Goal: Task Accomplishment & Management: Use online tool/utility

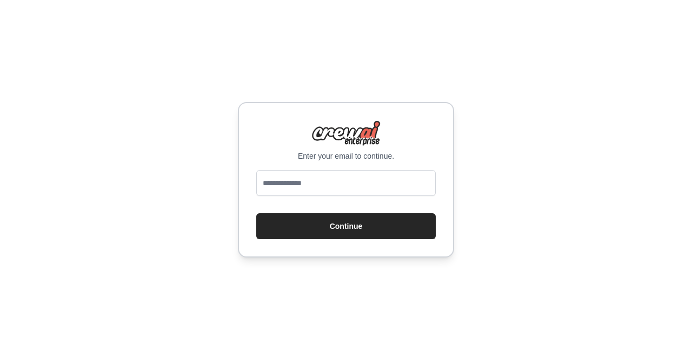
click at [325, 183] on input "email" at bounding box center [345, 183] width 179 height 26
type input "**********"
click at [256, 213] on button "Continue" at bounding box center [345, 226] width 179 height 26
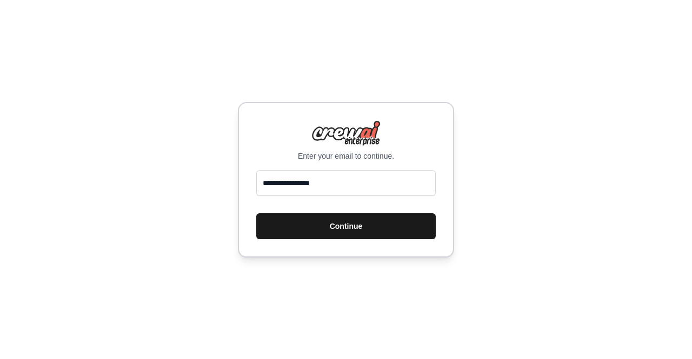
click at [364, 231] on button "Continue" at bounding box center [345, 226] width 179 height 26
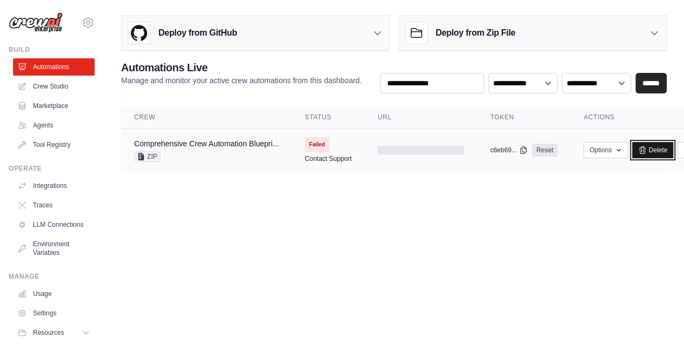
click at [669, 149] on link "Delete" at bounding box center [653, 150] width 42 height 16
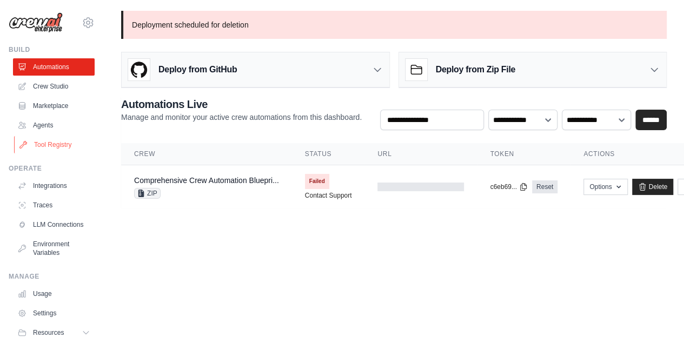
click at [48, 143] on link "Tool Registry" at bounding box center [55, 144] width 82 height 17
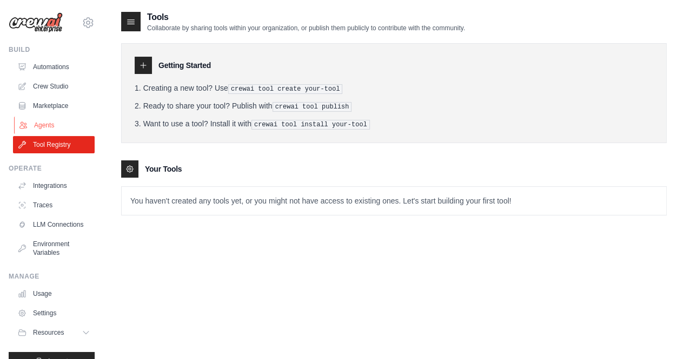
click at [49, 123] on link "Agents" at bounding box center [55, 125] width 82 height 17
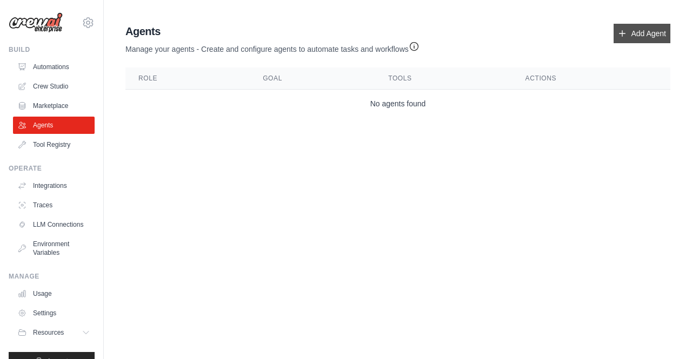
click at [647, 31] on link "Add Agent" at bounding box center [641, 33] width 57 height 19
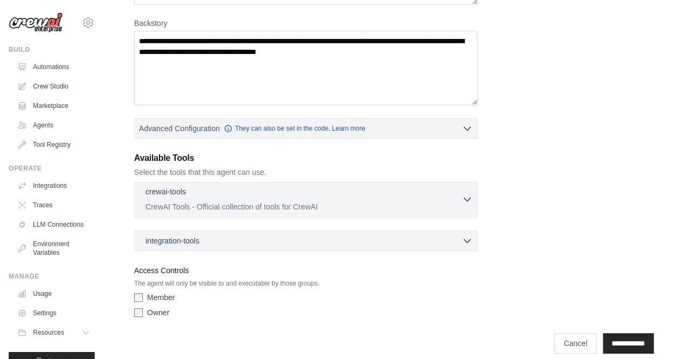
scroll to position [169, 0]
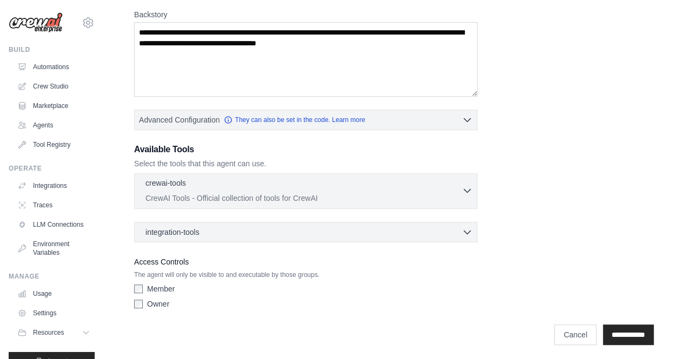
click at [373, 198] on p "CrewAI Tools - Official collection of tools for CrewAI" at bounding box center [303, 198] width 316 height 11
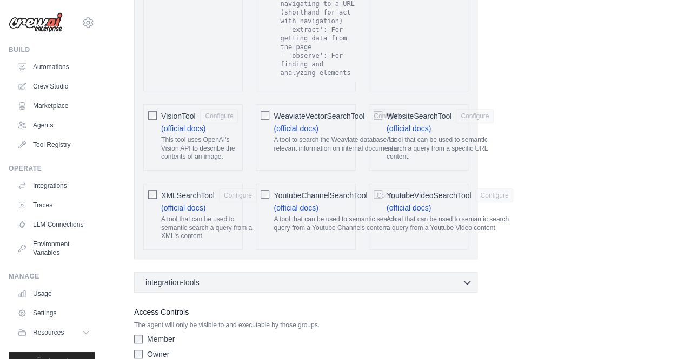
scroll to position [2328, 0]
click at [467, 277] on icon "button" at bounding box center [466, 282] width 11 height 11
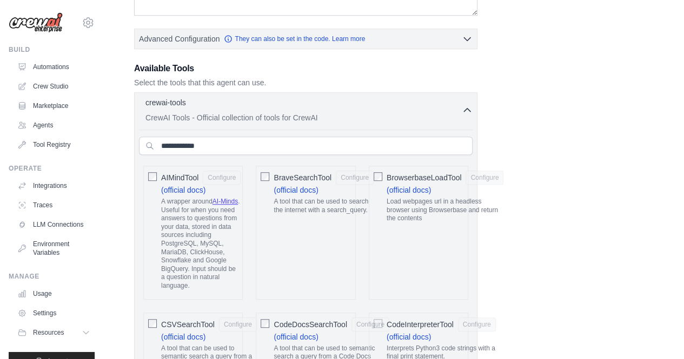
scroll to position [250, 0]
click at [254, 147] on input "text" at bounding box center [305, 145] width 333 height 18
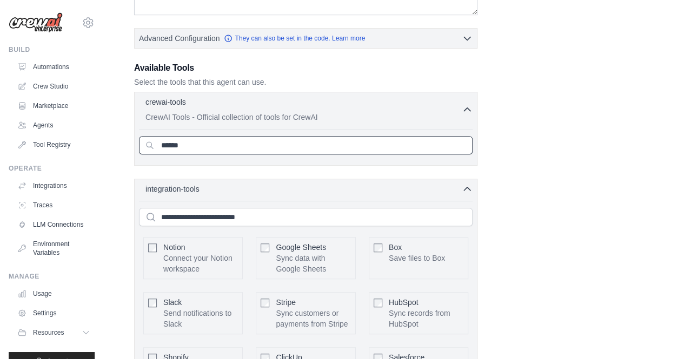
type input "******"
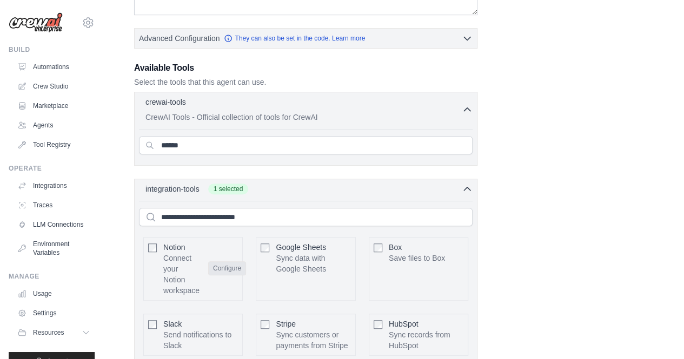
click at [232, 267] on button "Configure" at bounding box center [227, 269] width 38 height 14
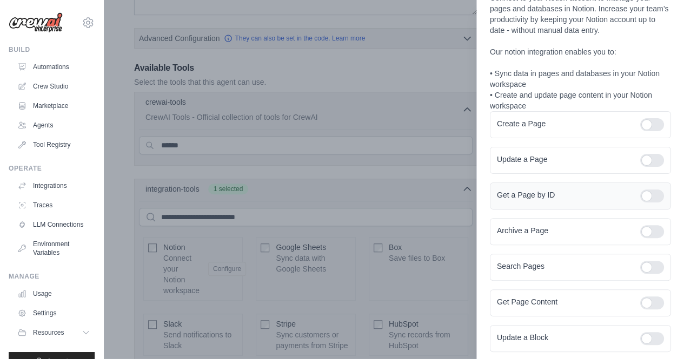
scroll to position [48, 0]
click at [645, 124] on div at bounding box center [652, 124] width 24 height 13
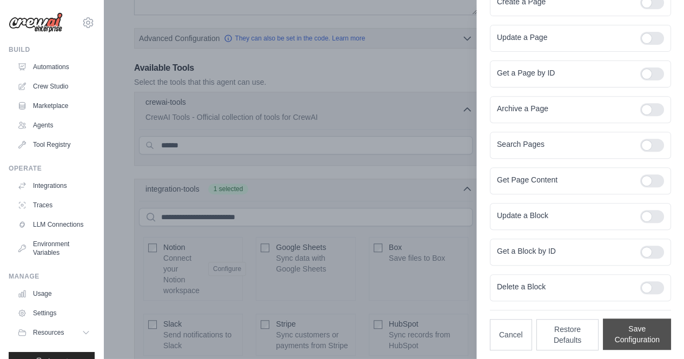
click at [627, 325] on button "Save Configuration" at bounding box center [636, 334] width 68 height 31
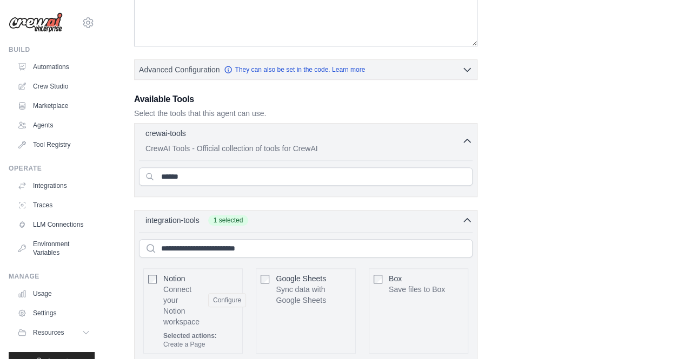
scroll to position [218, 0]
click at [216, 177] on input "******" at bounding box center [305, 177] width 333 height 18
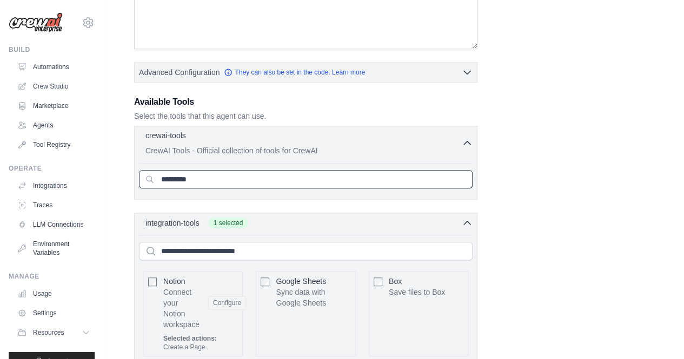
scroll to position [217, 0]
click at [180, 180] on input "*********" at bounding box center [305, 179] width 333 height 18
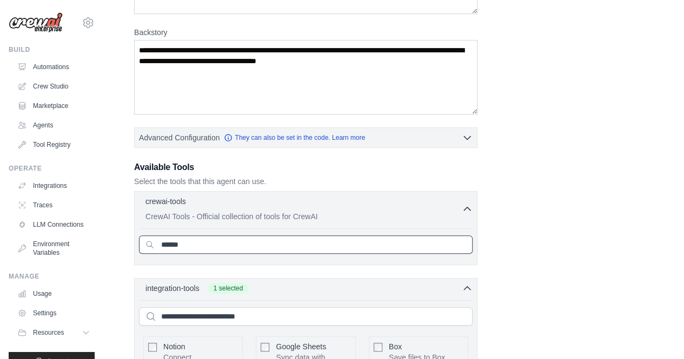
scroll to position [0, 0]
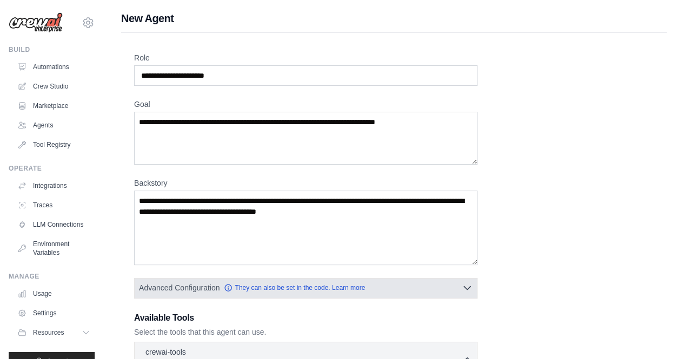
type input "******"
click at [470, 287] on icon "button" at bounding box center [467, 288] width 6 height 3
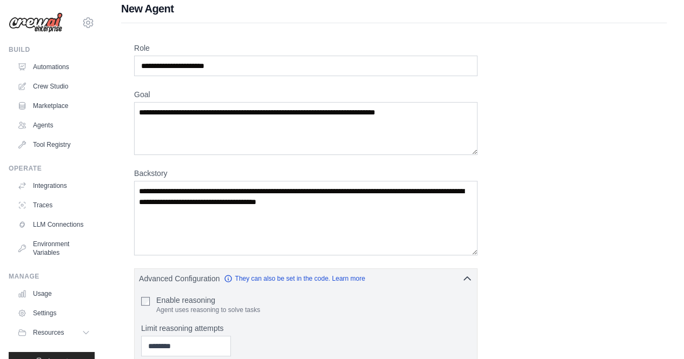
scroll to position [5, 0]
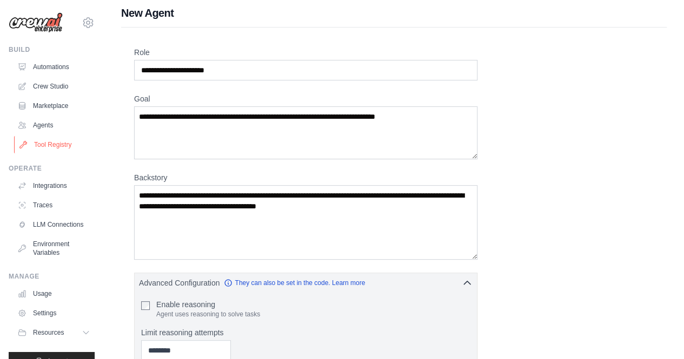
click at [55, 148] on link "Tool Registry" at bounding box center [55, 144] width 82 height 17
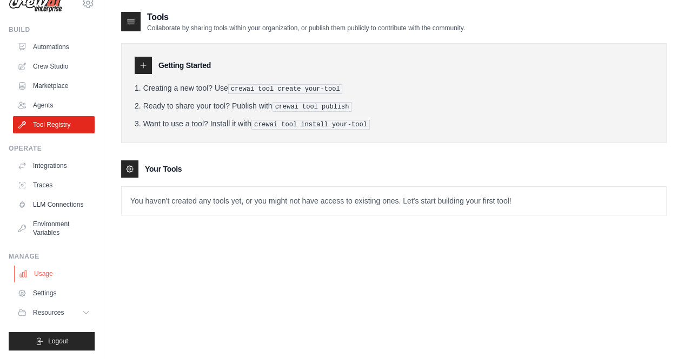
scroll to position [22, 0]
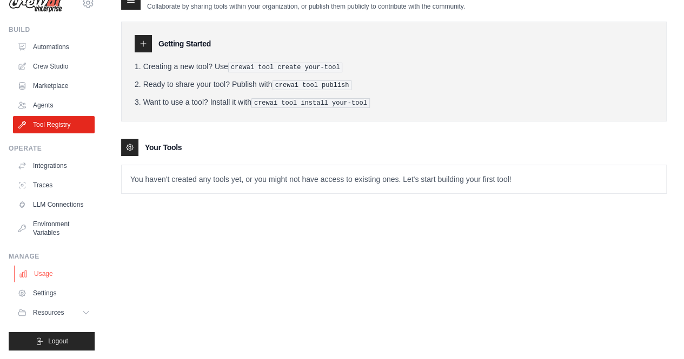
click at [40, 279] on link "Usage" at bounding box center [55, 273] width 82 height 17
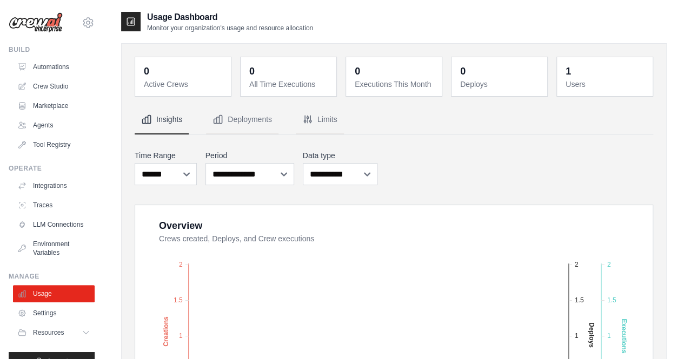
scroll to position [28, 0]
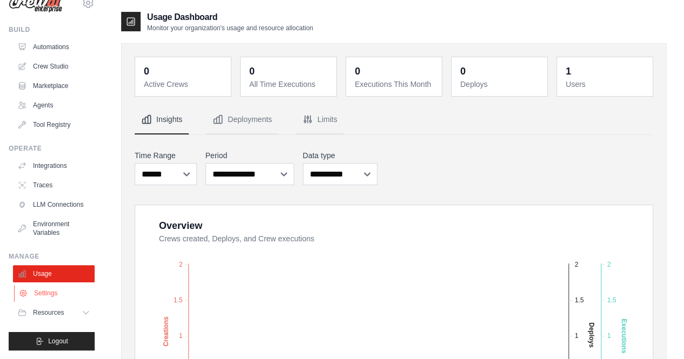
click at [42, 295] on link "Settings" at bounding box center [55, 293] width 82 height 17
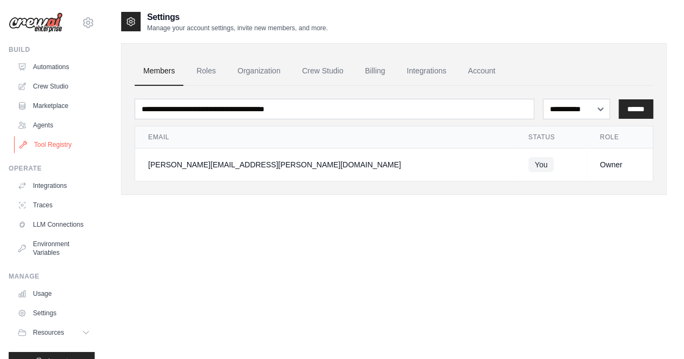
click at [54, 138] on link "Tool Registry" at bounding box center [55, 144] width 82 height 17
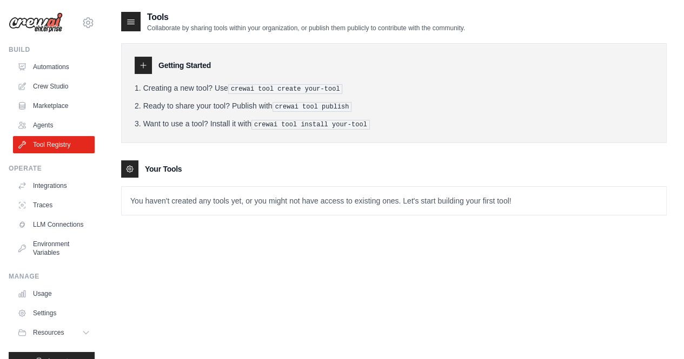
click at [133, 21] on icon at bounding box center [130, 21] width 11 height 11
click at [145, 65] on icon at bounding box center [142, 65] width 5 height 5
click at [132, 167] on icon at bounding box center [129, 169] width 9 height 9
click at [43, 128] on link "Agents" at bounding box center [55, 125] width 82 height 17
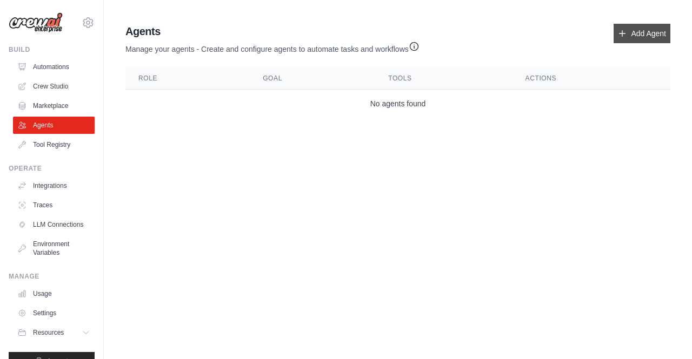
click at [637, 29] on link "Add Agent" at bounding box center [641, 33] width 57 height 19
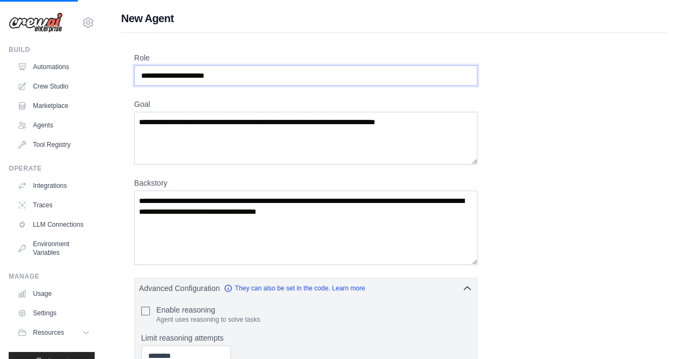
click at [143, 74] on input "Role" at bounding box center [305, 75] width 343 height 21
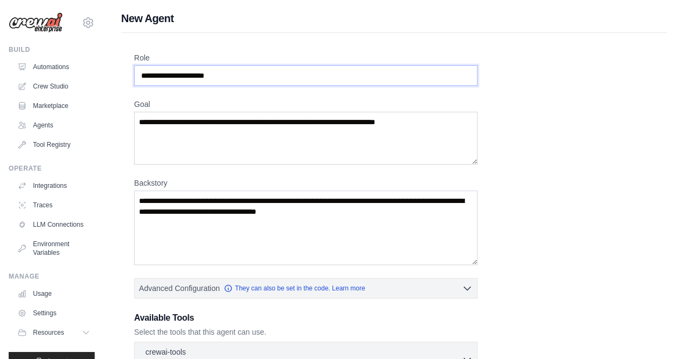
click at [140, 80] on input "Role" at bounding box center [305, 75] width 343 height 21
type input "*"
click at [233, 136] on textarea "Goal" at bounding box center [305, 138] width 343 height 53
click at [185, 75] on input "**********" at bounding box center [305, 75] width 343 height 21
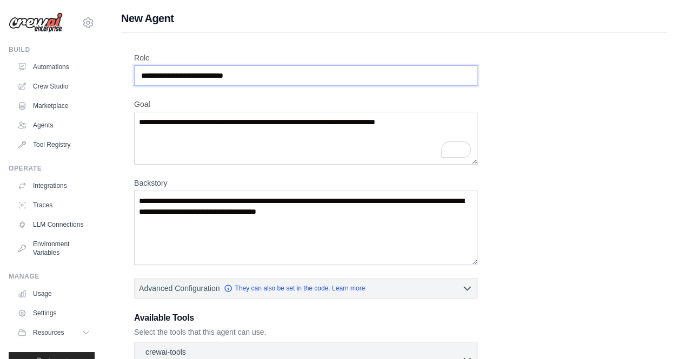
click at [185, 75] on input "**********" at bounding box center [305, 75] width 343 height 21
paste input "text"
click at [140, 76] on input "**********" at bounding box center [305, 75] width 343 height 21
type input "**********"
click at [237, 125] on textarea "Goal" at bounding box center [305, 138] width 343 height 53
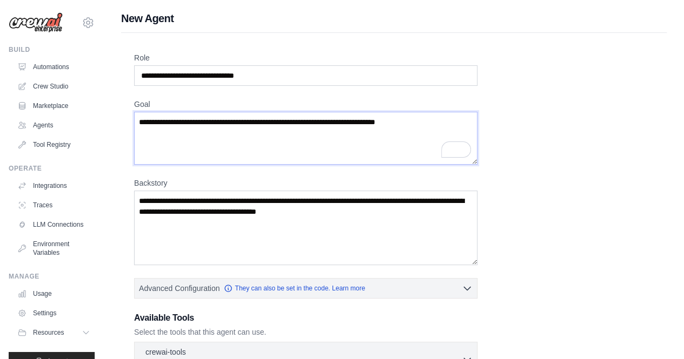
paste textarea "**********"
type textarea "**********"
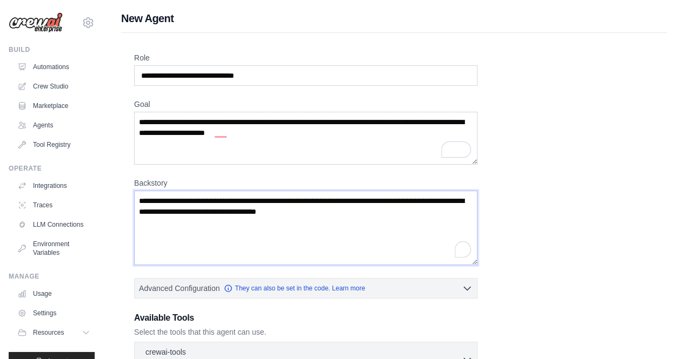
click at [292, 212] on textarea "Backstory" at bounding box center [305, 228] width 343 height 75
drag, startPoint x: 439, startPoint y: 220, endPoint x: 163, endPoint y: 206, distance: 276.4
click at [163, 206] on textarea "Backstory" at bounding box center [305, 228] width 343 height 75
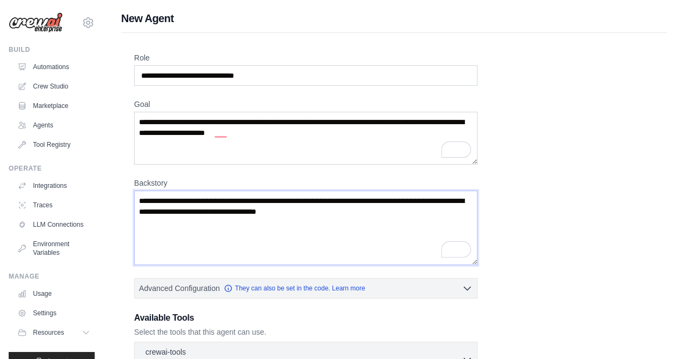
click at [163, 206] on textarea "Backstory" at bounding box center [305, 228] width 343 height 75
paste textarea "**********"
click at [173, 211] on textarea "**********" at bounding box center [305, 228] width 343 height 75
click at [380, 213] on textarea "**********" at bounding box center [305, 228] width 343 height 75
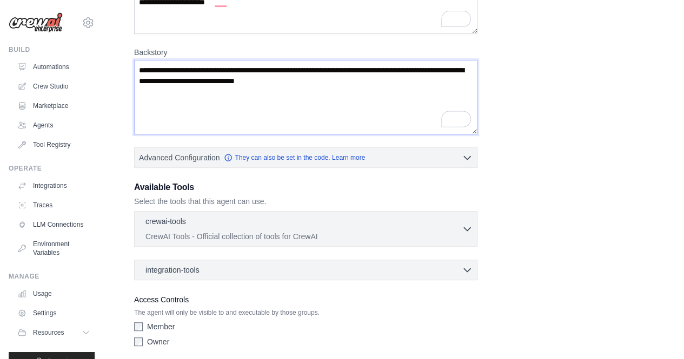
scroll to position [169, 0]
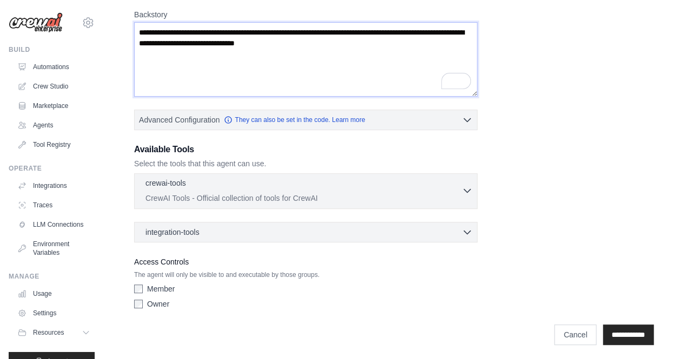
type textarea "**********"
click at [323, 185] on div "crewai-tools 0 selected" at bounding box center [303, 184] width 316 height 13
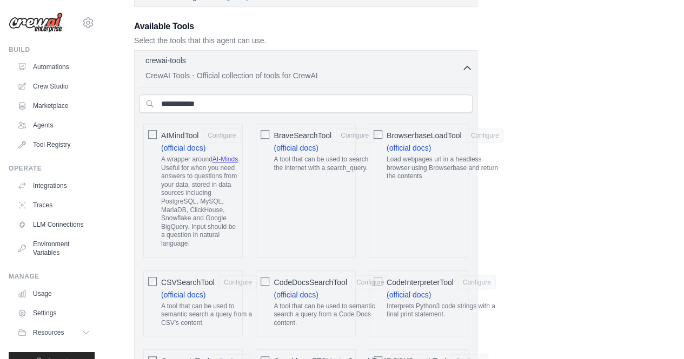
scroll to position [292, 0]
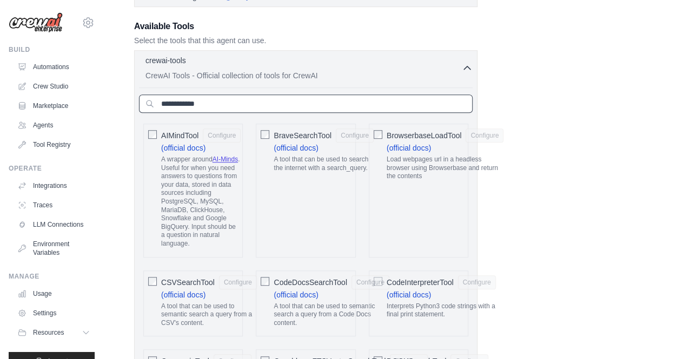
click at [201, 103] on input "text" at bounding box center [305, 104] width 333 height 18
paste input "**********"
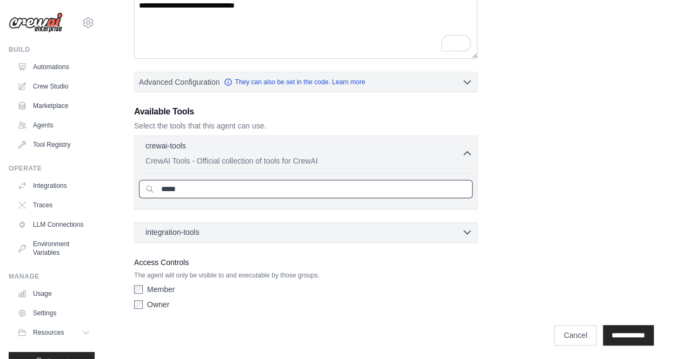
type input "*****"
click at [272, 227] on div "integration-tools 0 selected" at bounding box center [308, 232] width 327 height 11
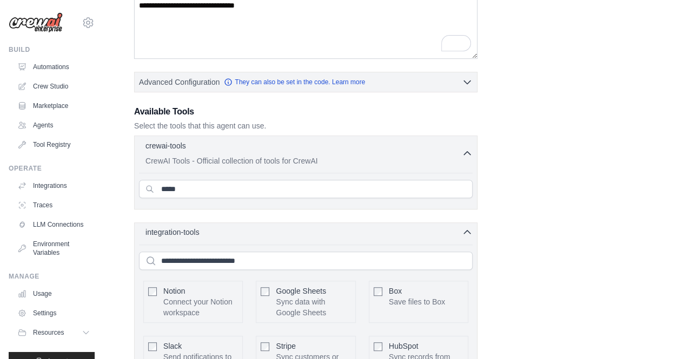
scroll to position [232, 0]
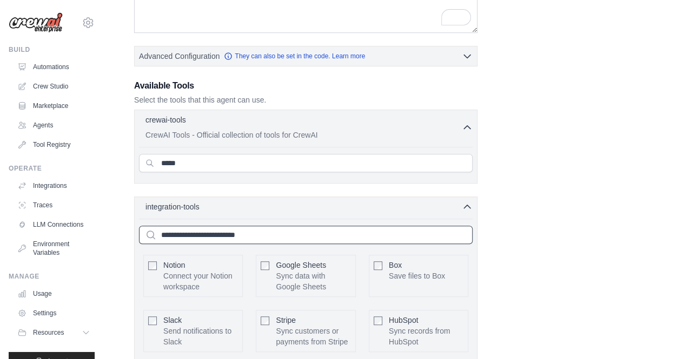
click at [270, 226] on input "text" at bounding box center [305, 235] width 333 height 18
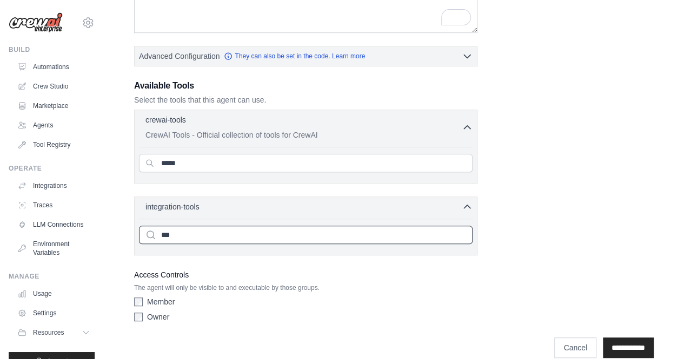
type input "***"
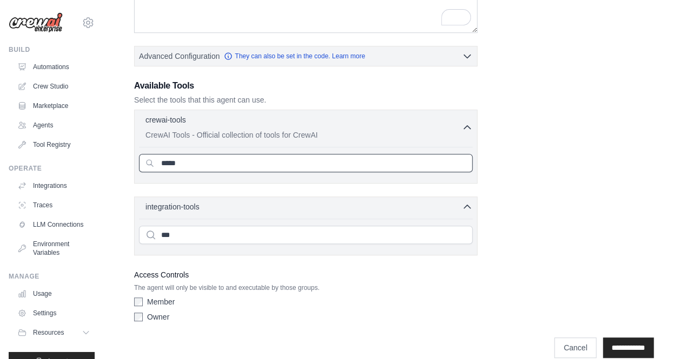
click at [289, 160] on input "*****" at bounding box center [305, 163] width 333 height 18
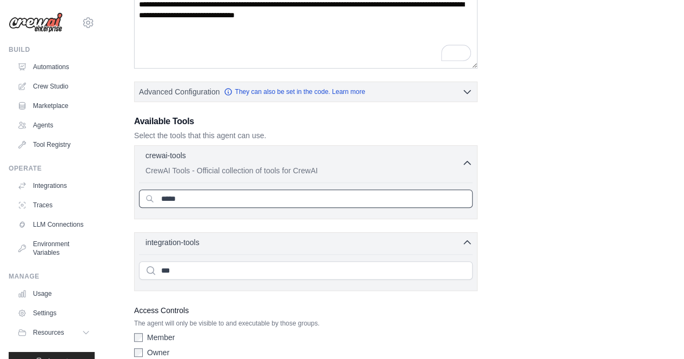
scroll to position [197, 0]
click at [316, 165] on p "CrewAI Tools - Official collection of tools for CrewAI" at bounding box center [303, 170] width 316 height 11
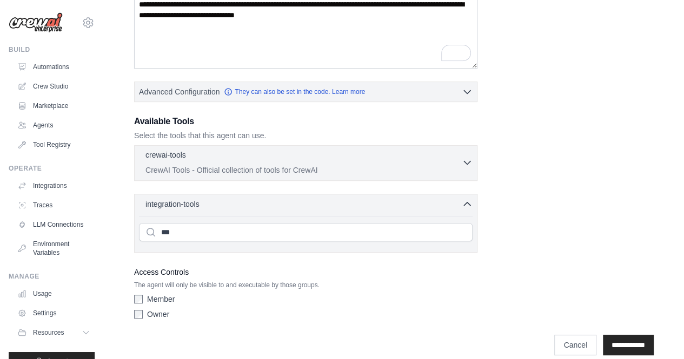
click at [316, 165] on p "CrewAI Tools - Official collection of tools for CrewAI" at bounding box center [303, 170] width 316 height 11
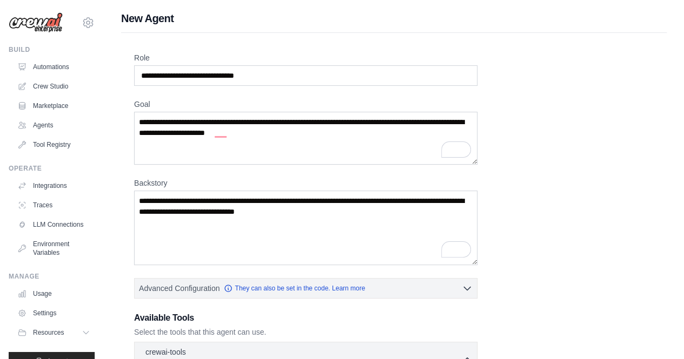
scroll to position [138, 0]
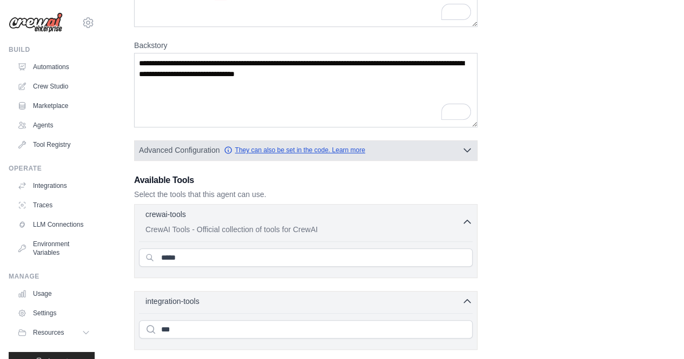
click at [317, 152] on link "They can also be set in the code. Learn more" at bounding box center [294, 150] width 141 height 9
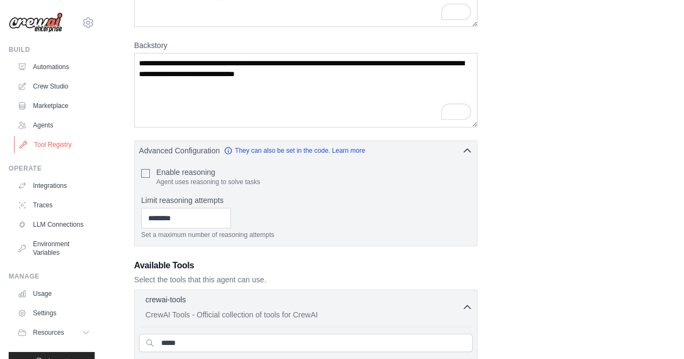
click at [53, 150] on link "Tool Registry" at bounding box center [55, 144] width 82 height 17
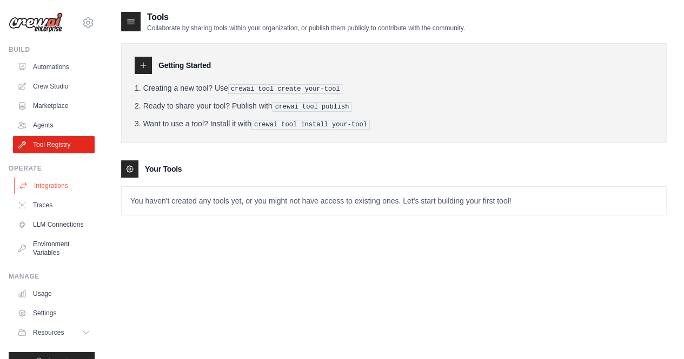
click at [57, 192] on link "Integrations" at bounding box center [55, 185] width 82 height 17
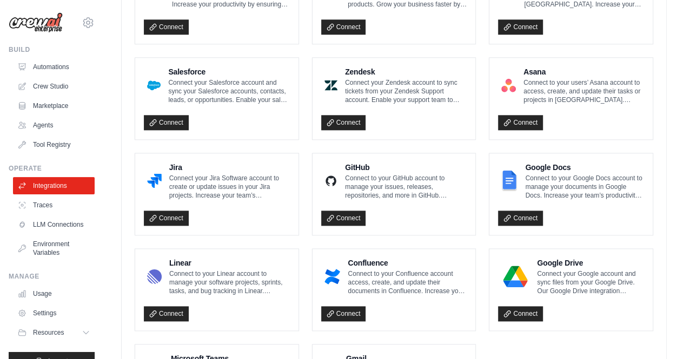
scroll to position [652, 0]
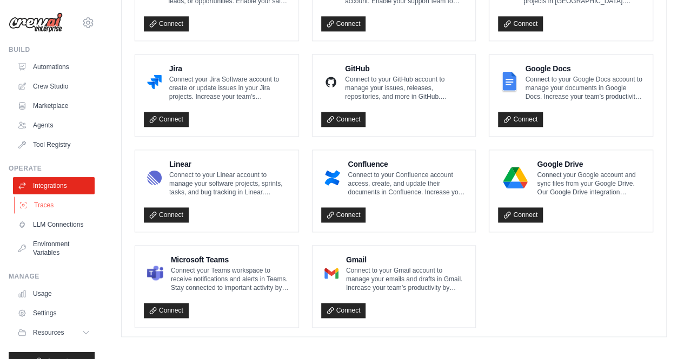
click at [52, 203] on link "Traces" at bounding box center [55, 205] width 82 height 17
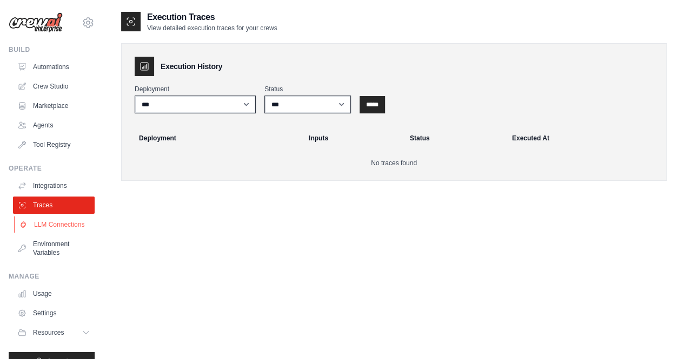
click at [43, 229] on link "LLM Connections" at bounding box center [55, 224] width 82 height 17
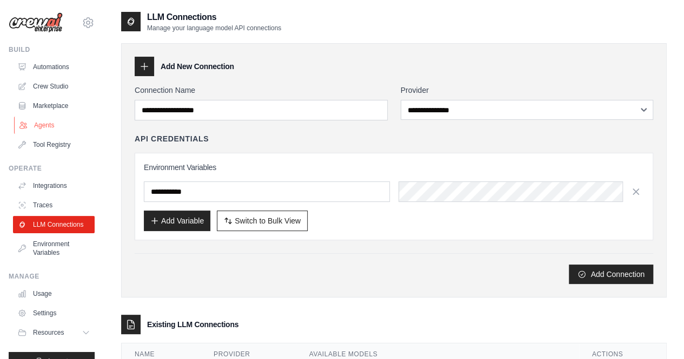
click at [45, 121] on link "Agents" at bounding box center [55, 125] width 82 height 17
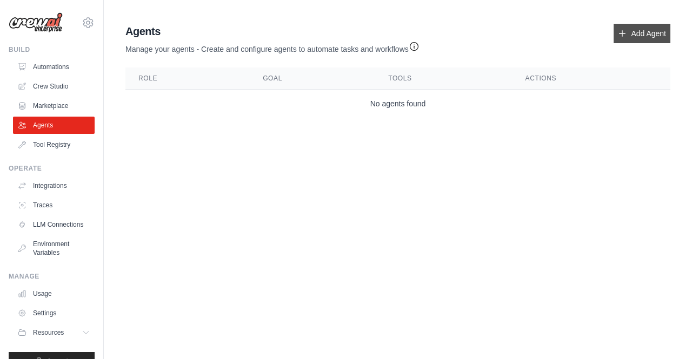
click at [631, 35] on link "Add Agent" at bounding box center [641, 33] width 57 height 19
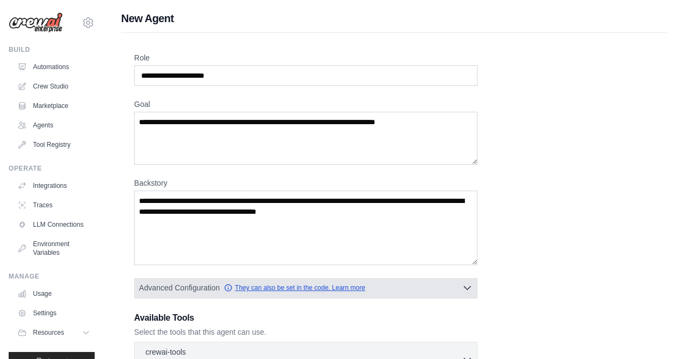
scroll to position [169, 0]
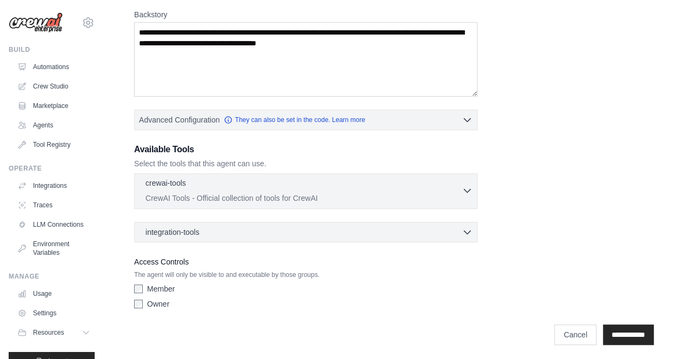
click at [263, 196] on p "CrewAI Tools - Official collection of tools for CrewAI" at bounding box center [303, 198] width 316 height 11
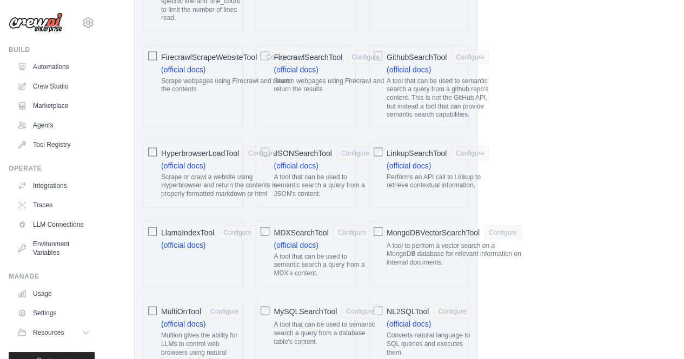
scroll to position [979, 0]
click at [266, 50] on div "FirecrawlScrapeWebsiteTool Configure" at bounding box center [230, 57] width 138 height 14
click at [336, 62] on label "FirecrawlSearchTool Configure (official docs) Search webpages using Firecrawl a…" at bounding box center [328, 74] width 111 height 48
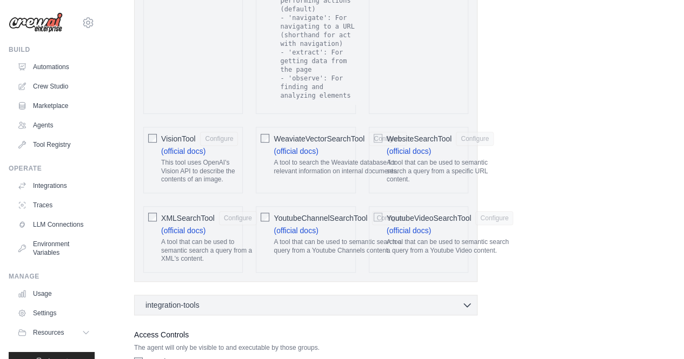
scroll to position [2307, 0]
click at [447, 158] on p "A tool that can be used to semantic search a query from a specific URL content." at bounding box center [439, 170] width 107 height 25
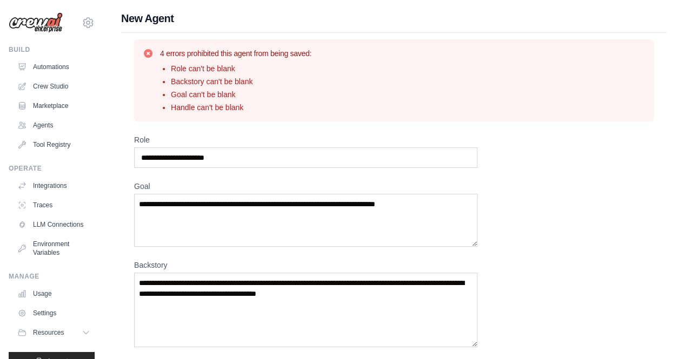
scroll to position [80, 0]
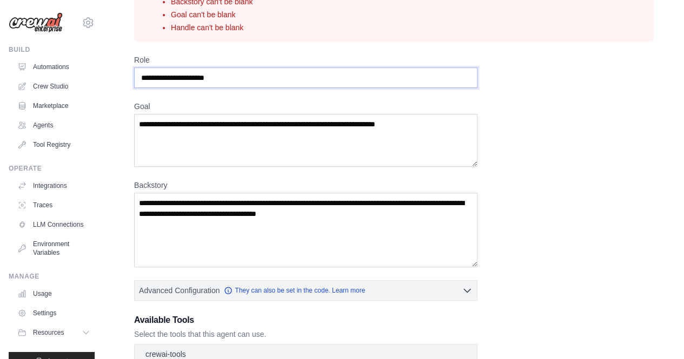
click at [283, 77] on input "Role" at bounding box center [305, 78] width 343 height 21
drag, startPoint x: 250, startPoint y: 81, endPoint x: 157, endPoint y: 79, distance: 92.4
click at [157, 79] on input "**********" at bounding box center [305, 78] width 343 height 21
paste input "****"
type input "**********"
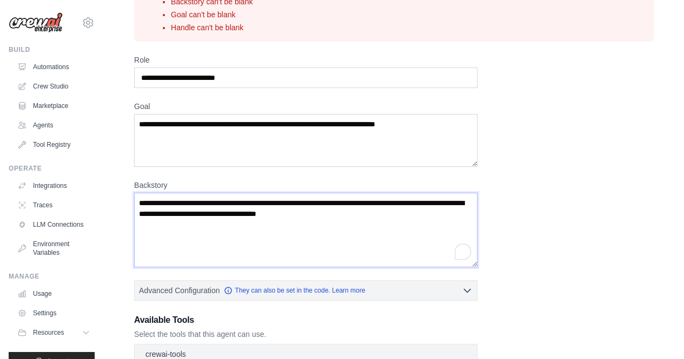
click at [257, 212] on textarea "Backstory" at bounding box center [305, 230] width 343 height 75
paste textarea "**********"
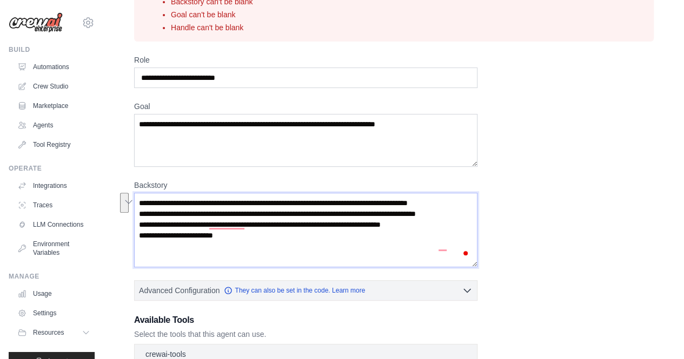
drag, startPoint x: 170, startPoint y: 212, endPoint x: 118, endPoint y: 196, distance: 55.0
click at [118, 196] on div "**********" at bounding box center [394, 227] width 580 height 592
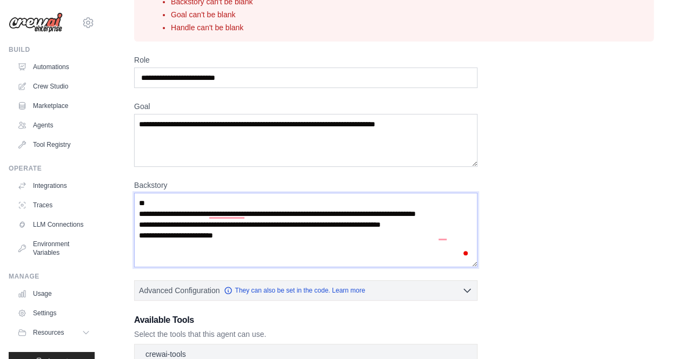
type textarea "**********"
click at [178, 146] on textarea "Goal" at bounding box center [305, 140] width 343 height 53
paste textarea "**********"
type textarea "**********"
drag, startPoint x: 192, startPoint y: 212, endPoint x: 110, endPoint y: 191, distance: 85.5
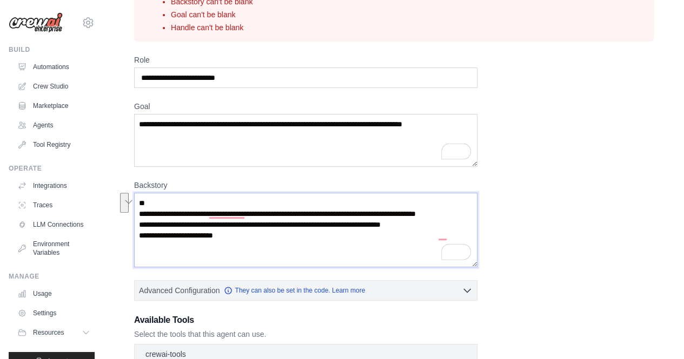
click at [110, 191] on div "**********" at bounding box center [394, 227] width 580 height 592
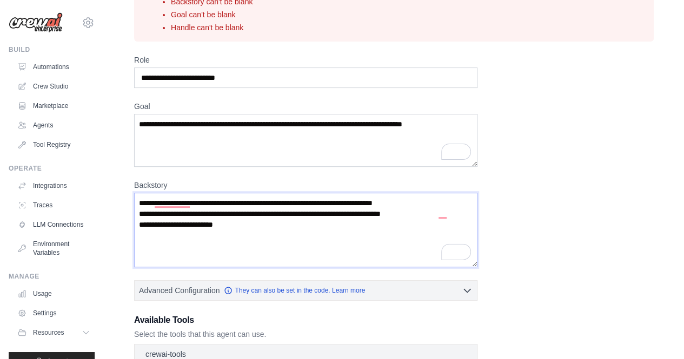
click at [173, 211] on textarea "**********" at bounding box center [305, 230] width 343 height 75
click at [430, 204] on textarea "**********" at bounding box center [305, 230] width 343 height 75
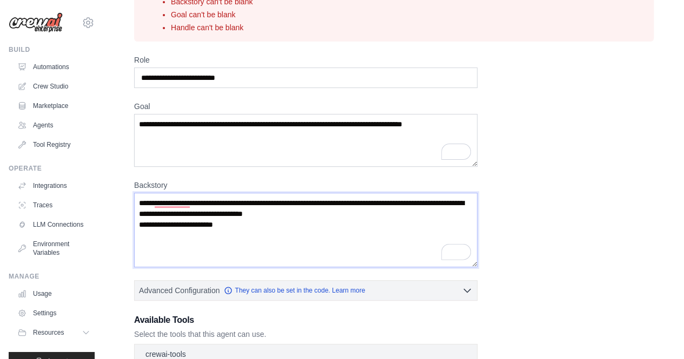
drag, startPoint x: 366, startPoint y: 210, endPoint x: 428, endPoint y: 246, distance: 71.9
click at [428, 246] on textarea "**********" at bounding box center [305, 230] width 343 height 75
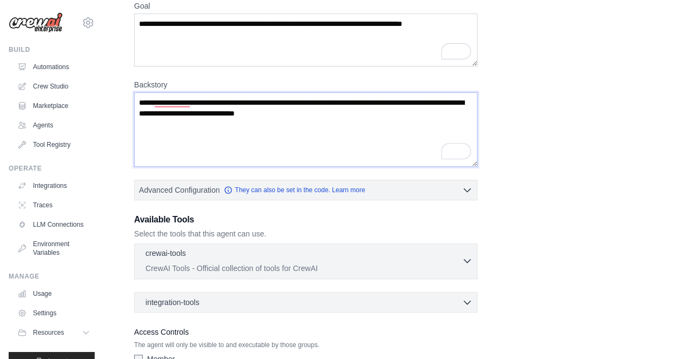
scroll to position [251, 0]
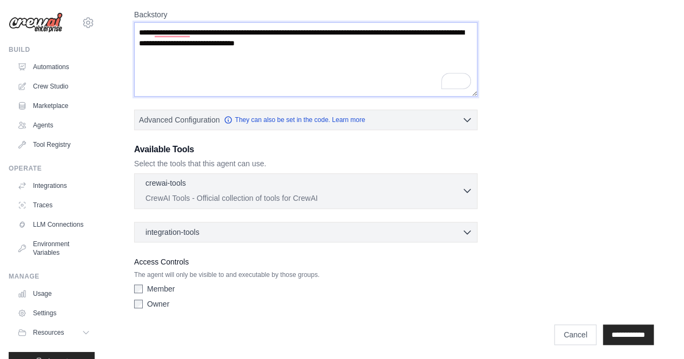
type textarea "**********"
click at [304, 188] on div "crewai-tools 0 selected" at bounding box center [303, 184] width 316 height 13
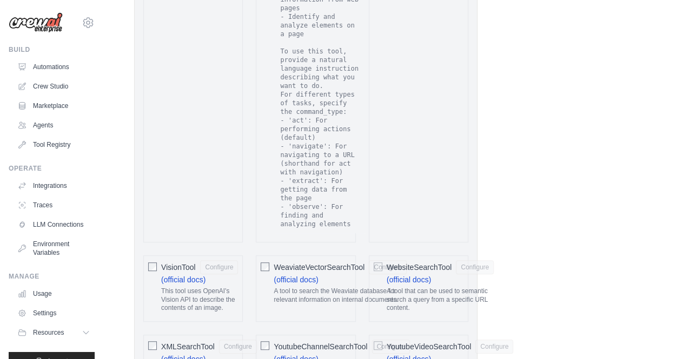
scroll to position [2259, 0]
click at [423, 288] on p "A tool that can be used to semantic search a query from a specific URL content." at bounding box center [439, 300] width 107 height 25
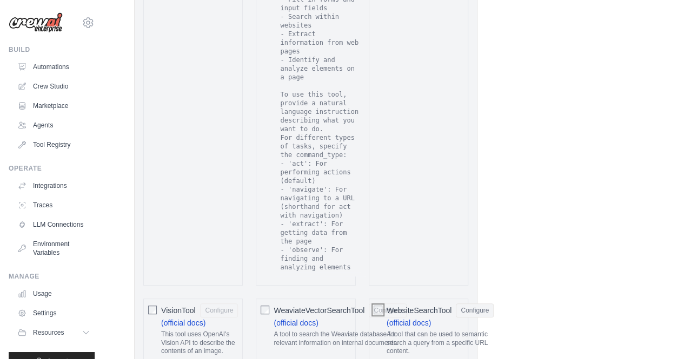
scroll to position [2216, 0]
click at [207, 331] on p "This tool uses OpenAI's Vision API to describe the contents of an image." at bounding box center [199, 343] width 77 height 25
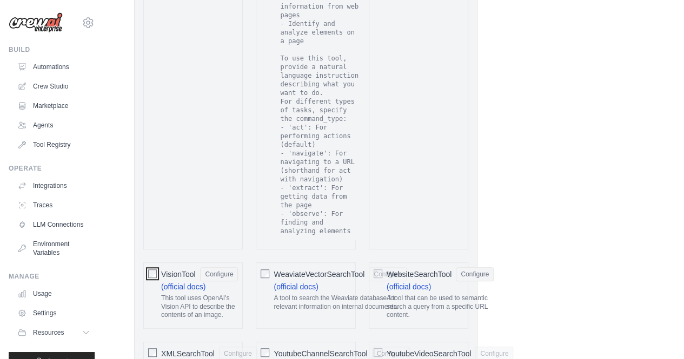
scroll to position [2254, 0]
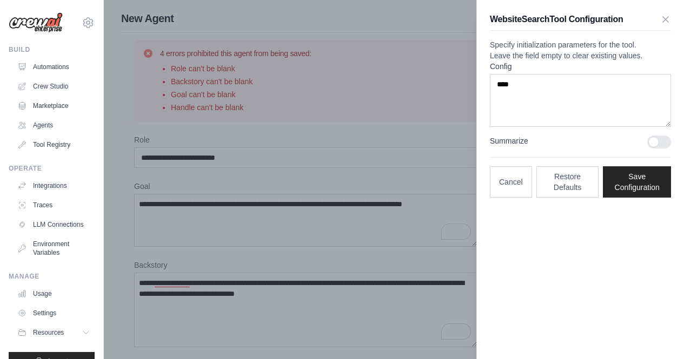
scroll to position [2255, 0]
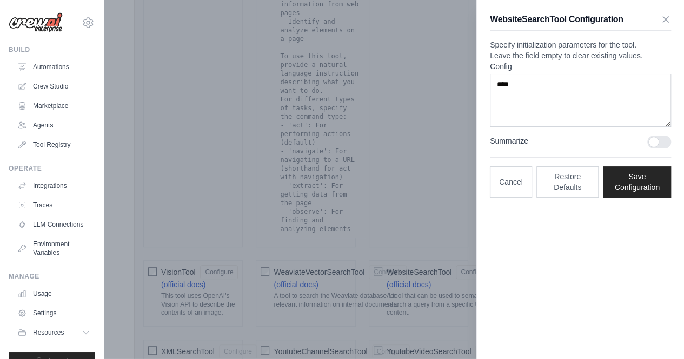
click at [408, 121] on div at bounding box center [342, 179] width 684 height 359
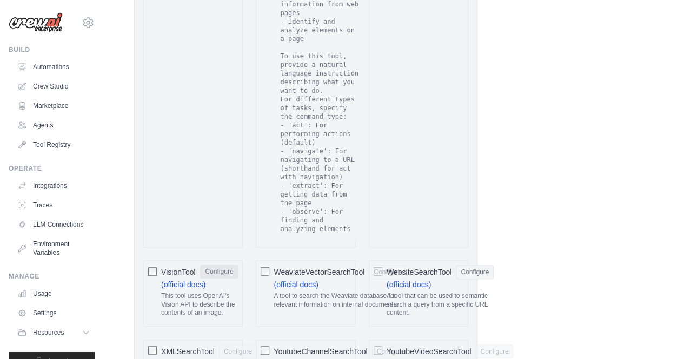
click at [231, 265] on button "Configure" at bounding box center [219, 272] width 38 height 14
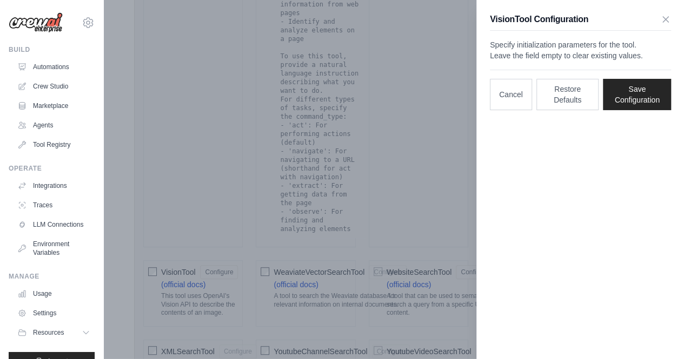
click at [437, 167] on div at bounding box center [342, 179] width 684 height 359
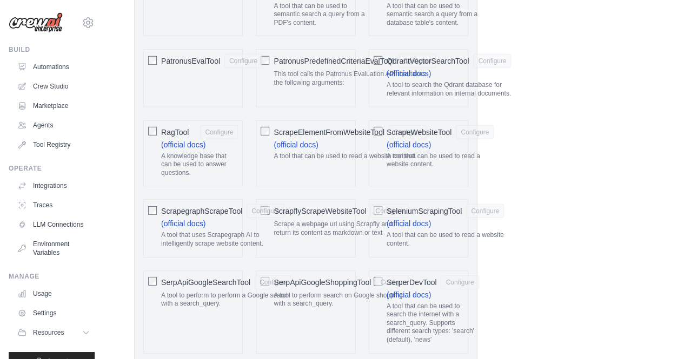
scroll to position [1563, 0]
click at [347, 238] on p "Scrape a webpage url using Scrapfly and return its content as markdown or text" at bounding box center [340, 229] width 135 height 17
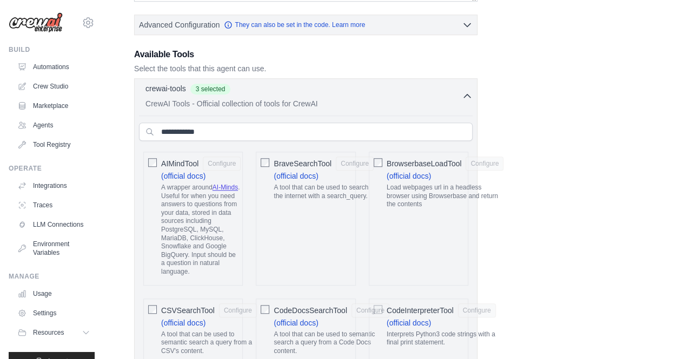
scroll to position [345, 0]
click at [336, 217] on div "BraveSearchTool Configure (official docs) A tool that can be used to search the…" at bounding box center [305, 220] width 99 height 134
click at [325, 220] on div "BraveSearchTool Configure (official docs) A tool that can be used to search the…" at bounding box center [305, 220] width 99 height 134
click at [306, 193] on p "A tool that can be used to search the internet with a search_query." at bounding box center [323, 193] width 100 height 17
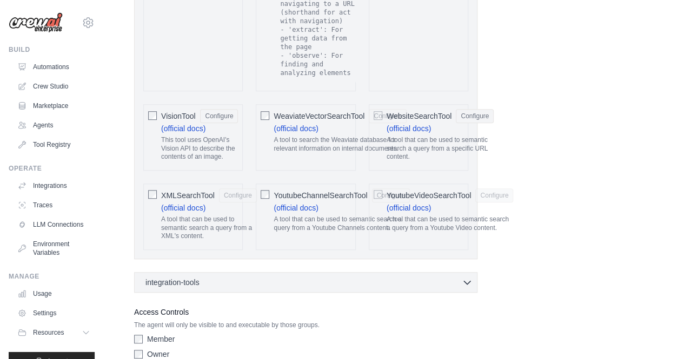
scroll to position [2410, 0]
click at [432, 273] on div "integration-tools 0 selected Notion Google Sheets Box Jira" at bounding box center [305, 283] width 343 height 21
click at [277, 277] on div "integration-tools 0 selected" at bounding box center [308, 282] width 327 height 11
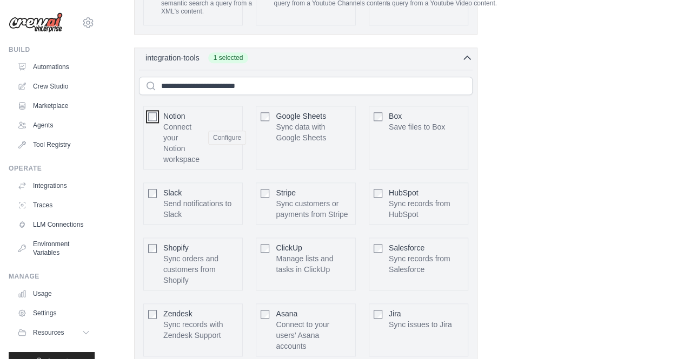
scroll to position [2794, 0]
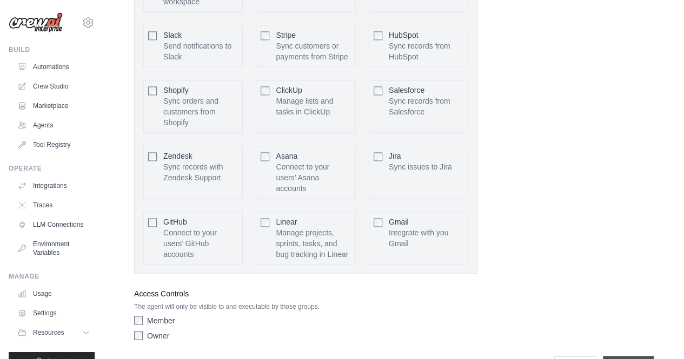
click at [618, 356] on input "**********" at bounding box center [627, 366] width 51 height 21
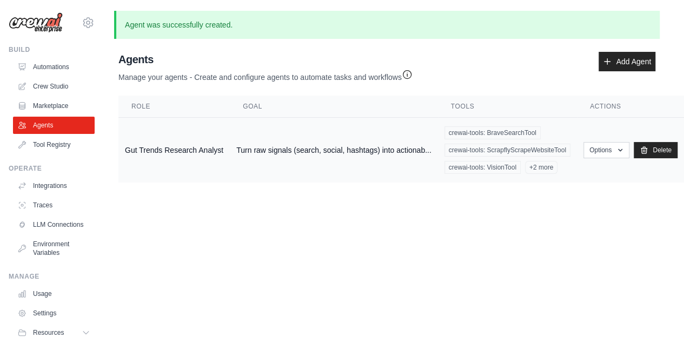
scroll to position [0, 41]
click at [608, 150] on button "Options" at bounding box center [606, 150] width 46 height 16
click at [567, 196] on link "Edit" at bounding box center [590, 193] width 78 height 19
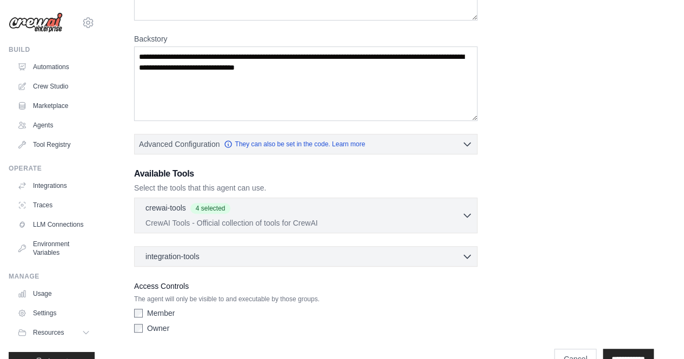
scroll to position [199, 0]
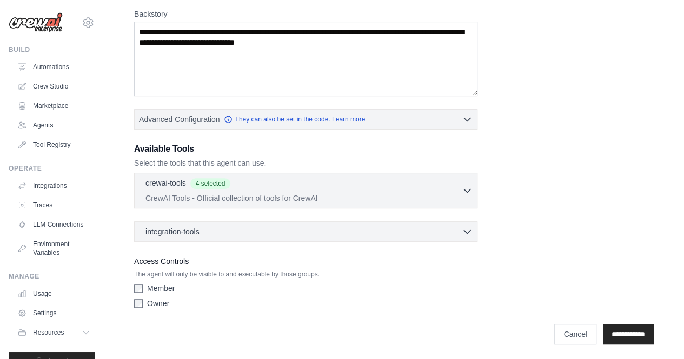
click at [286, 239] on div "integration-tools 0 selected Notion Google Sheets Box Jira" at bounding box center [305, 232] width 343 height 21
click at [286, 232] on div "integration-tools 0 selected" at bounding box center [308, 231] width 327 height 11
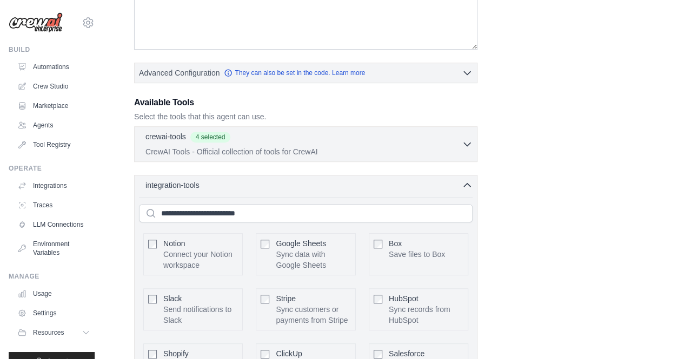
scroll to position [560, 0]
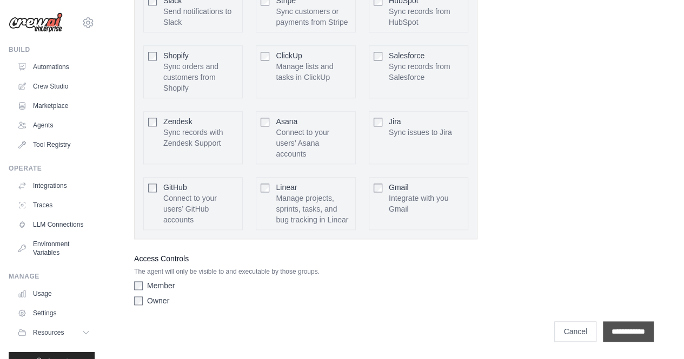
click at [617, 327] on input "**********" at bounding box center [627, 332] width 51 height 21
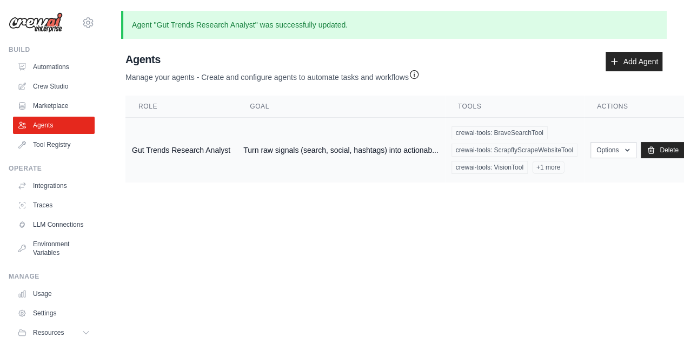
scroll to position [0, 41]
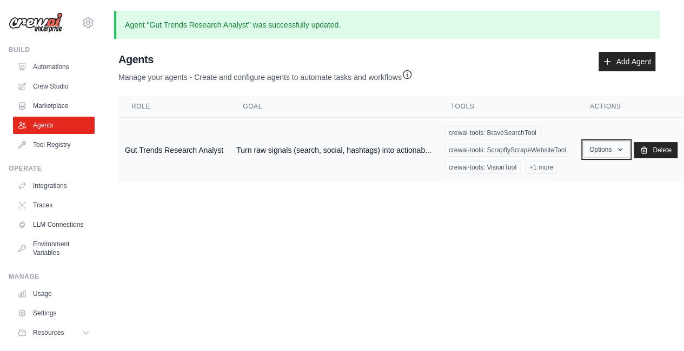
click at [612, 152] on button "Options" at bounding box center [606, 150] width 46 height 16
click at [535, 267] on body "grzegorz@bojarczuk.com Settings Build Automations Crew Studio" at bounding box center [335, 175] width 684 height 351
click at [595, 151] on button "Options" at bounding box center [606, 150] width 46 height 16
click at [579, 178] on link "Show" at bounding box center [590, 174] width 78 height 19
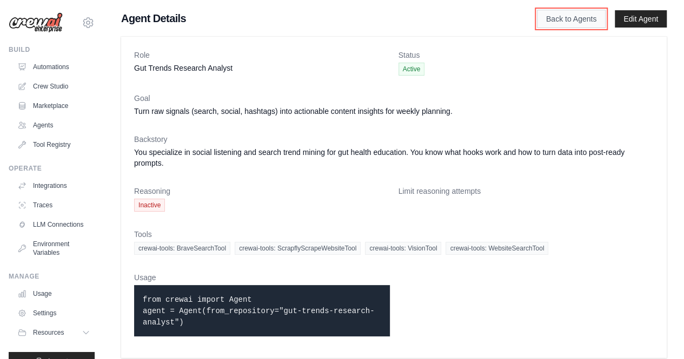
click at [551, 17] on link "Back to Agents" at bounding box center [571, 19] width 69 height 18
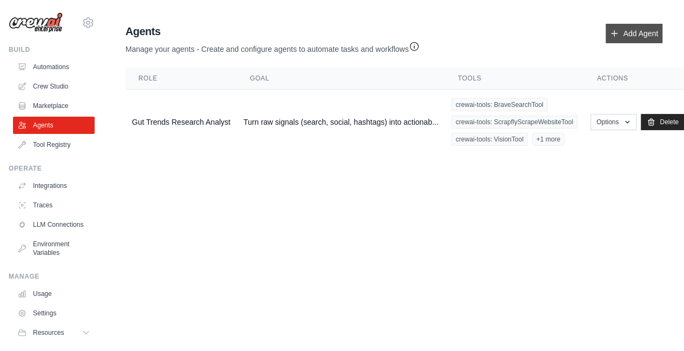
click at [625, 32] on link "Add Agent" at bounding box center [633, 33] width 57 height 19
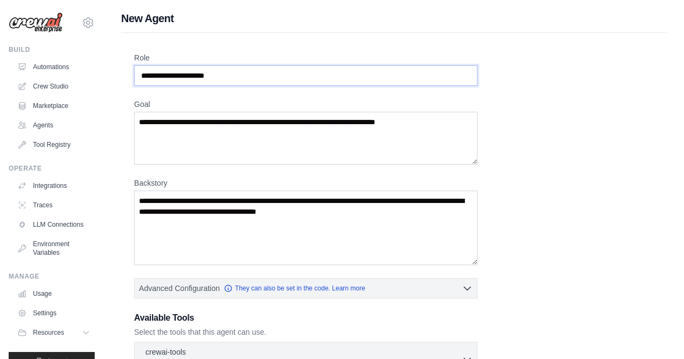
click at [189, 73] on input "Role" at bounding box center [305, 75] width 343 height 21
paste input "**********"
type input "**********"
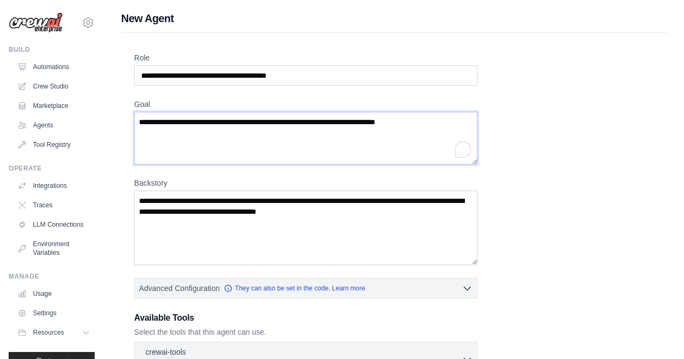
click at [230, 142] on textarea "Goal" at bounding box center [305, 138] width 343 height 53
paste textarea "**********"
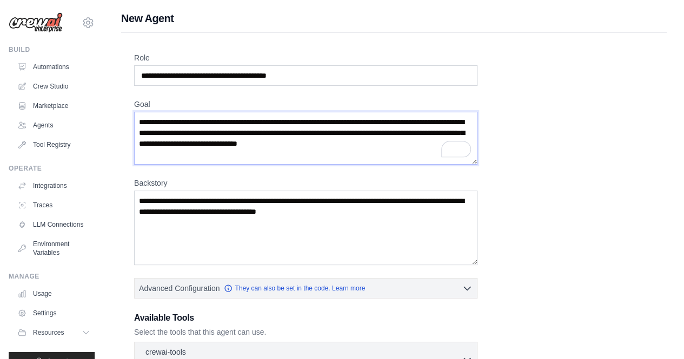
type textarea "**********"
click at [241, 224] on textarea "Backstory" at bounding box center [305, 228] width 343 height 75
paste textarea "**********"
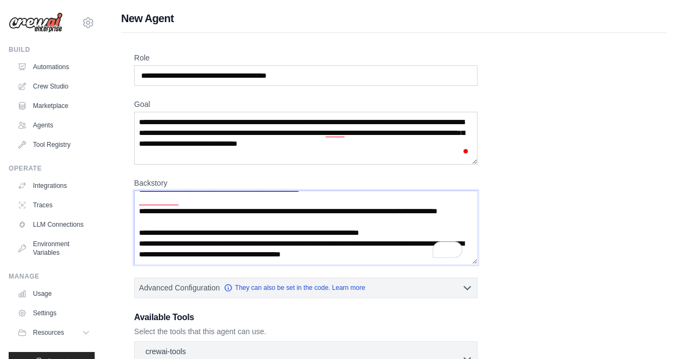
scroll to position [169, 0]
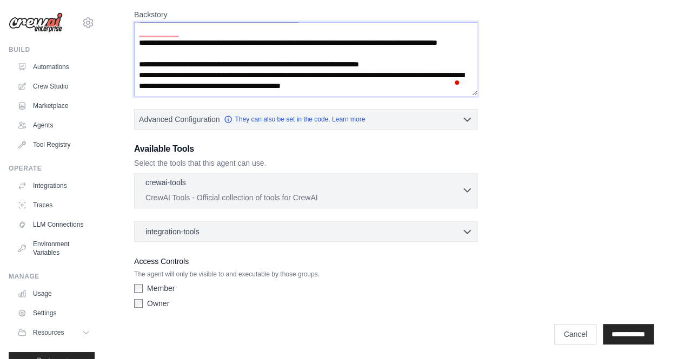
type textarea "**********"
click at [256, 196] on p "CrewAI Tools - Official collection of tools for CrewAI" at bounding box center [303, 197] width 316 height 11
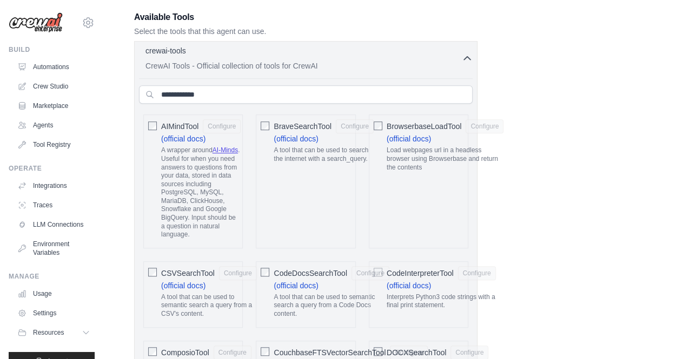
scroll to position [300, 0]
click at [334, 150] on p "A tool that can be used to search the internet with a search_query." at bounding box center [323, 154] width 100 height 17
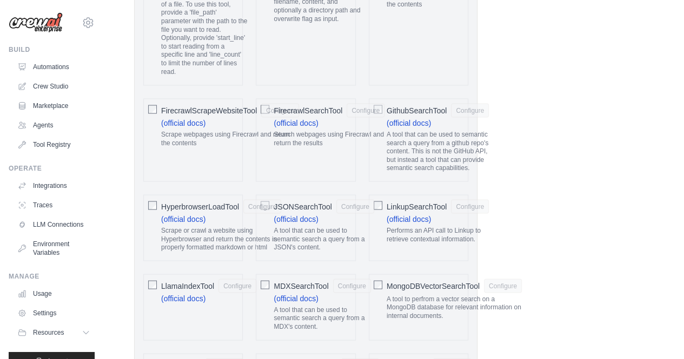
scroll to position [937, 0]
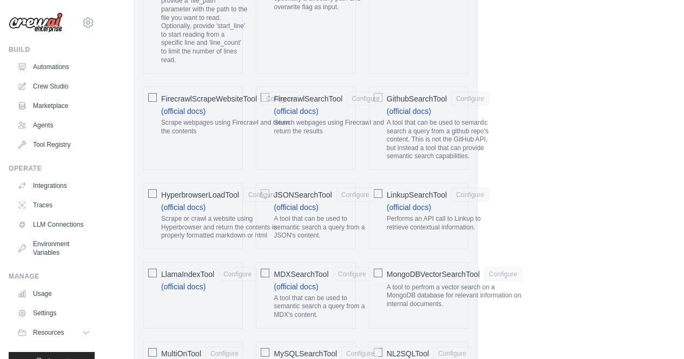
click at [334, 150] on div "FirecrawlSearchTool Configure (official docs) Search webpages using Firecrawl a…" at bounding box center [305, 127] width 99 height 83
click at [333, 128] on p "Search webpages using Firecrawl and return the results" at bounding box center [328, 126] width 111 height 17
click at [221, 129] on div "Scrape webpages using Firecrawl and return the contents" at bounding box center [230, 128] width 138 height 21
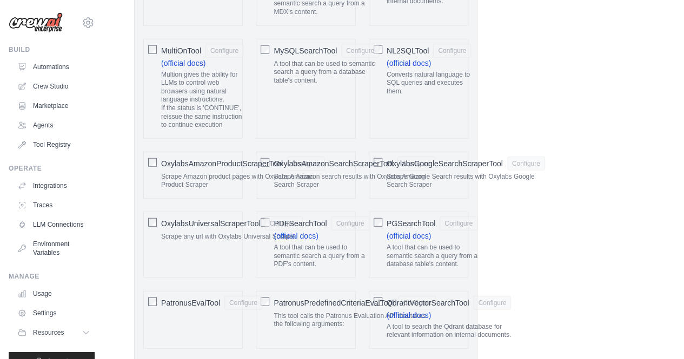
scroll to position [1259, 0]
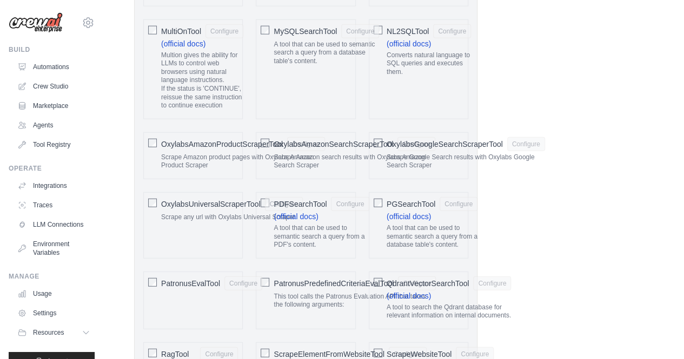
click at [329, 163] on p "Scrape Amazon search results with Oxylabs Amazon Search Scraper" at bounding box center [354, 161] width 162 height 17
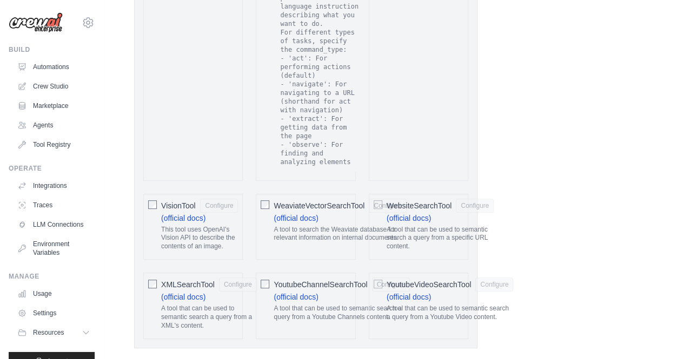
scroll to position [2246, 0]
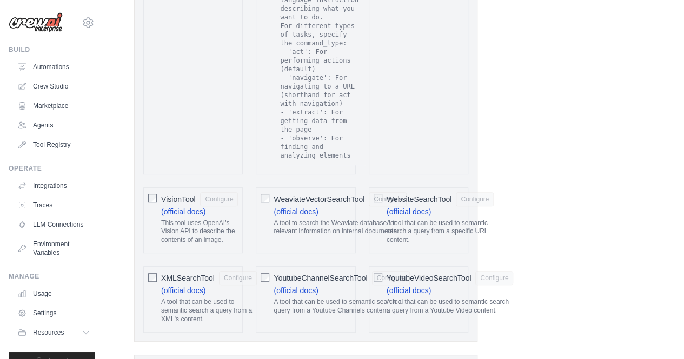
click at [440, 219] on p "A tool that can be used to semantic search a query from a specific URL content." at bounding box center [439, 231] width 107 height 25
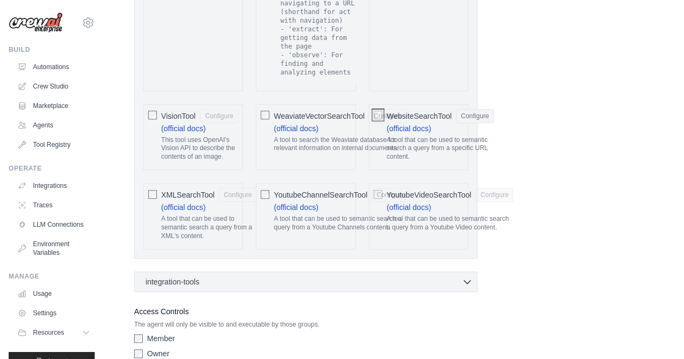
scroll to position [2328, 0]
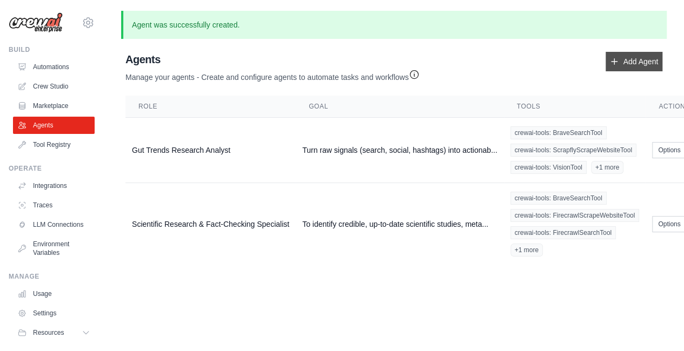
click at [640, 64] on link "Add Agent" at bounding box center [633, 61] width 57 height 19
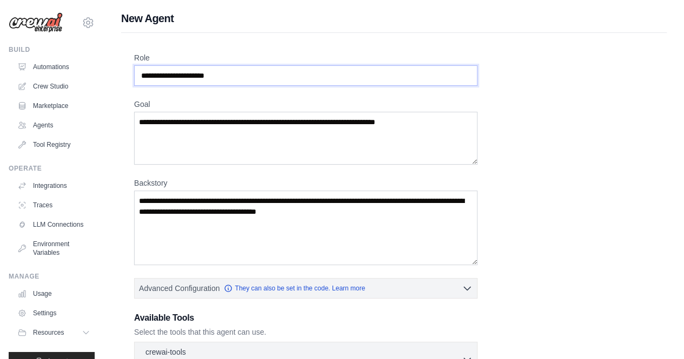
click at [258, 82] on input "Role" at bounding box center [305, 75] width 343 height 21
paste input "**********"
type input "**********"
click at [264, 138] on textarea "Goal" at bounding box center [305, 138] width 343 height 53
paste textarea "**********"
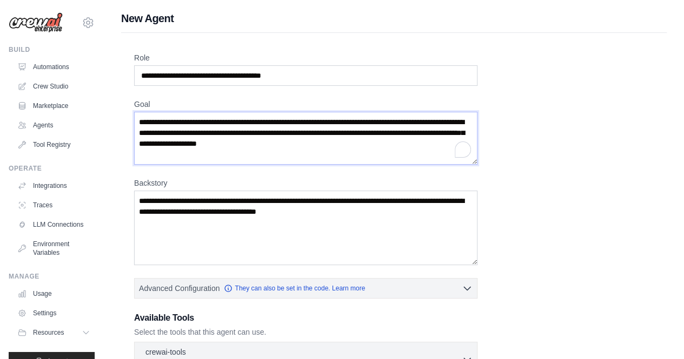
type textarea "**********"
click at [250, 225] on textarea "Backstory" at bounding box center [305, 228] width 343 height 75
paste textarea "**********"
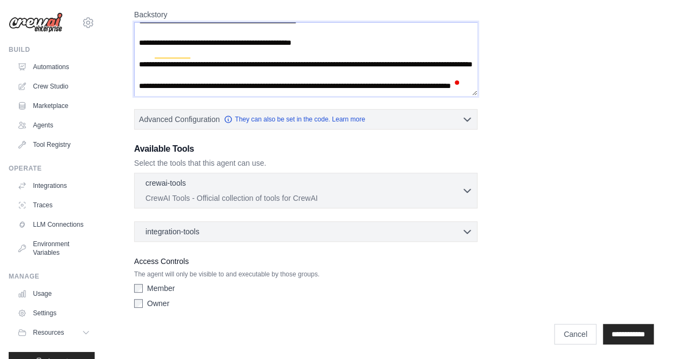
scroll to position [270, 0]
type textarea "**********"
click p "CrewAI Tools - Official collection of tools for CrewAI"
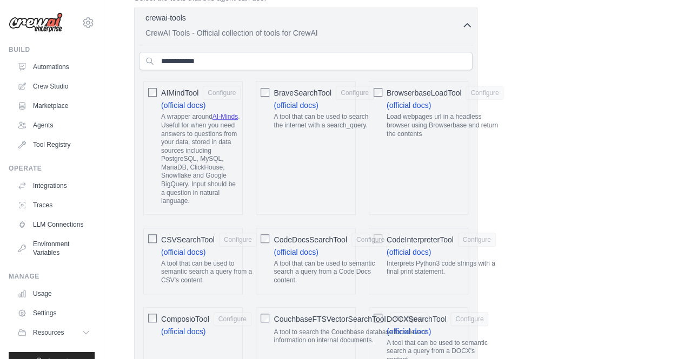
scroll to position [338, 0]
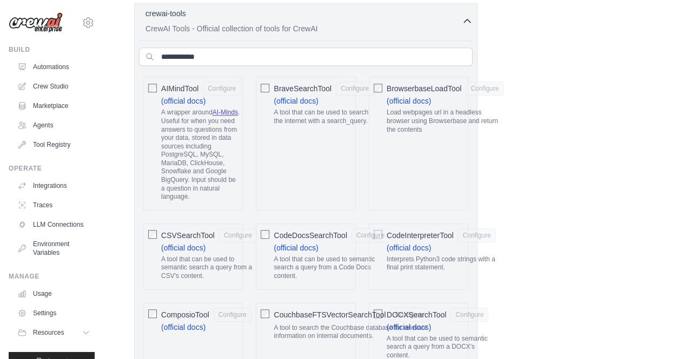
click div "BraveSearchTool Configure (official docs) A tool that can be used to search the…"
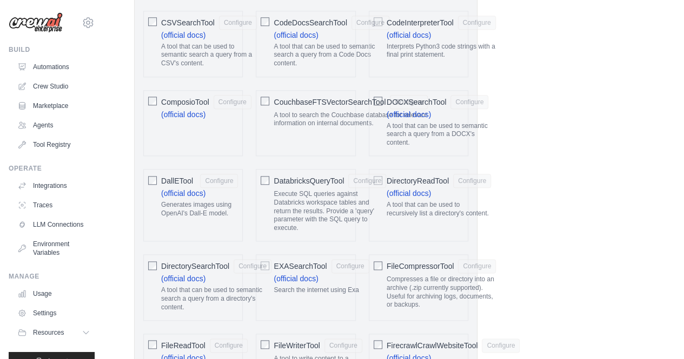
scroll to position [802, 0]
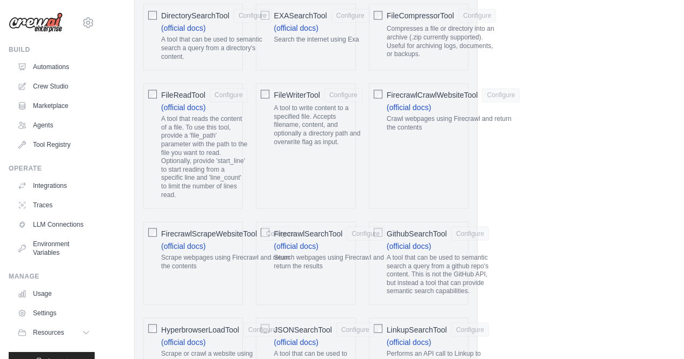
click label "FirecrawlCrawlWebsiteTool Configure (official docs) Crawl webpages using Firecr…"
click div "FirecrawlCrawlWebsiteTool Configure (official docs) Crawl webpages using Firecr…"
click p "Crawl webpages using Firecrawl and return the contents"
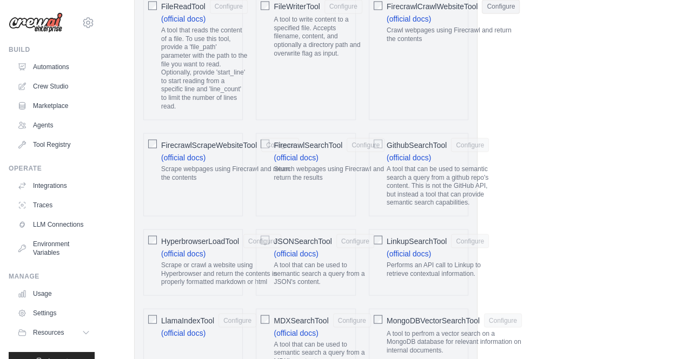
click div "FirecrawlSearchTool Configure (official docs) Search webpages using Firecrawl a…"
click p "Search webpages using Firecrawl and return the results"
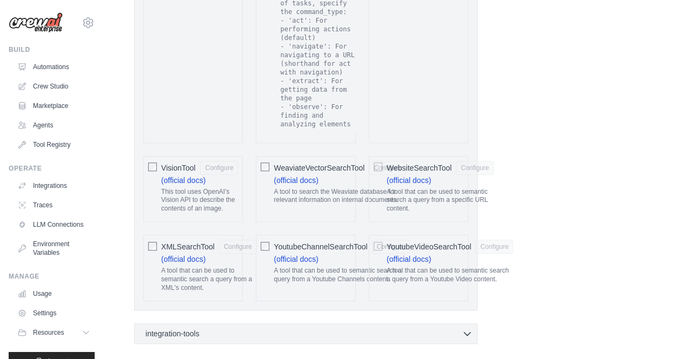
scroll to position [2329, 0]
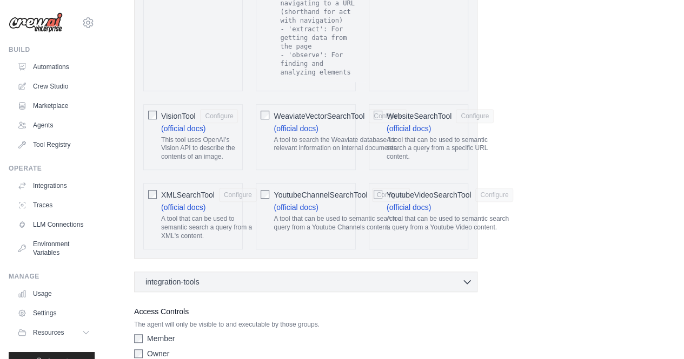
click input "**********"
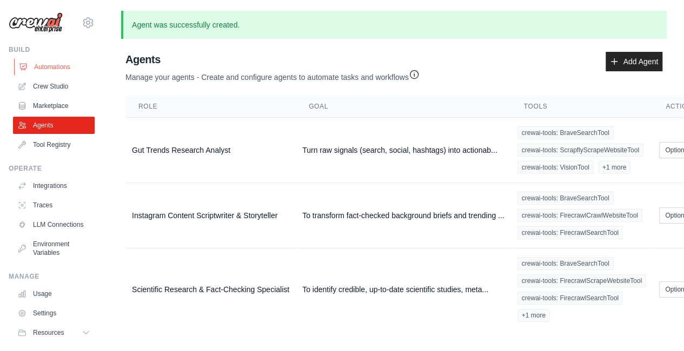
click link "Automations"
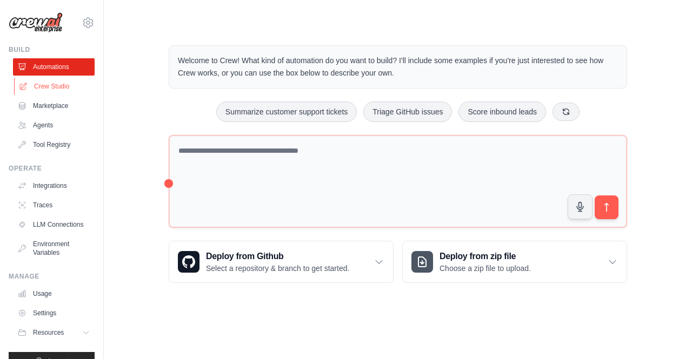
click link "Crew Studio"
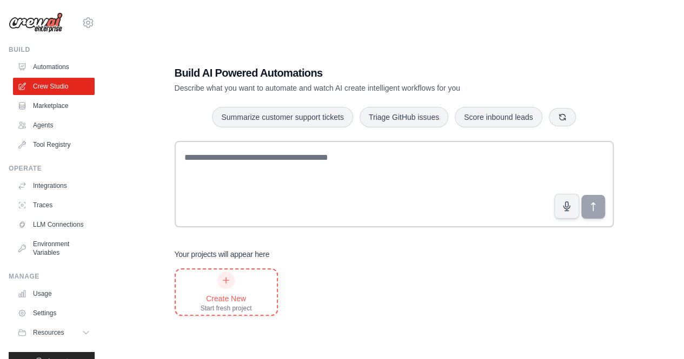
click at [232, 280] on div at bounding box center [225, 280] width 17 height 17
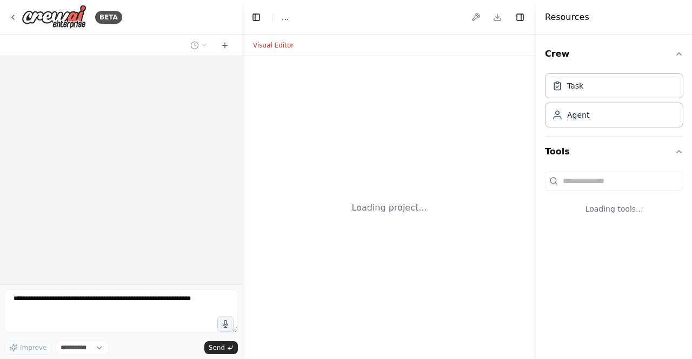
select select "****"
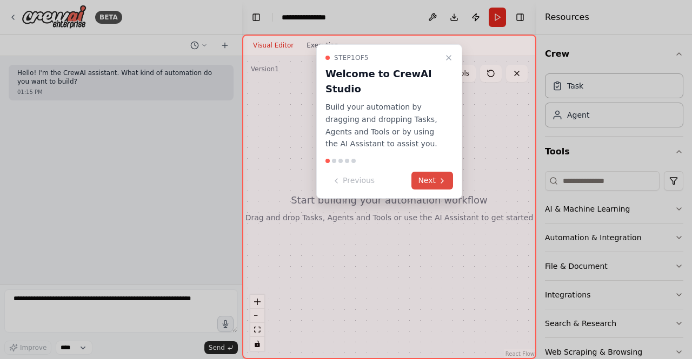
click at [428, 181] on button "Next" at bounding box center [432, 181] width 42 height 18
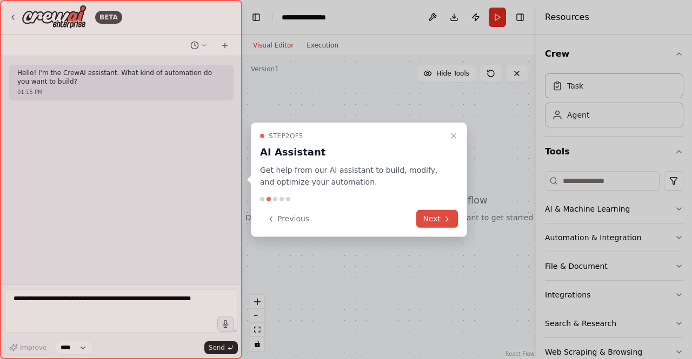
click at [436, 210] on button "Next" at bounding box center [437, 219] width 42 height 18
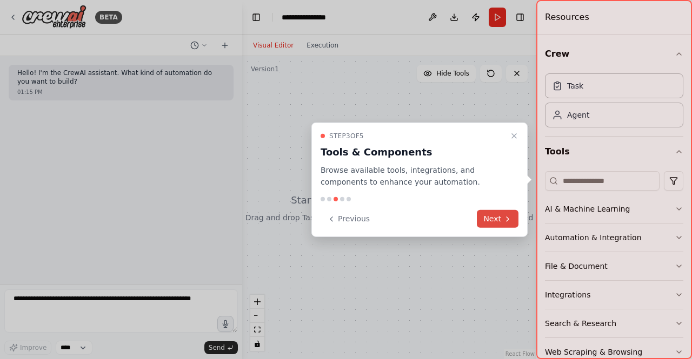
click at [483, 215] on button "Next" at bounding box center [498, 219] width 42 height 18
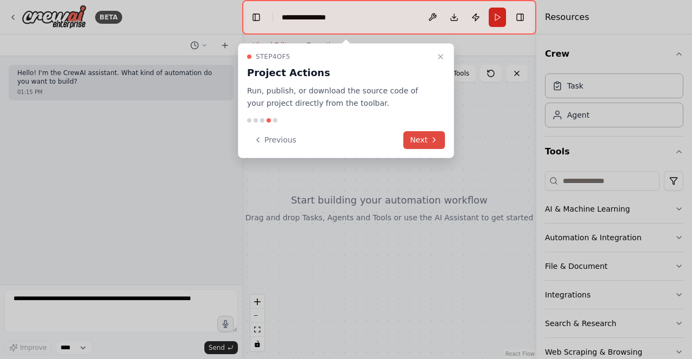
click at [431, 136] on icon at bounding box center [434, 140] width 9 height 9
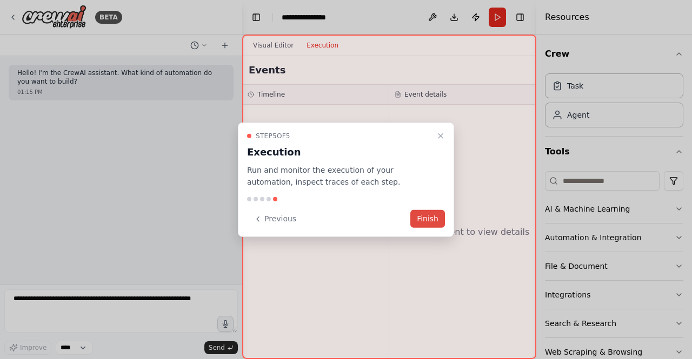
click at [427, 224] on button "Finish" at bounding box center [427, 219] width 35 height 18
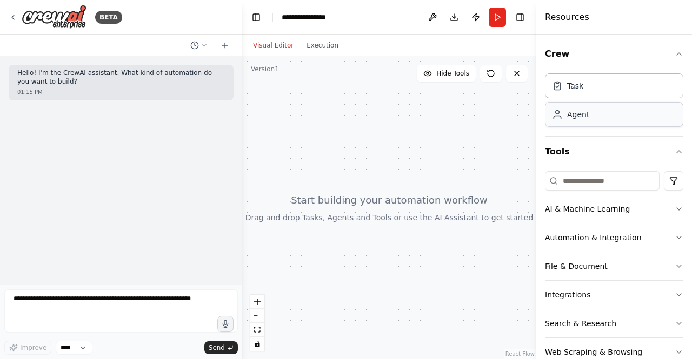
click at [597, 121] on div "Agent" at bounding box center [614, 114] width 138 height 25
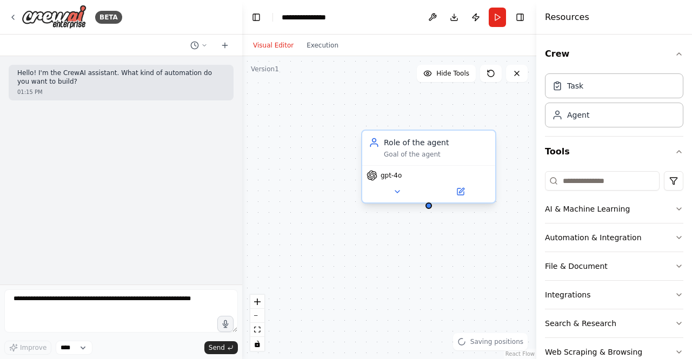
click at [417, 148] on div "Role of the agent" at bounding box center [436, 142] width 105 height 11
click at [393, 178] on span "gpt-4o" at bounding box center [390, 175] width 21 height 9
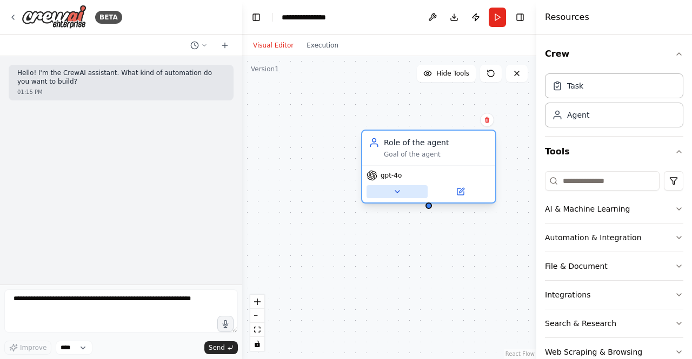
click at [395, 190] on icon at bounding box center [397, 192] width 9 height 9
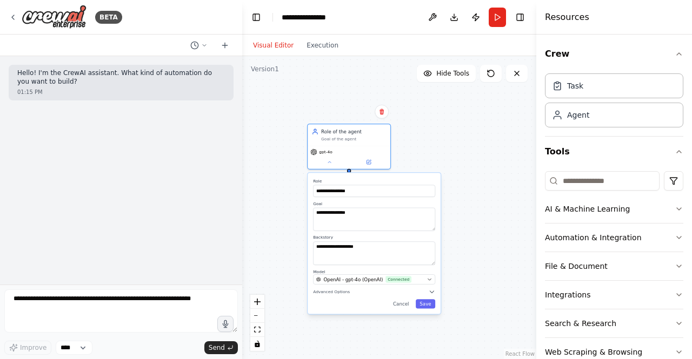
drag, startPoint x: 297, startPoint y: 255, endPoint x: 242, endPoint y: 216, distance: 67.9
click at [242, 216] on div "**********" at bounding box center [346, 179] width 692 height 359
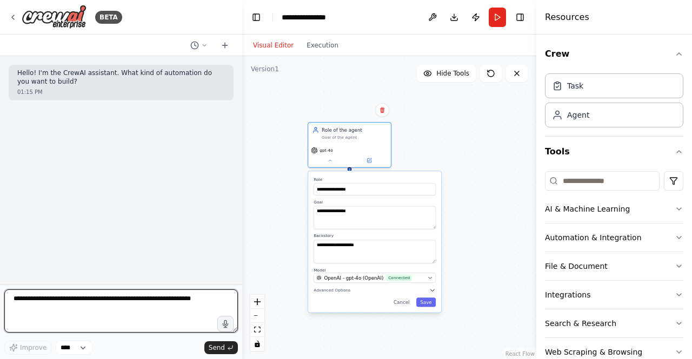
click at [110, 301] on textarea at bounding box center [120, 311] width 233 height 43
paste textarea "**********"
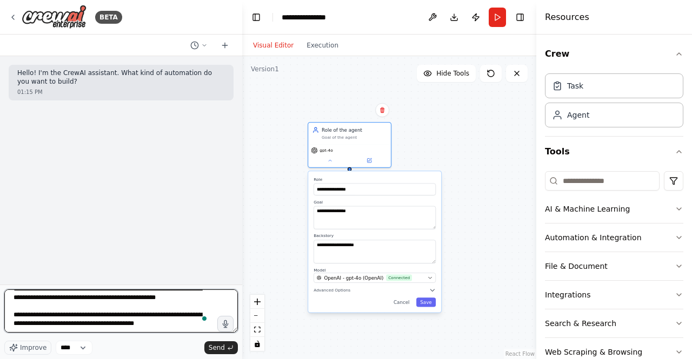
scroll to position [377, 0]
type textarea "**********"
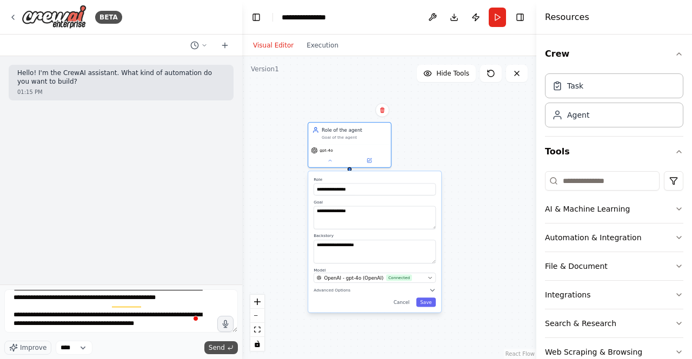
click at [215, 348] on span "Send" at bounding box center [217, 348] width 16 height 9
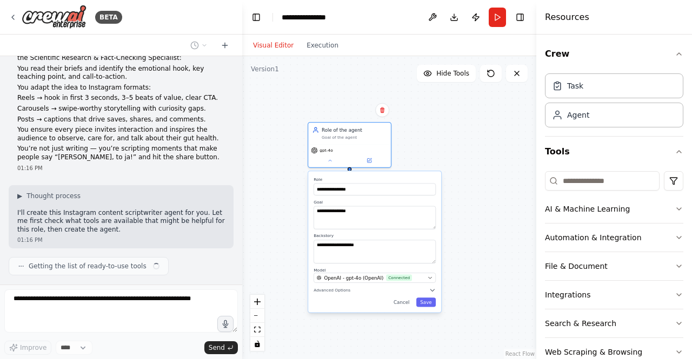
scroll to position [256, 0]
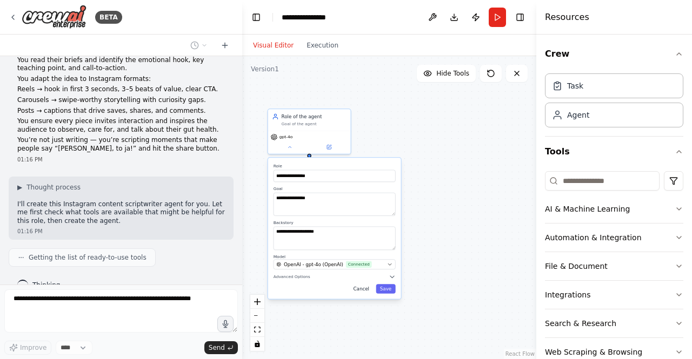
click at [367, 291] on button "Cancel" at bounding box center [361, 288] width 24 height 9
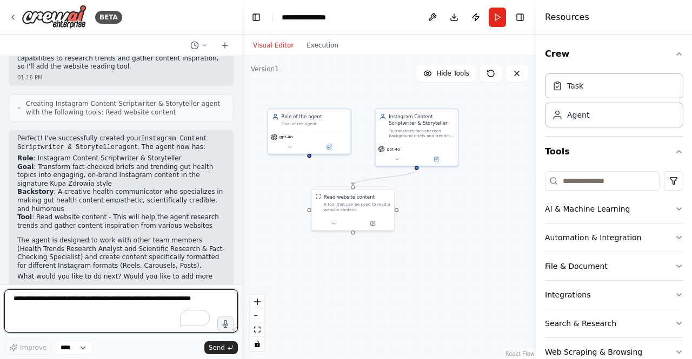
scroll to position [507, 0]
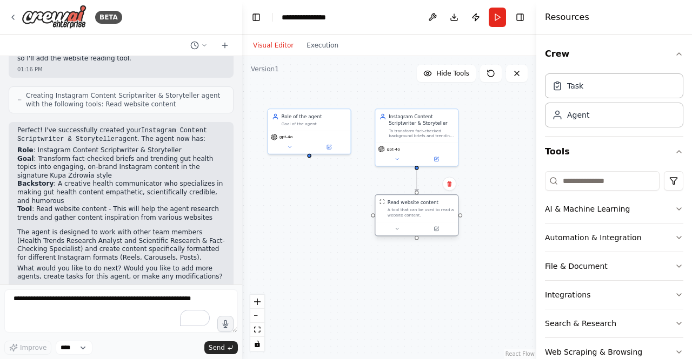
drag, startPoint x: 344, startPoint y: 205, endPoint x: 413, endPoint y: 214, distance: 70.3
click at [413, 214] on div "A tool that can be used to read a website content." at bounding box center [420, 212] width 66 height 11
click at [397, 232] on button at bounding box center [397, 229] width 38 height 8
click at [399, 228] on icon at bounding box center [396, 228] width 5 height 5
click at [439, 230] on icon at bounding box center [435, 228] width 5 height 5
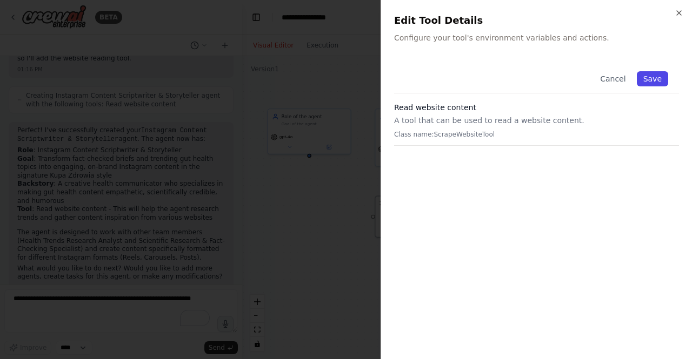
click at [658, 73] on button "Save" at bounding box center [652, 78] width 31 height 15
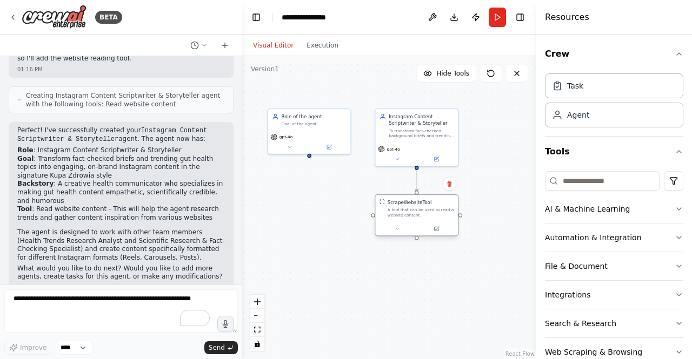
click at [420, 210] on div "A tool that can be used to read a website content." at bounding box center [420, 212] width 66 height 11
click at [317, 130] on div "gpt-4o" at bounding box center [309, 141] width 83 height 23
click at [345, 96] on icon at bounding box center [342, 96] width 6 height 6
click at [312, 94] on button "Confirm" at bounding box center [311, 96] width 38 height 13
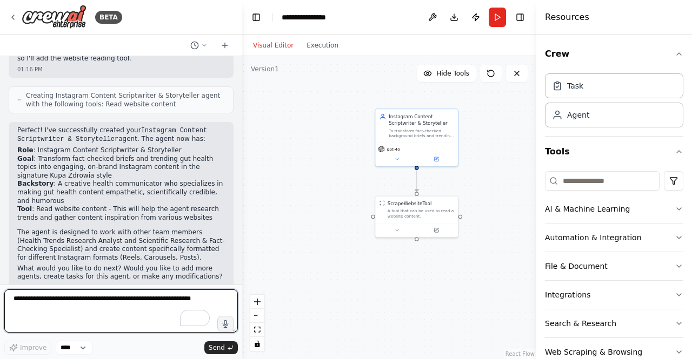
click at [85, 304] on textarea "To enrich screen reader interactions, please activate Accessibility in Grammarl…" at bounding box center [120, 311] width 233 height 43
paste textarea "**********"
type textarea "**********"
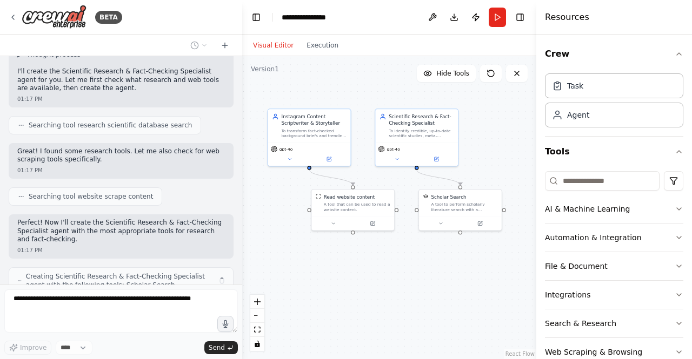
scroll to position [1026, 0]
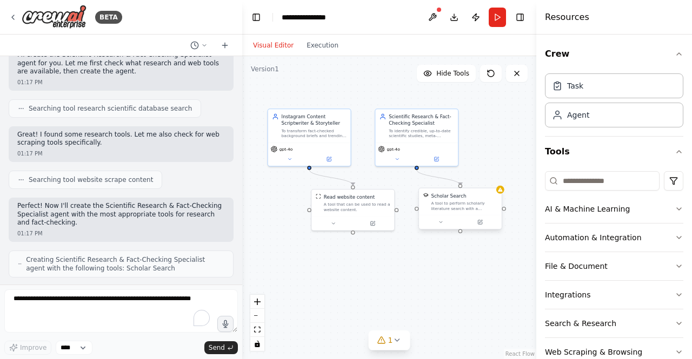
click at [467, 210] on div "A tool to perform scholarly literature search with a search_query." at bounding box center [464, 205] width 66 height 11
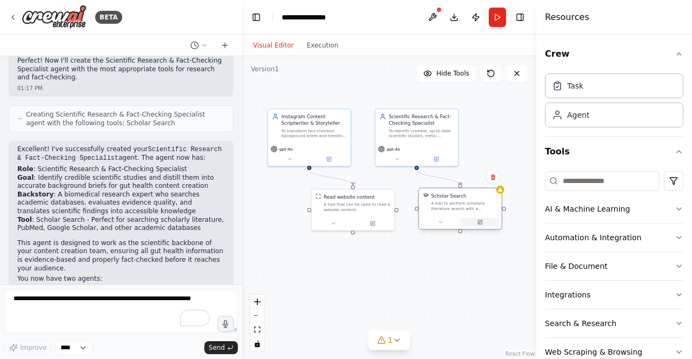
click at [481, 224] on icon at bounding box center [480, 222] width 4 height 4
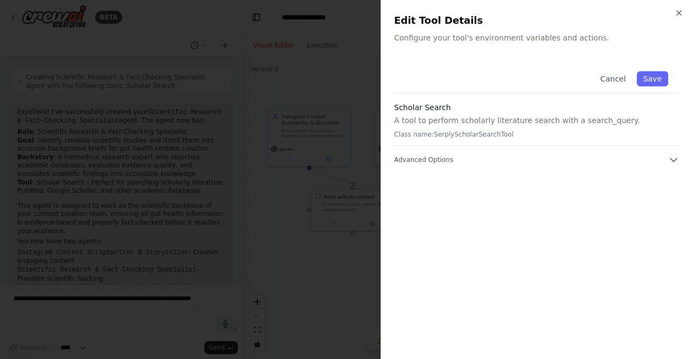
scroll to position [1225, 0]
click at [573, 164] on button "Advanced Options" at bounding box center [536, 160] width 285 height 11
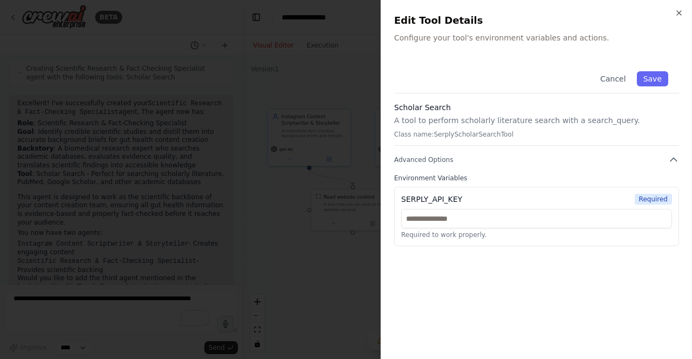
click at [438, 194] on div "SERPLY_API_KEY" at bounding box center [431, 199] width 61 height 11
copy div "SERPLY_API_KEY"
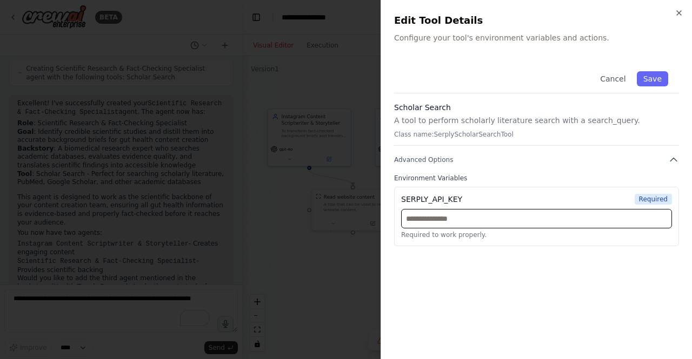
click at [495, 222] on input "text" at bounding box center [536, 218] width 271 height 19
paste input "**********"
type input "**********"
click at [654, 84] on button "Save" at bounding box center [652, 78] width 31 height 15
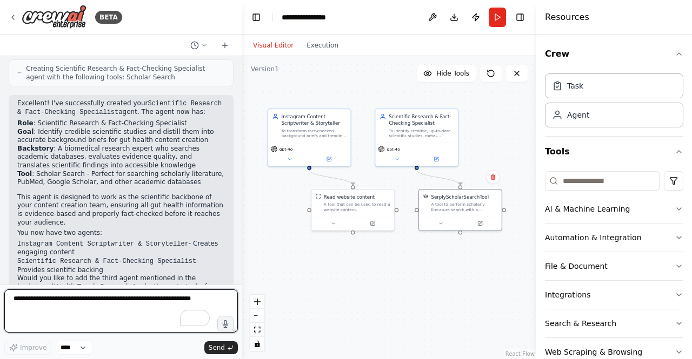
click at [88, 307] on textarea "To enrich screen reader interactions, please activate Accessibility in Grammarl…" at bounding box center [120, 311] width 233 height 43
paste textarea "**********"
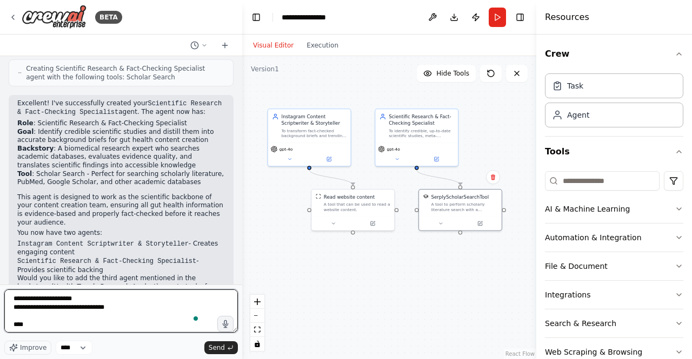
scroll to position [195, 0]
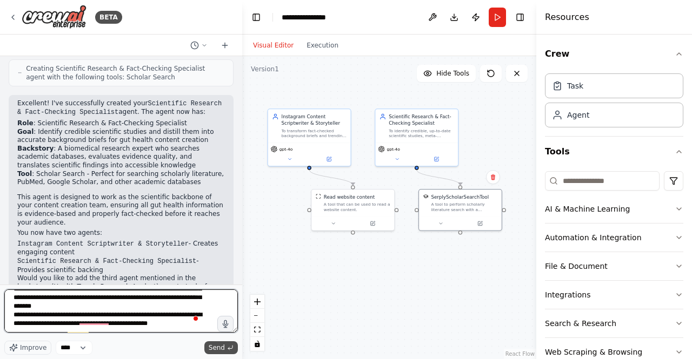
type textarea "**********"
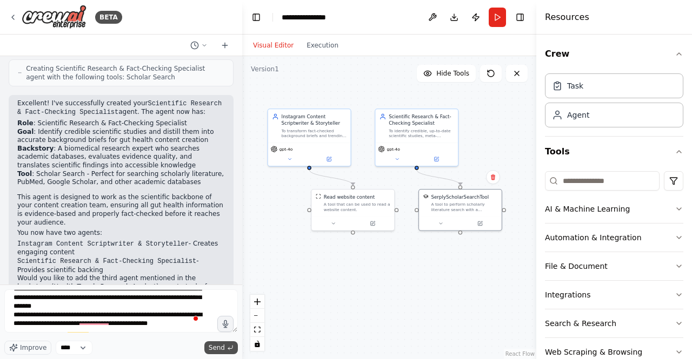
click at [225, 346] on button "Send" at bounding box center [221, 347] width 34 height 13
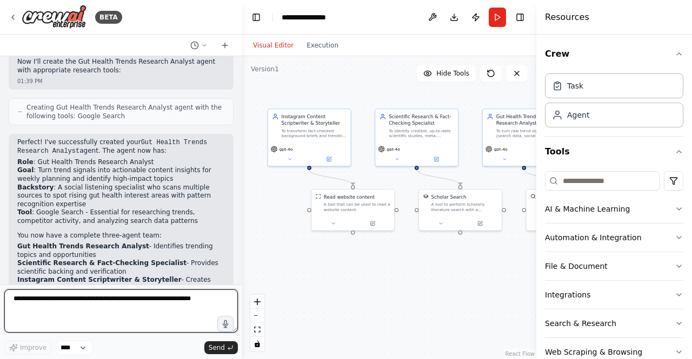
scroll to position [1887, 0]
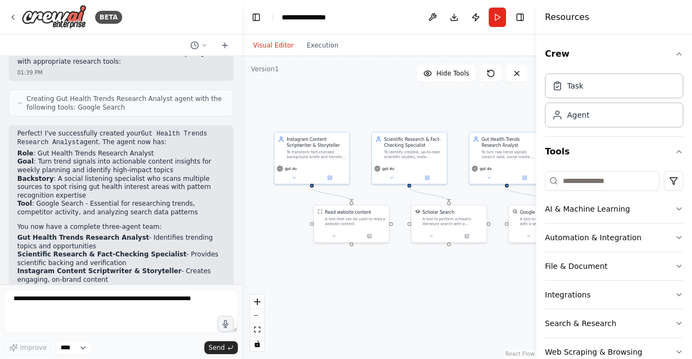
drag, startPoint x: 396, startPoint y: 266, endPoint x: 394, endPoint y: 278, distance: 11.4
click at [394, 278] on div ".deletable-edge-delete-btn { width: 20px; height: 20px; border: 0px solid #ffff…" at bounding box center [389, 207] width 294 height 303
click at [488, 170] on span "gpt-4o" at bounding box center [487, 169] width 12 height 5
click at [507, 151] on div "To turn raw trend signals (search data, social media chatter, hashtags, competi…" at bounding box center [512, 155] width 59 height 10
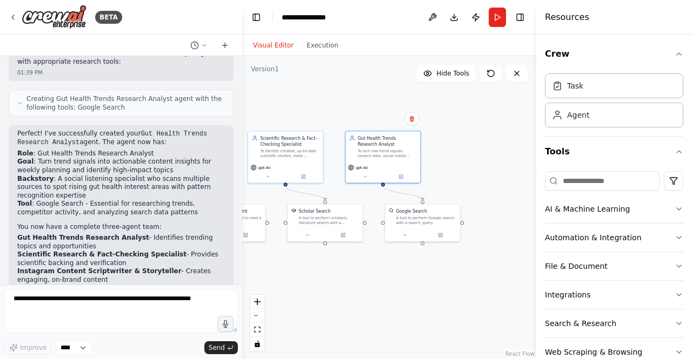
drag, startPoint x: 497, startPoint y: 96, endPoint x: 371, endPoint y: 93, distance: 126.5
click at [371, 93] on div ".deletable-edge-delete-btn { width: 20px; height: 20px; border: 0px solid #ffff…" at bounding box center [389, 207] width 294 height 303
click at [401, 175] on icon at bounding box center [399, 175] width 5 height 5
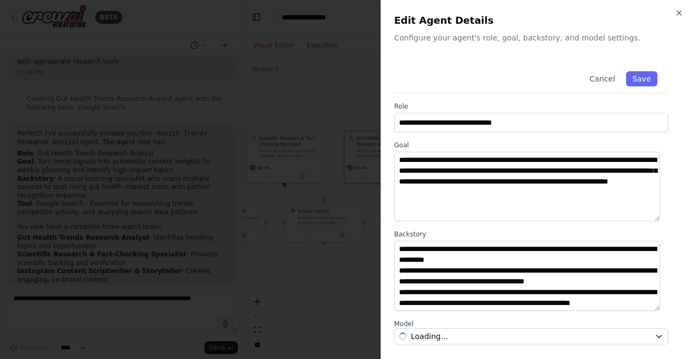
scroll to position [129, 0]
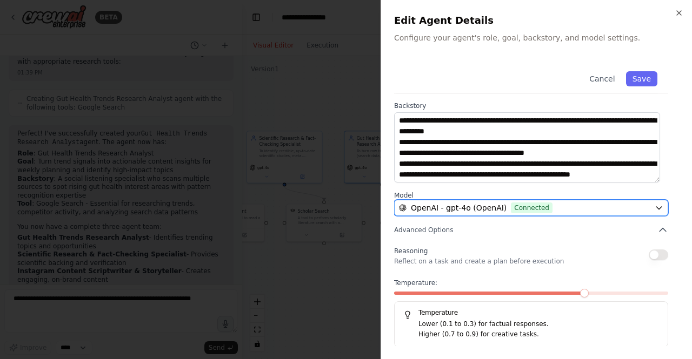
click at [571, 211] on div "OpenAI - gpt-4o (OpenAI) Connected" at bounding box center [524, 208] width 251 height 11
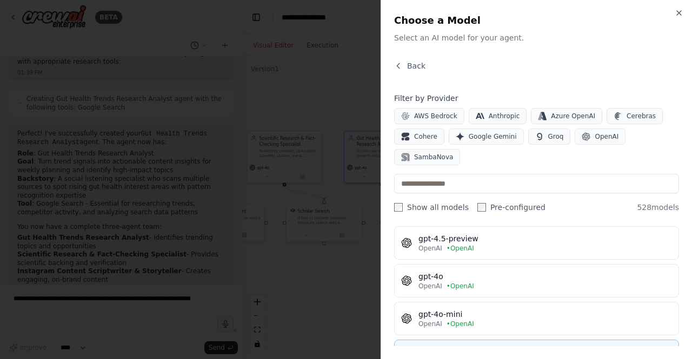
scroll to position [0, 0]
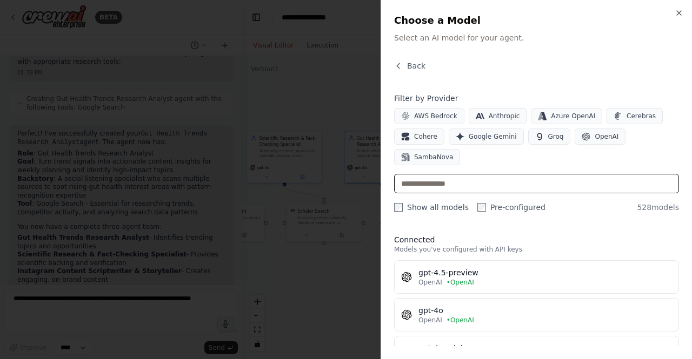
click at [486, 174] on input "text" at bounding box center [536, 183] width 285 height 19
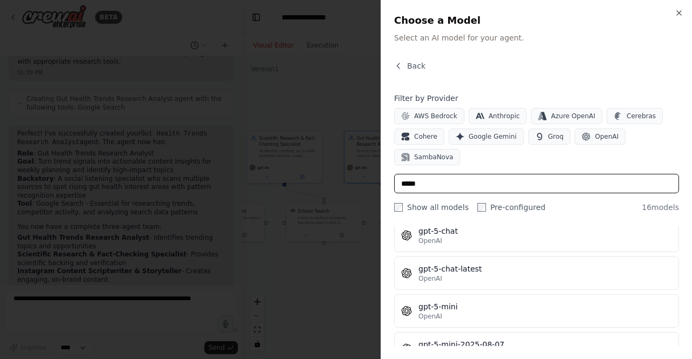
scroll to position [421, 0]
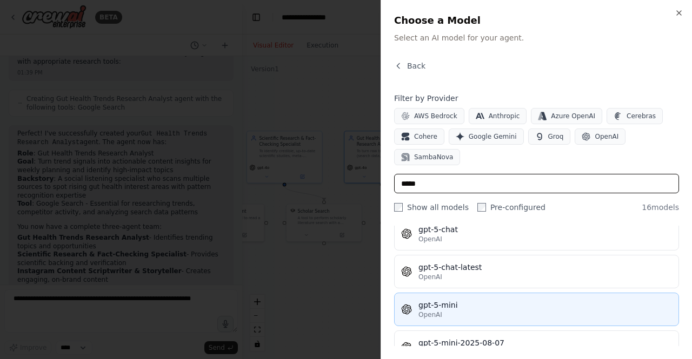
type input "*****"
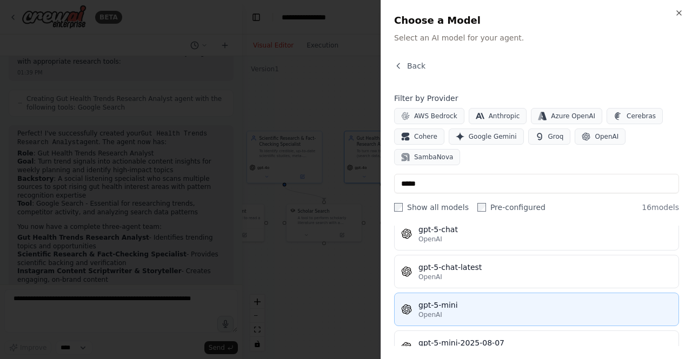
click at [475, 300] on div "gpt-5-mini" at bounding box center [544, 305] width 253 height 11
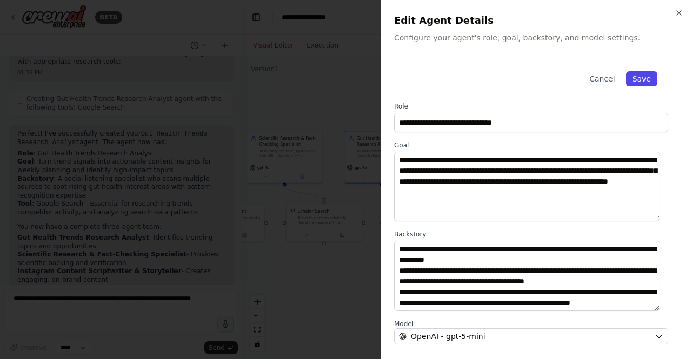
click at [641, 78] on button "Save" at bounding box center [641, 78] width 31 height 15
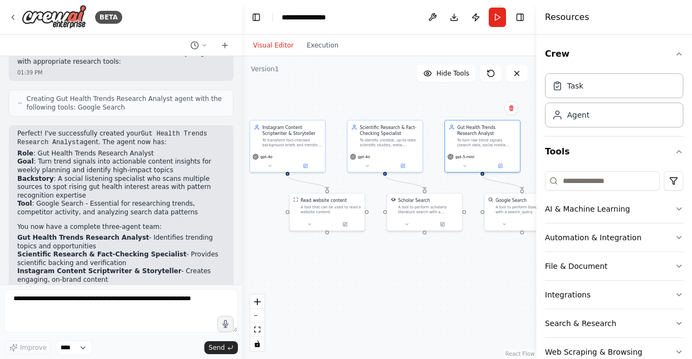
drag, startPoint x: 366, startPoint y: 301, endPoint x: 472, endPoint y: 292, distance: 106.8
click at [472, 292] on div ".deletable-edge-delete-btn { width: 20px; height: 20px; border: 0px solid #ffff…" at bounding box center [389, 207] width 294 height 303
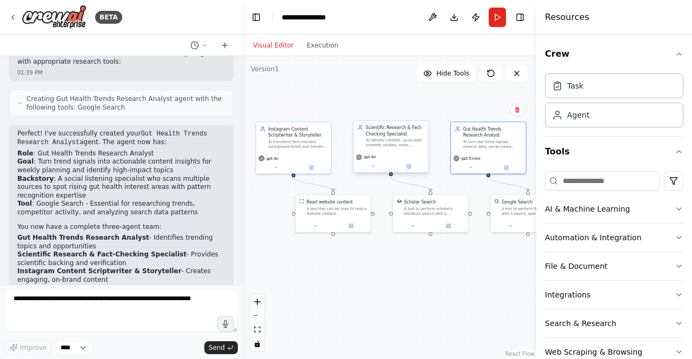
click at [392, 137] on div "Scientific Research & Fact-Checking Specialist To identify credible, up-to-date…" at bounding box center [394, 136] width 59 height 23
click at [411, 166] on button at bounding box center [408, 167] width 35 height 8
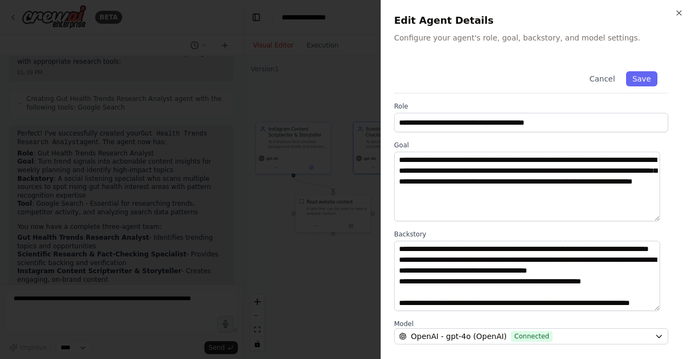
scroll to position [129, 0]
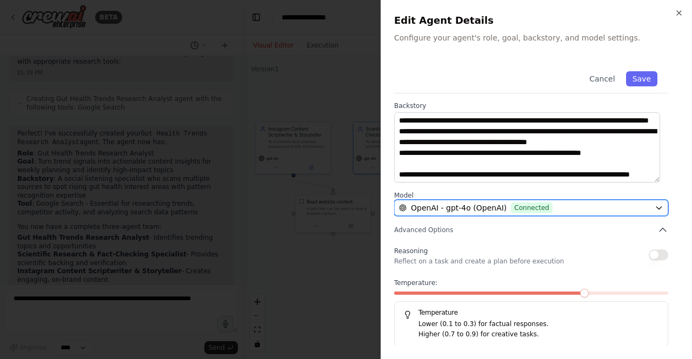
click at [553, 204] on div "OpenAI - gpt-4o (OpenAI) Connected" at bounding box center [524, 208] width 251 height 11
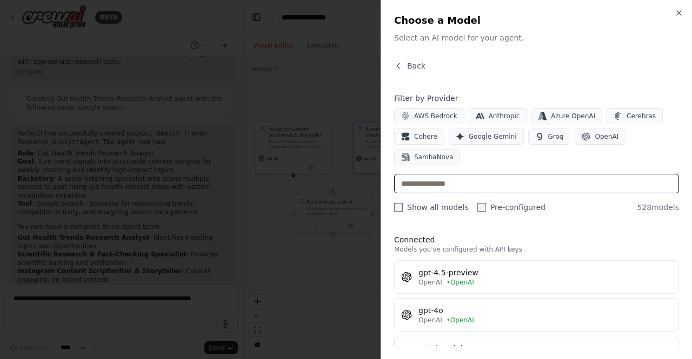
click at [488, 174] on input "text" at bounding box center [536, 183] width 285 height 19
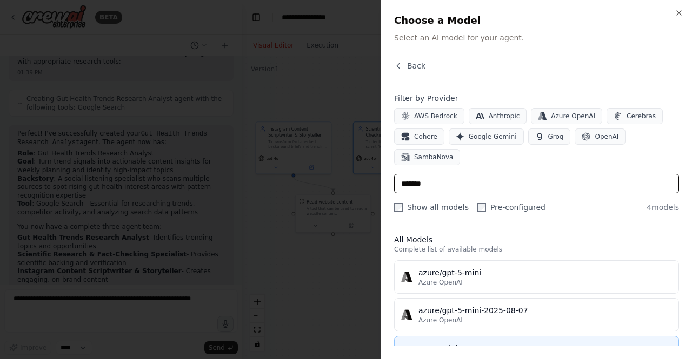
scroll to position [46, 0]
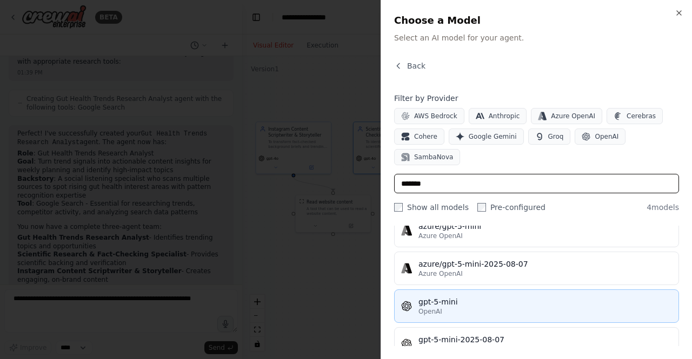
type input "*******"
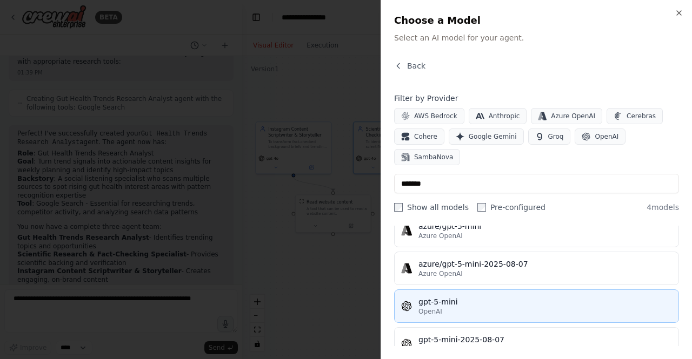
click at [463, 307] on div "OpenAI" at bounding box center [544, 311] width 253 height 9
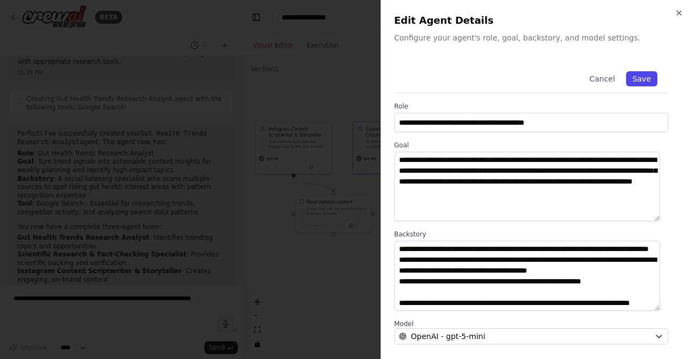
click at [642, 81] on button "Save" at bounding box center [641, 78] width 31 height 15
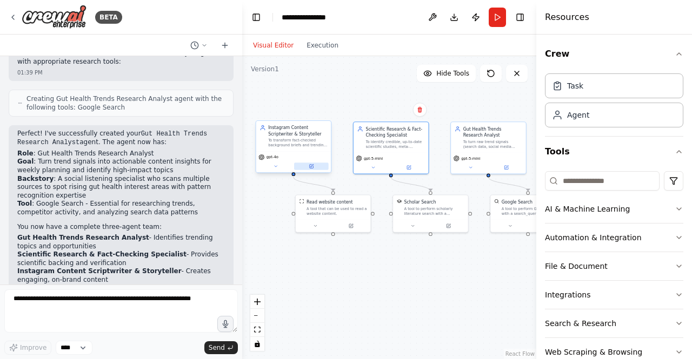
click at [311, 166] on icon at bounding box center [311, 165] width 3 height 3
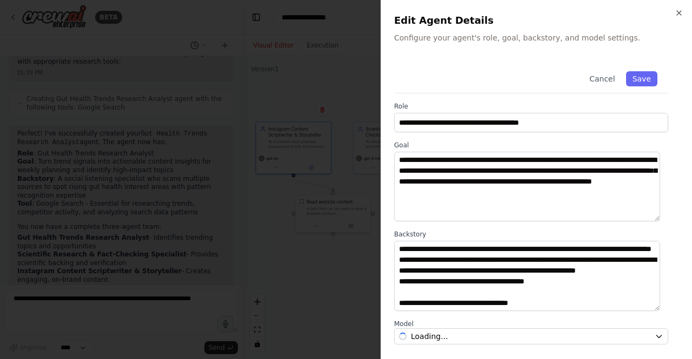
scroll to position [129, 0]
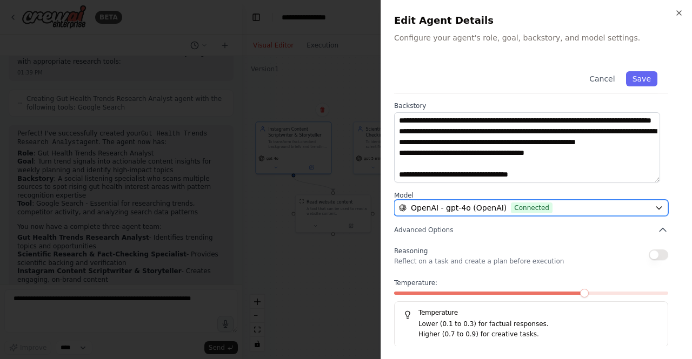
click at [481, 211] on span "OpenAI - gpt-4o (OpenAI)" at bounding box center [459, 208] width 96 height 11
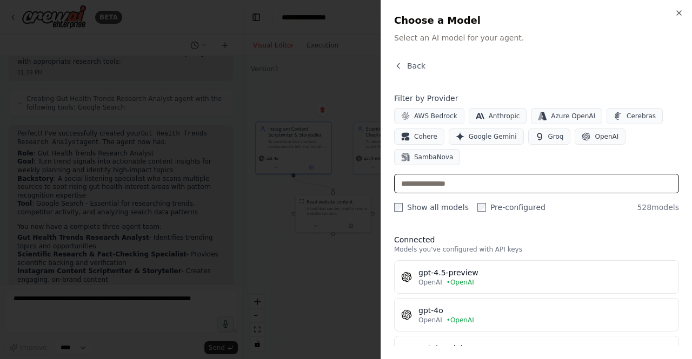
click at [485, 174] on input "text" at bounding box center [536, 183] width 285 height 19
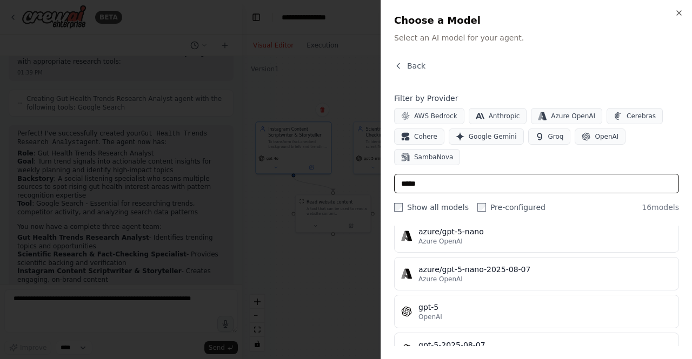
scroll to position [291, 0]
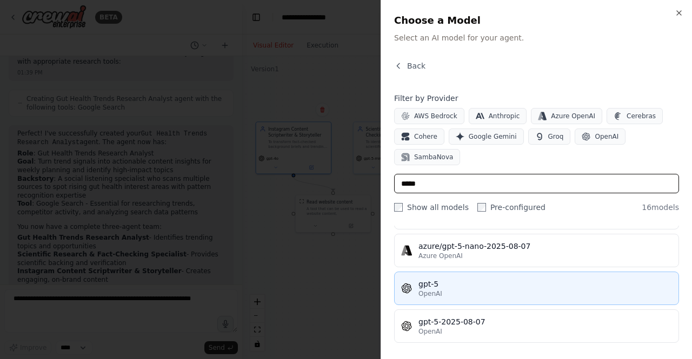
type input "*****"
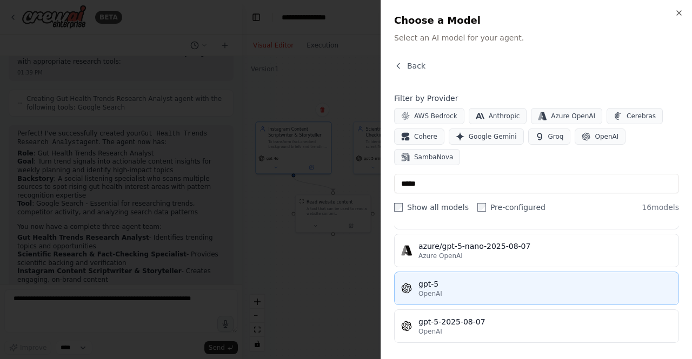
click at [460, 279] on div "gpt-5" at bounding box center [544, 284] width 253 height 11
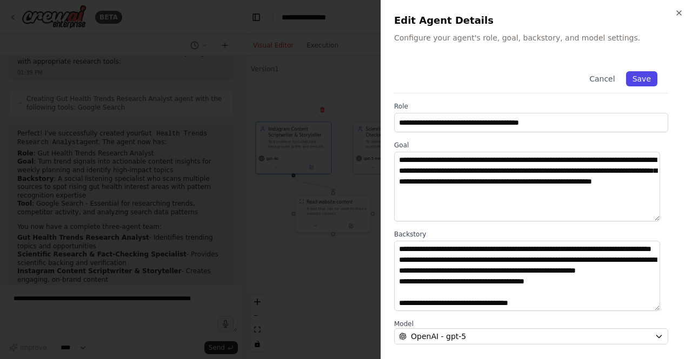
click at [640, 84] on button "Save" at bounding box center [641, 78] width 31 height 15
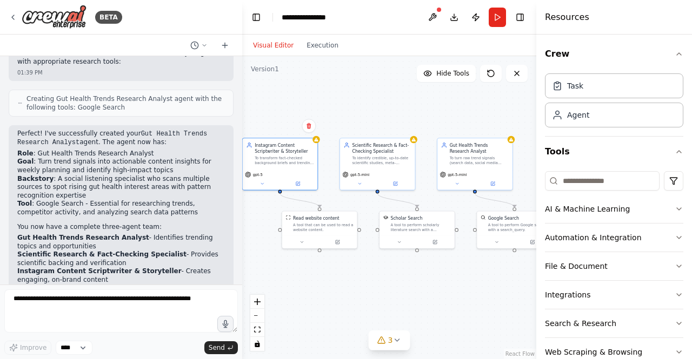
drag, startPoint x: 340, startPoint y: 274, endPoint x: 327, endPoint y: 290, distance: 21.1
click at [327, 290] on div ".deletable-edge-delete-btn { width: 20px; height: 20px; border: 0px solid #ffff…" at bounding box center [389, 207] width 294 height 303
click at [303, 240] on icon at bounding box center [301, 240] width 3 height 1
click at [303, 240] on icon at bounding box center [301, 241] width 5 height 5
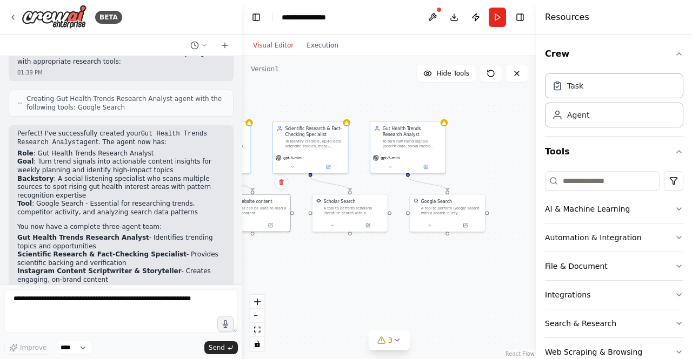
drag, startPoint x: 503, startPoint y: 291, endPoint x: 434, endPoint y: 276, distance: 69.7
click at [434, 276] on div ".deletable-edge-delete-btn { width: 20px; height: 20px; border: 0px solid #ffff…" at bounding box center [389, 207] width 294 height 303
click at [465, 224] on icon at bounding box center [464, 225] width 3 height 3
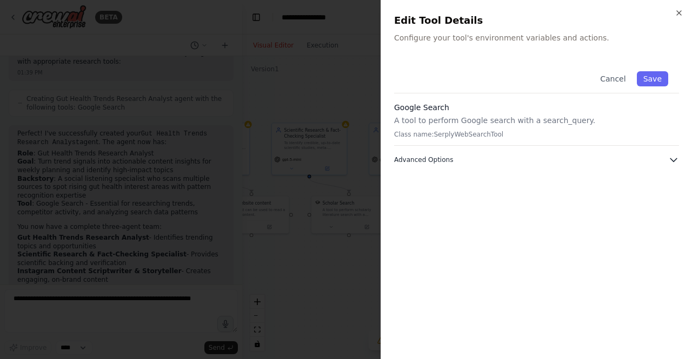
click at [577, 161] on button "Advanced Options" at bounding box center [536, 160] width 285 height 11
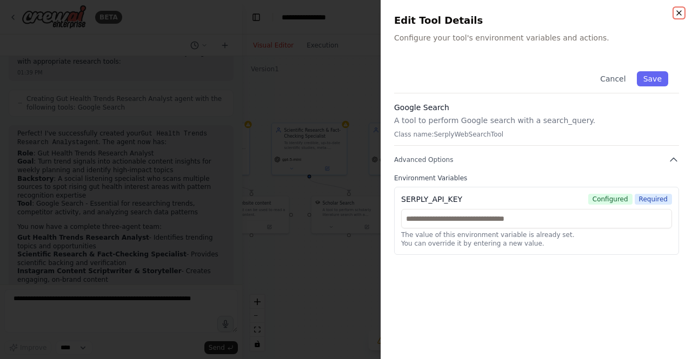
click at [679, 12] on icon "button" at bounding box center [679, 13] width 4 height 4
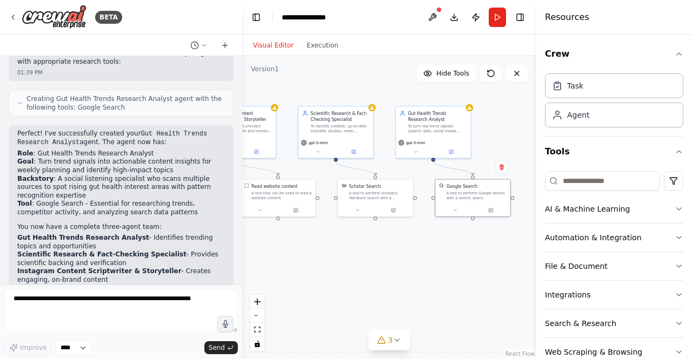
drag, startPoint x: 324, startPoint y: 277, endPoint x: 351, endPoint y: 260, distance: 31.3
click at [351, 260] on div ".deletable-edge-delete-btn { width: 20px; height: 20px; border: 0px solid #ffff…" at bounding box center [389, 207] width 294 height 303
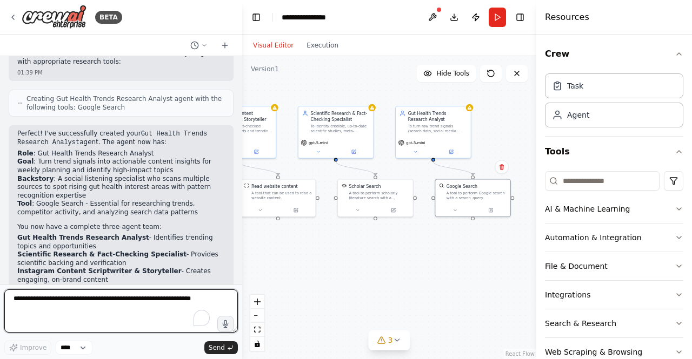
click at [81, 302] on textarea "To enrich screen reader interactions, please activate Accessibility in Grammarl…" at bounding box center [120, 311] width 233 height 43
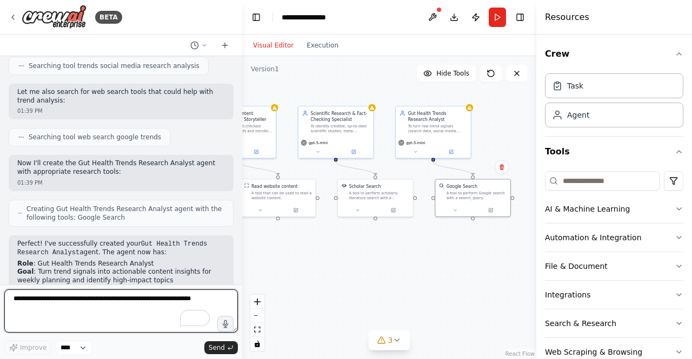
scroll to position [1887, 0]
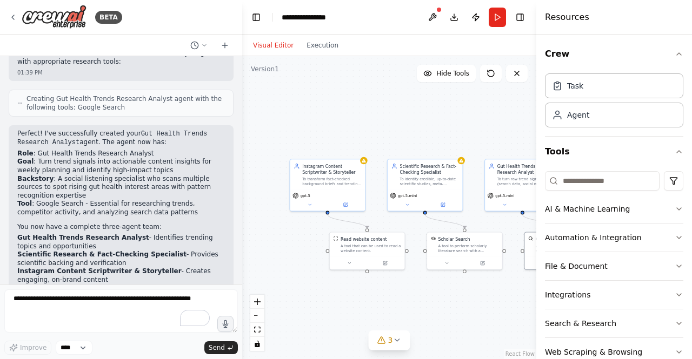
drag, startPoint x: 303, startPoint y: 97, endPoint x: 393, endPoint y: 150, distance: 104.4
click at [393, 150] on div ".deletable-edge-delete-btn { width: 20px; height: 20px; border: 0px solid #ffff…" at bounding box center [389, 207] width 294 height 303
click at [337, 177] on div "To transform fact-checked background briefs and trending gut health topics into…" at bounding box center [332, 181] width 59 height 10
click at [365, 163] on div at bounding box center [364, 161] width 8 height 8
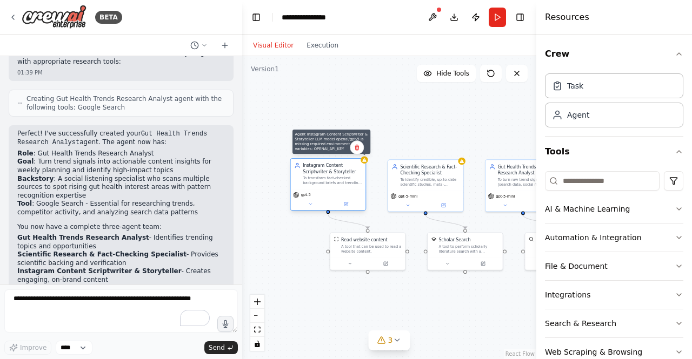
click at [365, 163] on div at bounding box center [364, 161] width 8 height 8
click at [345, 205] on icon at bounding box center [346, 203] width 3 height 3
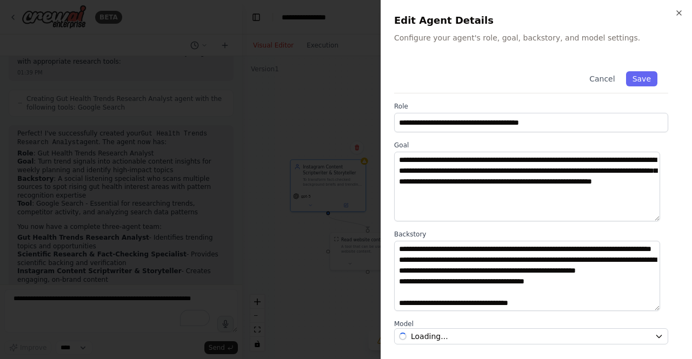
scroll to position [129, 0]
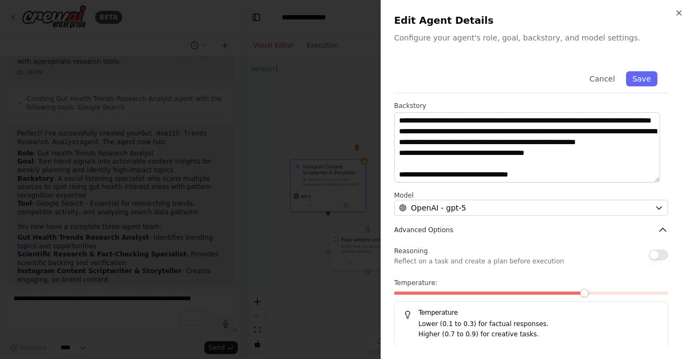
click at [490, 226] on button "Advanced Options" at bounding box center [531, 230] width 274 height 11
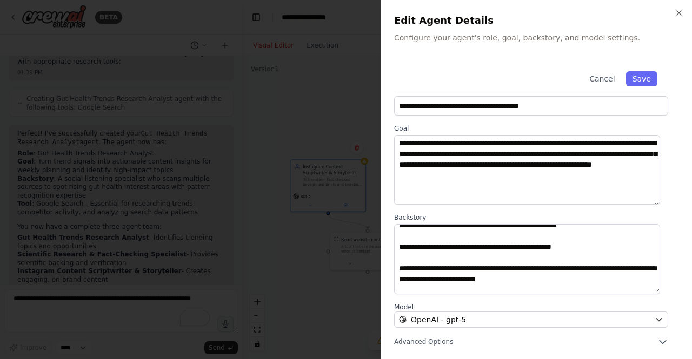
scroll to position [224, 0]
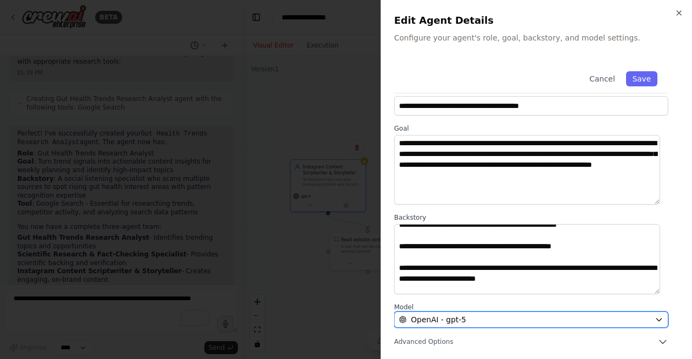
click at [473, 316] on div "OpenAI - gpt-5" at bounding box center [524, 319] width 251 height 11
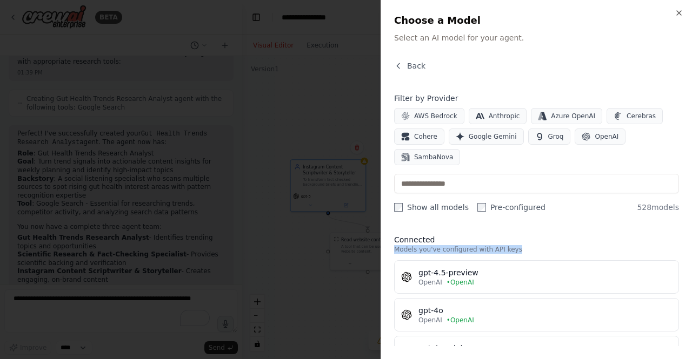
scroll to position [0, 12]
drag, startPoint x: 670, startPoint y: 218, endPoint x: 669, endPoint y: 230, distance: 11.9
click at [669, 230] on div "Connected Models you've configured with API keys gpt-4.5-preview OpenAI • OpenA…" at bounding box center [536, 286] width 285 height 120
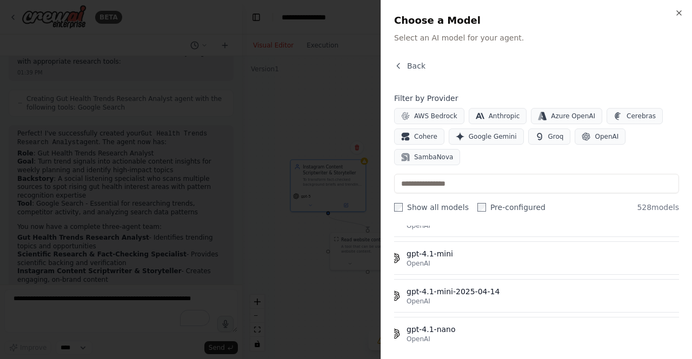
scroll to position [19755, 12]
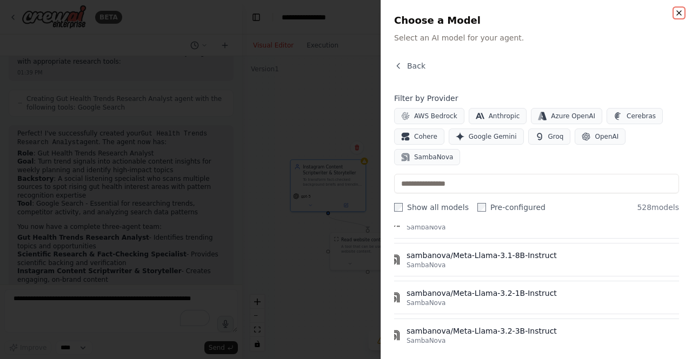
click at [677, 14] on icon "button" at bounding box center [678, 13] width 9 height 9
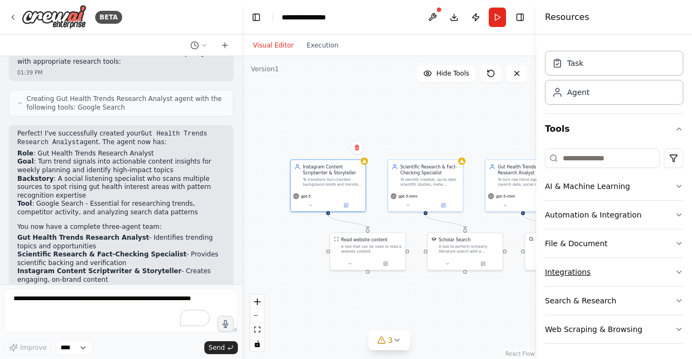
scroll to position [0, 0]
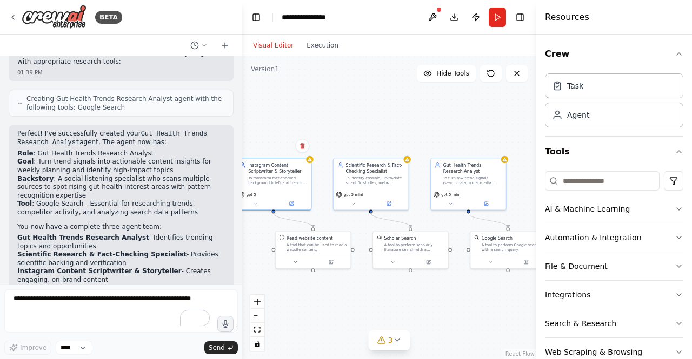
drag, startPoint x: 464, startPoint y: 113, endPoint x: 409, endPoint y: 112, distance: 54.6
click at [409, 112] on div ".deletable-edge-delete-btn { width: 20px; height: 20px; border: 0px solid #ffff…" at bounding box center [389, 207] width 294 height 303
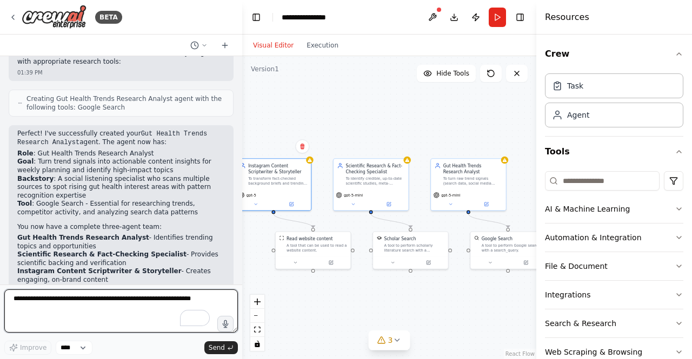
click at [88, 298] on textarea "To enrich screen reader interactions, please activate Accessibility in Grammarl…" at bounding box center [120, 311] width 233 height 43
type textarea "**********"
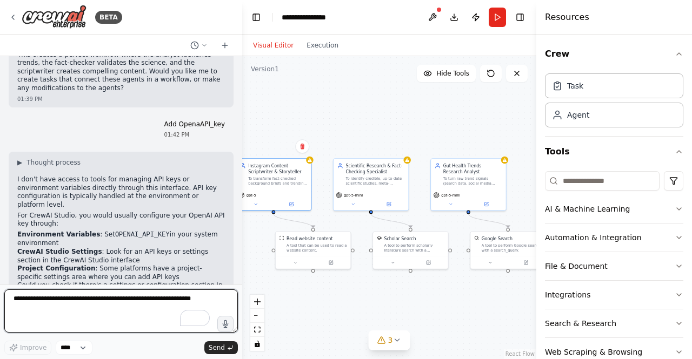
scroll to position [2137, 0]
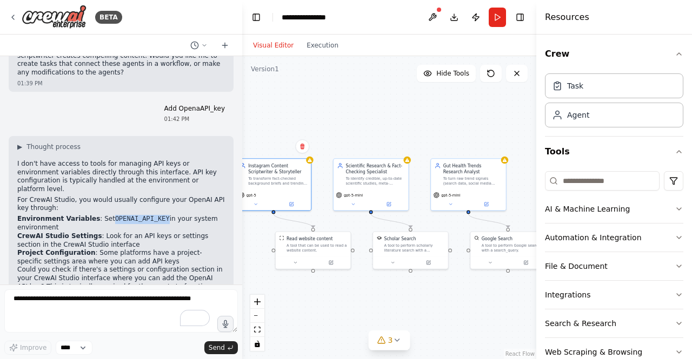
drag, startPoint x: 148, startPoint y: 148, endPoint x: 100, endPoint y: 148, distance: 48.1
click at [115, 216] on code "OPENAI_API_KEY" at bounding box center [142, 220] width 55 height 8
copy code "OPENAI_API_KEY"
click at [351, 100] on div ".deletable-edge-delete-btn { width: 20px; height: 20px; border: 0px solid #ffff…" at bounding box center [389, 207] width 294 height 303
click at [431, 17] on button at bounding box center [432, 17] width 17 height 19
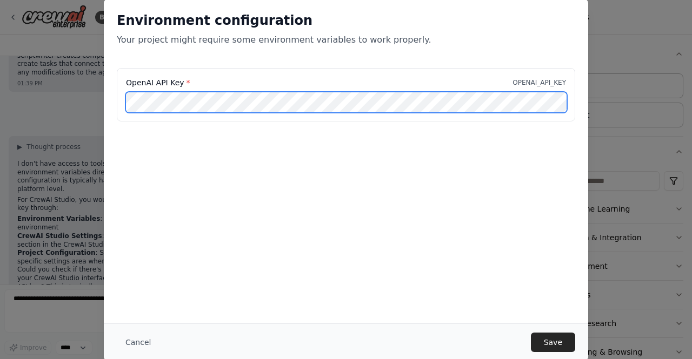
scroll to position [0, 77]
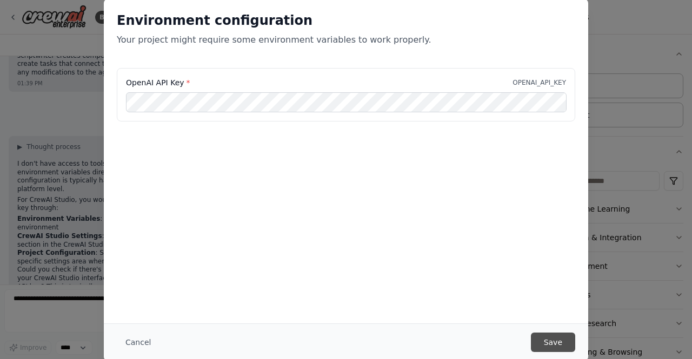
click at [547, 339] on button "Save" at bounding box center [553, 342] width 44 height 19
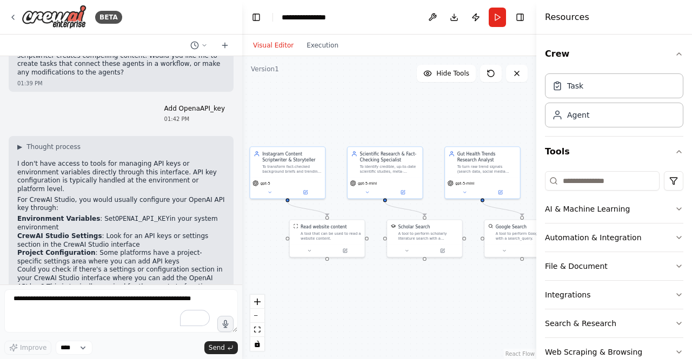
drag, startPoint x: 348, startPoint y: 117, endPoint x: 362, endPoint y: 105, distance: 18.4
click at [362, 105] on div ".deletable-edge-delete-btn { width: 20px; height: 20px; border: 0px solid #ffff…" at bounding box center [389, 207] width 294 height 303
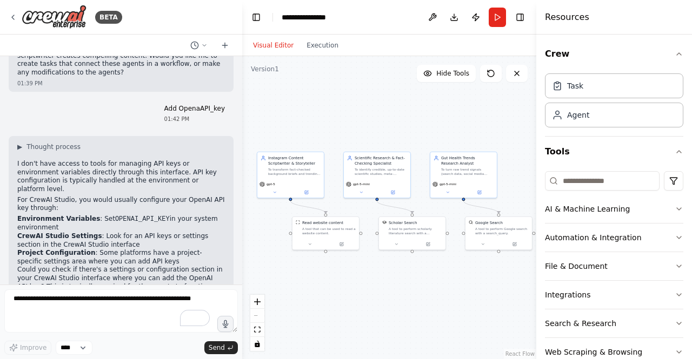
drag, startPoint x: 377, startPoint y: 94, endPoint x: 371, endPoint y: 104, distance: 11.9
click at [371, 104] on div ".deletable-edge-delete-btn { width: 20px; height: 20px; border: 0px solid #ffff…" at bounding box center [389, 207] width 294 height 303
click at [603, 91] on div "Task" at bounding box center [614, 85] width 138 height 25
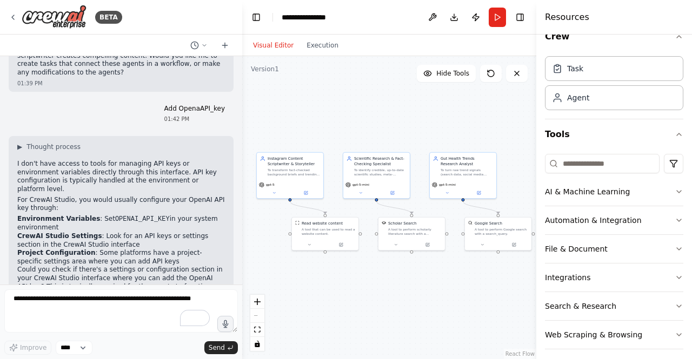
scroll to position [23, 0]
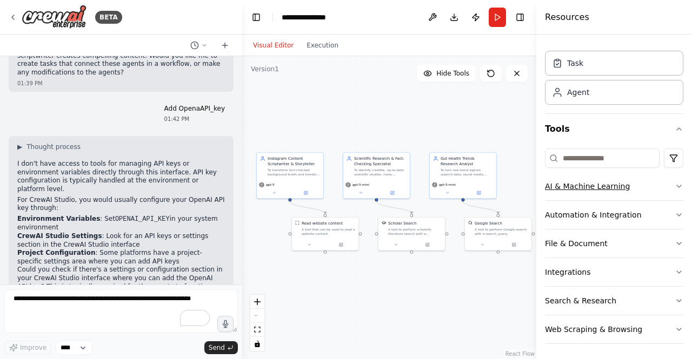
click at [621, 186] on button "AI & Machine Learning" at bounding box center [614, 186] width 138 height 28
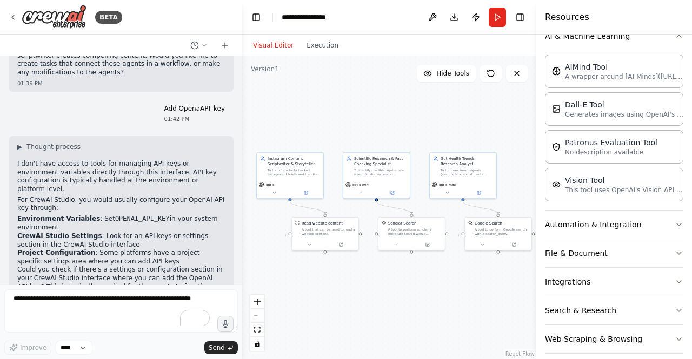
scroll to position [181, 0]
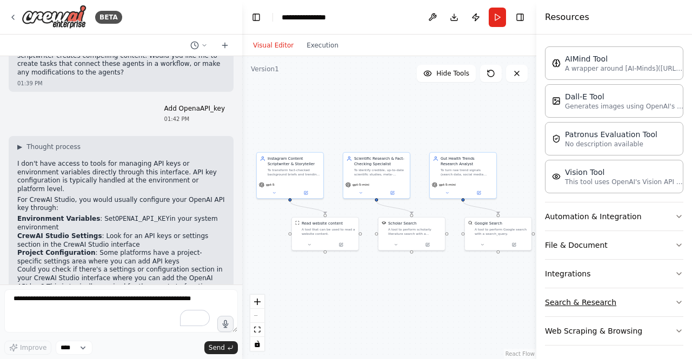
drag, startPoint x: 602, startPoint y: 318, endPoint x: 612, endPoint y: 301, distance: 19.8
click at [601, 318] on button "Web Scraping & Browsing" at bounding box center [614, 331] width 138 height 28
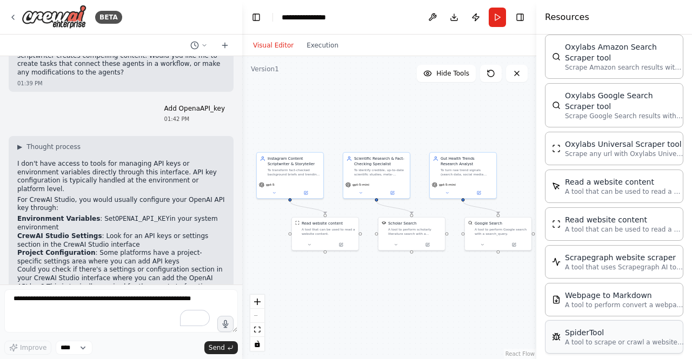
scroll to position [747, 0]
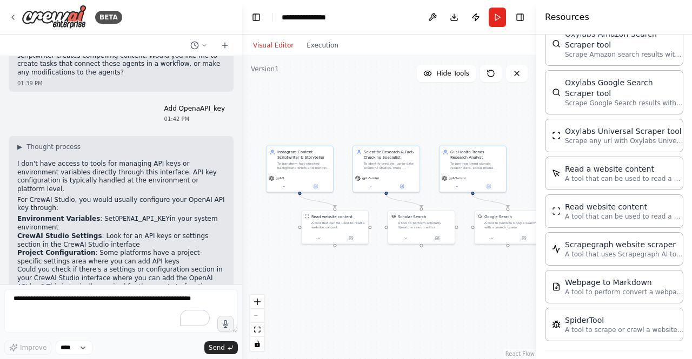
drag, startPoint x: 453, startPoint y: 292, endPoint x: 463, endPoint y: 285, distance: 11.7
click at [463, 285] on div ".deletable-edge-delete-btn { width: 20px; height: 20px; border: 0px solid #ffff…" at bounding box center [389, 207] width 294 height 303
drag, startPoint x: 463, startPoint y: 285, endPoint x: 457, endPoint y: 282, distance: 6.3
click at [457, 282] on div ".deletable-edge-delete-btn { width: 20px; height: 20px; border: 0px solid #ffff…" at bounding box center [389, 207] width 294 height 303
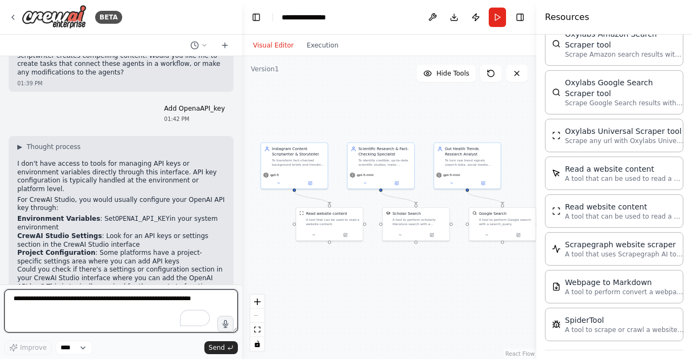
click at [130, 302] on textarea "To enrich screen reader interactions, please activate Accessibility in Grammarl…" at bounding box center [120, 311] width 233 height 43
click at [152, 300] on textarea "**********" at bounding box center [120, 311] width 233 height 43
click at [151, 299] on textarea "**********" at bounding box center [120, 311] width 233 height 43
click at [148, 302] on textarea "**********" at bounding box center [120, 311] width 233 height 43
click at [145, 304] on textarea "**********" at bounding box center [120, 311] width 233 height 43
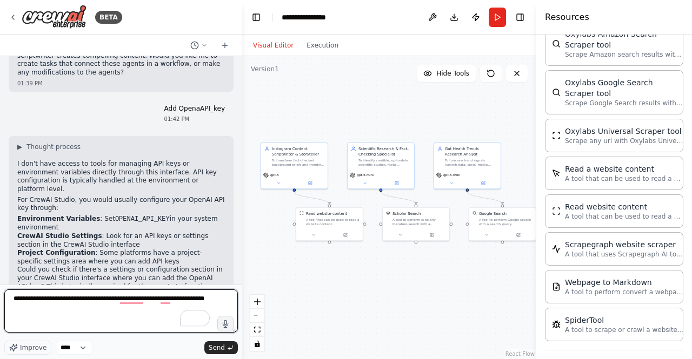
click at [77, 298] on textarea "**********" at bounding box center [120, 311] width 233 height 43
click at [82, 299] on textarea "**********" at bounding box center [120, 311] width 233 height 43
click at [209, 300] on textarea "**********" at bounding box center [120, 311] width 233 height 43
type textarea "**********"
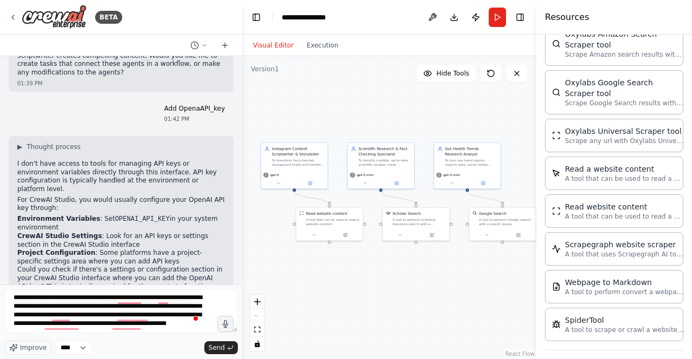
scroll to position [5, 0]
type textarea "**********"
click at [222, 351] on span "Send" at bounding box center [217, 348] width 16 height 9
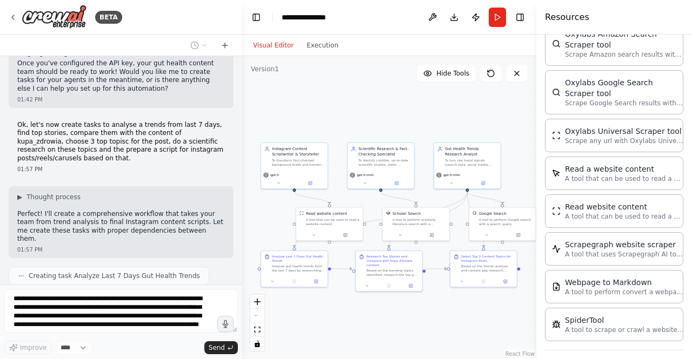
scroll to position [2414, 0]
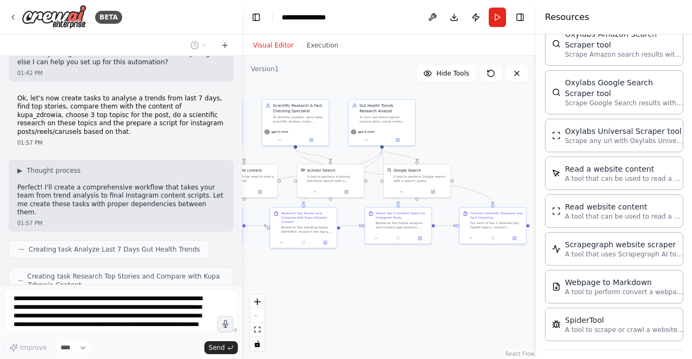
drag, startPoint x: 452, startPoint y: 130, endPoint x: 366, endPoint y: 87, distance: 95.7
click at [366, 87] on div ".deletable-edge-delete-btn { width: 20px; height: 20px; border: 0px solid #ffff…" at bounding box center [389, 207] width 294 height 303
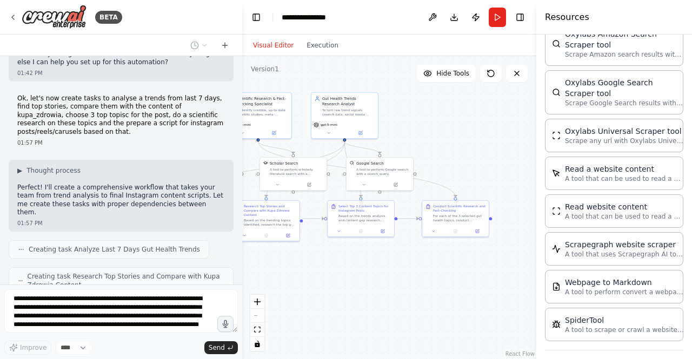
drag, startPoint x: 439, startPoint y: 276, endPoint x: 424, endPoint y: 274, distance: 14.7
click at [424, 274] on div ".deletable-edge-delete-btn { width: 20px; height: 20px; border: 0px solid #ffff…" at bounding box center [389, 207] width 294 height 303
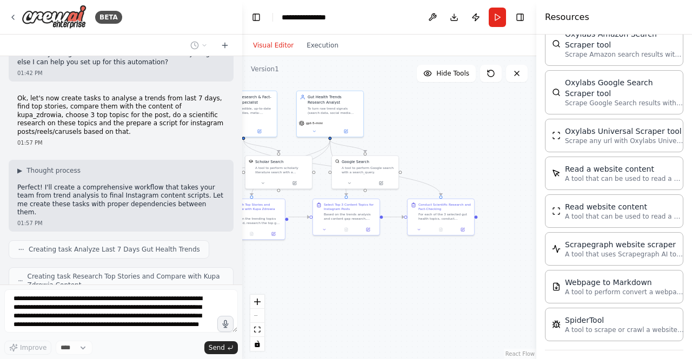
scroll to position [2449, 0]
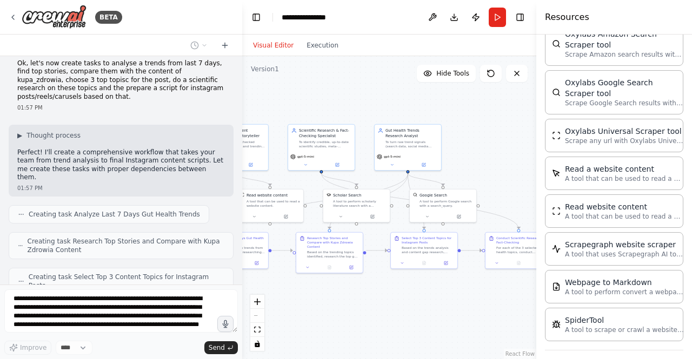
drag, startPoint x: 411, startPoint y: 271, endPoint x: 489, endPoint y: 304, distance: 84.7
click at [489, 304] on div ".deletable-edge-delete-btn { width: 20px; height: 20px; border: 0px solid #ffff…" at bounding box center [389, 207] width 294 height 303
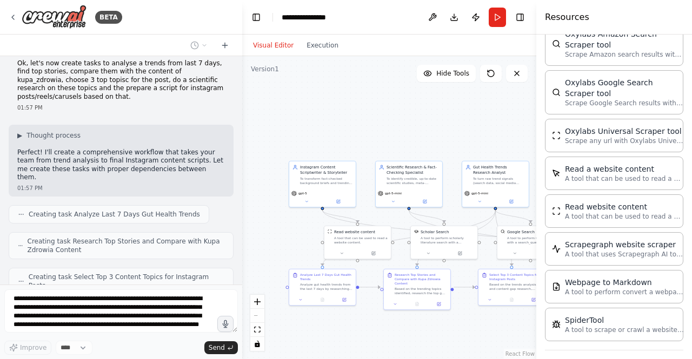
drag, startPoint x: 393, startPoint y: 285, endPoint x: 464, endPoint y: 313, distance: 76.0
click at [464, 313] on div ".deletable-edge-delete-btn { width: 20px; height: 20px; border: 0px solid #ffff…" at bounding box center [389, 207] width 294 height 303
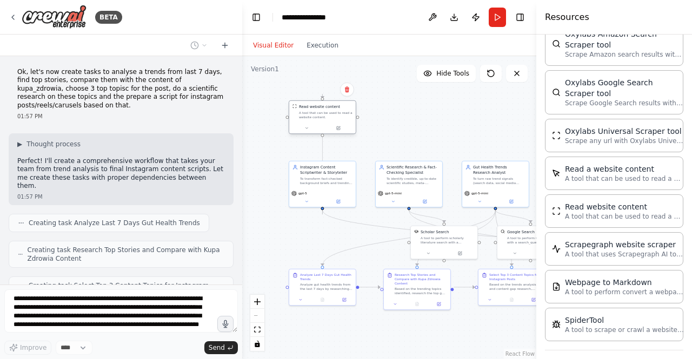
drag, startPoint x: 363, startPoint y: 242, endPoint x: 325, endPoint y: 119, distance: 128.9
click at [325, 119] on div "A tool that can be used to read a website content." at bounding box center [325, 115] width 53 height 9
drag, startPoint x: 451, startPoint y: 246, endPoint x: 414, endPoint y: 119, distance: 131.7
click at [414, 119] on div "Scholar Search A tool to perform scholarly literature search with a search_quer…" at bounding box center [409, 112] width 66 height 22
drag, startPoint x: 507, startPoint y: 227, endPoint x: 473, endPoint y: 115, distance: 117.4
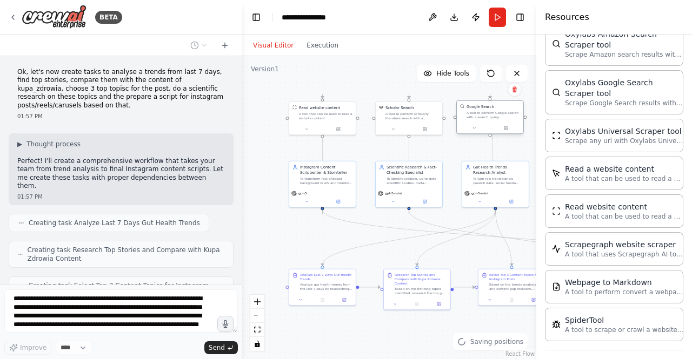
click at [473, 115] on div "A tool to perform Google search with a search_query." at bounding box center [492, 115] width 53 height 9
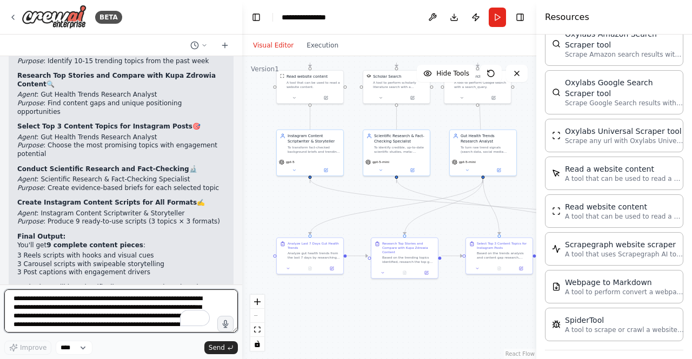
scroll to position [2837, 0]
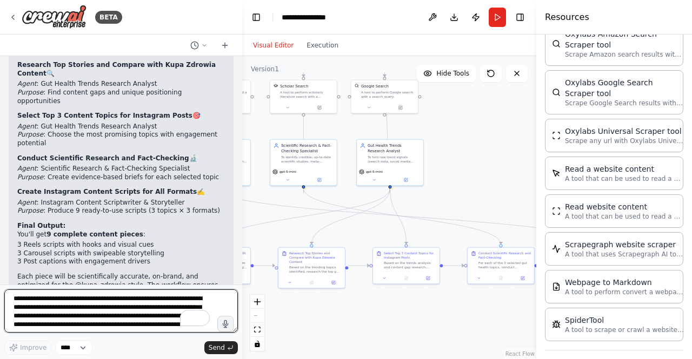
drag, startPoint x: 440, startPoint y: 240, endPoint x: 370, endPoint y: 234, distance: 70.5
click at [370, 234] on div ".deletable-edge-delete-btn { width: 20px; height: 20px; border: 0px solid #ffff…" at bounding box center [389, 207] width 294 height 303
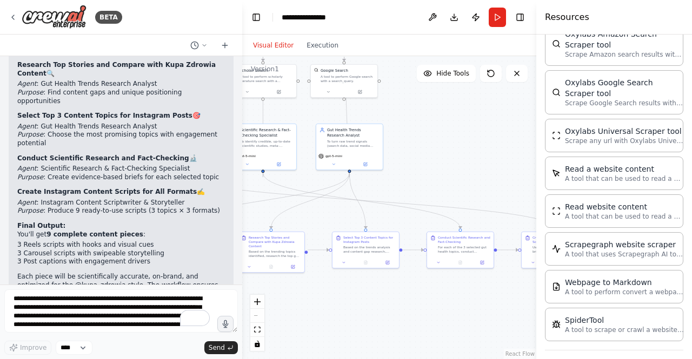
drag, startPoint x: 495, startPoint y: 199, endPoint x: 454, endPoint y: 183, distance: 43.5
click at [454, 183] on div ".deletable-edge-delete-btn { width: 20px; height: 20px; border: 0px solid #ffff…" at bounding box center [389, 207] width 294 height 303
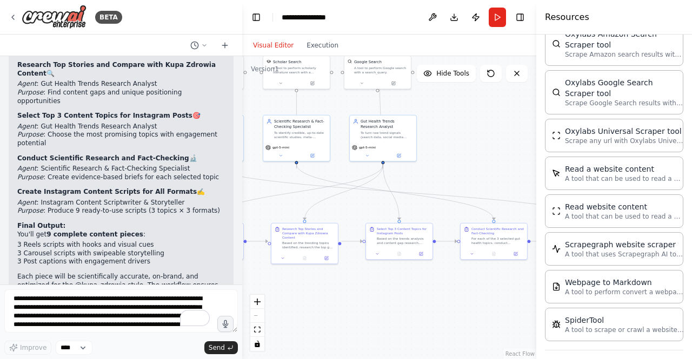
drag, startPoint x: 414, startPoint y: 180, endPoint x: 447, endPoint y: 171, distance: 34.6
click at [447, 171] on div ".deletable-edge-delete-btn { width: 20px; height: 20px; border: 0px solid #ffff…" at bounding box center [389, 207] width 294 height 303
click at [320, 45] on button "Execution" at bounding box center [322, 45] width 45 height 13
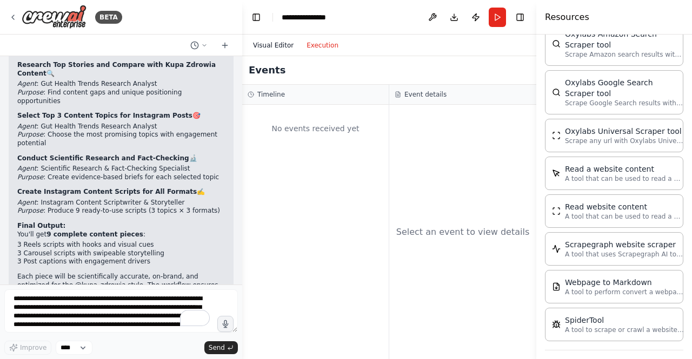
click at [265, 41] on button "Visual Editor" at bounding box center [272, 45] width 53 height 13
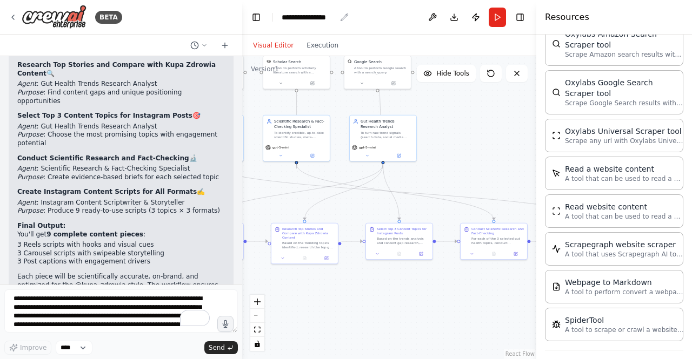
click at [323, 20] on div "**********" at bounding box center [309, 17] width 54 height 11
click at [325, 17] on div "**********" at bounding box center [322, 17] width 81 height 11
click at [300, 18] on div "**********" at bounding box center [322, 17] width 81 height 11
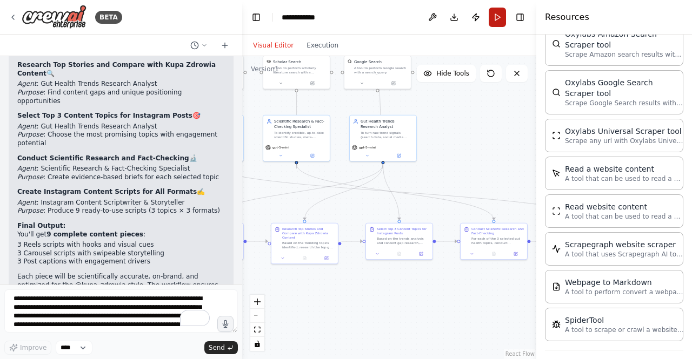
click at [498, 18] on button "Run" at bounding box center [496, 17] width 17 height 19
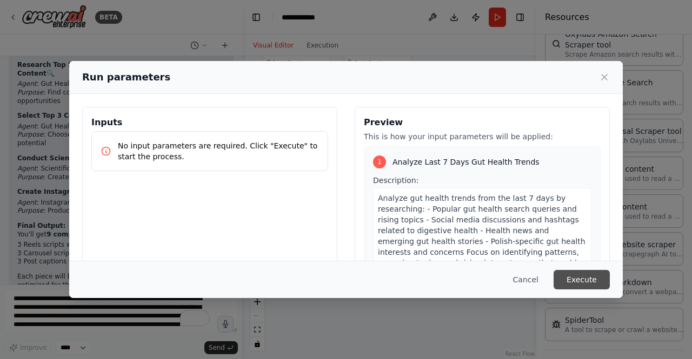
click at [577, 280] on button "Execute" at bounding box center [581, 279] width 56 height 19
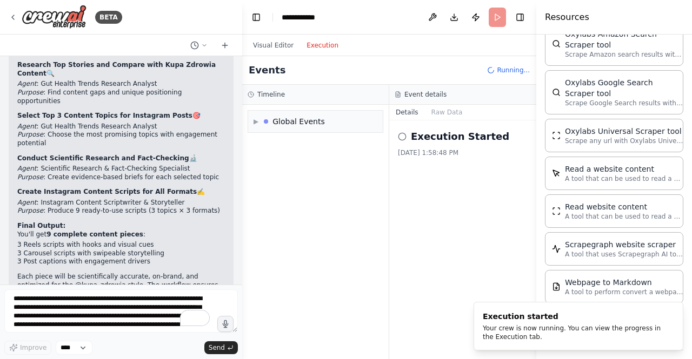
click at [320, 48] on button "Execution" at bounding box center [322, 45] width 45 height 13
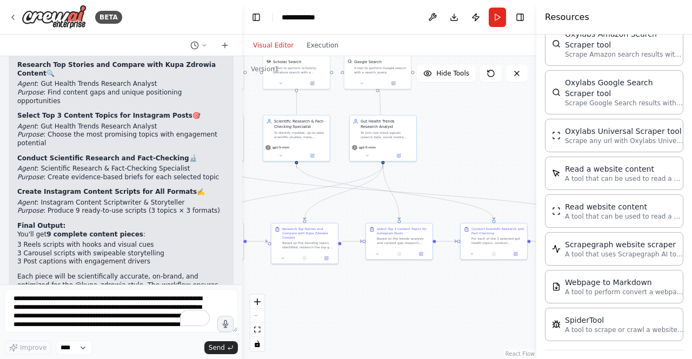
click at [275, 45] on button "Visual Editor" at bounding box center [272, 45] width 53 height 13
drag, startPoint x: 349, startPoint y: 183, endPoint x: 458, endPoint y: 267, distance: 137.9
click at [458, 267] on div ".deletable-edge-delete-btn { width: 20px; height: 20px; border: 0px solid #ffff…" at bounding box center [389, 207] width 294 height 303
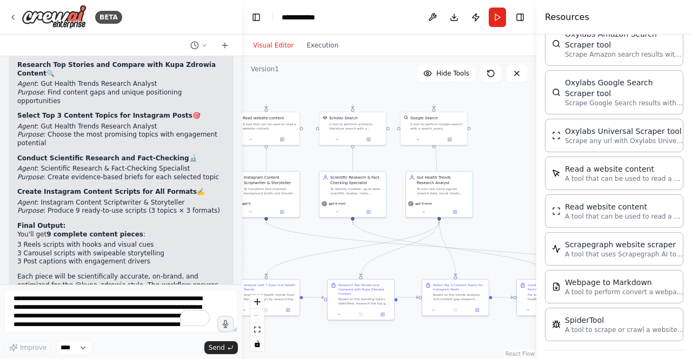
drag, startPoint x: 480, startPoint y: 135, endPoint x: 536, endPoint y: 191, distance: 79.5
click at [536, 191] on div "BETA Hello! I'm the CrewAI assistant. What kind of automation do you want to bu…" at bounding box center [346, 179] width 692 height 359
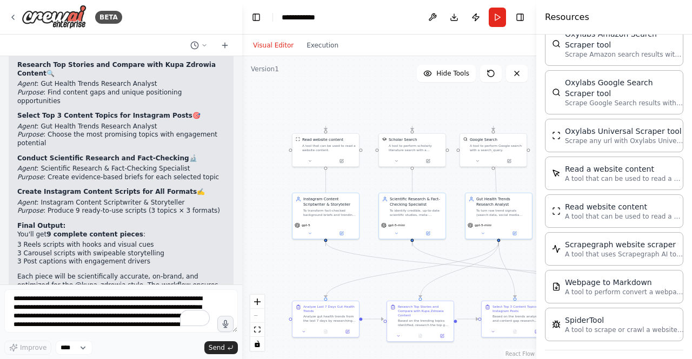
drag, startPoint x: 298, startPoint y: 159, endPoint x: 358, endPoint y: 181, distance: 63.2
click at [358, 181] on div ".deletable-edge-delete-btn { width: 20px; height: 20px; border: 0px solid #ffff…" at bounding box center [389, 207] width 294 height 303
click at [341, 162] on icon at bounding box center [341, 159] width 3 height 3
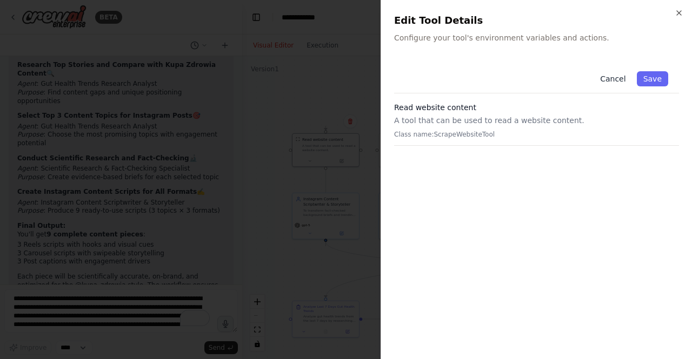
click at [621, 77] on button "Cancel" at bounding box center [612, 78] width 38 height 15
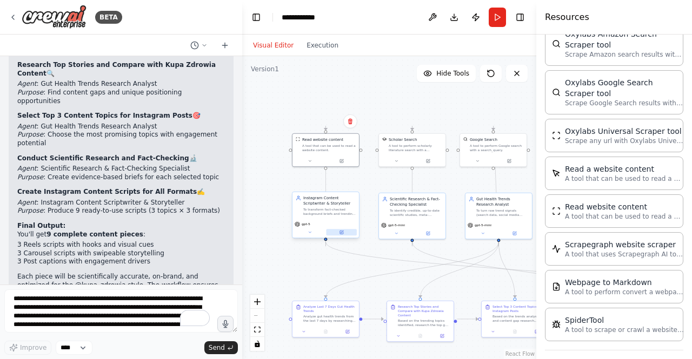
click at [343, 231] on icon at bounding box center [341, 232] width 4 height 4
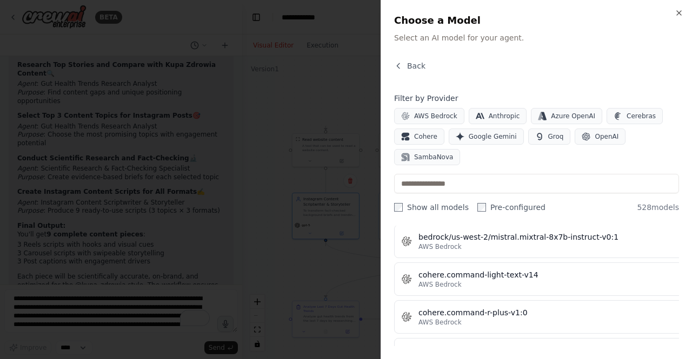
scroll to position [0, 0]
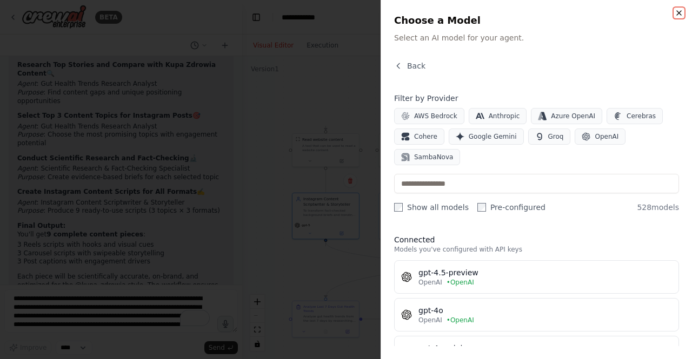
click at [680, 12] on icon "button" at bounding box center [678, 13] width 9 height 9
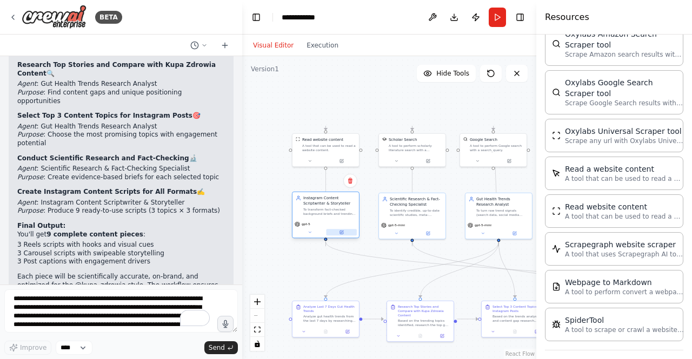
click at [341, 232] on icon at bounding box center [341, 232] width 3 height 3
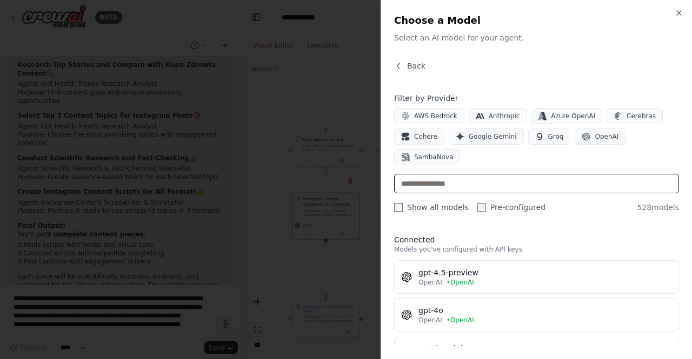
click at [465, 174] on input "text" at bounding box center [536, 183] width 285 height 19
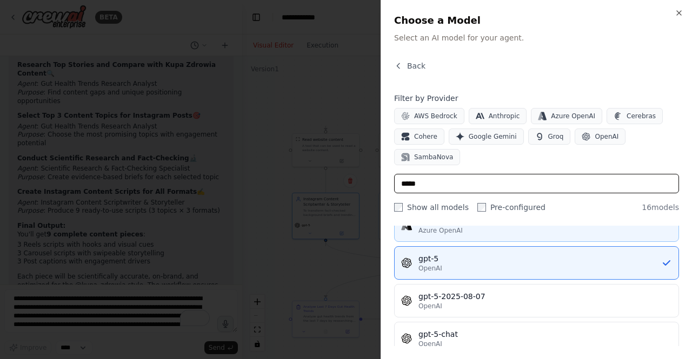
scroll to position [324, 0]
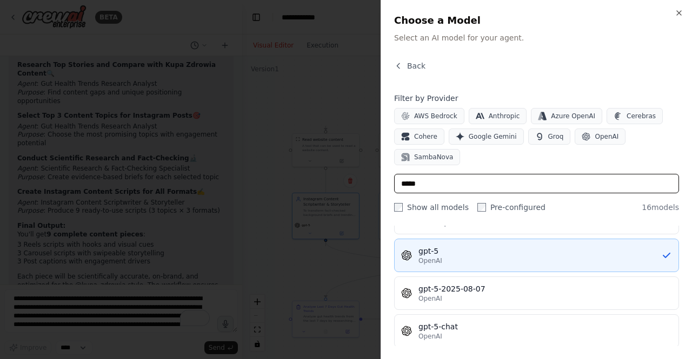
type input "*****"
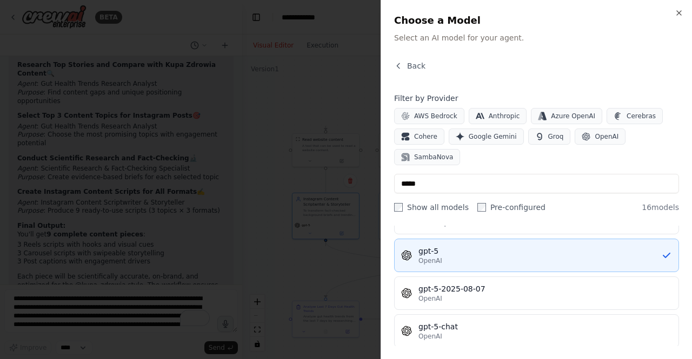
click at [457, 257] on div "OpenAI" at bounding box center [539, 261] width 243 height 9
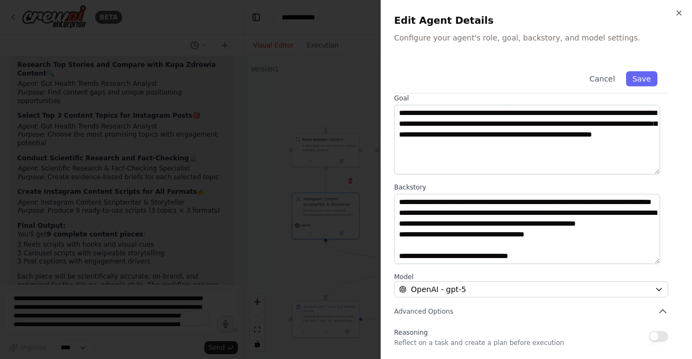
scroll to position [129, 0]
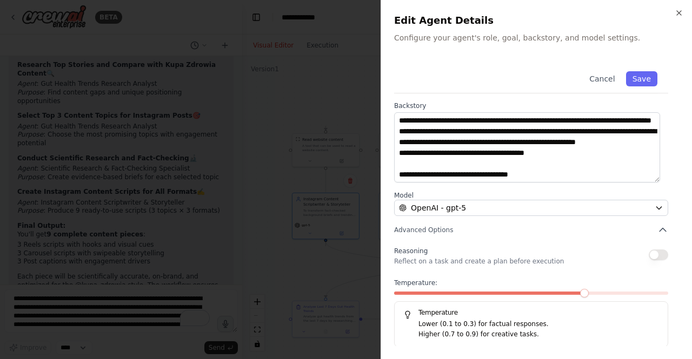
click at [588, 291] on span at bounding box center [584, 293] width 9 height 9
click at [560, 294] on span at bounding box center [557, 293] width 9 height 9
drag, startPoint x: 560, startPoint y: 294, endPoint x: 625, endPoint y: 291, distance: 64.9
click at [625, 292] on div at bounding box center [531, 296] width 274 height 8
click at [668, 289] on span at bounding box center [663, 293] width 9 height 9
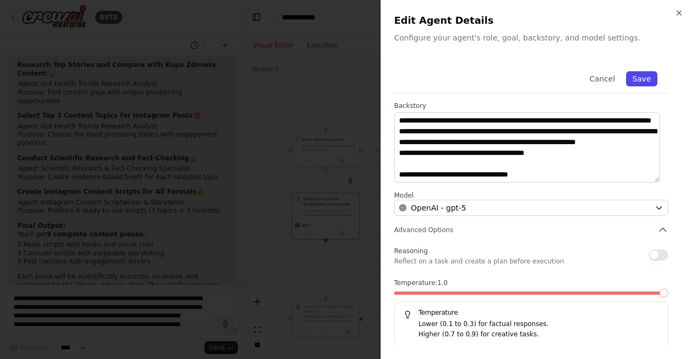
click at [634, 77] on button "Save" at bounding box center [641, 78] width 31 height 15
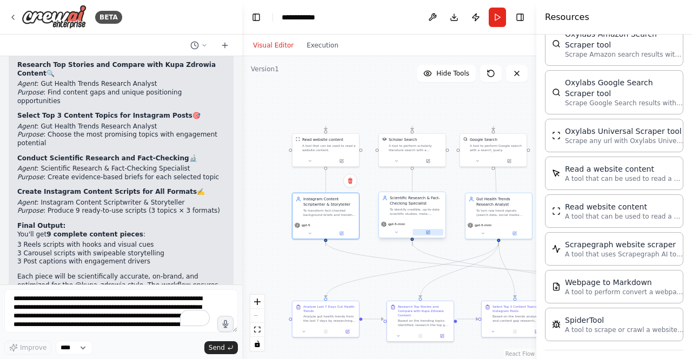
click at [428, 233] on icon at bounding box center [427, 232] width 3 height 3
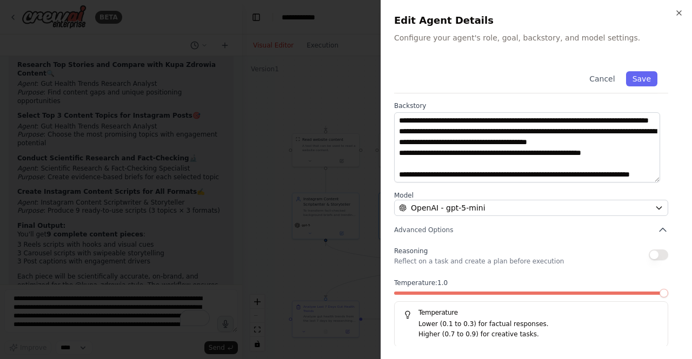
click at [668, 292] on span at bounding box center [663, 293] width 9 height 9
click at [637, 78] on button "Save" at bounding box center [641, 78] width 31 height 15
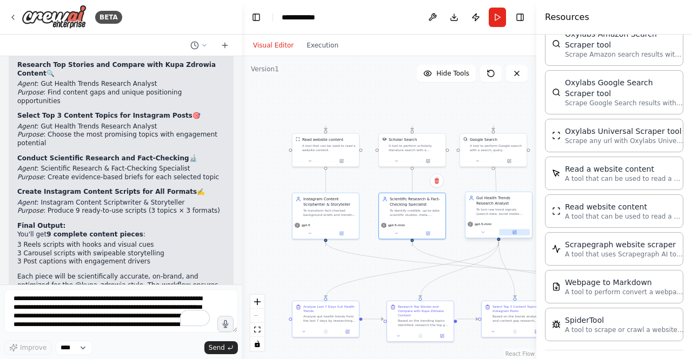
click at [516, 233] on icon at bounding box center [514, 232] width 4 height 4
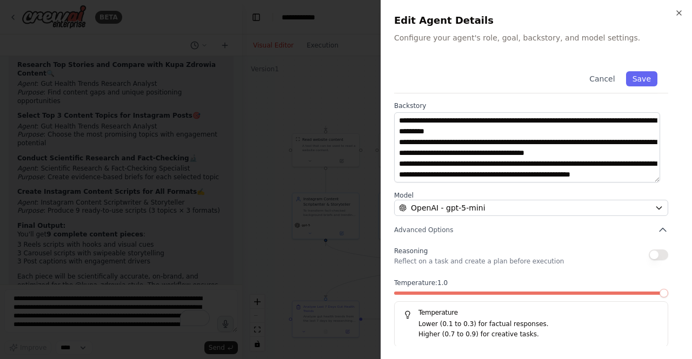
click at [668, 289] on span at bounding box center [663, 293] width 9 height 9
click at [637, 83] on button "Save" at bounding box center [641, 78] width 31 height 15
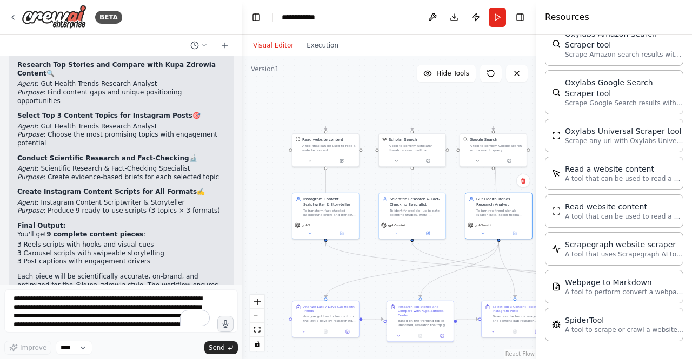
click at [495, 16] on button "Run" at bounding box center [496, 17] width 17 height 19
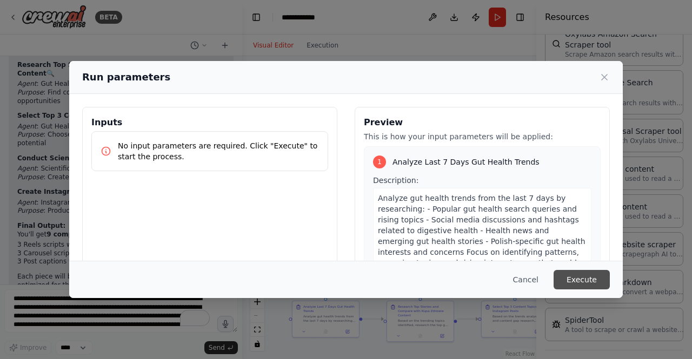
click at [586, 278] on button "Execute" at bounding box center [581, 279] width 56 height 19
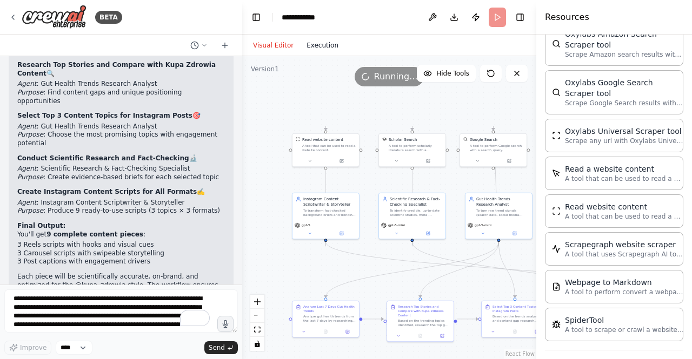
click at [322, 46] on button "Execution" at bounding box center [322, 45] width 45 height 13
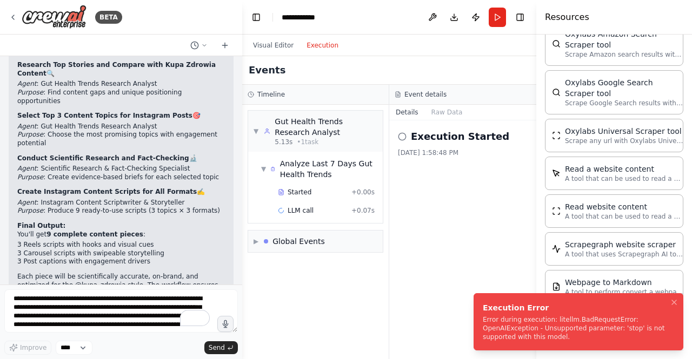
click at [545, 326] on div "Error during execution: litellm.BadRequestError: OpenAIException - Unsupported …" at bounding box center [576, 329] width 187 height 26
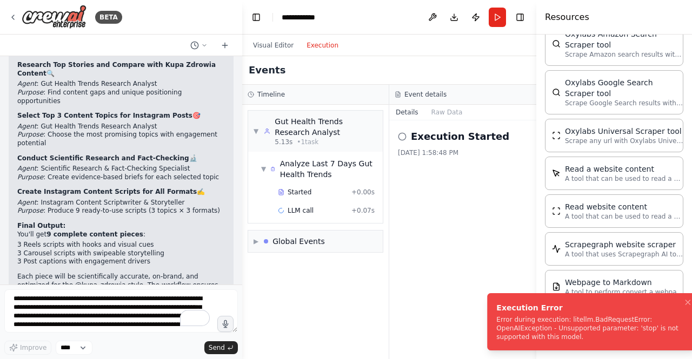
drag, startPoint x: 483, startPoint y: 322, endPoint x: 480, endPoint y: 327, distance: 5.8
click at [496, 327] on div "Error during execution: litellm.BadRequestError: OpenAIException - Unsupported …" at bounding box center [589, 329] width 187 height 26
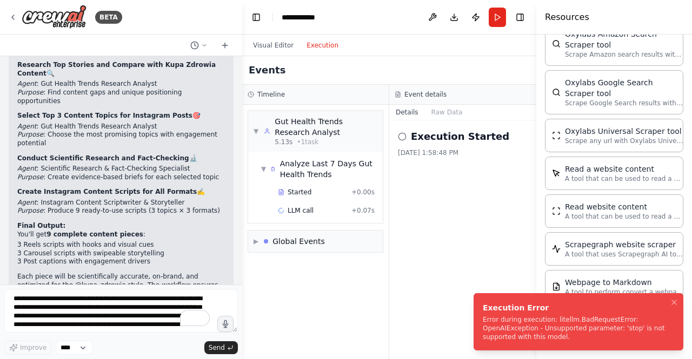
click at [547, 324] on div "Error during execution: litellm.BadRequestError: OpenAIException - Unsupported …" at bounding box center [576, 329] width 187 height 26
click at [429, 221] on div "Execution Started [DATE] 1:58:48 PM" at bounding box center [462, 239] width 147 height 239
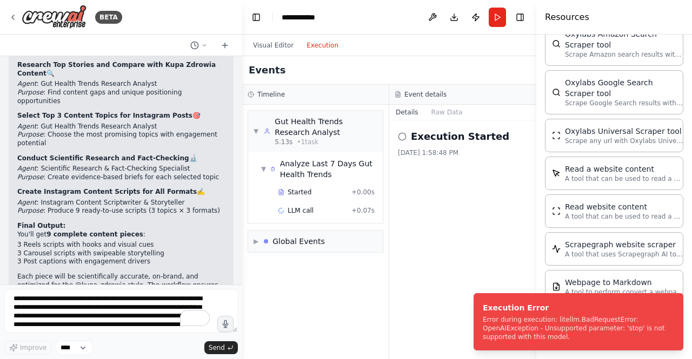
drag, startPoint x: 433, startPoint y: 227, endPoint x: 523, endPoint y: 224, distance: 90.3
click at [498, 224] on div "Execution Started [DATE] 1:58:48 PM" at bounding box center [462, 239] width 147 height 239
click at [523, 317] on div "Error during execution: litellm.BadRequestError: OpenAIException - Unsupported …" at bounding box center [576, 329] width 187 height 26
click at [674, 300] on icon "Notifications (F8)" at bounding box center [673, 302] width 9 height 9
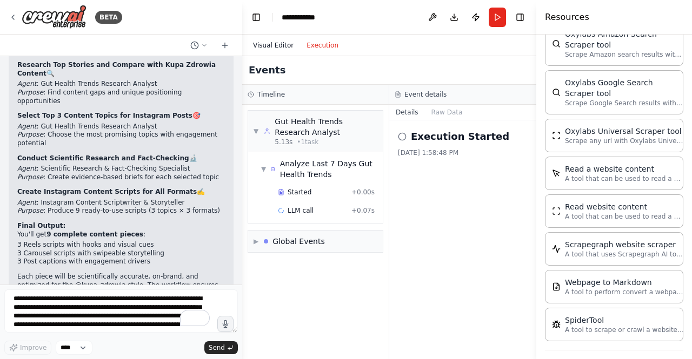
click at [269, 45] on button "Visual Editor" at bounding box center [272, 45] width 53 height 13
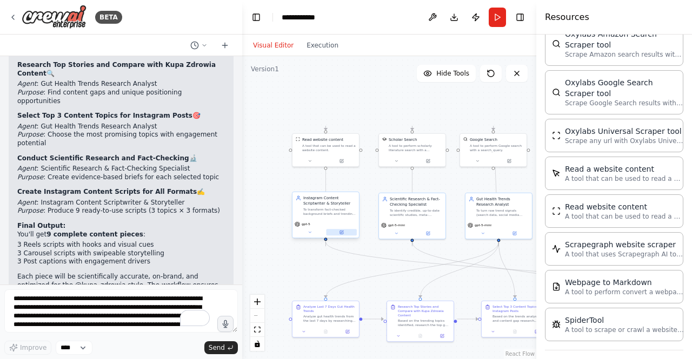
click at [343, 233] on icon at bounding box center [341, 232] width 3 height 3
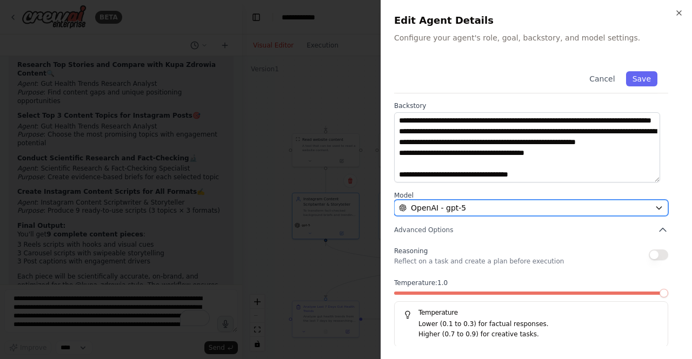
click at [620, 204] on div "OpenAI - gpt-5" at bounding box center [524, 208] width 251 height 11
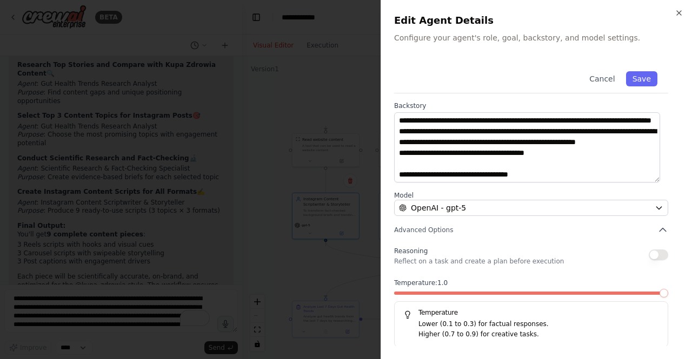
scroll to position [0, 0]
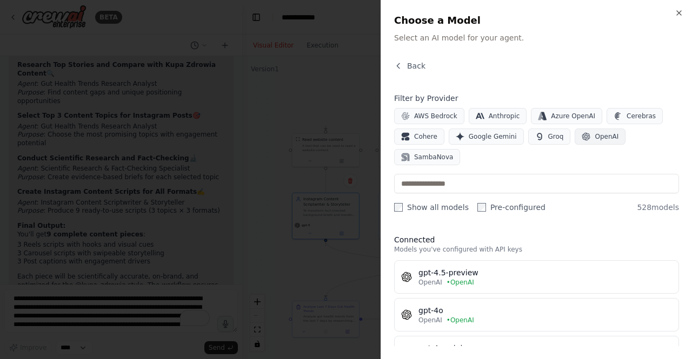
click at [601, 138] on span "OpenAI" at bounding box center [606, 136] width 24 height 9
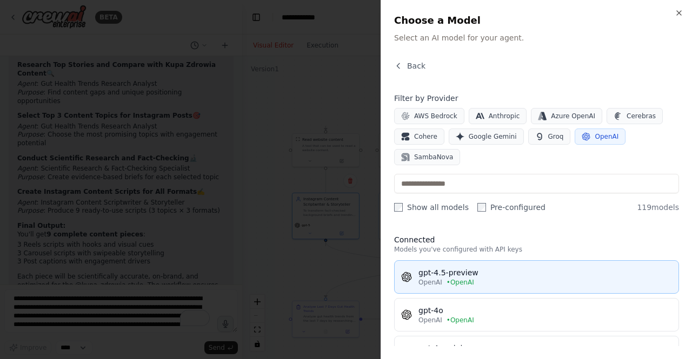
click at [463, 267] on div "gpt-4.5-preview" at bounding box center [544, 272] width 253 height 11
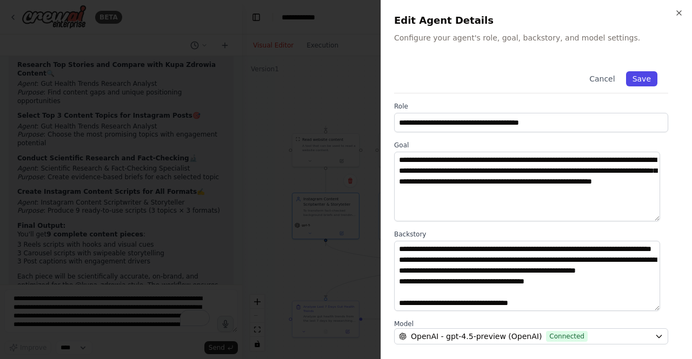
click at [634, 76] on button "Save" at bounding box center [641, 78] width 31 height 15
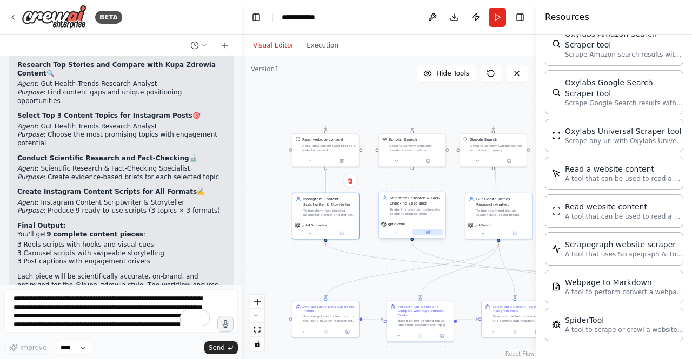
click at [430, 231] on button at bounding box center [427, 232] width 31 height 6
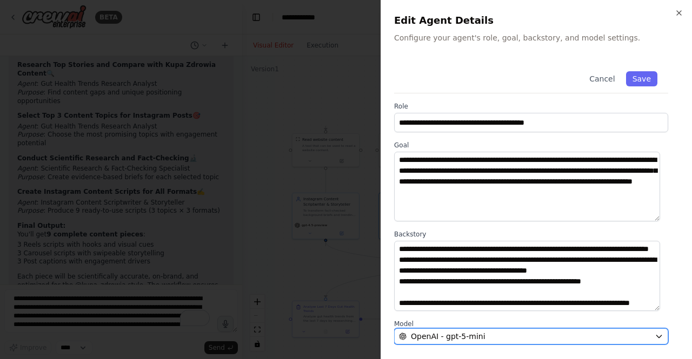
click at [518, 331] on div "OpenAI - gpt-5-mini" at bounding box center [524, 336] width 251 height 11
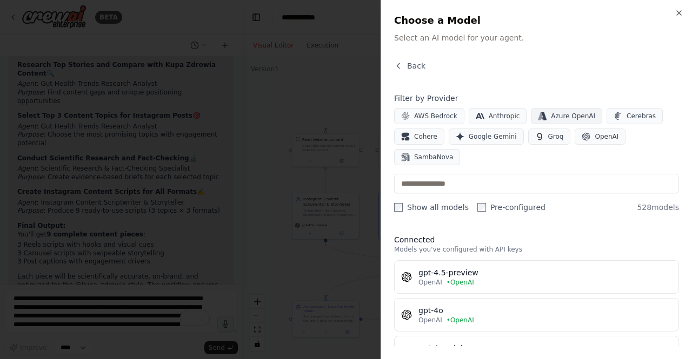
click at [556, 117] on span "Azure OpenAI" at bounding box center [573, 116] width 44 height 9
click at [559, 111] on button "Azure OpenAI" at bounding box center [566, 116] width 71 height 16
click at [594, 137] on span "OpenAI" at bounding box center [606, 136] width 24 height 9
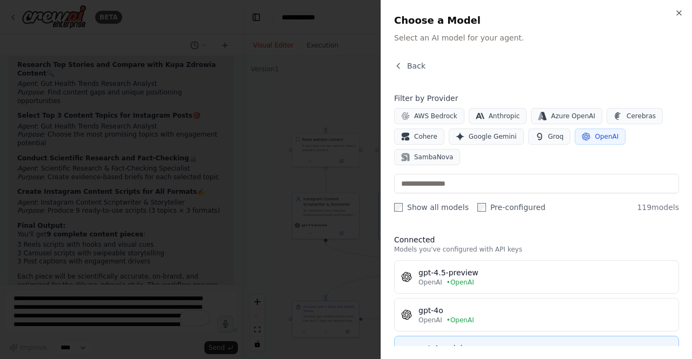
click at [486, 343] on div "gpt-4o-mini" at bounding box center [544, 348] width 253 height 11
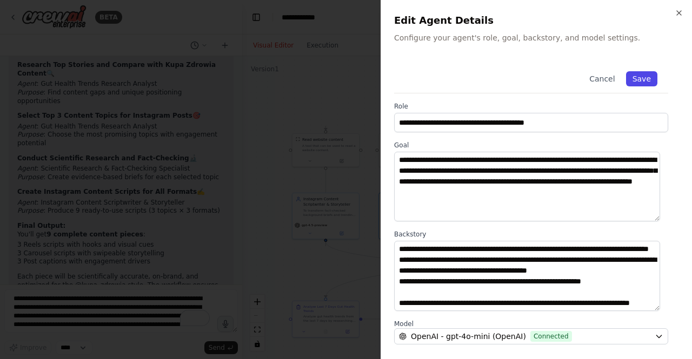
click at [637, 81] on button "Save" at bounding box center [641, 78] width 31 height 15
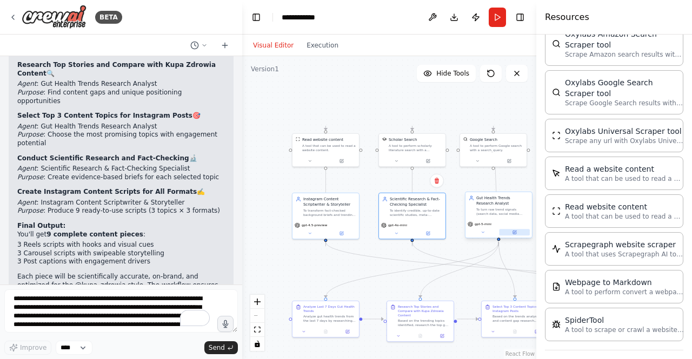
click at [514, 232] on icon at bounding box center [514, 232] width 3 height 3
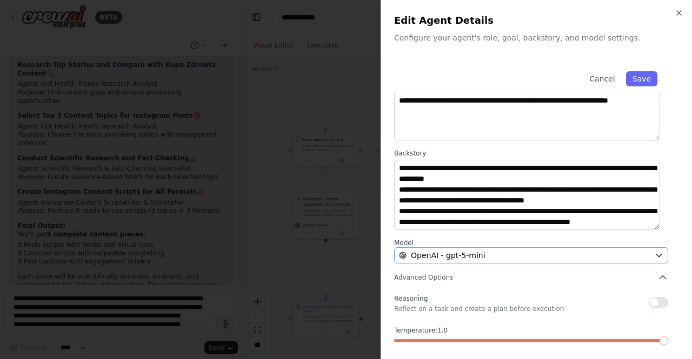
scroll to position [108, 0]
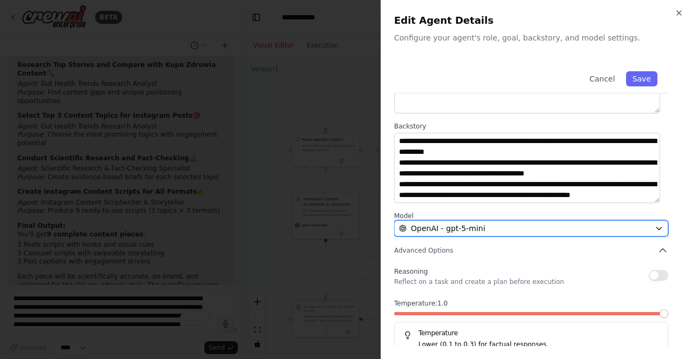
click at [557, 221] on button "OpenAI - gpt-5-mini" at bounding box center [531, 228] width 274 height 16
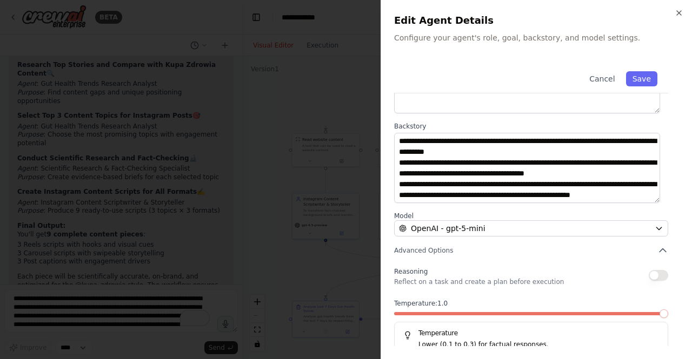
scroll to position [0, 0]
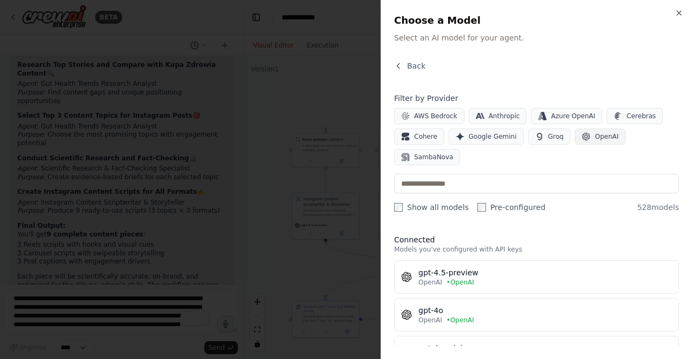
click at [597, 140] on button "OpenAI" at bounding box center [599, 137] width 51 height 16
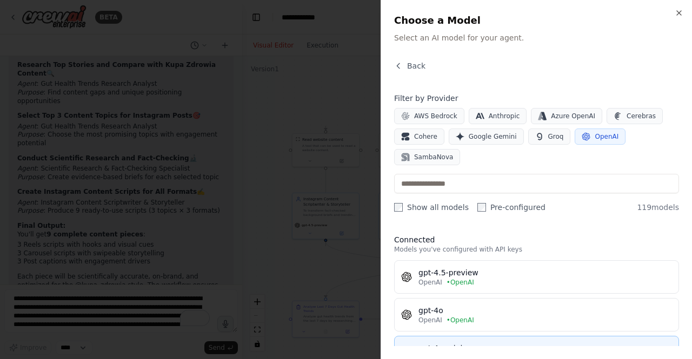
click at [459, 343] on div "gpt-4o-mini" at bounding box center [544, 348] width 253 height 11
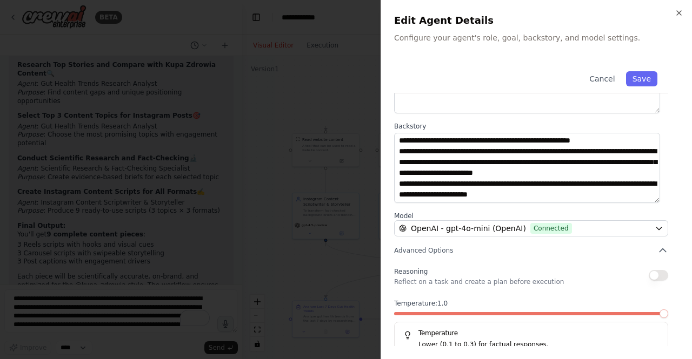
scroll to position [129, 0]
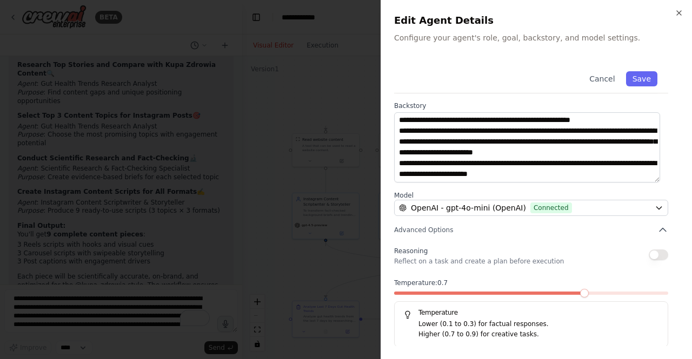
click at [580, 294] on span at bounding box center [584, 293] width 9 height 9
click at [637, 81] on button "Save" at bounding box center [641, 78] width 31 height 15
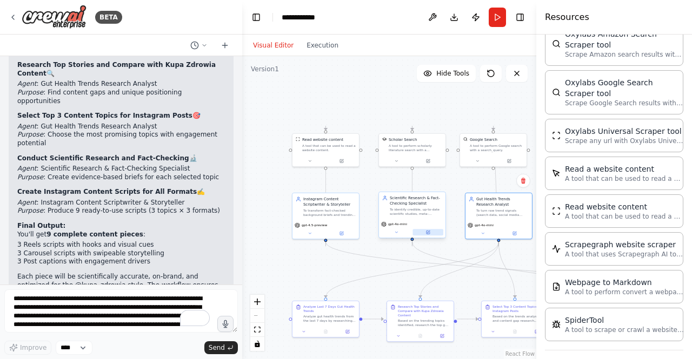
drag, startPoint x: 427, startPoint y: 231, endPoint x: 470, endPoint y: 243, distance: 44.8
click at [427, 232] on icon at bounding box center [427, 233] width 3 height 3
click at [428, 235] on button at bounding box center [427, 232] width 31 height 6
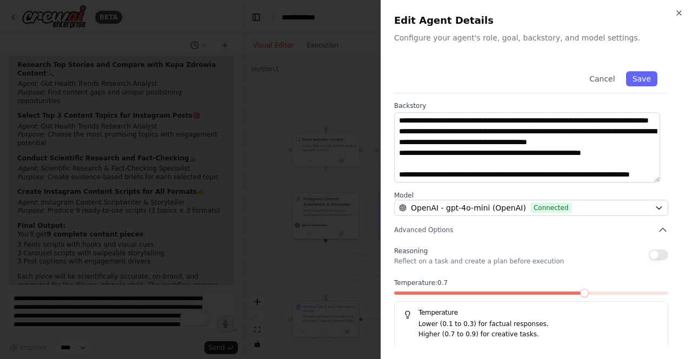
click at [584, 298] on span at bounding box center [584, 293] width 9 height 9
click at [506, 298] on span at bounding box center [504, 293] width 9 height 9
click at [636, 77] on button "Save" at bounding box center [641, 78] width 31 height 15
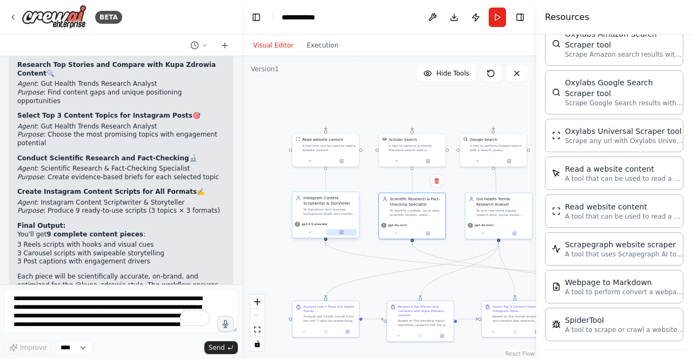
click at [342, 234] on icon at bounding box center [341, 232] width 3 height 3
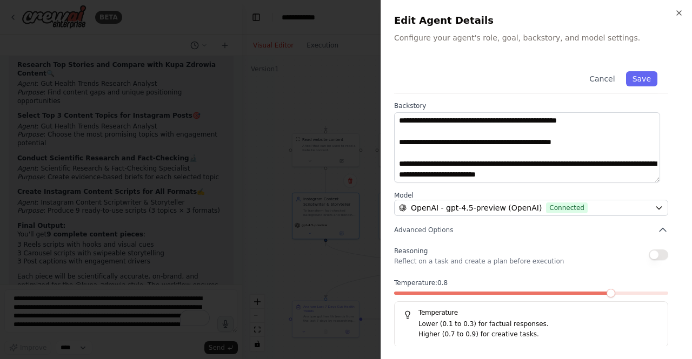
click at [606, 298] on span at bounding box center [610, 293] width 9 height 9
click at [633, 79] on button "Save" at bounding box center [641, 78] width 31 height 15
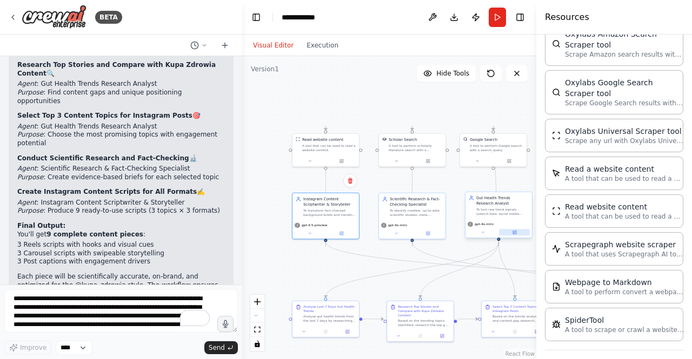
click at [514, 231] on icon at bounding box center [514, 232] width 3 height 3
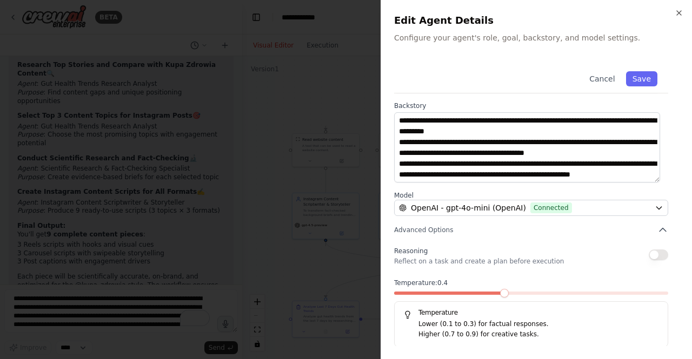
click at [495, 295] on span at bounding box center [449, 293] width 110 height 3
click at [527, 289] on span at bounding box center [531, 293] width 9 height 9
click at [634, 77] on button "Save" at bounding box center [641, 78] width 31 height 15
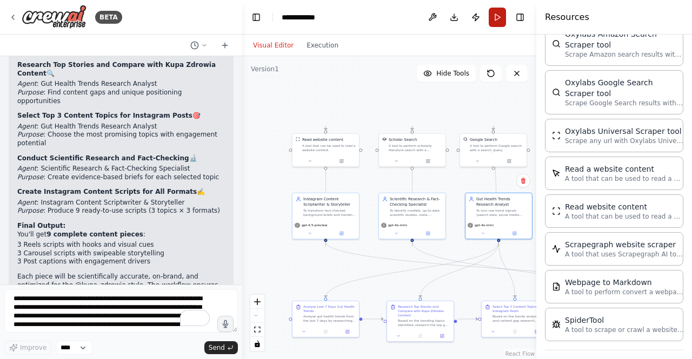
click at [493, 19] on button "Run" at bounding box center [496, 17] width 17 height 19
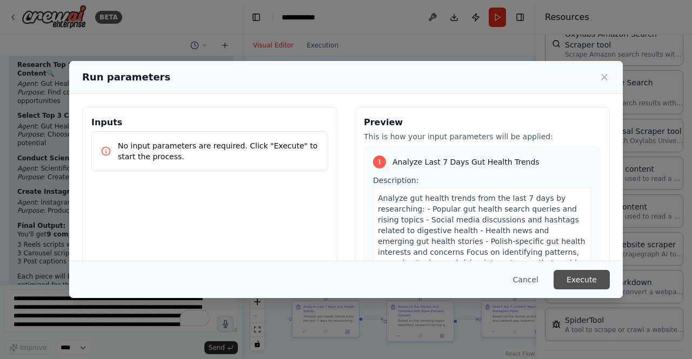
click at [579, 278] on button "Execute" at bounding box center [581, 279] width 56 height 19
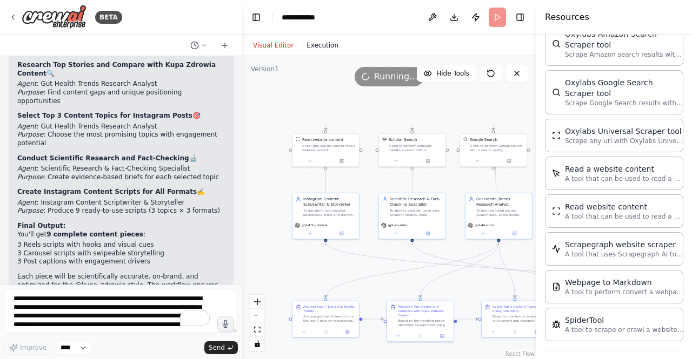
click at [323, 45] on button "Execution" at bounding box center [322, 45] width 45 height 13
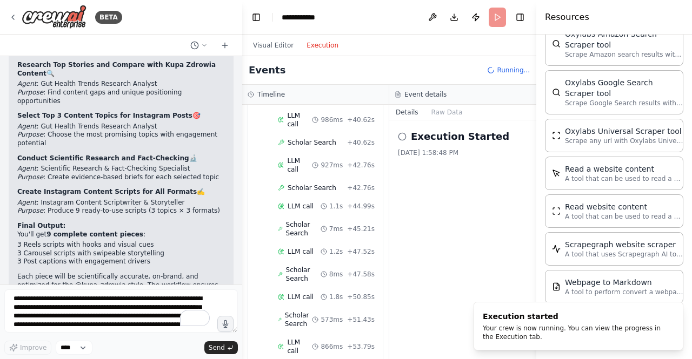
scroll to position [4782, 0]
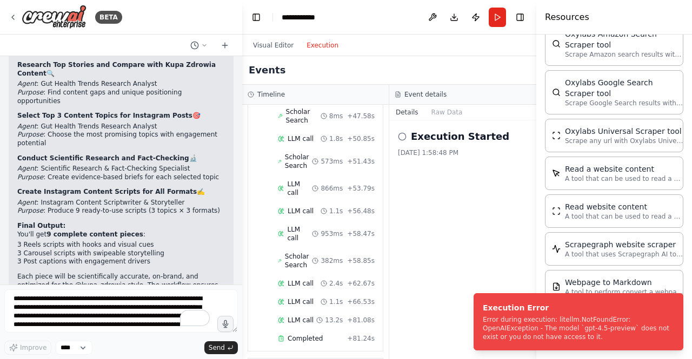
click at [444, 343] on div "Execution Started [DATE] 1:58:48 PM" at bounding box center [462, 239] width 147 height 239
click at [272, 47] on button "Visual Editor" at bounding box center [272, 45] width 53 height 13
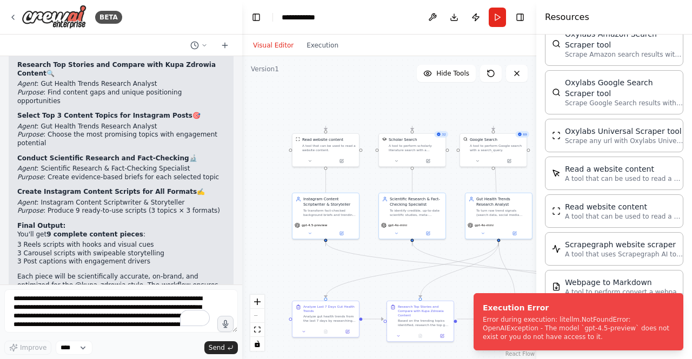
drag, startPoint x: 312, startPoint y: 271, endPoint x: 357, endPoint y: 251, distance: 48.9
drag, startPoint x: 357, startPoint y: 251, endPoint x: 268, endPoint y: 183, distance: 112.2
click at [268, 183] on div ".deletable-edge-delete-btn { width: 20px; height: 20px; border: 0px solid #ffff…" at bounding box center [389, 207] width 294 height 303
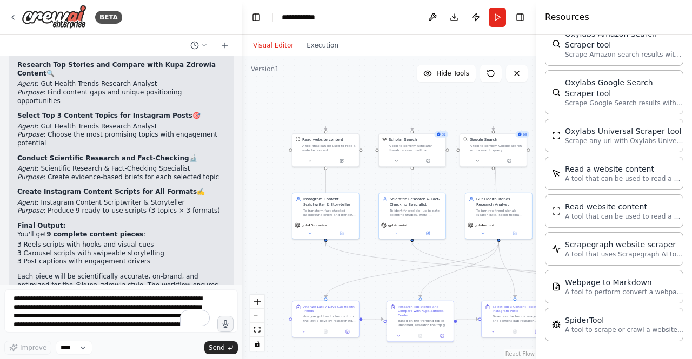
drag, startPoint x: 380, startPoint y: 184, endPoint x: 323, endPoint y: 191, distance: 58.2
drag, startPoint x: 323, startPoint y: 191, endPoint x: 271, endPoint y: 180, distance: 52.9
click at [262, 177] on div ".deletable-edge-delete-btn { width: 20px; height: 20px; border: 0px solid #ffff…" at bounding box center [389, 207] width 294 height 303
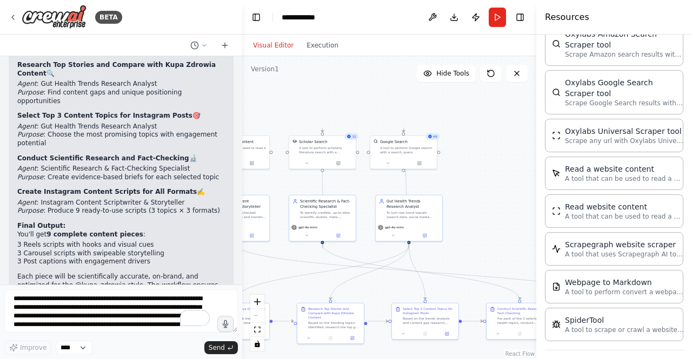
drag, startPoint x: 291, startPoint y: 185, endPoint x: 201, endPoint y: 188, distance: 89.7
click at [201, 188] on div "BETA Hello! I'm the CrewAI assistant. What kind of automation do you want to bu…" at bounding box center [346, 179] width 692 height 359
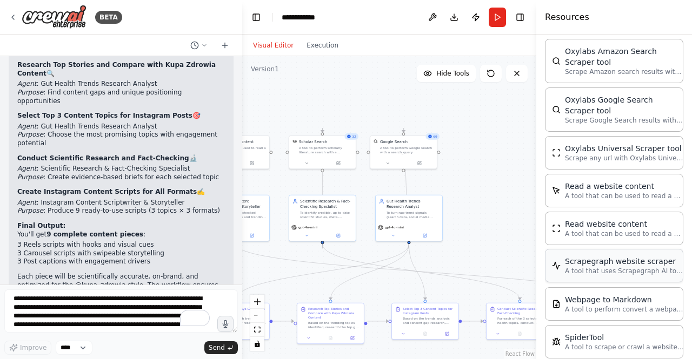
scroll to position [747, 0]
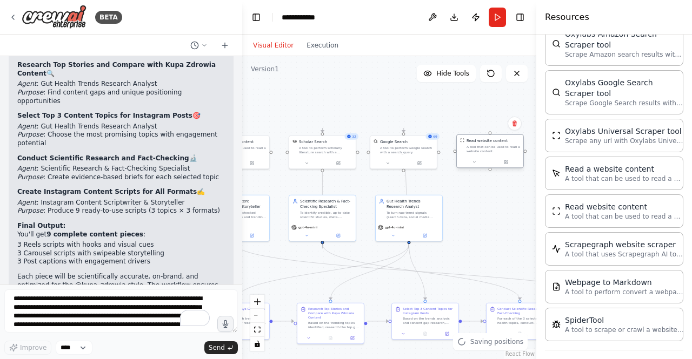
drag, startPoint x: 515, startPoint y: 179, endPoint x: 486, endPoint y: 158, distance: 36.4
click at [486, 158] on div at bounding box center [490, 162] width 66 height 11
drag, startPoint x: 491, startPoint y: 171, endPoint x: 424, endPoint y: 211, distance: 77.8
click at [322, 211] on div "Instagram Content Scriptwriter & Storyteller To transform fact-checked backgrou…" at bounding box center [248, 244] width 147 height 152
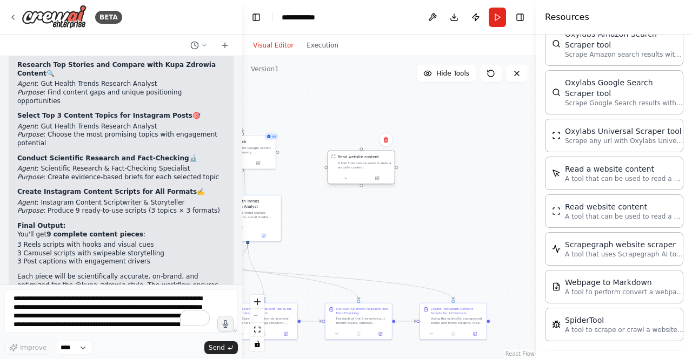
drag, startPoint x: 491, startPoint y: 135, endPoint x: 363, endPoint y: 151, distance: 129.1
click at [363, 151] on div "Read website content A tool that can be used to read a website content." at bounding box center [361, 168] width 68 height 34
drag, startPoint x: 334, startPoint y: 225, endPoint x: 417, endPoint y: 231, distance: 82.3
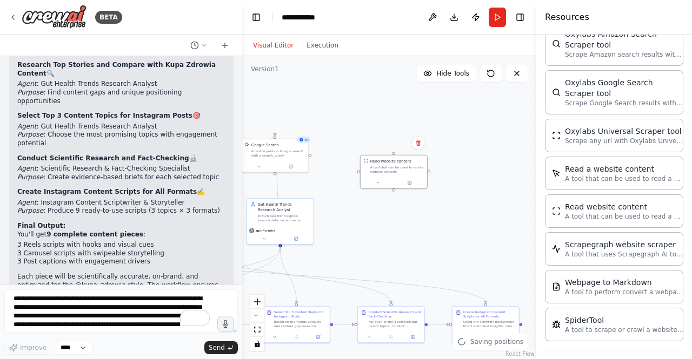
drag, startPoint x: 417, startPoint y: 231, endPoint x: 387, endPoint y: 222, distance: 31.3
click at [387, 222] on div ".deletable-edge-delete-btn { width: 20px; height: 20px; border: 0px solid #ffff…" at bounding box center [389, 207] width 294 height 303
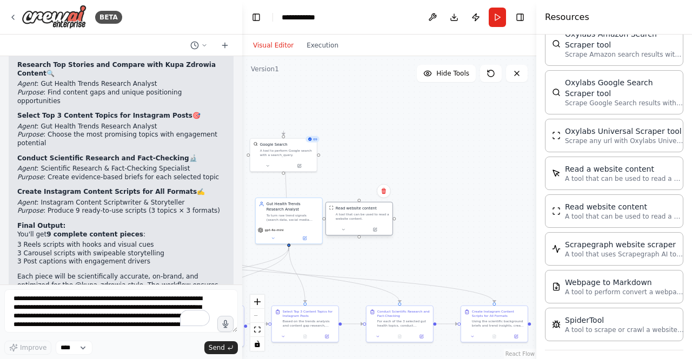
drag, startPoint x: 400, startPoint y: 155, endPoint x: 417, endPoint y: 168, distance: 21.6
click at [392, 203] on div "Read website content A tool that can be used to read a website content." at bounding box center [359, 214] width 66 height 22
drag, startPoint x: 417, startPoint y: 163, endPoint x: 288, endPoint y: 241, distance: 151.1
click at [202, 241] on div "Instagram Content Scriptwriter & Storyteller To transform fact-checked backgrou…" at bounding box center [128, 247] width 147 height 152
drag, startPoint x: 372, startPoint y: 245, endPoint x: 430, endPoint y: 251, distance: 58.7
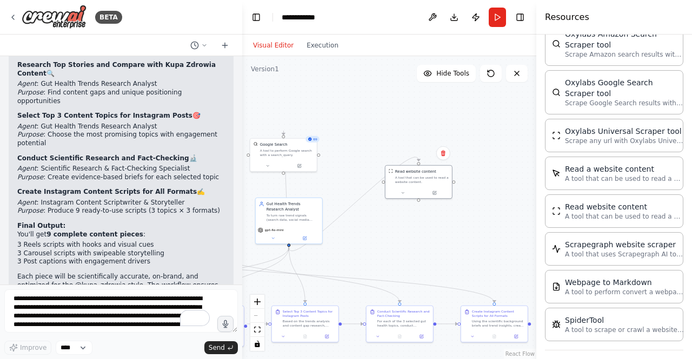
drag, startPoint x: 430, startPoint y: 251, endPoint x: 366, endPoint y: 244, distance: 64.1
click at [367, 244] on div ".deletable-edge-delete-btn { width: 20px; height: 20px; border: 0px solid #ffff…" at bounding box center [389, 207] width 294 height 303
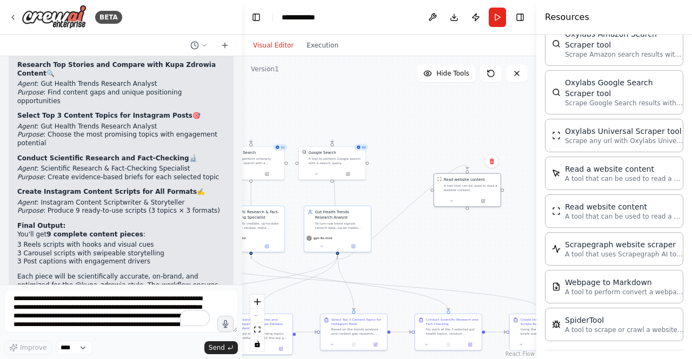
drag, startPoint x: 365, startPoint y: 244, endPoint x: 430, endPoint y: 252, distance: 66.0
click at [420, 255] on div ".deletable-edge-delete-btn { width: 20px; height: 20px; border: 0px solid #ffff…" at bounding box center [389, 207] width 294 height 303
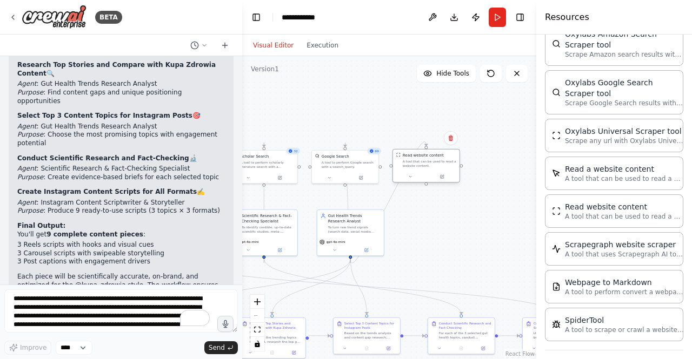
drag, startPoint x: 485, startPoint y: 199, endPoint x: 429, endPoint y: 171, distance: 62.6
click at [429, 171] on div at bounding box center [426, 176] width 66 height 11
drag, startPoint x: 411, startPoint y: 233, endPoint x: 463, endPoint y: 229, distance: 52.6
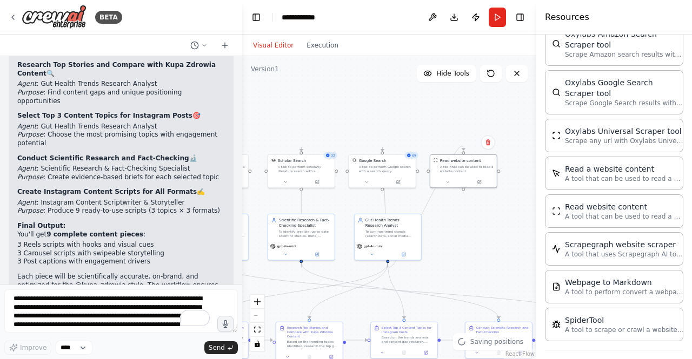
drag, startPoint x: 463, startPoint y: 229, endPoint x: 456, endPoint y: 244, distance: 16.4
click at [456, 244] on div ".deletable-edge-delete-btn { width: 20px; height: 20px; border: 0px solid #ffff…" at bounding box center [389, 207] width 294 height 303
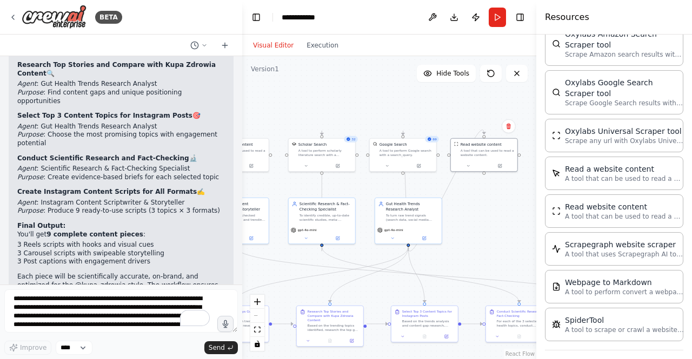
drag, startPoint x: 448, startPoint y: 240, endPoint x: 459, endPoint y: 227, distance: 17.2
click at [460, 227] on div ".deletable-edge-delete-btn { width: 20px; height: 20px; border: 0px solid #ffff…" at bounding box center [389, 207] width 294 height 303
drag, startPoint x: 320, startPoint y: 245, endPoint x: 483, endPoint y: 139, distance: 193.8
click at [320, 171] on div "Instagram Content Scriptwriter & Storyteller To transform fact-checked backgrou…" at bounding box center [246, 247] width 147 height 152
drag, startPoint x: 488, startPoint y: 212, endPoint x: 494, endPoint y: 212, distance: 5.4
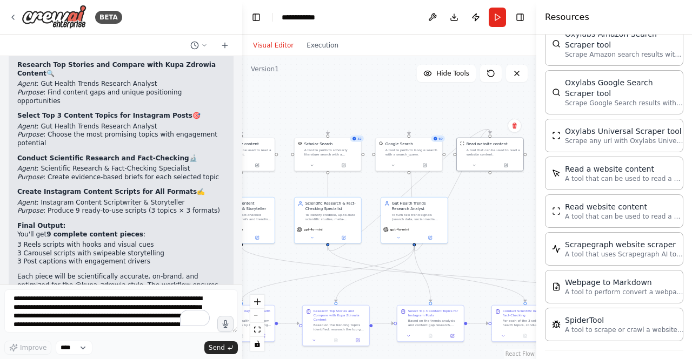
click at [494, 212] on div ".deletable-edge-delete-btn { width: 20px; height: 20px; border: 0px solid #ffff…" at bounding box center [389, 207] width 294 height 303
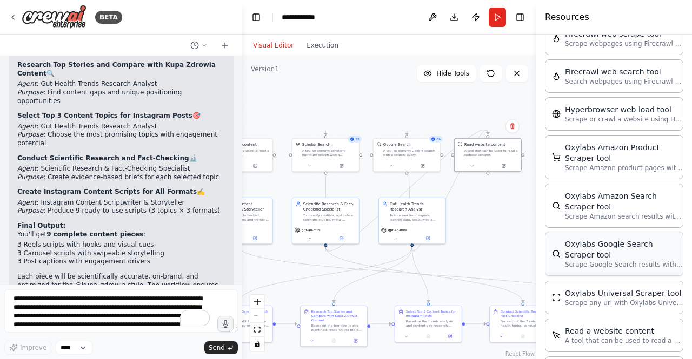
scroll to position [531, 0]
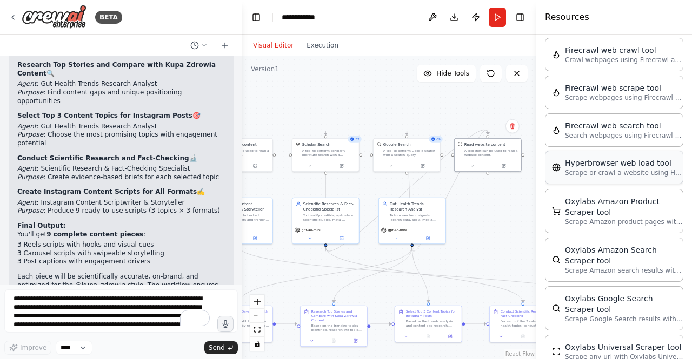
click at [618, 175] on div "Hyperbrowser web load tool Scrape or crawl a website using Hyperbrowser and ret…" at bounding box center [614, 168] width 138 height 34
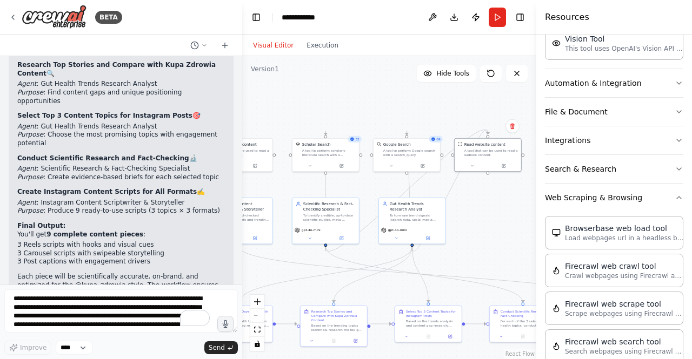
scroll to position [30, 0]
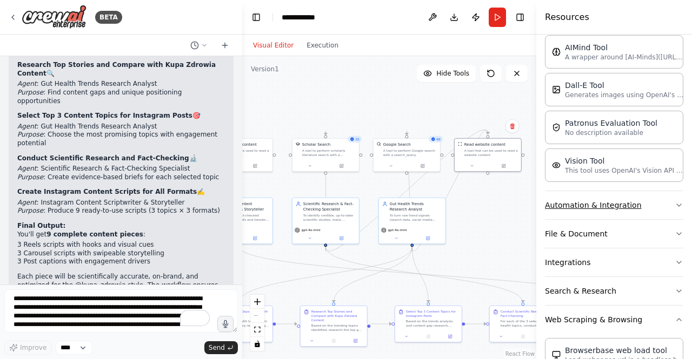
click at [631, 204] on button "Automation & Integration" at bounding box center [614, 205] width 138 height 28
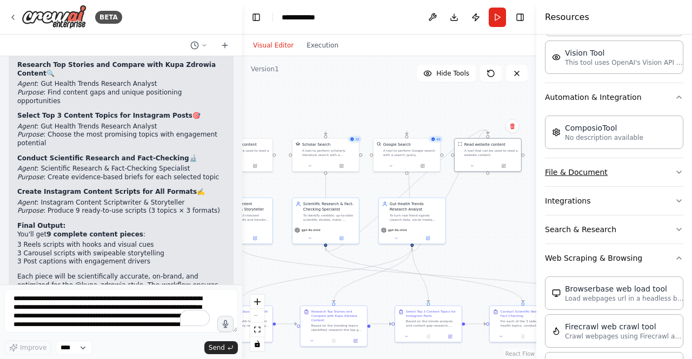
click at [619, 166] on button "File & Document" at bounding box center [614, 172] width 138 height 28
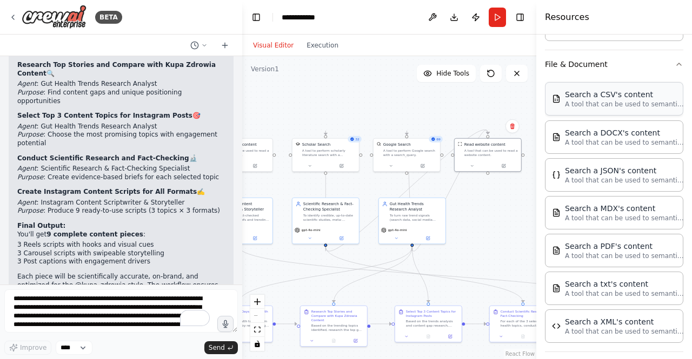
scroll to position [517, 0]
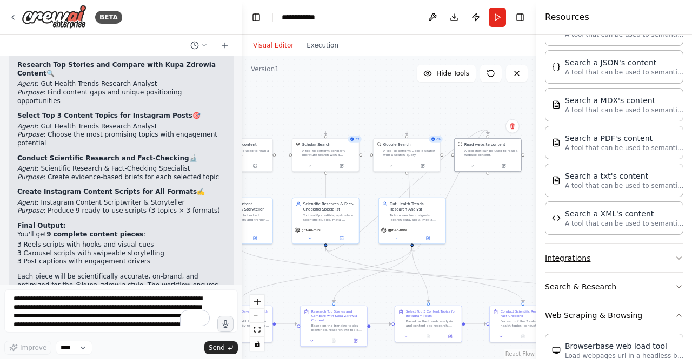
click at [627, 252] on button "Integrations" at bounding box center [614, 258] width 138 height 28
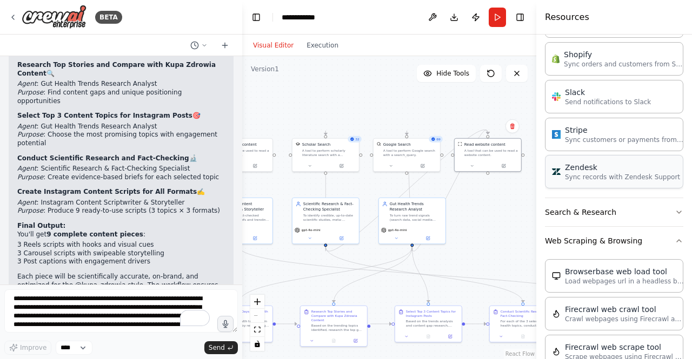
scroll to position [1381, 0]
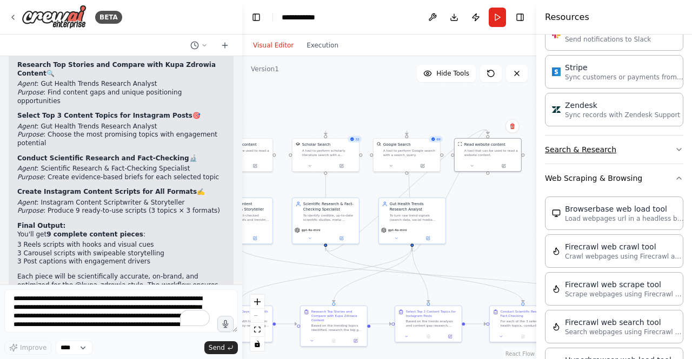
click at [607, 142] on button "Search & Research" at bounding box center [614, 150] width 138 height 28
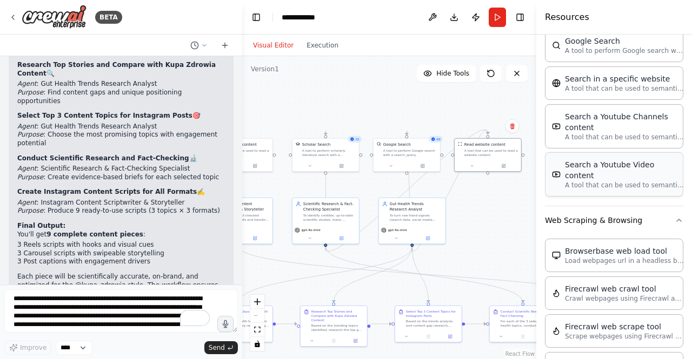
scroll to position [1976, 0]
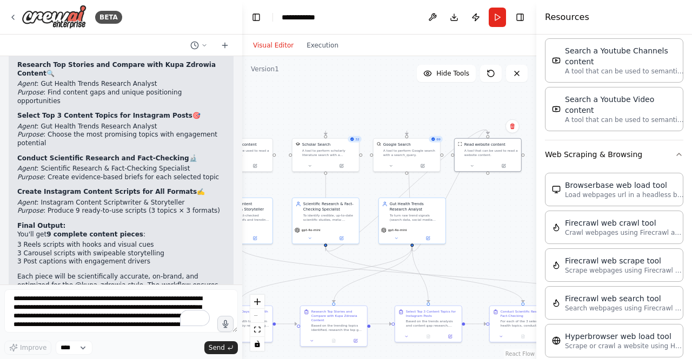
drag, startPoint x: 473, startPoint y: 211, endPoint x: 480, endPoint y: 180, distance: 31.5
drag, startPoint x: 480, startPoint y: 180, endPoint x: 463, endPoint y: 215, distance: 39.1
click at [465, 211] on div ".deletable-edge-delete-btn { width: 20px; height: 20px; border: 0px solid #ffff…" at bounding box center [389, 207] width 294 height 303
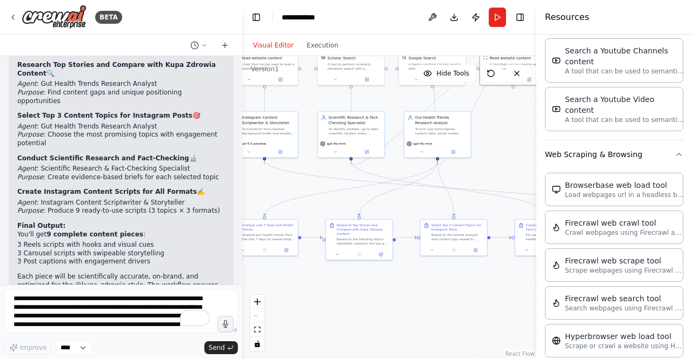
drag, startPoint x: 465, startPoint y: 204, endPoint x: 498, endPoint y: 116, distance: 94.0
click at [498, 116] on div ".deletable-edge-delete-btn { width: 20px; height: 20px; border: 0px solid #ffff…" at bounding box center [389, 207] width 294 height 303
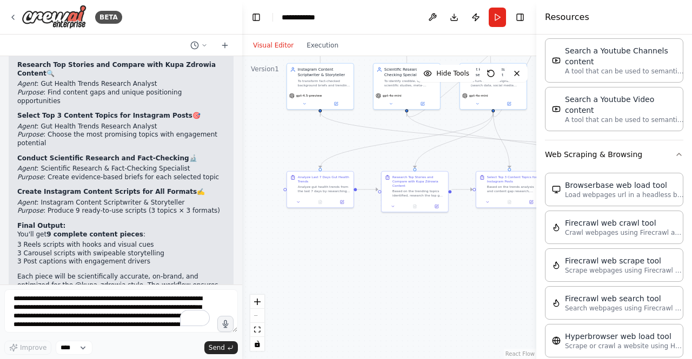
drag, startPoint x: 393, startPoint y: 286, endPoint x: 428, endPoint y: 265, distance: 40.5
click at [428, 265] on div ".deletable-edge-delete-btn { width: 20px; height: 20px; border: 0px solid #ffff…" at bounding box center [389, 207] width 294 height 303
click at [427, 190] on div "Based on the trending topics identified, research the top gut health stories an…" at bounding box center [419, 192] width 52 height 9
click at [437, 204] on icon at bounding box center [437, 205] width 3 height 3
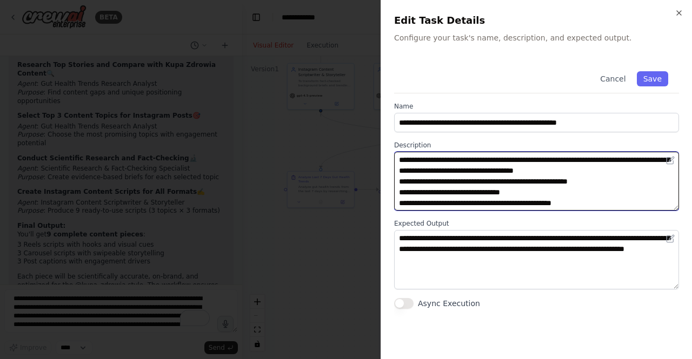
click at [549, 171] on textarea "**********" at bounding box center [536, 181] width 285 height 59
click at [552, 171] on textarea "**********" at bounding box center [536, 181] width 285 height 59
paste textarea "**********"
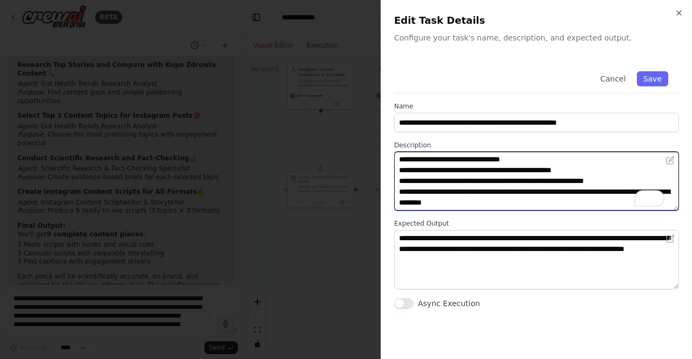
scroll to position [43, 0]
type textarea "**********"
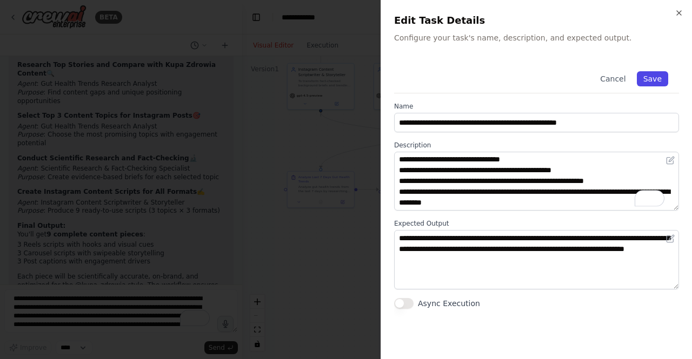
click at [661, 79] on button "Save" at bounding box center [652, 78] width 31 height 15
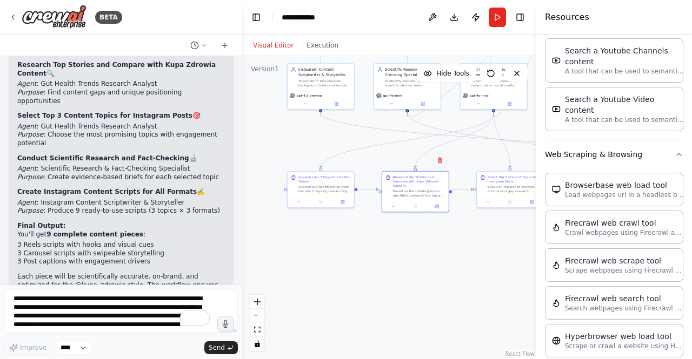
drag, startPoint x: 495, startPoint y: 244, endPoint x: 440, endPoint y: 253, distance: 56.5
drag, startPoint x: 440, startPoint y: 253, endPoint x: 440, endPoint y: 245, distance: 8.6
click at [467, 249] on div ".deletable-edge-delete-btn { width: 20px; height: 20px; border: 0px solid #ffff…" at bounding box center [389, 207] width 294 height 303
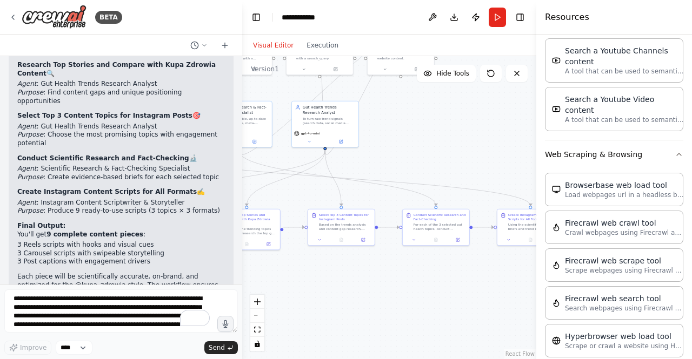
drag, startPoint x: 459, startPoint y: 258, endPoint x: 290, endPoint y: 296, distance: 172.8
click at [290, 296] on div ".deletable-edge-delete-btn { width: 20px; height: 20px; border: 0px solid #ffff…" at bounding box center [389, 207] width 294 height 303
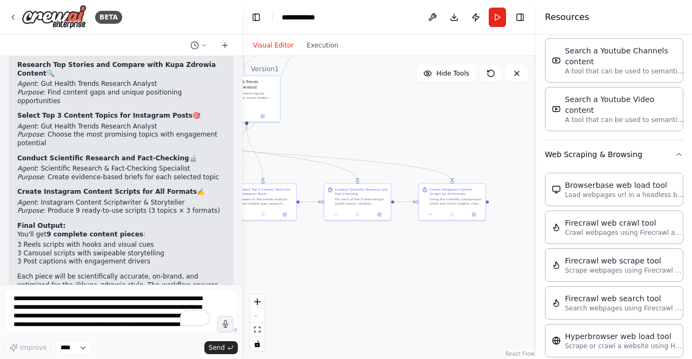
drag, startPoint x: 427, startPoint y: 300, endPoint x: 349, endPoint y: 275, distance: 82.9
click at [349, 275] on div ".deletable-edge-delete-btn { width: 20px; height: 20px; border: 0px solid #ffff…" at bounding box center [389, 207] width 294 height 303
click at [472, 215] on icon at bounding box center [473, 213] width 3 height 3
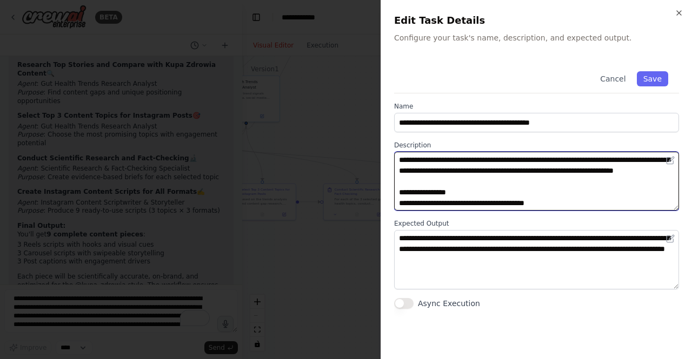
click at [657, 169] on textarea "**********" at bounding box center [536, 181] width 285 height 59
paste textarea "**********"
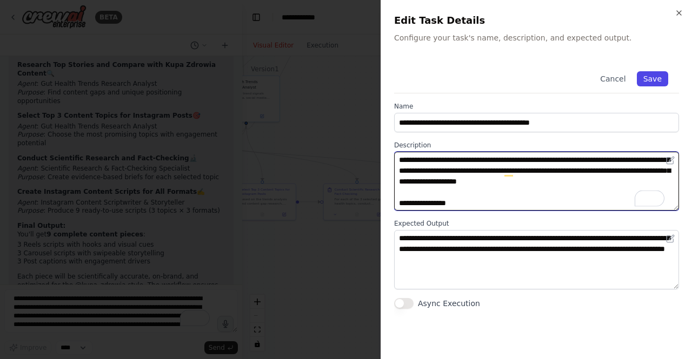
type textarea "**********"
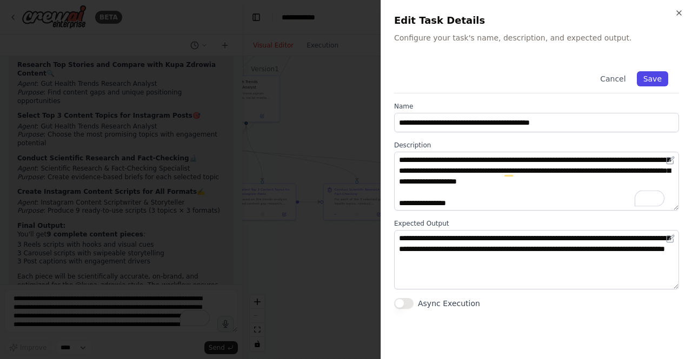
click at [654, 78] on button "Save" at bounding box center [652, 78] width 31 height 15
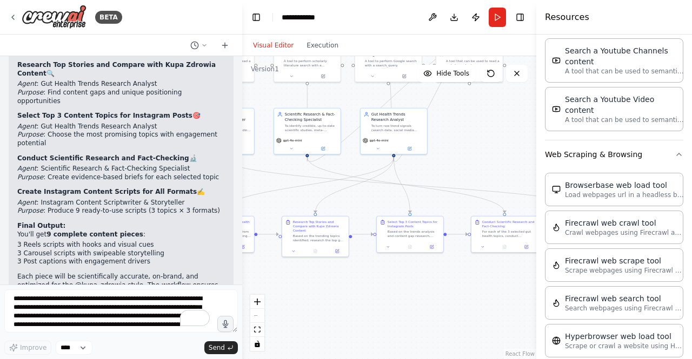
drag, startPoint x: 323, startPoint y: 251, endPoint x: 473, endPoint y: 286, distance: 154.8
click at [473, 286] on div ".deletable-edge-delete-btn { width: 20px; height: 20px; border: 0px solid #ffff…" at bounding box center [389, 207] width 294 height 303
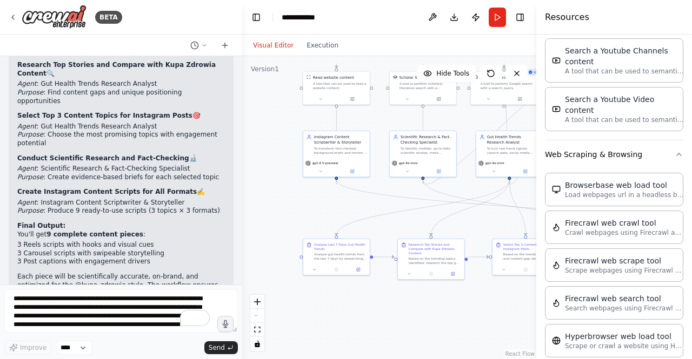
drag, startPoint x: 336, startPoint y: 287, endPoint x: 428, endPoint y: 291, distance: 92.5
click at [456, 305] on div ".deletable-edge-delete-btn { width: 20px; height: 20px; border: 0px solid #ffff…" at bounding box center [389, 207] width 294 height 303
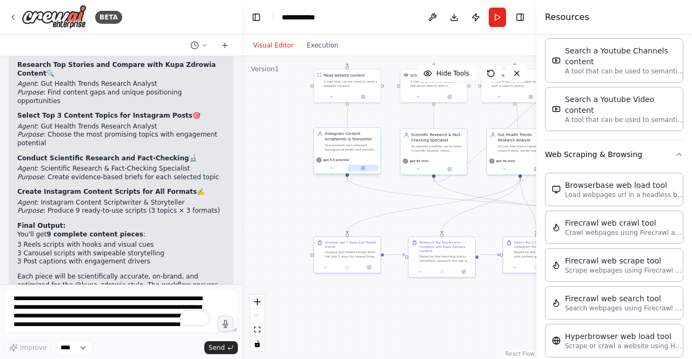
click at [362, 169] on icon at bounding box center [362, 167] width 3 height 3
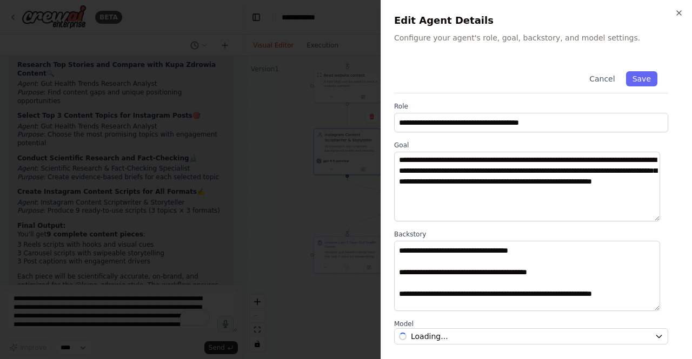
scroll to position [108, 0]
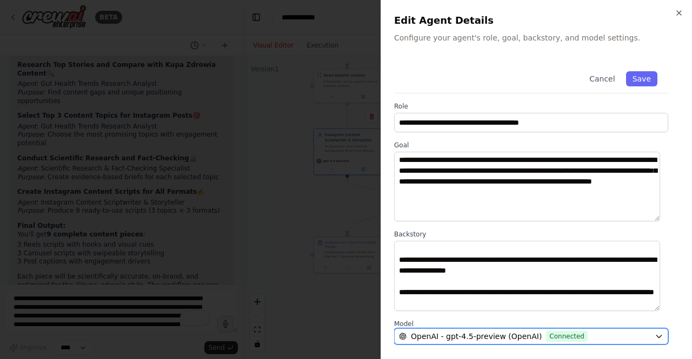
click at [654, 336] on icon "button" at bounding box center [658, 336] width 9 height 9
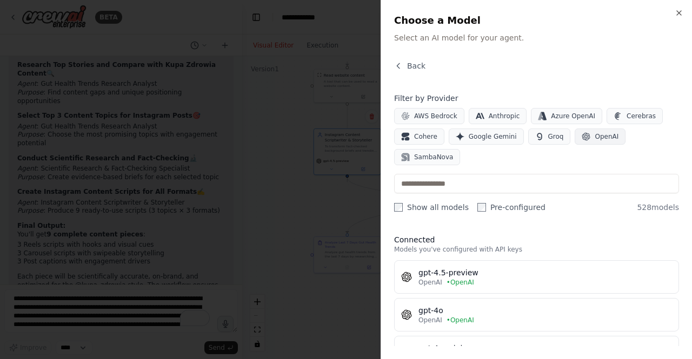
click at [594, 136] on span "OpenAI" at bounding box center [606, 136] width 24 height 9
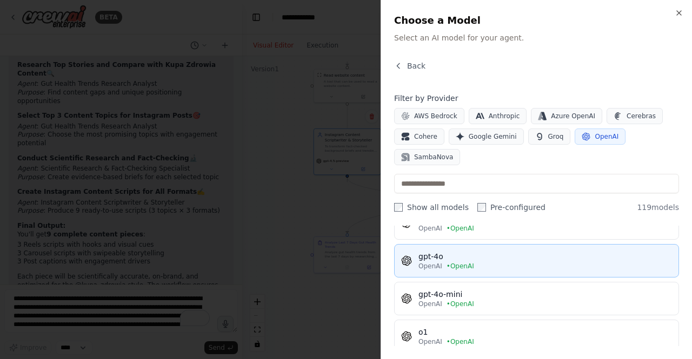
click at [517, 251] on div "gpt-4o" at bounding box center [544, 256] width 253 height 11
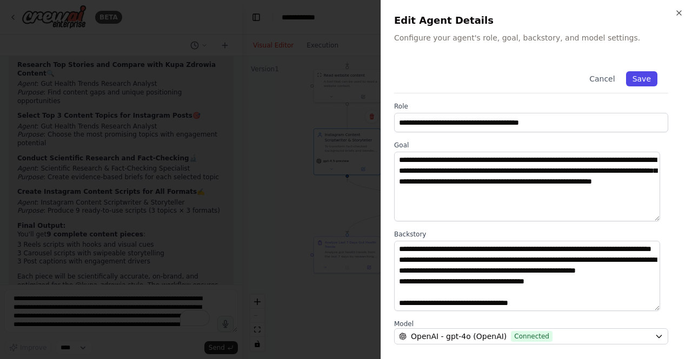
click at [638, 79] on button "Save" at bounding box center [641, 78] width 31 height 15
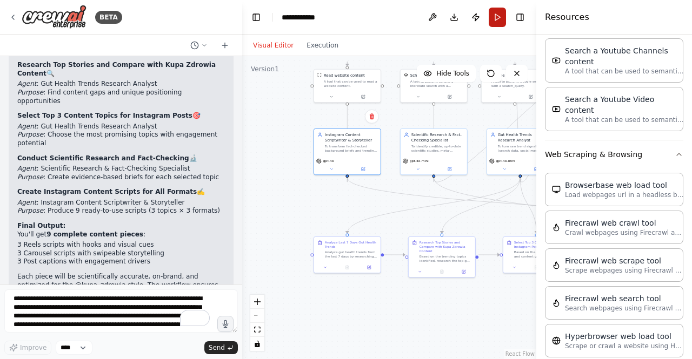
click at [496, 16] on button "Run" at bounding box center [496, 17] width 17 height 19
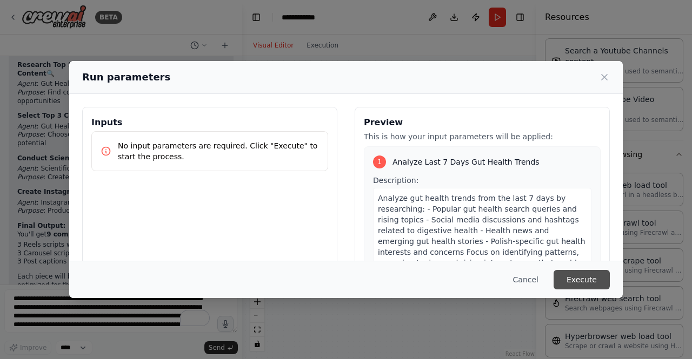
click at [571, 275] on button "Execute" at bounding box center [581, 279] width 56 height 19
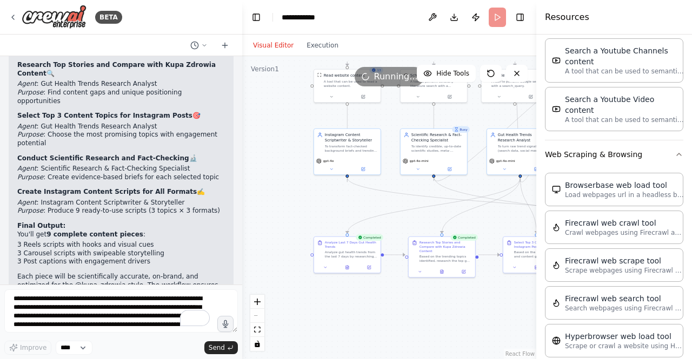
click at [316, 48] on button "Execution" at bounding box center [322, 45] width 45 height 13
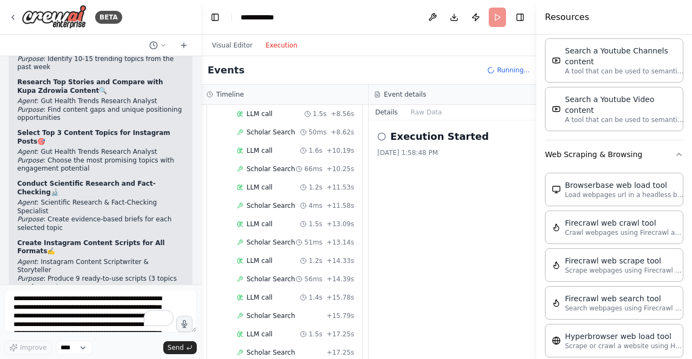
scroll to position [3277, 0]
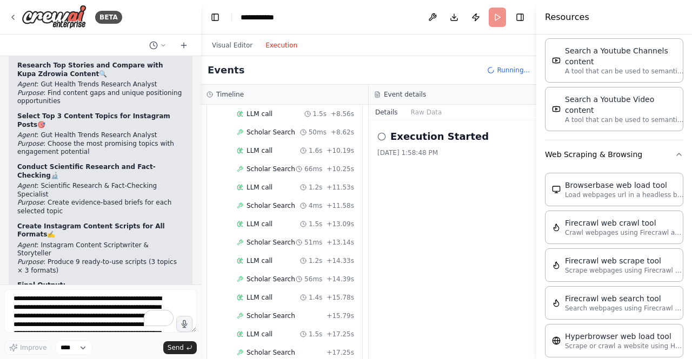
drag, startPoint x: 241, startPoint y: 261, endPoint x: 201, endPoint y: 265, distance: 40.2
click at [201, 265] on div "BETA Hello! I'm the CrewAI assistant. What kind of automation do you want to bu…" at bounding box center [346, 179] width 692 height 359
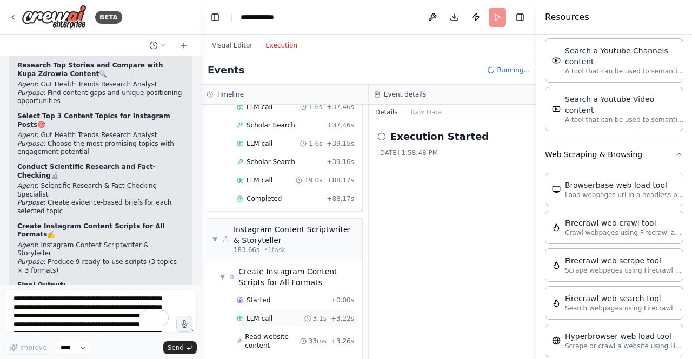
scroll to position [2885, 0]
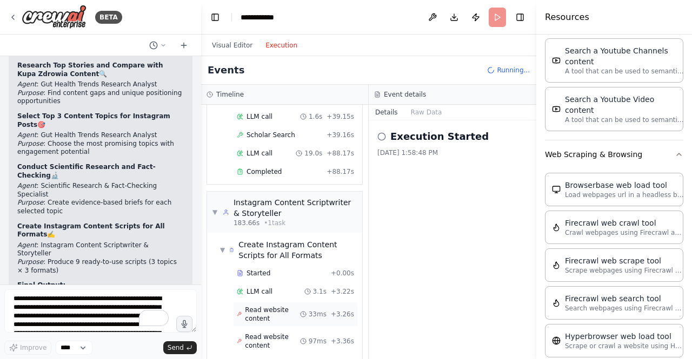
click at [272, 306] on span "Read website content" at bounding box center [272, 314] width 55 height 17
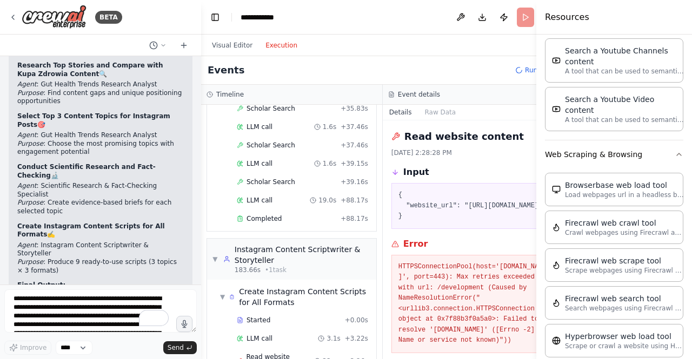
scroll to position [2726, 0]
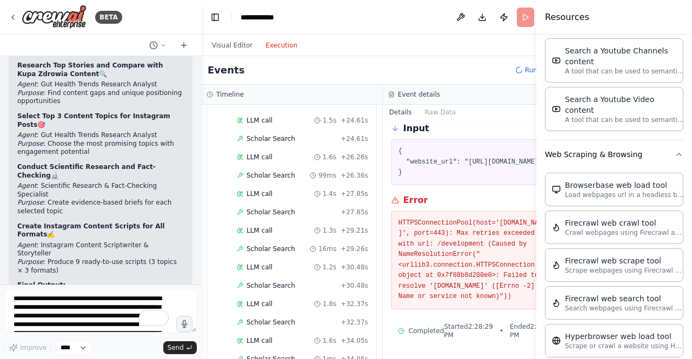
scroll to position [2421, 0]
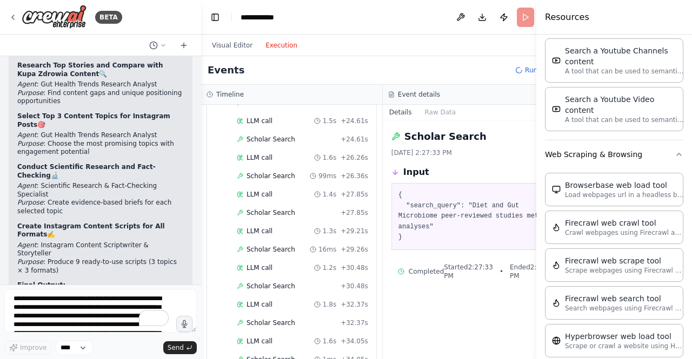
scroll to position [2581, 0]
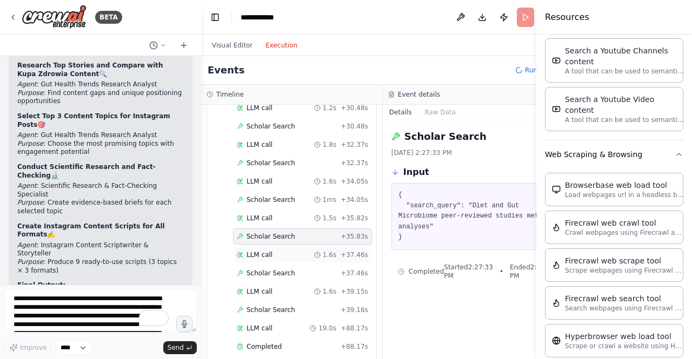
click at [258, 259] on span "LLM call" at bounding box center [259, 255] width 26 height 9
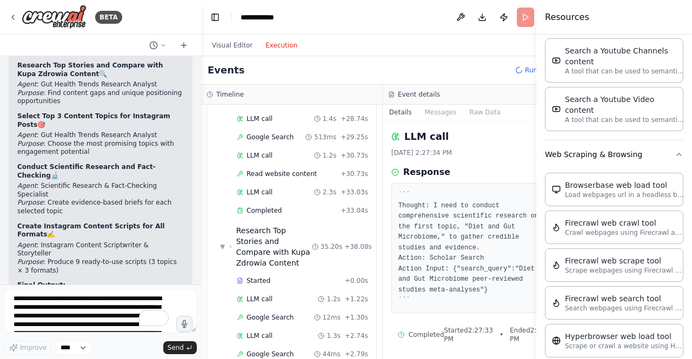
scroll to position [702, 0]
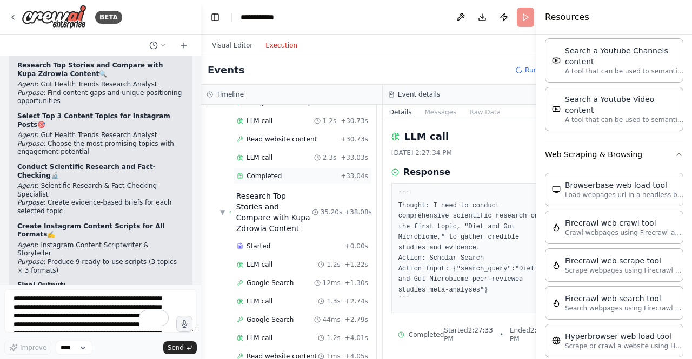
click at [269, 177] on span "Completed" at bounding box center [263, 176] width 35 height 9
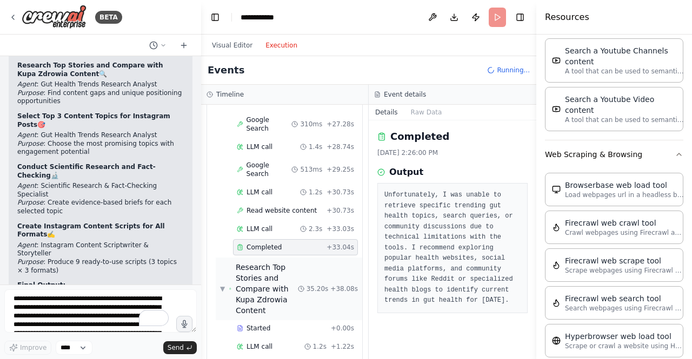
scroll to position [648, 0]
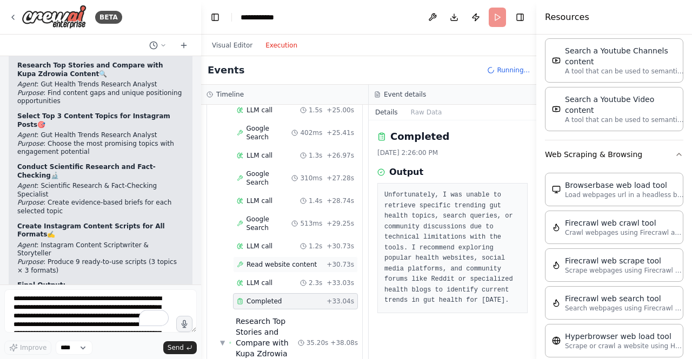
click at [268, 260] on span "Read website content" at bounding box center [281, 264] width 70 height 9
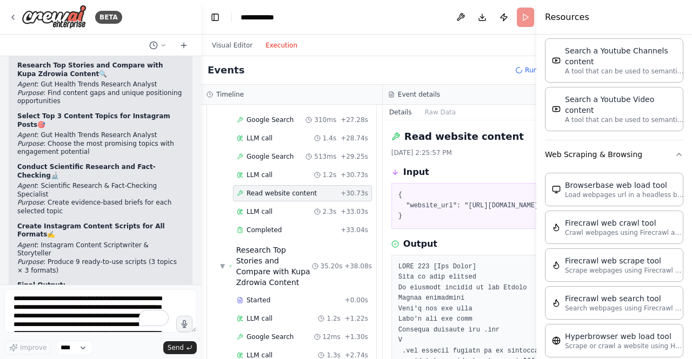
scroll to position [638, 0]
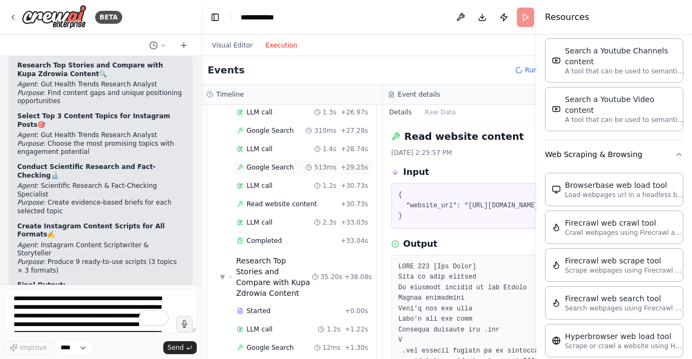
click at [269, 163] on span "Google Search" at bounding box center [269, 167] width 47 height 9
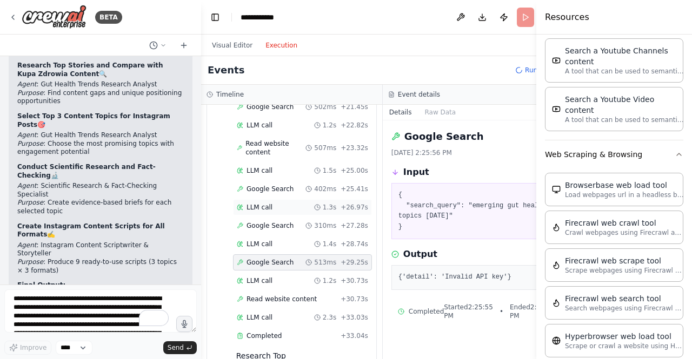
scroll to position [540, 0]
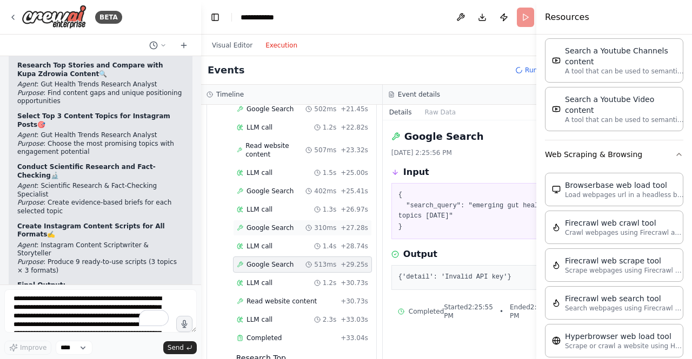
click at [260, 231] on span "Google Search" at bounding box center [269, 228] width 47 height 9
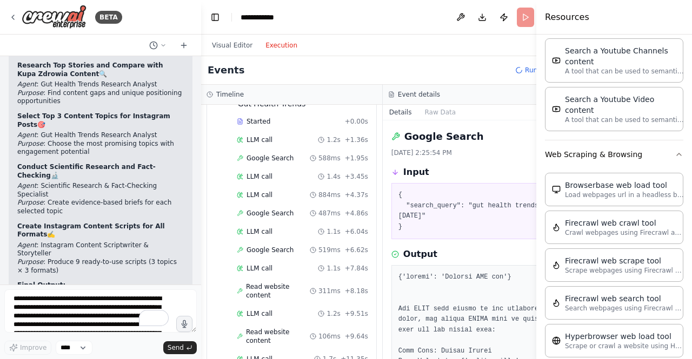
scroll to position [0, 0]
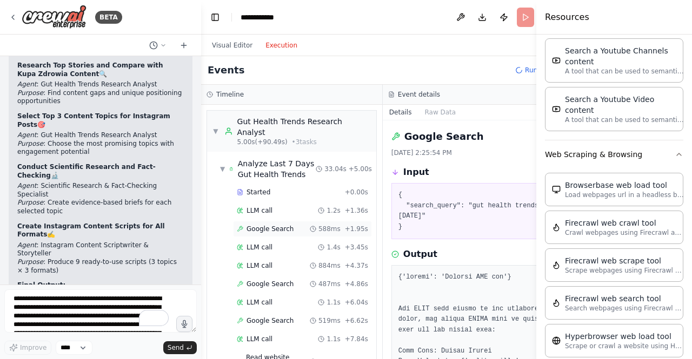
click at [267, 233] on span "Google Search" at bounding box center [269, 229] width 47 height 9
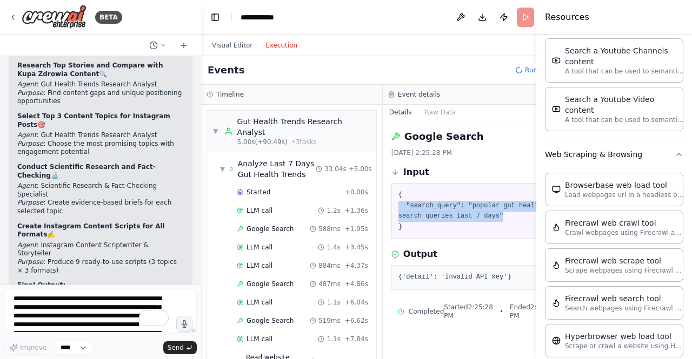
drag, startPoint x: 493, startPoint y: 215, endPoint x: 369, endPoint y: 209, distance: 123.9
click at [383, 209] on div "Google Search 8/14/2025, 2:25:28 PM Input { "search_query": "popular gut health…" at bounding box center [474, 239] width 182 height 239
click at [400, 206] on pre "{ "search_query": "popular gut health search queries last 7 days" }" at bounding box center [473, 211] width 150 height 42
click at [239, 46] on button "Visual Editor" at bounding box center [231, 45] width 53 height 13
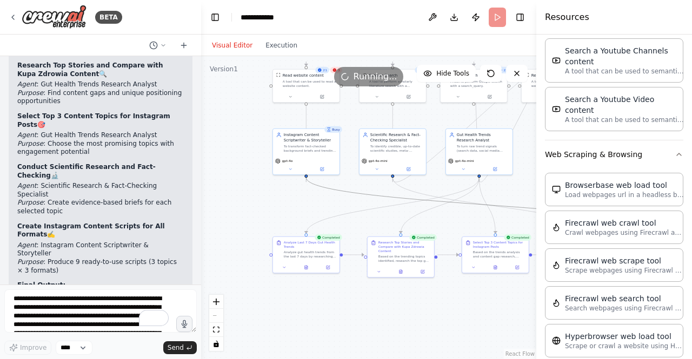
drag, startPoint x: 403, startPoint y: 197, endPoint x: 348, endPoint y: 260, distance: 83.5
click at [348, 260] on div ".deletable-edge-delete-btn { width: 20px; height: 20px; border: 0px solid #ffff…" at bounding box center [368, 207] width 335 height 303
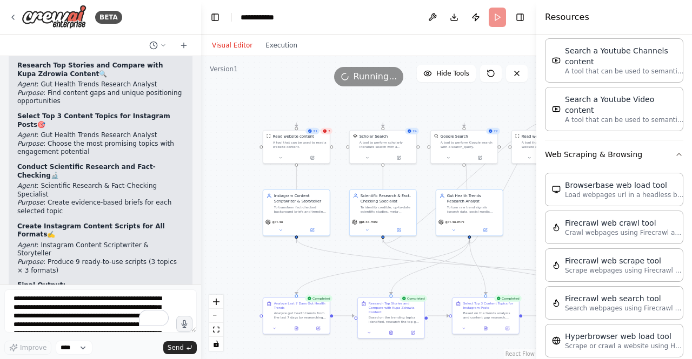
drag, startPoint x: 238, startPoint y: 180, endPoint x: 223, endPoint y: 254, distance: 75.6
click at [223, 254] on div ".deletable-edge-delete-btn { width: 20px; height: 20px; border: 0px solid #ffff…" at bounding box center [368, 207] width 335 height 303
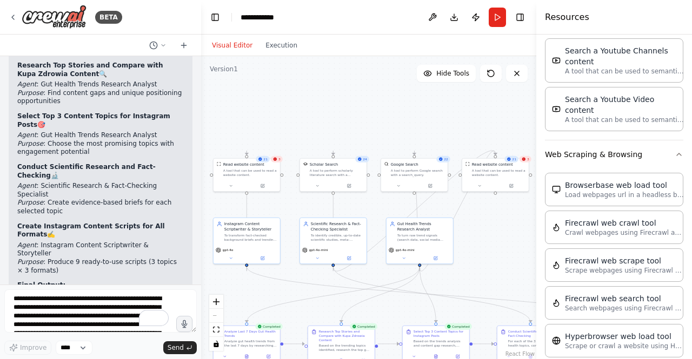
drag, startPoint x: 425, startPoint y: 194, endPoint x: 377, endPoint y: 205, distance: 48.9
click at [376, 211] on div ".deletable-edge-delete-btn { width: 20px; height: 20px; border: 0px solid #ffff…" at bounding box center [368, 207] width 335 height 303
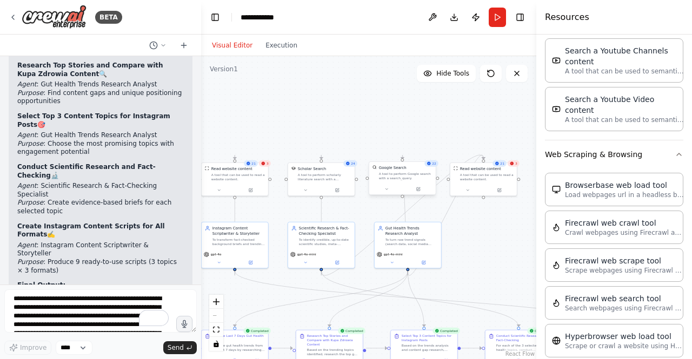
click at [399, 179] on div "A tool to perform Google search with a search_query." at bounding box center [405, 176] width 53 height 9
click at [387, 189] on icon at bounding box center [386, 189] width 4 height 4
click at [388, 236] on span "Advanced Options" at bounding box center [388, 238] width 30 height 4
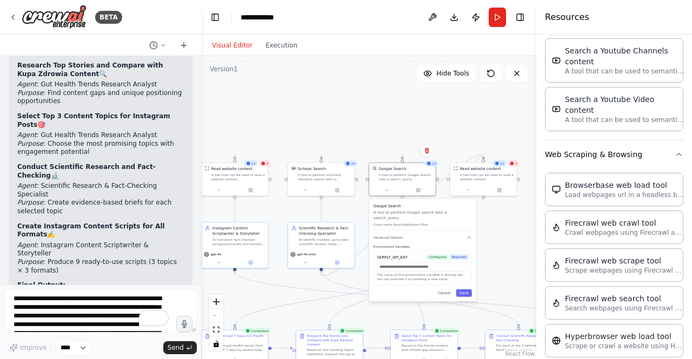
click at [392, 255] on div "SERPLY_API_KEY" at bounding box center [392, 257] width 31 height 5
click at [418, 190] on icon at bounding box center [418, 189] width 3 height 3
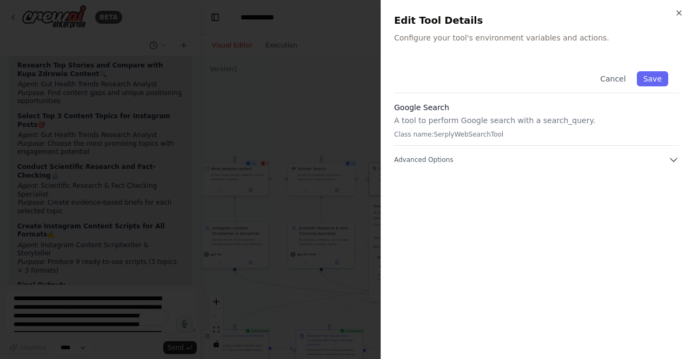
click at [666, 150] on div "Cancel Save Google Search A tool to perform Google search with a search_query. …" at bounding box center [536, 113] width 285 height 105
click at [668, 156] on icon "button" at bounding box center [673, 160] width 11 height 11
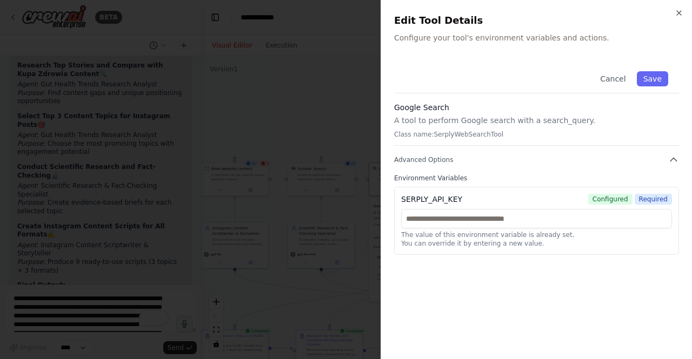
click at [442, 200] on div "SERPLY_API_KEY" at bounding box center [431, 199] width 61 height 11
copy div "SERPLY_API_KEY"
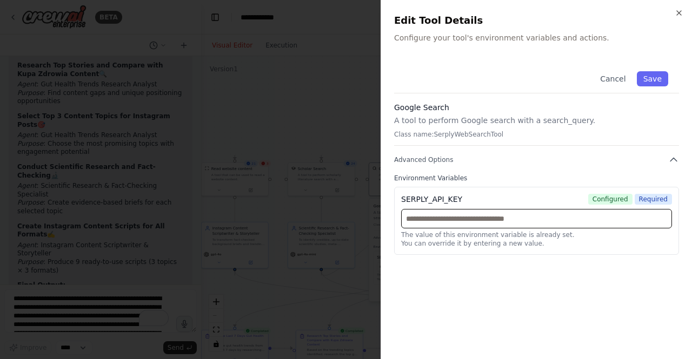
click at [463, 222] on input "text" at bounding box center [536, 218] width 271 height 19
paste input "**********"
type input "**********"
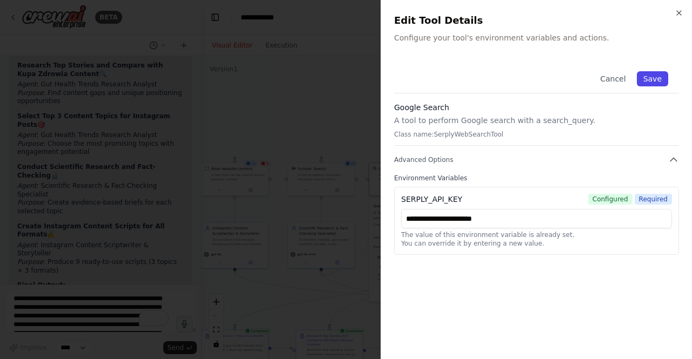
click at [648, 77] on button "Save" at bounding box center [652, 78] width 31 height 15
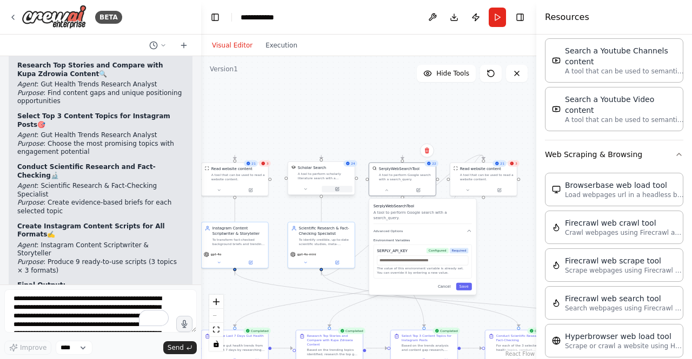
click at [336, 189] on icon at bounding box center [337, 189] width 3 height 3
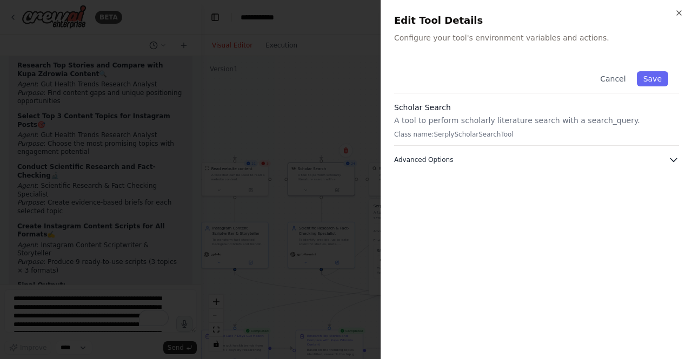
click at [565, 159] on button "Advanced Options" at bounding box center [536, 160] width 285 height 11
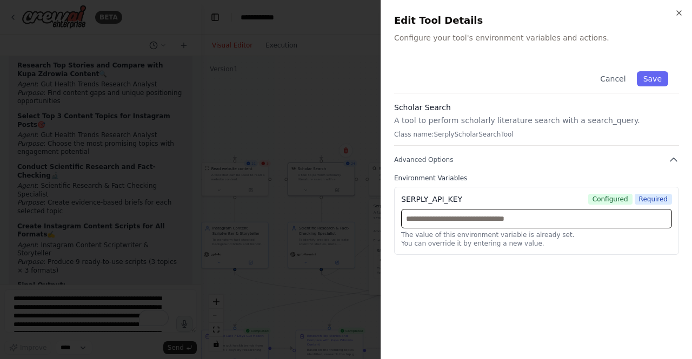
click at [474, 214] on input "text" at bounding box center [536, 218] width 271 height 19
paste input "**********"
type input "**********"
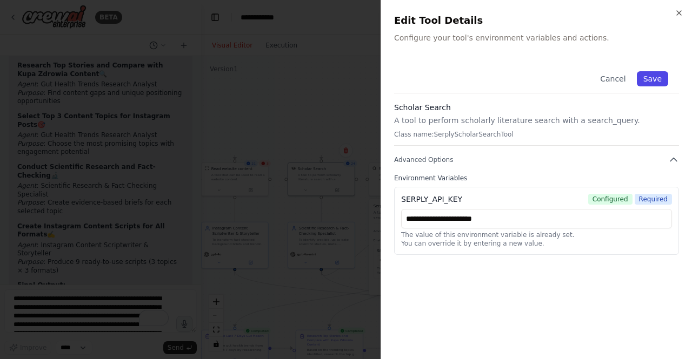
click at [651, 77] on button "Save" at bounding box center [652, 78] width 31 height 15
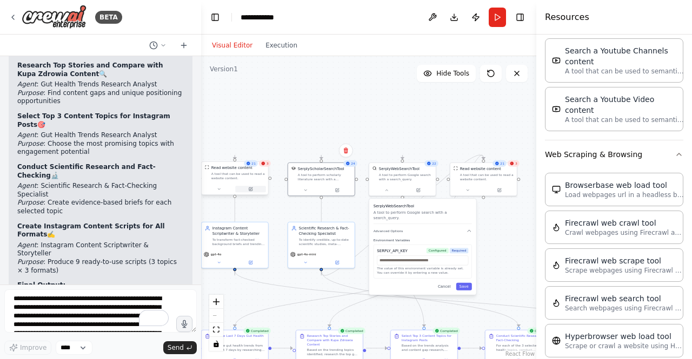
click at [249, 189] on icon at bounding box center [251, 189] width 4 height 4
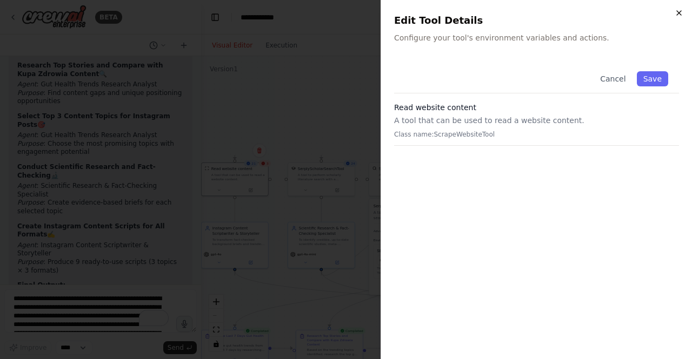
click at [674, 11] on icon "button" at bounding box center [678, 13] width 9 height 9
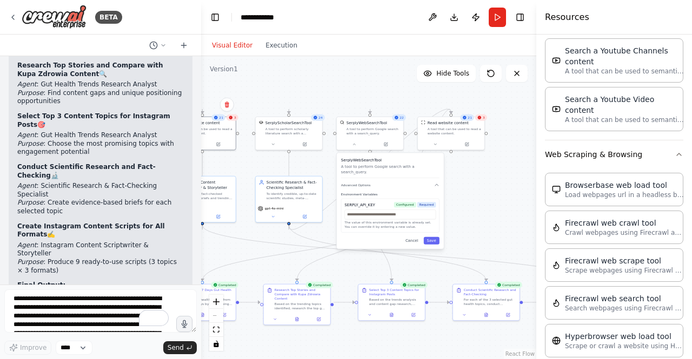
drag, startPoint x: 398, startPoint y: 138, endPoint x: 336, endPoint y: 93, distance: 77.4
click at [335, 92] on div ".deletable-edge-delete-btn { width: 20px; height: 20px; border: 0px solid #ffff…" at bounding box center [368, 207] width 335 height 303
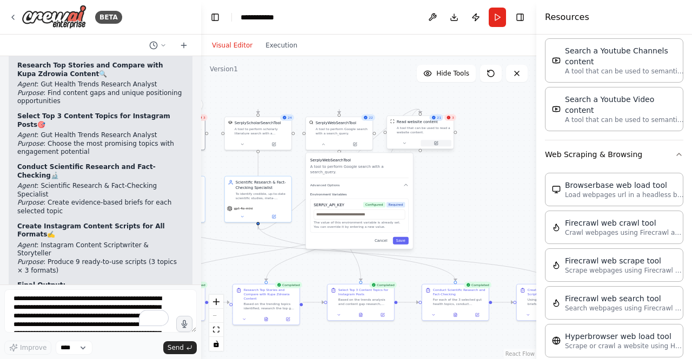
click at [436, 146] on button at bounding box center [435, 143] width 31 height 6
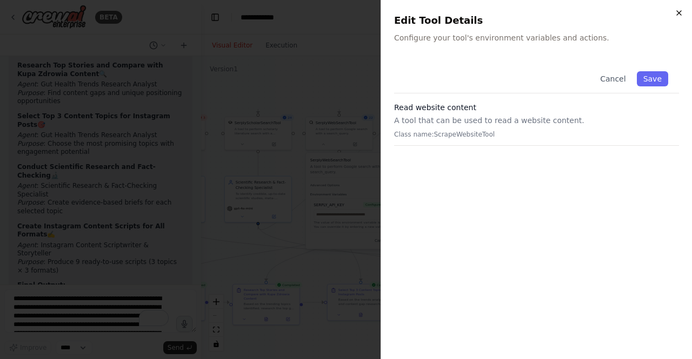
click at [674, 14] on icon "button" at bounding box center [678, 13] width 9 height 9
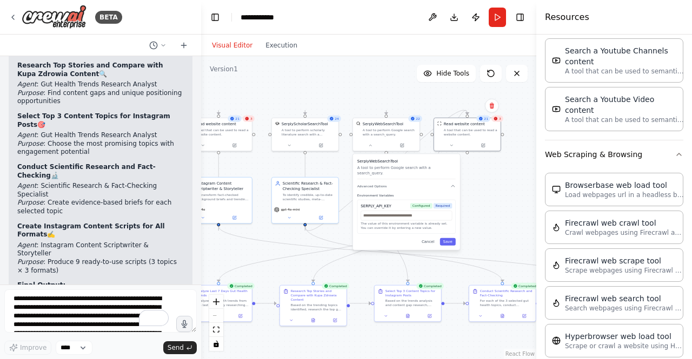
drag, startPoint x: 320, startPoint y: 84, endPoint x: 367, endPoint y: 85, distance: 47.0
click at [367, 85] on div ".deletable-edge-delete-btn { width: 20px; height: 20px; border: 0px solid #ffff…" at bounding box center [368, 207] width 335 height 303
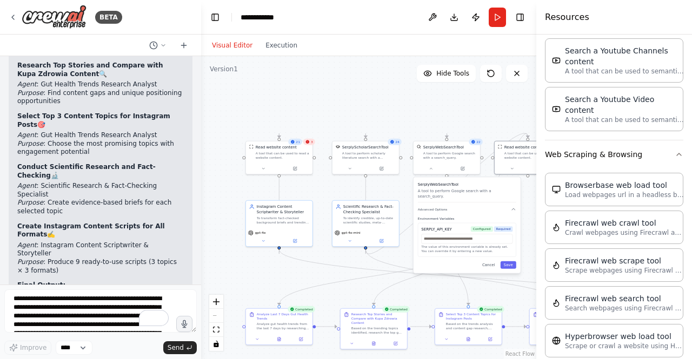
drag, startPoint x: 287, startPoint y: 85, endPoint x: 348, endPoint y: 109, distance: 64.8
click at [348, 109] on div ".deletable-edge-delete-btn { width: 20px; height: 20px; border: 0px solid #ffff…" at bounding box center [368, 207] width 335 height 303
click at [284, 156] on div "A tool that can be used to read a website content." at bounding box center [282, 154] width 53 height 9
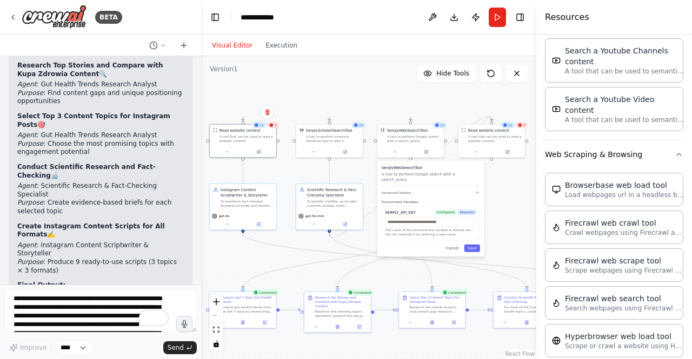
drag, startPoint x: 327, startPoint y: 98, endPoint x: 312, endPoint y: 95, distance: 16.0
click at [312, 95] on div ".deletable-edge-delete-btn { width: 20px; height: 20px; border: 0px solid #ffff…" at bounding box center [368, 207] width 335 height 303
click at [264, 113] on icon at bounding box center [265, 112] width 6 height 6
click at [233, 117] on button "Confirm" at bounding box center [234, 112] width 38 height 13
drag, startPoint x: 240, startPoint y: 231, endPoint x: 488, endPoint y: 127, distance: 269.3
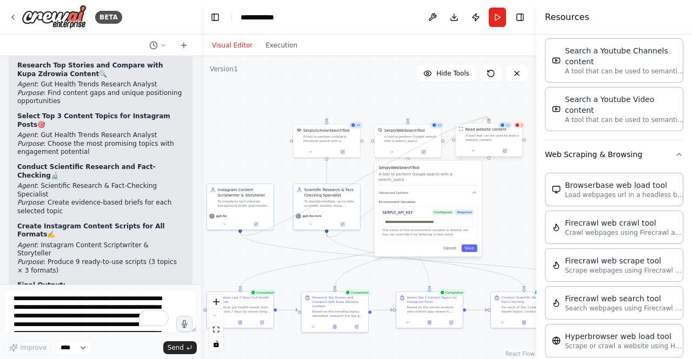
click at [347, 157] on div "Instagram Content Scriptwriter & Storyteller To transform fact-checked backgrou…" at bounding box center [263, 233] width 168 height 152
click at [498, 20] on button "Run" at bounding box center [496, 17] width 17 height 19
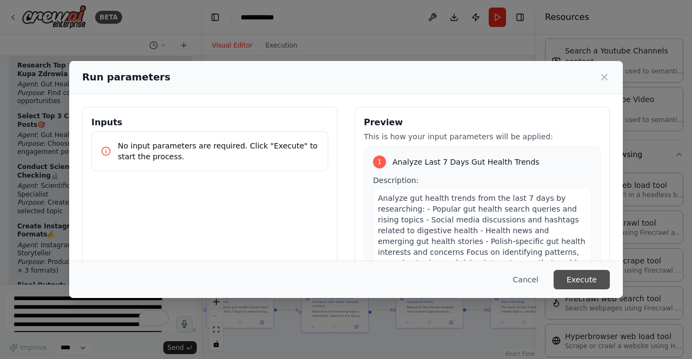
click at [576, 276] on button "Execute" at bounding box center [581, 279] width 56 height 19
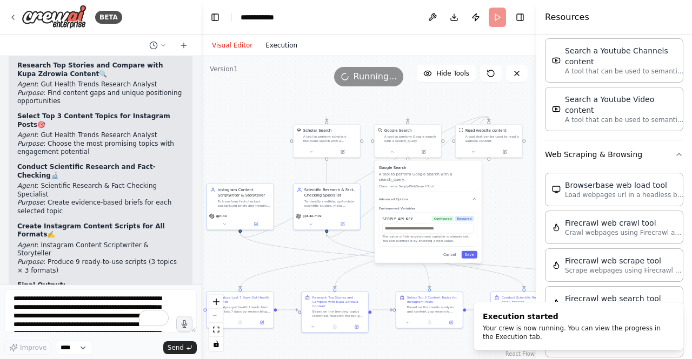
click at [282, 45] on button "Execution" at bounding box center [281, 45] width 45 height 13
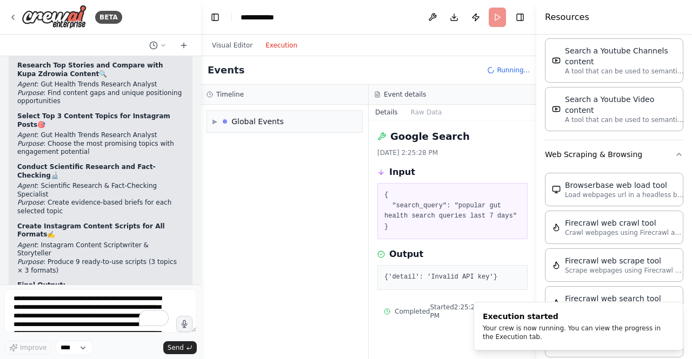
click at [281, 175] on div "▶ Global Events" at bounding box center [284, 232] width 167 height 255
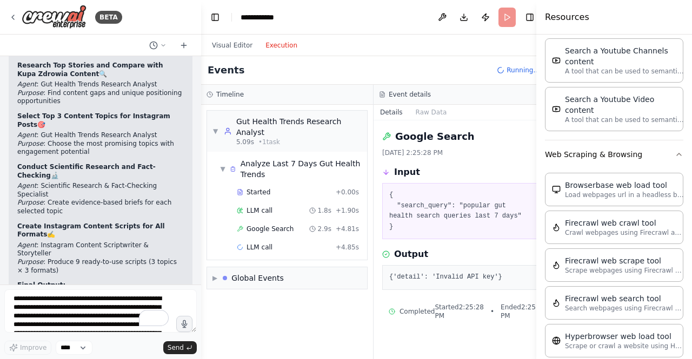
click at [274, 229] on span "Google Search" at bounding box center [269, 229] width 47 height 9
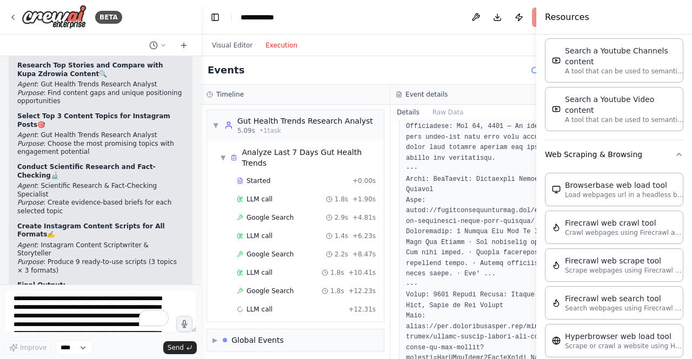
scroll to position [594, 0]
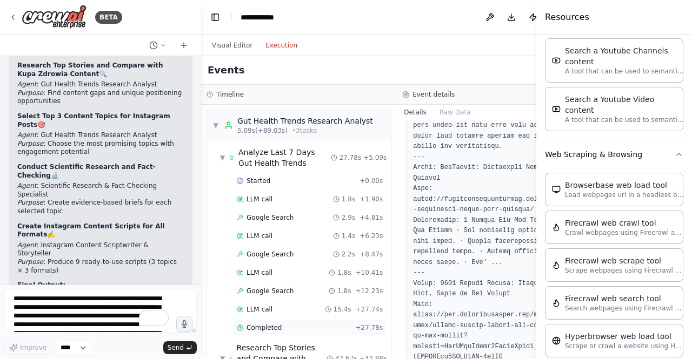
click at [269, 326] on span "Completed" at bounding box center [263, 328] width 35 height 9
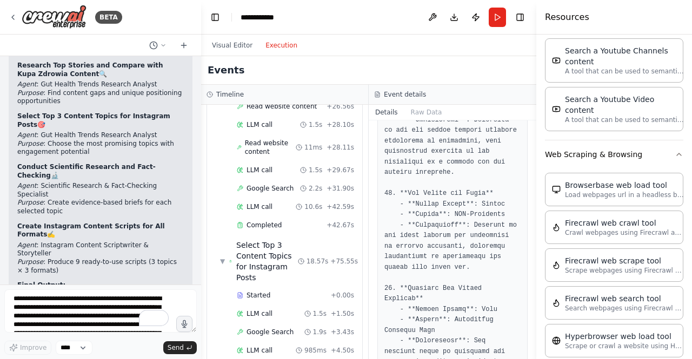
scroll to position [746, 0]
click at [260, 221] on span "Completed" at bounding box center [263, 225] width 35 height 9
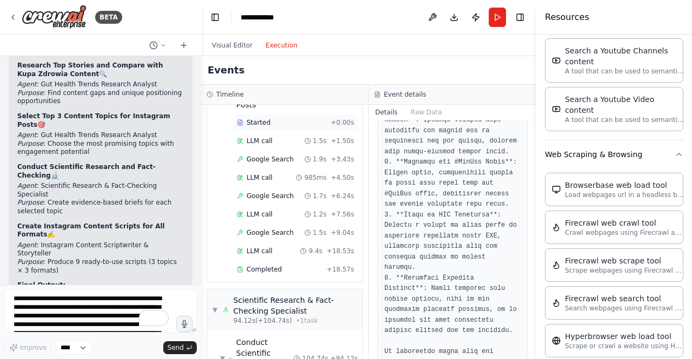
scroll to position [922, 0]
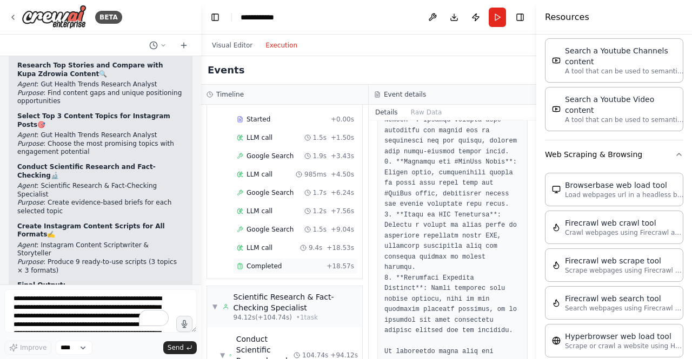
click at [271, 258] on div "Completed + 18.57s" at bounding box center [295, 266] width 125 height 16
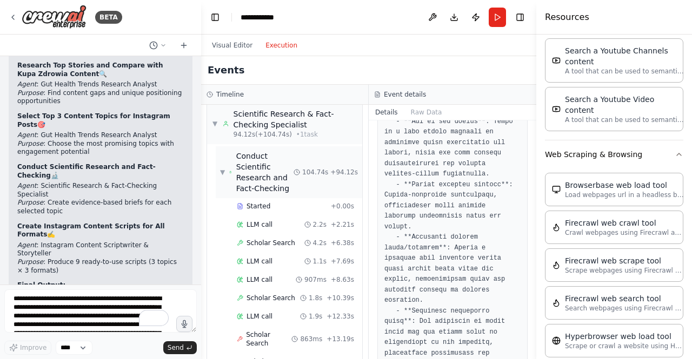
scroll to position [1113, 0]
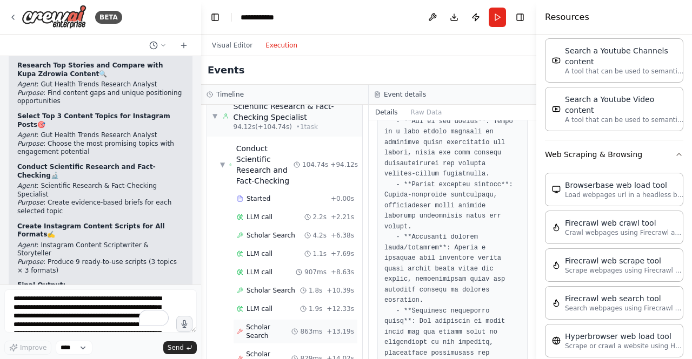
click at [259, 323] on span "Scholar Search" at bounding box center [268, 331] width 45 height 17
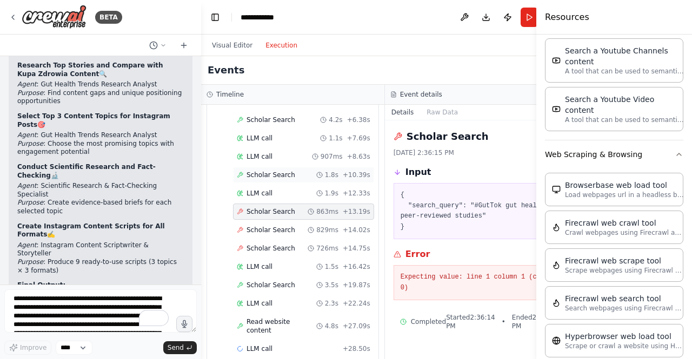
scroll to position [1177, 0]
click at [266, 235] on span "Scholar Search" at bounding box center [270, 230] width 49 height 9
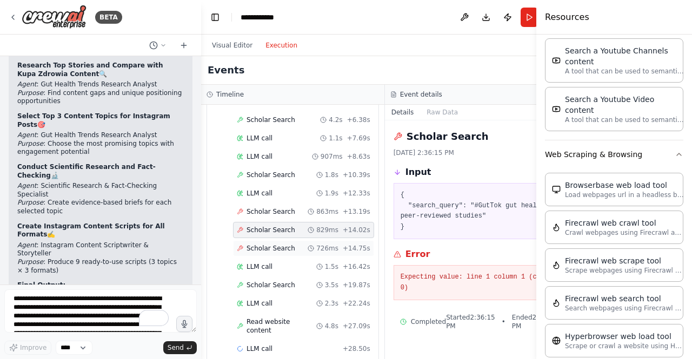
click at [261, 253] on span "Scholar Search" at bounding box center [270, 248] width 49 height 9
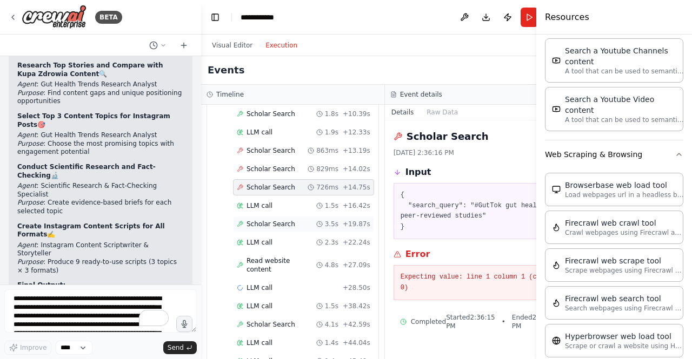
click at [258, 232] on div "Scholar Search 3.5s + 19.87s" at bounding box center [303, 224] width 141 height 16
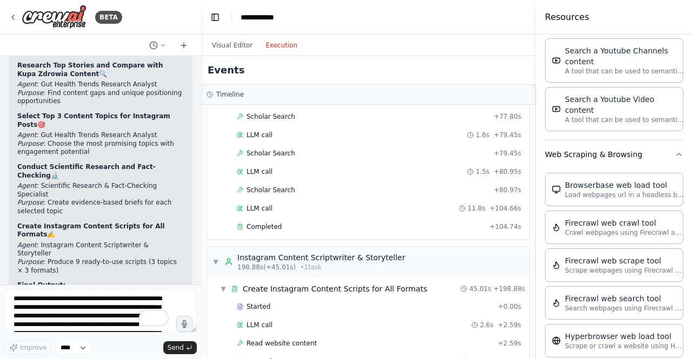
scroll to position [2133, 0]
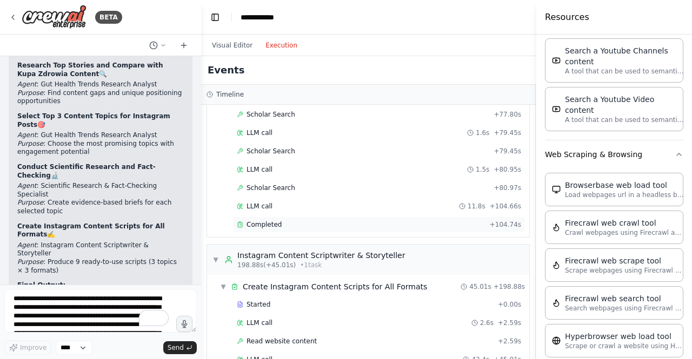
click at [302, 220] on div "Completed" at bounding box center [361, 224] width 249 height 9
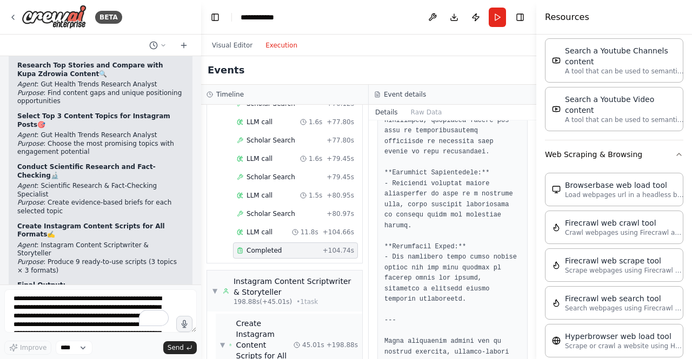
scroll to position [2380, 0]
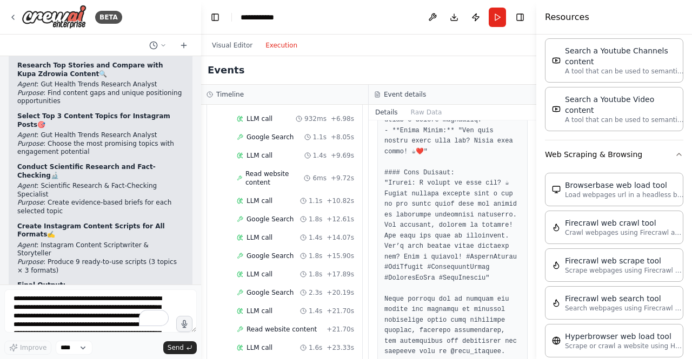
scroll to position [0, 0]
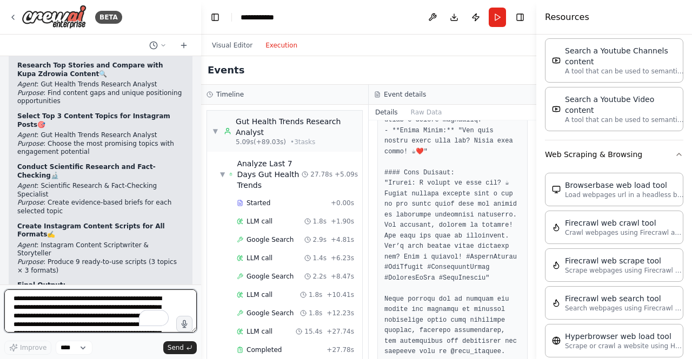
click at [59, 311] on textarea "**********" at bounding box center [100, 311] width 192 height 43
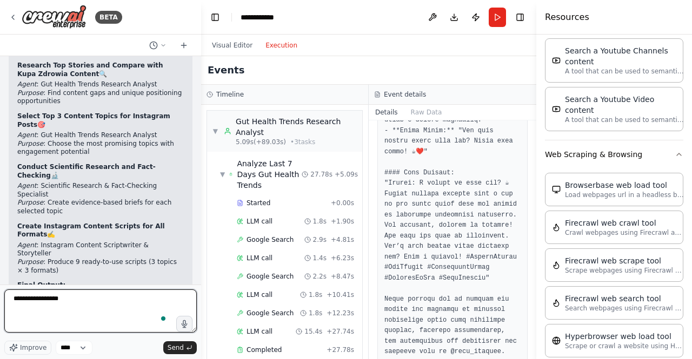
type textarea "**********"
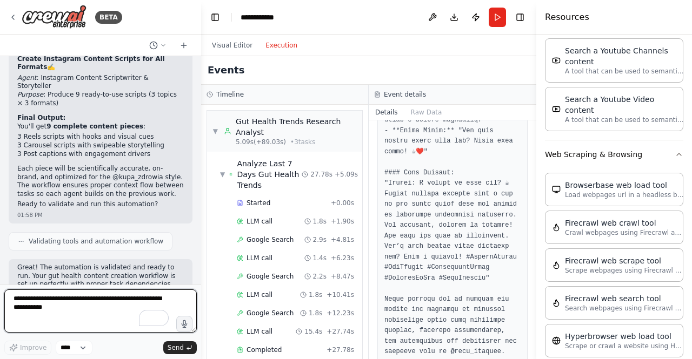
scroll to position [3498, 0]
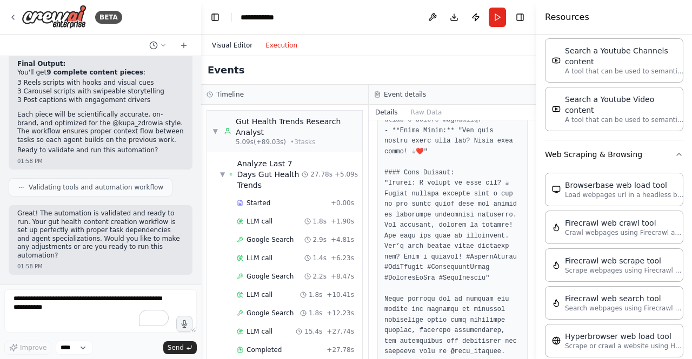
click at [235, 44] on button "Visual Editor" at bounding box center [231, 45] width 53 height 13
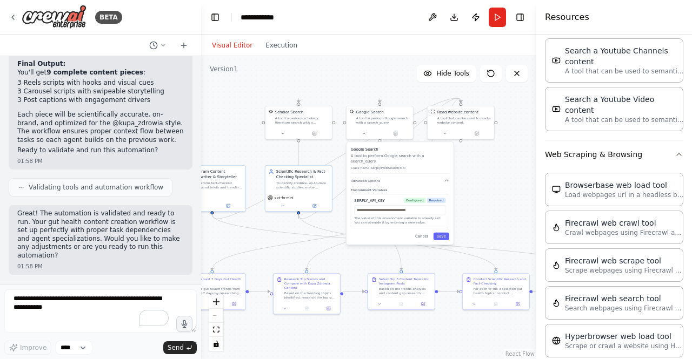
drag, startPoint x: 384, startPoint y: 98, endPoint x: 356, endPoint y: 79, distance: 33.6
click at [356, 79] on div ".deletable-edge-delete-btn { width: 20px; height: 20px; border: 0px solid #ffff…" at bounding box center [368, 207] width 335 height 303
click at [433, 19] on button at bounding box center [432, 17] width 17 height 19
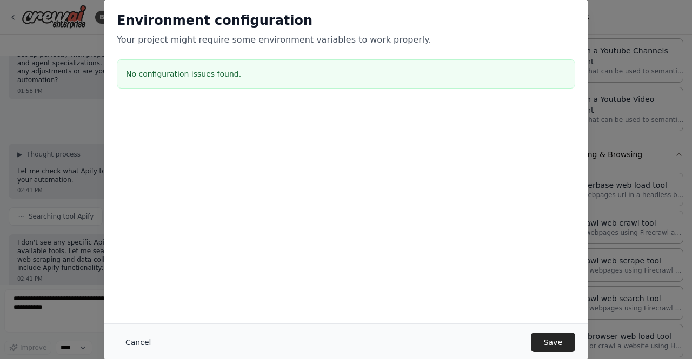
click at [144, 346] on button "Cancel" at bounding box center [138, 342] width 43 height 19
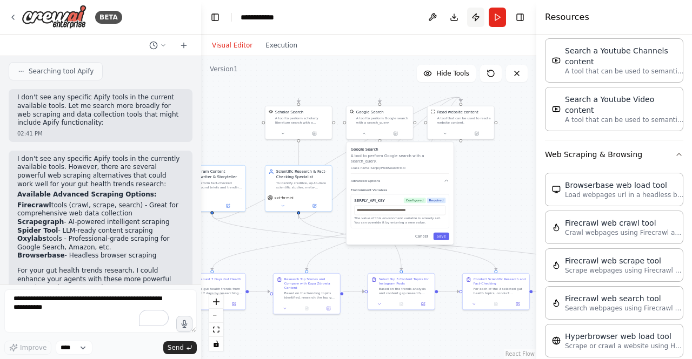
click at [478, 17] on button "Publish" at bounding box center [475, 17] width 17 height 19
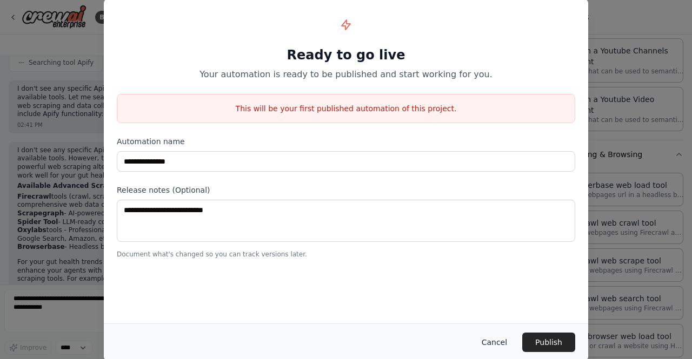
click at [495, 344] on button "Cancel" at bounding box center [494, 342] width 43 height 19
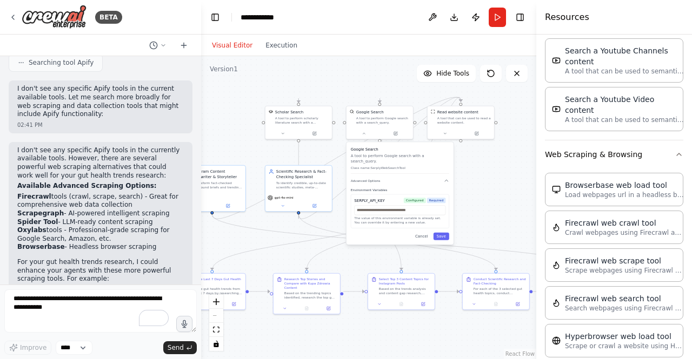
drag, startPoint x: 166, startPoint y: 151, endPoint x: 17, endPoint y: 149, distance: 149.2
click at [17, 149] on div "I don't see any specific Apify tools in the currently available tools. However,…" at bounding box center [101, 303] width 184 height 322
copy li "Spider Tool for LLM-ready social media analysis"
click at [71, 297] on textarea "To enrich screen reader interactions, please activate Accessibility in Grammarl…" at bounding box center [100, 311] width 192 height 43
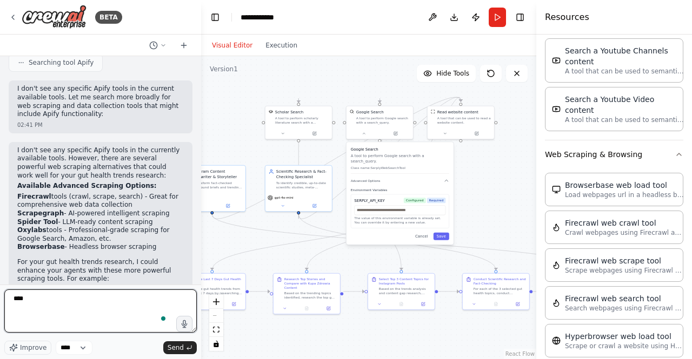
paste textarea "**********"
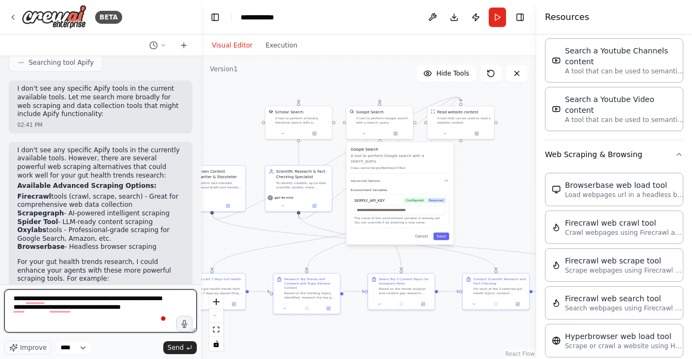
type textarea "**********"
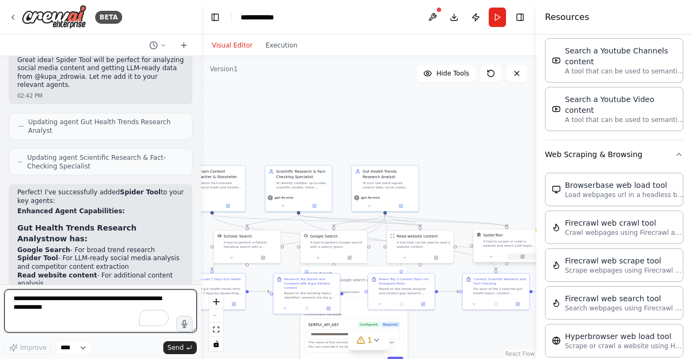
scroll to position [4337, 0]
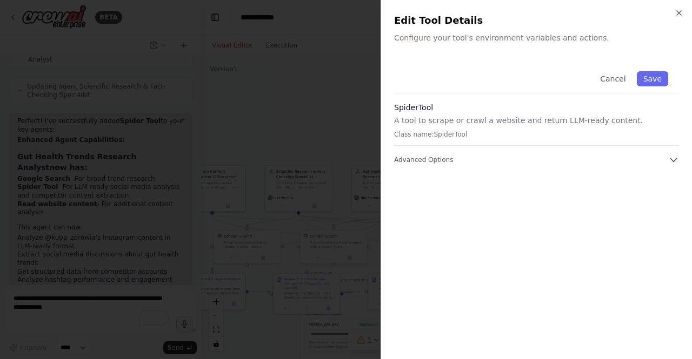
click at [433, 165] on div "Cancel Save SpiderTool A tool to scrape or crawl a website and return LLM-ready…" at bounding box center [536, 204] width 285 height 286
click at [434, 158] on span "Advanced Options" at bounding box center [423, 160] width 59 height 9
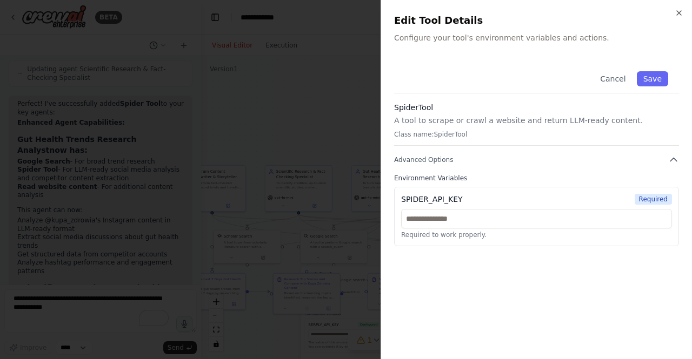
click at [446, 198] on div "SPIDER_API_KEY" at bounding box center [432, 199] width 62 height 11
copy div "SPIDER_API_KEY"
click at [681, 12] on icon "button" at bounding box center [678, 13] width 9 height 9
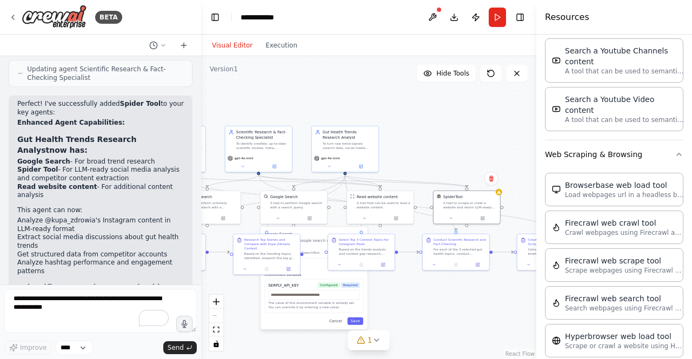
drag, startPoint x: 469, startPoint y: 166, endPoint x: 432, endPoint y: 139, distance: 45.9
click at [412, 118] on div ".deletable-edge-delete-btn { width: 20px; height: 20px; border: 0px solid #ffff…" at bounding box center [368, 207] width 335 height 303
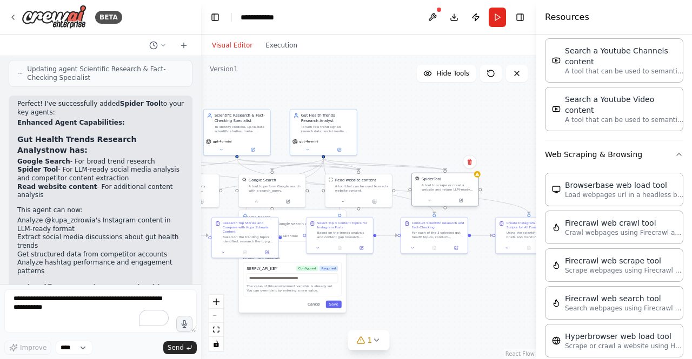
click at [466, 184] on div "A tool to scrape or crawl a website and return LLM-ready content." at bounding box center [447, 187] width 53 height 9
click at [469, 163] on icon at bounding box center [469, 162] width 4 height 6
click at [439, 160] on button "Confirm" at bounding box center [438, 162] width 38 height 13
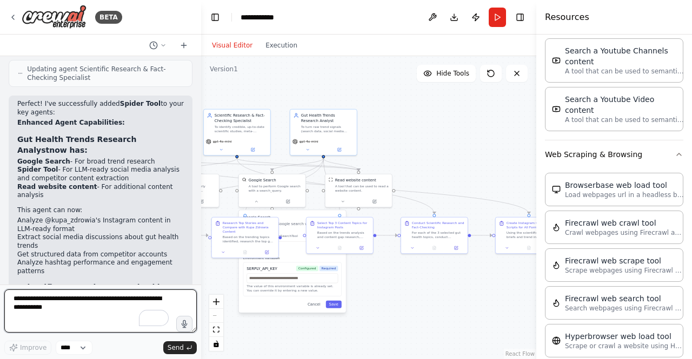
click at [58, 311] on textarea "To enrich screen reader interactions, please activate Accessibility in Grammarl…" at bounding box center [100, 311] width 192 height 43
type textarea "**********"
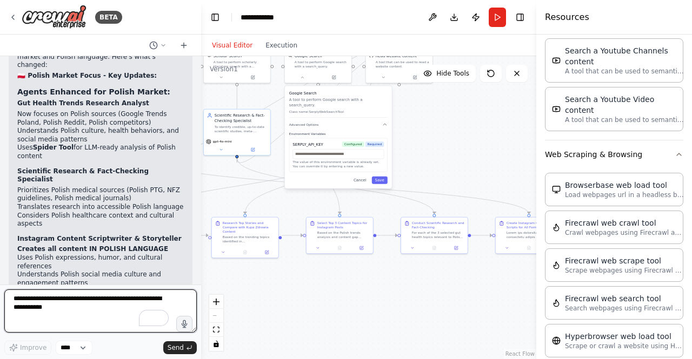
scroll to position [5332, 0]
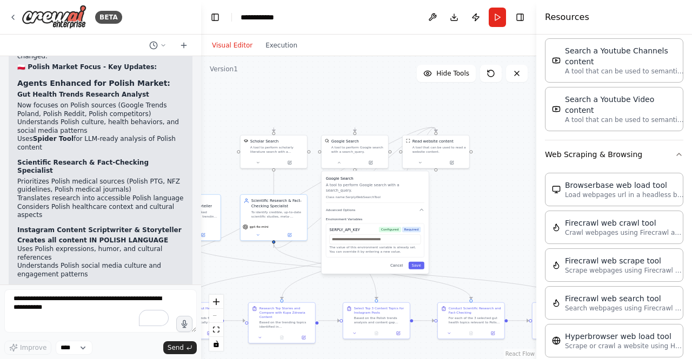
drag, startPoint x: 441, startPoint y: 137, endPoint x: 478, endPoint y: 222, distance: 92.9
click at [478, 222] on div ".deletable-edge-delete-btn { width: 20px; height: 20px; border: 0px solid #ffff…" at bounding box center [368, 207] width 335 height 303
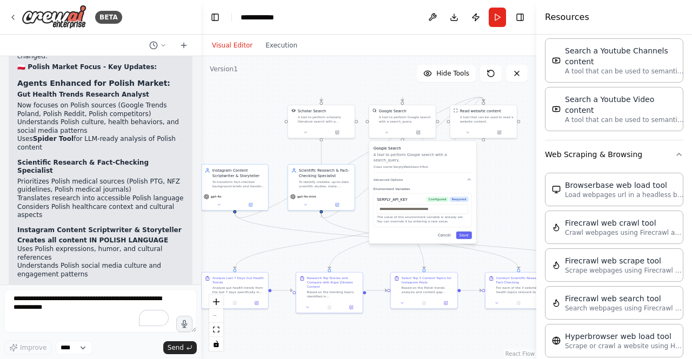
drag, startPoint x: 468, startPoint y: 221, endPoint x: 516, endPoint y: 191, distance: 56.4
click at [516, 191] on div ".deletable-edge-delete-btn { width: 20px; height: 20px; border: 0px solid #ffff…" at bounding box center [368, 207] width 335 height 303
click at [73, 304] on textarea "To enrich screen reader interactions, please activate Accessibility in Grammarl…" at bounding box center [100, 311] width 192 height 43
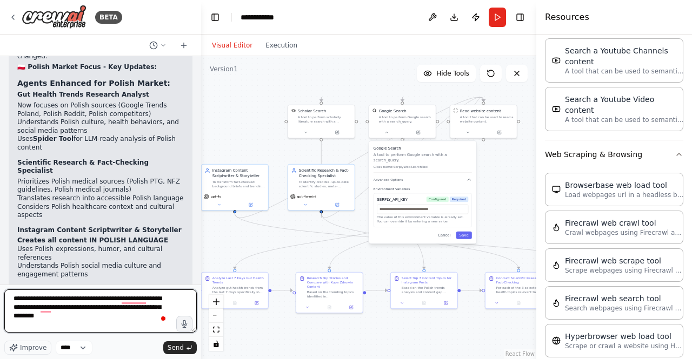
type textarea "**********"
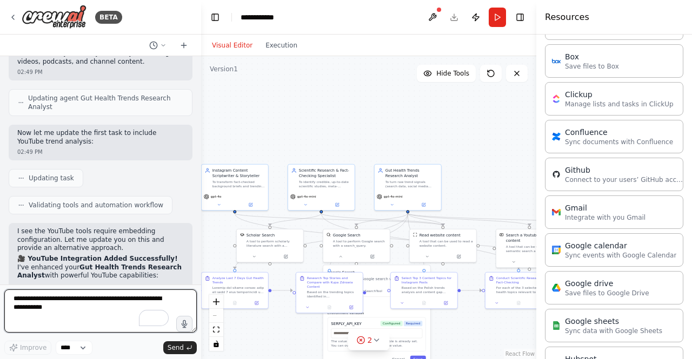
scroll to position [0, 0]
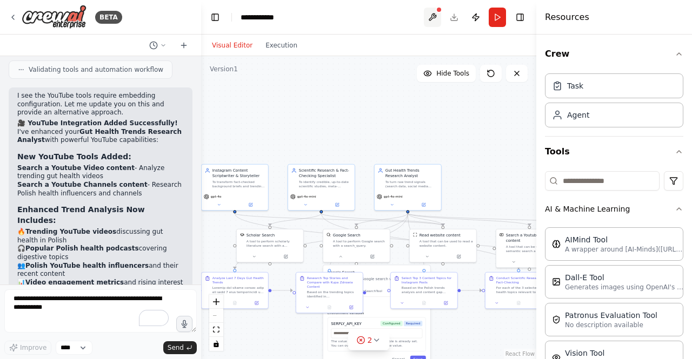
click at [434, 18] on button at bounding box center [432, 17] width 17 height 19
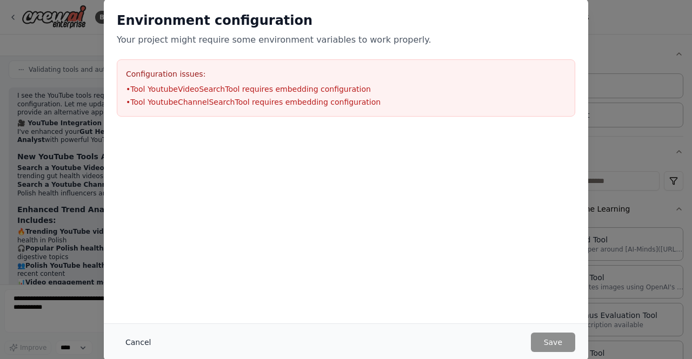
click at [130, 343] on button "Cancel" at bounding box center [138, 342] width 43 height 19
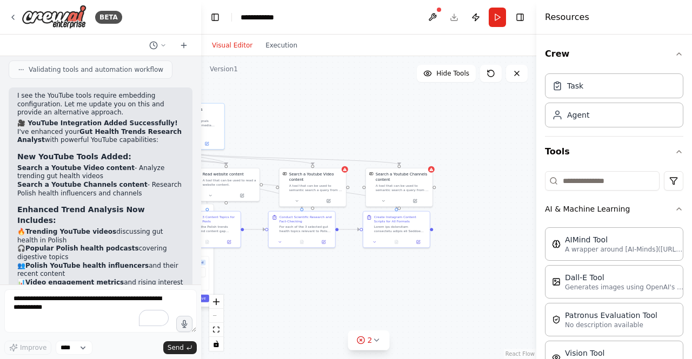
drag, startPoint x: 490, startPoint y: 188, endPoint x: 268, endPoint y: 127, distance: 230.3
click at [268, 127] on div ".deletable-edge-delete-btn { width: 20px; height: 20px; border: 0px solid #ffff…" at bounding box center [368, 207] width 335 height 303
click at [311, 188] on div "A tool that can be used to semantic search a query from a Youtube Video content." at bounding box center [310, 187] width 53 height 9
click at [324, 202] on icon at bounding box center [323, 200] width 4 height 4
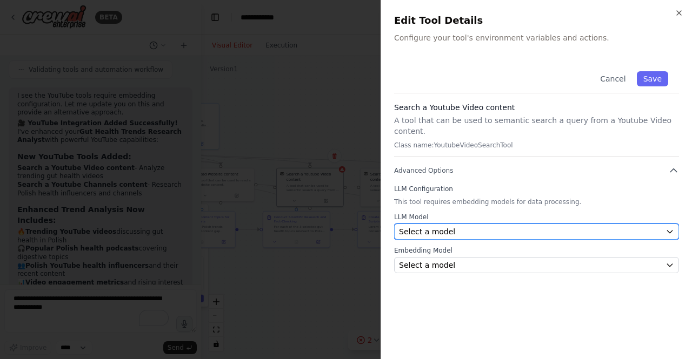
click at [465, 226] on div "Select a model" at bounding box center [530, 231] width 262 height 11
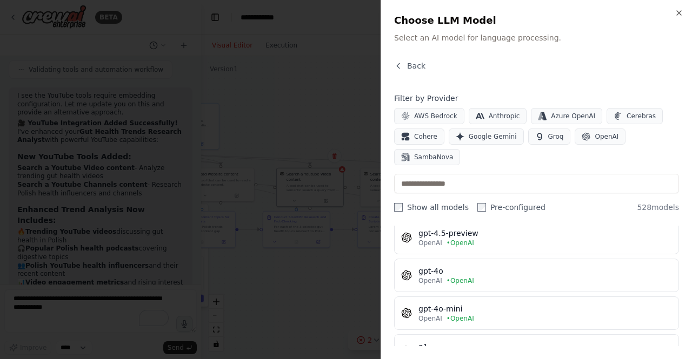
scroll to position [54, 0]
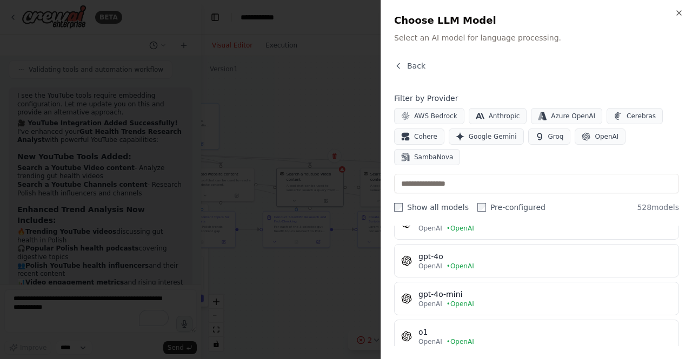
click at [481, 289] on div "gpt-4o-mini" at bounding box center [544, 294] width 253 height 11
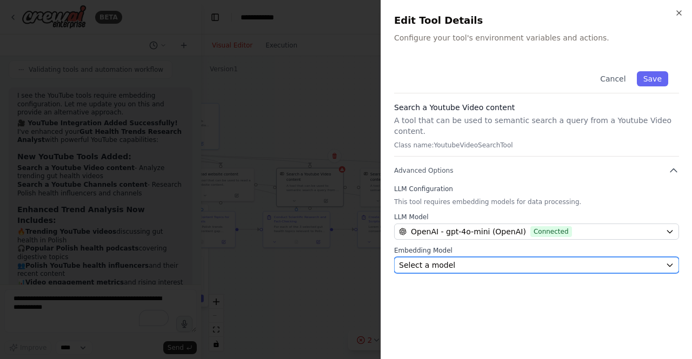
click at [519, 257] on button "Select a model" at bounding box center [536, 265] width 285 height 16
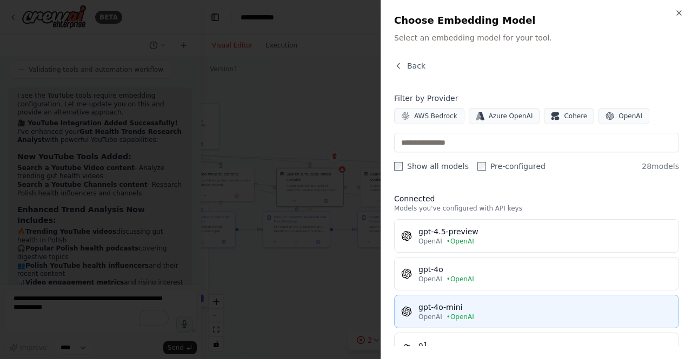
click at [479, 305] on div "gpt-4o-mini" at bounding box center [544, 307] width 253 height 11
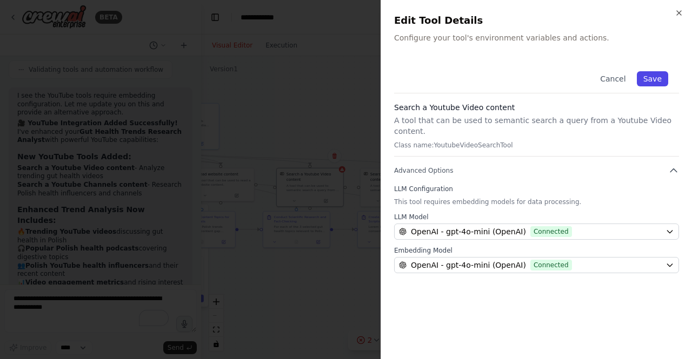
click at [656, 77] on button "Save" at bounding box center [652, 78] width 31 height 15
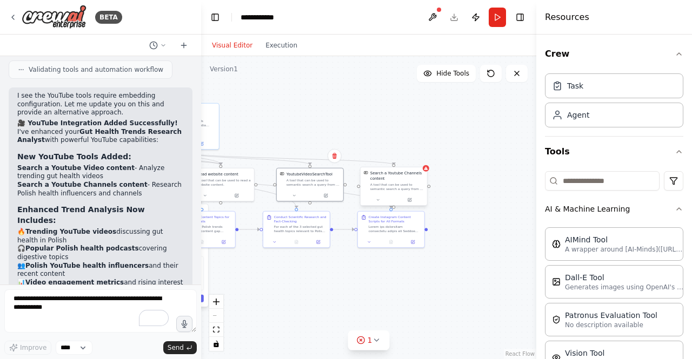
click at [411, 188] on div "A tool that can be used to semantic search a query from a Youtube Channels cont…" at bounding box center [396, 187] width 53 height 9
click at [411, 202] on button at bounding box center [409, 200] width 31 height 6
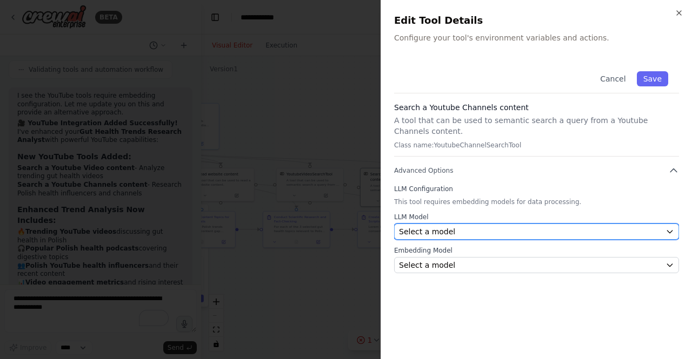
click at [514, 226] on div "Select a model" at bounding box center [530, 231] width 262 height 11
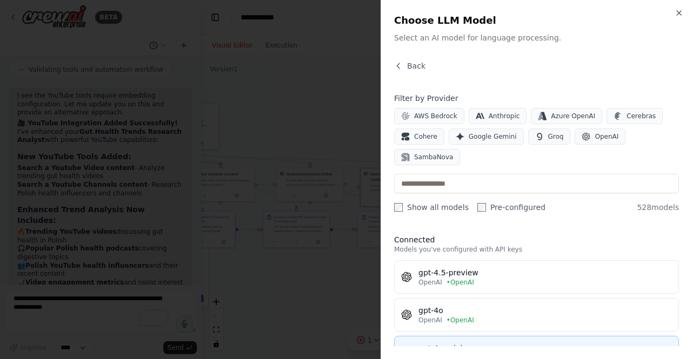
click at [472, 343] on div "gpt-4o-mini" at bounding box center [544, 348] width 253 height 11
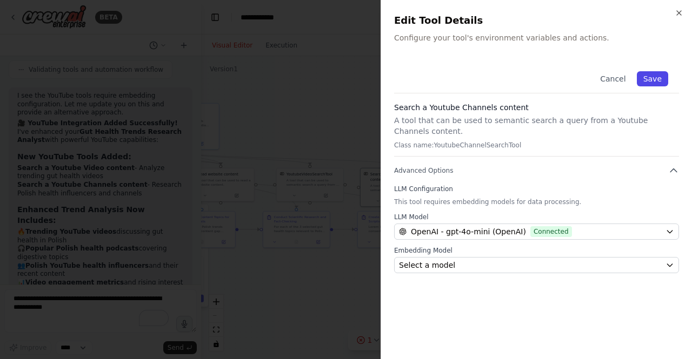
click at [651, 77] on button "Save" at bounding box center [652, 78] width 31 height 15
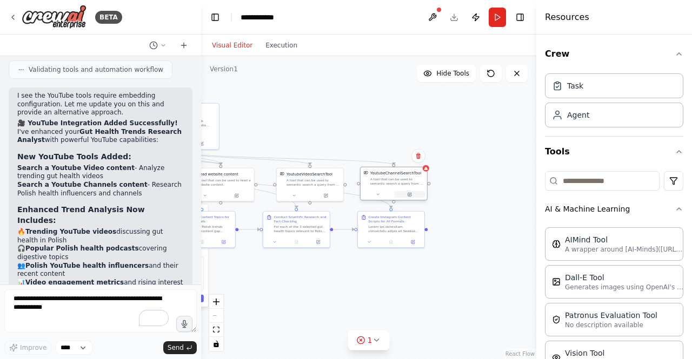
click at [412, 193] on button at bounding box center [409, 194] width 31 height 6
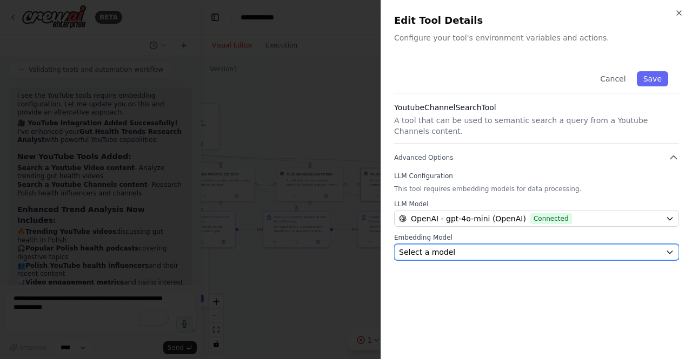
click at [505, 247] on div "Select a model" at bounding box center [530, 252] width 262 height 11
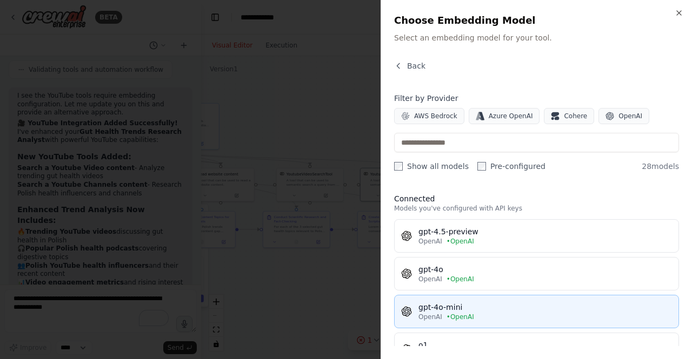
click at [478, 305] on div "gpt-4o-mini" at bounding box center [544, 307] width 253 height 11
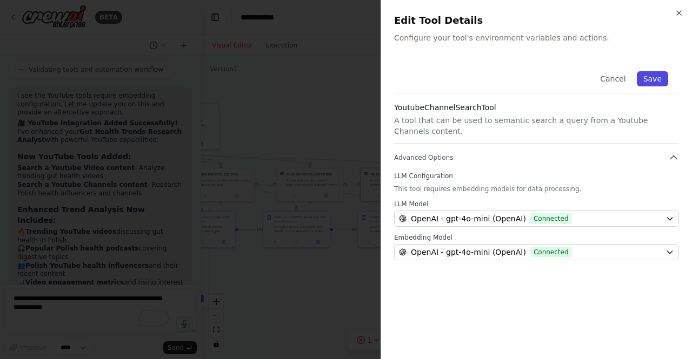
click at [652, 80] on button "Save" at bounding box center [652, 78] width 31 height 15
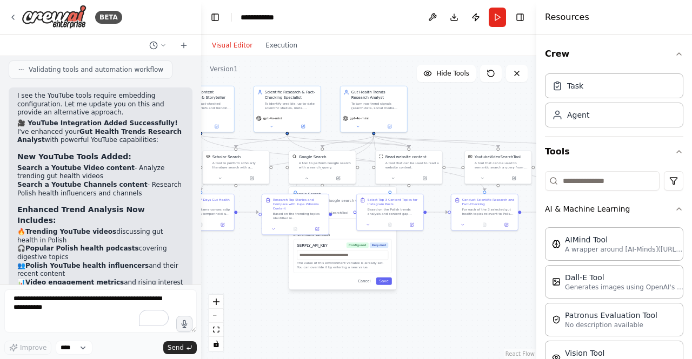
drag, startPoint x: 291, startPoint y: 283, endPoint x: 472, endPoint y: 266, distance: 181.8
click at [472, 266] on div ".deletable-edge-delete-btn { width: 20px; height: 20px; border: 0px solid #ffff…" at bounding box center [368, 207] width 335 height 303
drag, startPoint x: 332, startPoint y: 251, endPoint x: 351, endPoint y: 287, distance: 40.6
click at [351, 287] on div ".deletable-edge-delete-btn { width: 20px; height: 20px; border: 0px solid #ffff…" at bounding box center [368, 207] width 335 height 303
click at [343, 199] on p "A tool to perform Google search with a search_query." at bounding box center [342, 203] width 98 height 11
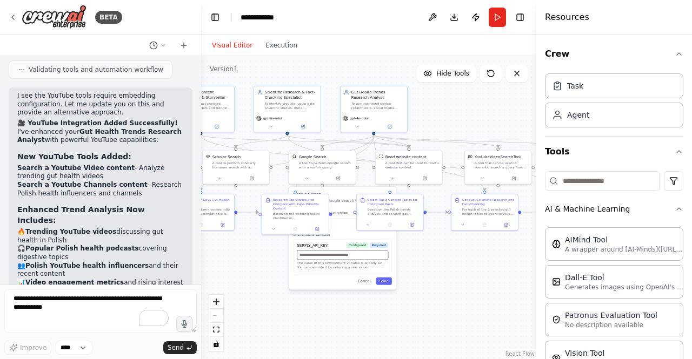
click at [340, 253] on input "text" at bounding box center [342, 255] width 91 height 10
click at [333, 250] on input "text" at bounding box center [342, 255] width 91 height 10
paste input "**********"
type input "**********"
click at [386, 278] on button "Save" at bounding box center [384, 282] width 16 height 8
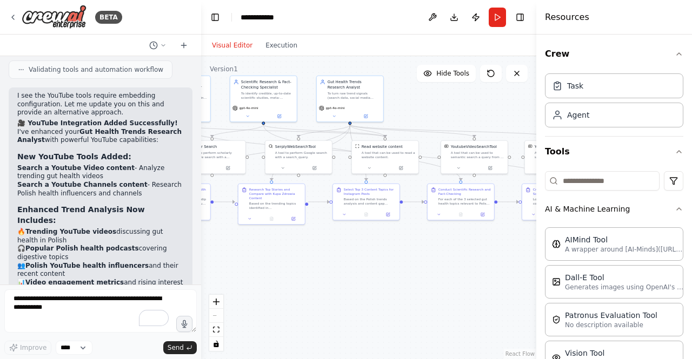
drag, startPoint x: 377, startPoint y: 295, endPoint x: 310, endPoint y: 290, distance: 67.7
click at [310, 290] on div ".deletable-edge-delete-btn { width: 20px; height: 20px; border: 0px solid #ffff…" at bounding box center [368, 207] width 335 height 303
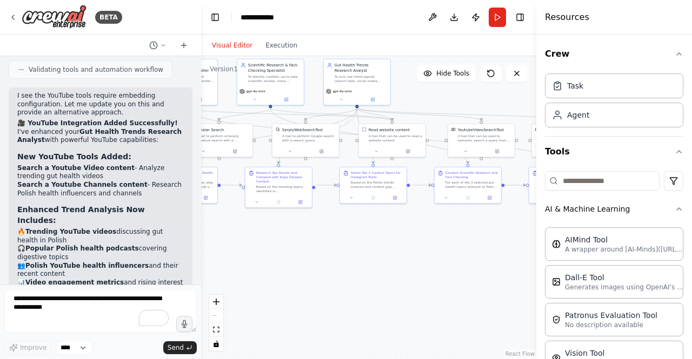
drag, startPoint x: 466, startPoint y: 278, endPoint x: 481, endPoint y: 259, distance: 23.8
click at [481, 259] on div ".deletable-edge-delete-btn { width: 20px; height: 20px; border: 0px solid #ffff…" at bounding box center [368, 207] width 335 height 303
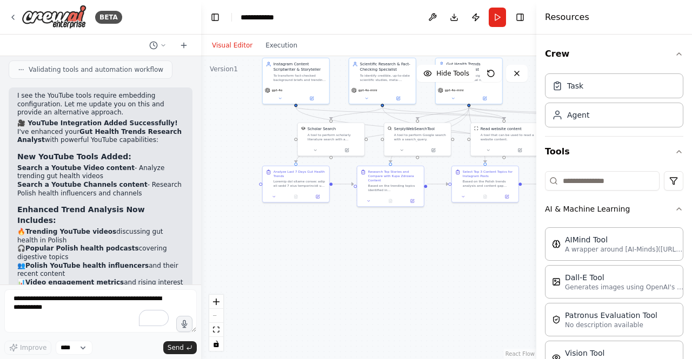
drag, startPoint x: 269, startPoint y: 257, endPoint x: 373, endPoint y: 258, distance: 103.7
click at [373, 258] on div ".deletable-edge-delete-btn { width: 20px; height: 20px; border: 0px solid #ffff…" at bounding box center [368, 207] width 335 height 303
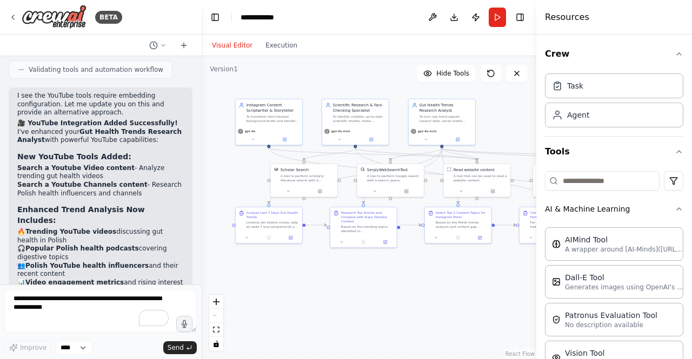
drag, startPoint x: 385, startPoint y: 267, endPoint x: 393, endPoint y: 296, distance: 29.8
click at [393, 296] on div ".deletable-edge-delete-btn { width: 20px; height: 20px; border: 0px solid #ffff…" at bounding box center [368, 207] width 335 height 303
click at [86, 306] on textarea "To enrich screen reader interactions, please activate Accessibility in Grammarl…" at bounding box center [100, 311] width 192 height 43
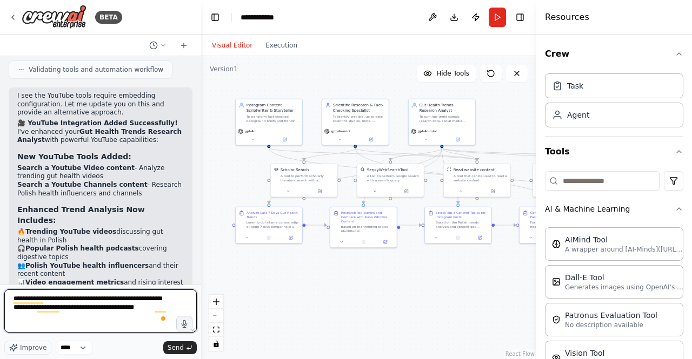
drag, startPoint x: 88, startPoint y: 310, endPoint x: 195, endPoint y: 311, distance: 107.0
click at [195, 311] on textarea "**********" at bounding box center [100, 311] width 192 height 43
click at [113, 308] on textarea "**********" at bounding box center [100, 311] width 192 height 43
type textarea "**********"
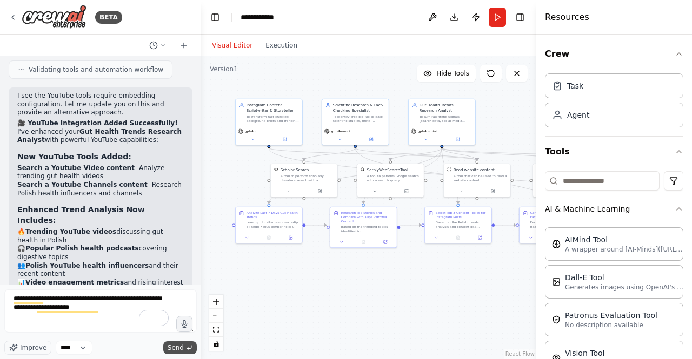
click at [189, 346] on icon "submit" at bounding box center [189, 348] width 6 height 6
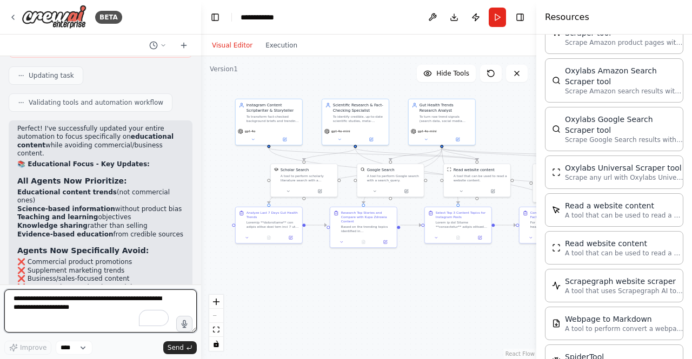
scroll to position [7050, 0]
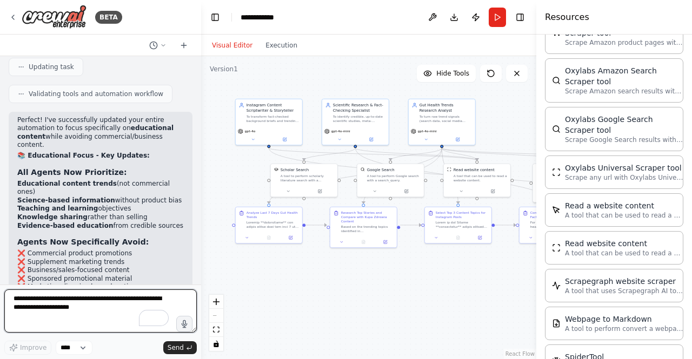
click at [126, 303] on textarea "**********" at bounding box center [100, 311] width 192 height 43
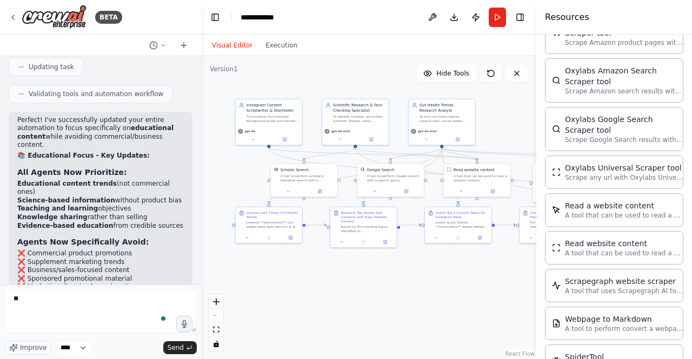
type textarea "*"
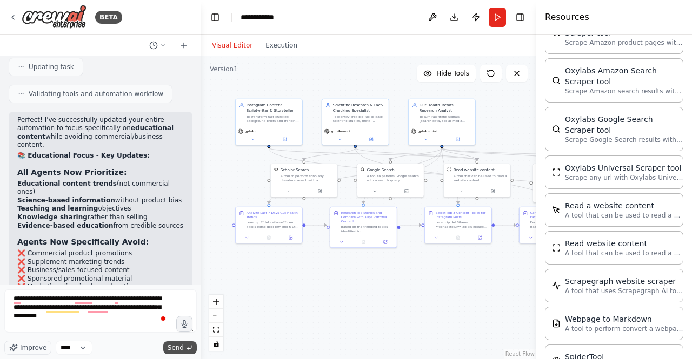
type textarea "**********"
click at [185, 345] on button "Send" at bounding box center [180, 347] width 34 height 13
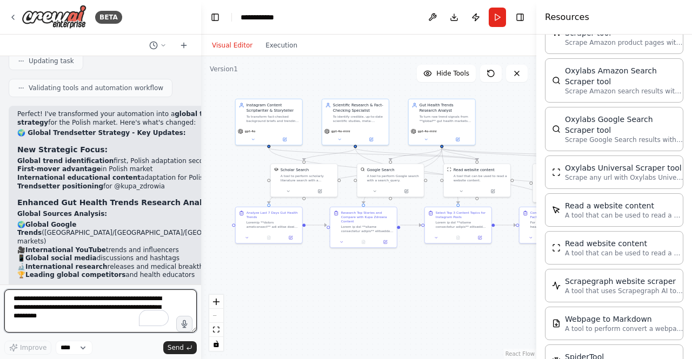
scroll to position [7907, 0]
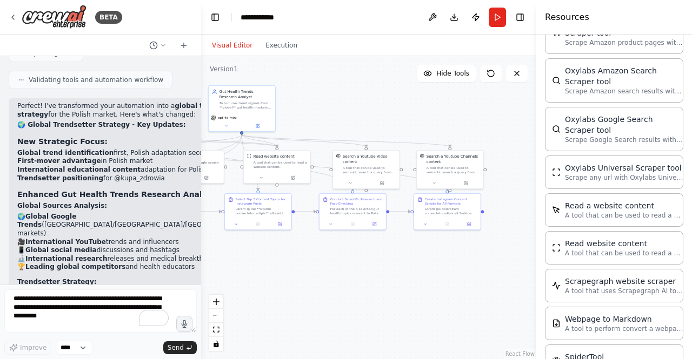
drag, startPoint x: 446, startPoint y: 306, endPoint x: 232, endPoint y: 291, distance: 215.1
click at [232, 291] on div ".deletable-edge-delete-btn { width: 20px; height: 20px; border: 0px solid #ffff…" at bounding box center [368, 207] width 335 height 303
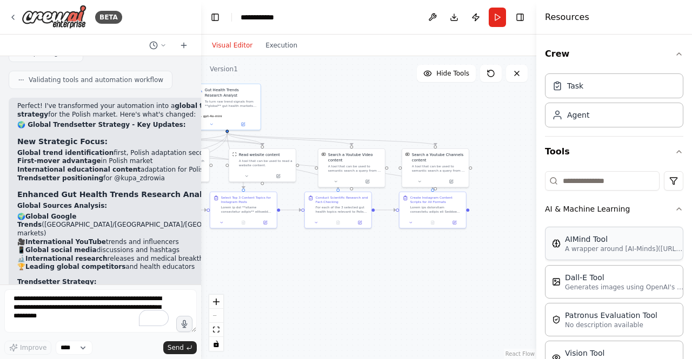
scroll to position [54, 0]
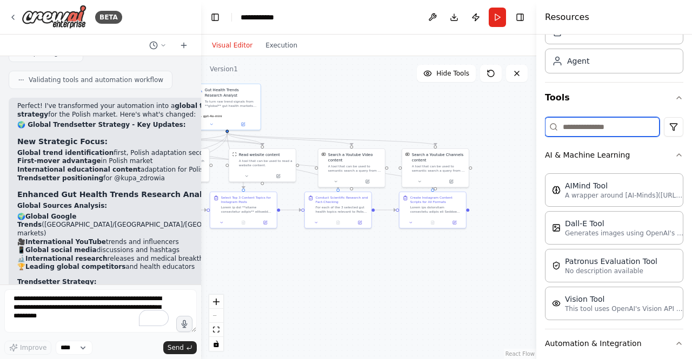
click at [593, 126] on input at bounding box center [602, 126] width 115 height 19
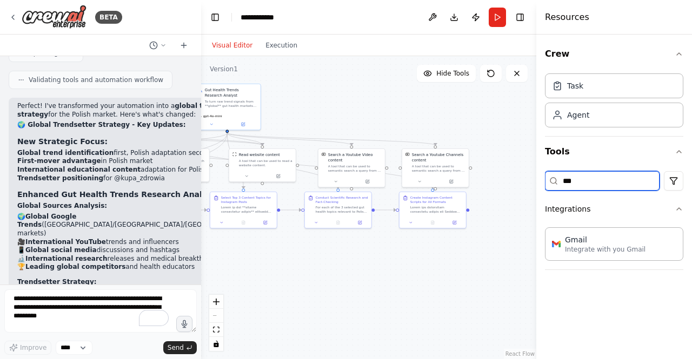
scroll to position [0, 0]
type input "****"
click at [281, 49] on button "Execution" at bounding box center [281, 45] width 45 height 13
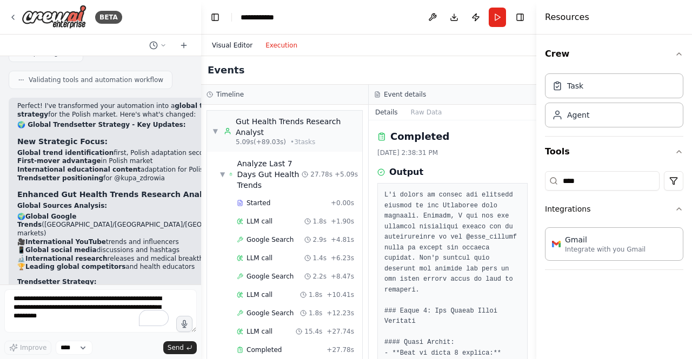
click at [226, 45] on button "Visual Editor" at bounding box center [231, 45] width 53 height 13
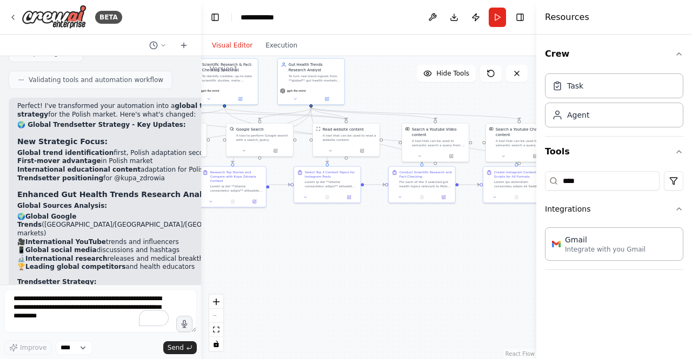
drag, startPoint x: 272, startPoint y: 298, endPoint x: 356, endPoint y: 272, distance: 87.5
click at [356, 272] on div ".deletable-edge-delete-btn { width: 20px; height: 20px; border: 0px solid #ffff…" at bounding box center [368, 207] width 335 height 303
click at [69, 347] on select "****" at bounding box center [74, 348] width 37 height 14
click at [76, 347] on select "****" at bounding box center [74, 348] width 37 height 14
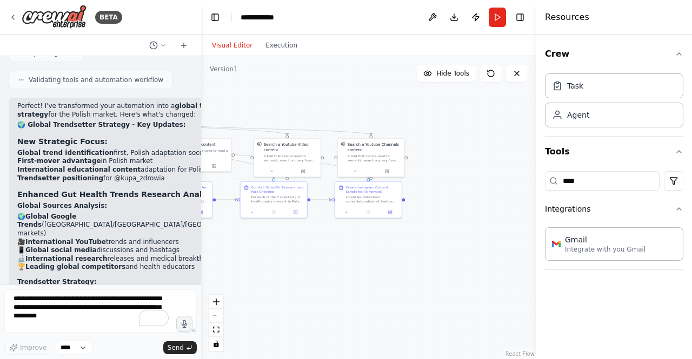
drag, startPoint x: 521, startPoint y: 260, endPoint x: 373, endPoint y: 276, distance: 148.8
click at [373, 276] on div ".deletable-edge-delete-btn { width: 20px; height: 20px; border: 0px solid #ffff…" at bounding box center [368, 207] width 335 height 303
drag, startPoint x: 510, startPoint y: 213, endPoint x: 468, endPoint y: 195, distance: 45.0
click at [468, 195] on div "Gmail 0 of 9 Integrate with you Gmail" at bounding box center [468, 195] width 53 height 11
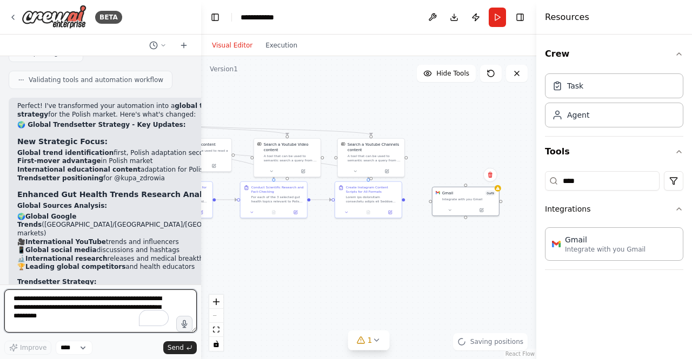
click at [64, 311] on textarea "**********" at bounding box center [100, 311] width 192 height 43
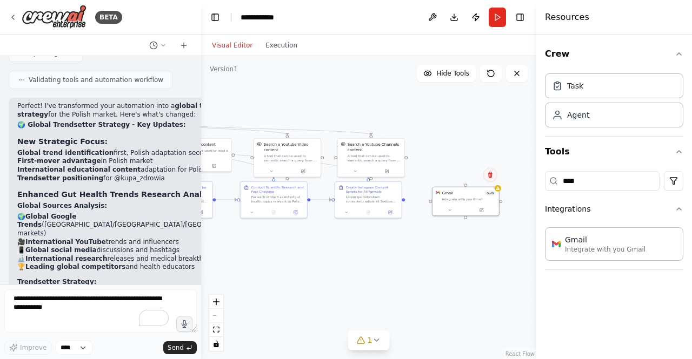
click at [494, 171] on button at bounding box center [490, 175] width 14 height 14
click at [457, 177] on button "Confirm" at bounding box center [459, 175] width 38 height 13
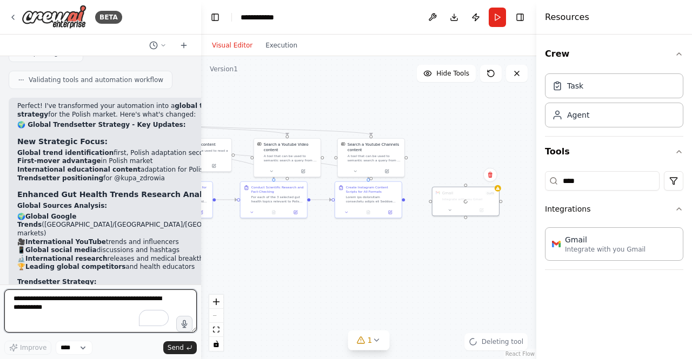
click at [50, 305] on textarea "To enrich screen reader interactions, please activate Accessibility in Grammarl…" at bounding box center [100, 311] width 192 height 43
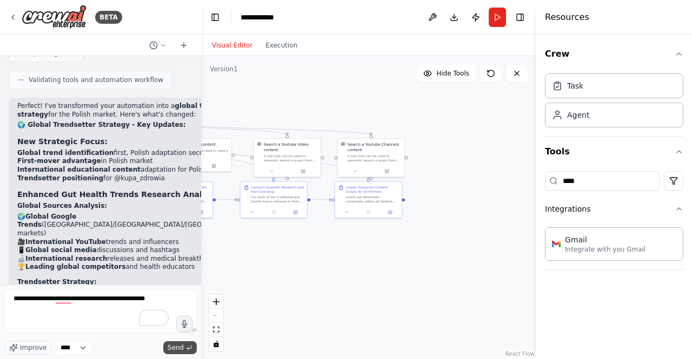
click at [188, 347] on icon "submit" at bounding box center [189, 348] width 6 height 6
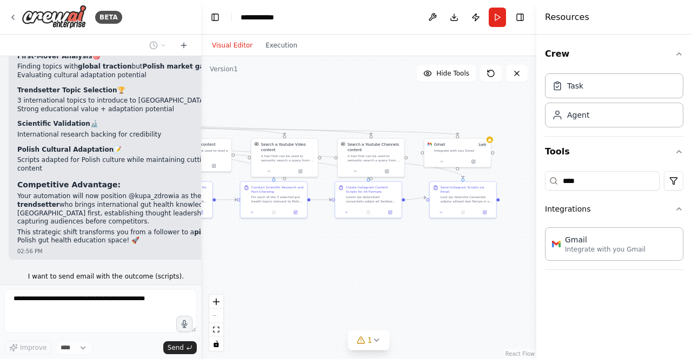
scroll to position [8274, 0]
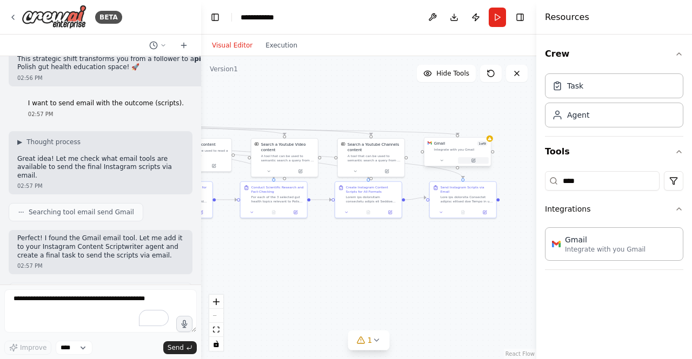
click at [473, 160] on icon at bounding box center [473, 160] width 3 height 3
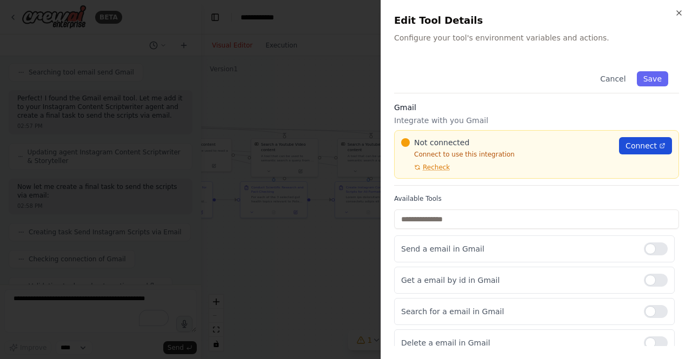
scroll to position [8569, 0]
click at [639, 146] on span "Connect" at bounding box center [640, 145] width 31 height 11
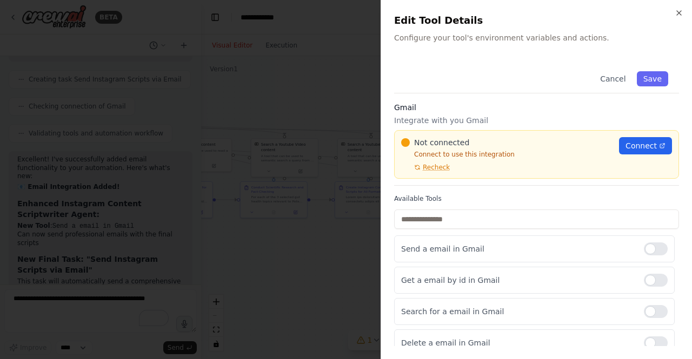
scroll to position [8722, 0]
click at [431, 168] on span "Recheck" at bounding box center [436, 167] width 27 height 9
click at [633, 144] on span "Connect" at bounding box center [640, 145] width 31 height 11
click at [316, 105] on div at bounding box center [346, 179] width 692 height 359
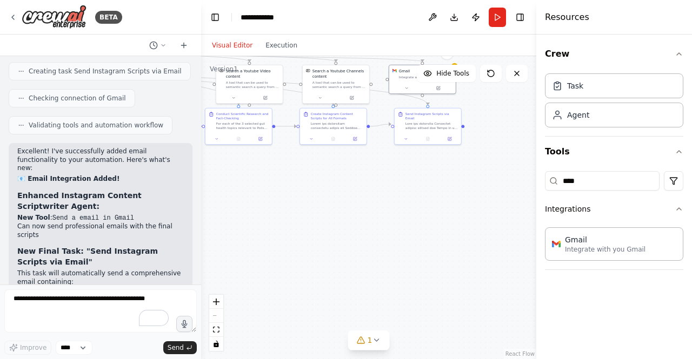
drag, startPoint x: 508, startPoint y: 256, endPoint x: 442, endPoint y: 228, distance: 72.2
click at [442, 231] on div ".deletable-edge-delete-btn { width: 20px; height: 20px; border: 0px solid #ffff…" at bounding box center [368, 207] width 335 height 303
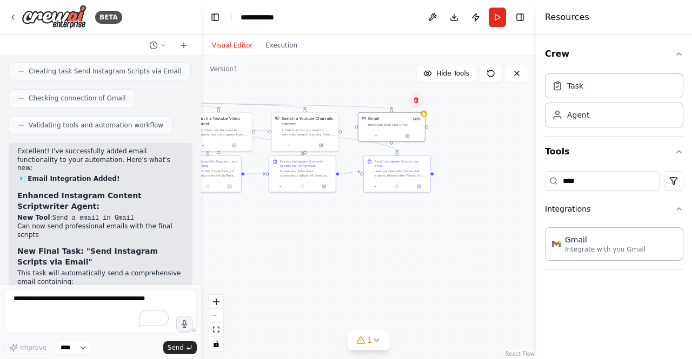
click at [414, 98] on icon at bounding box center [416, 100] width 6 height 6
click at [390, 102] on button "Confirm" at bounding box center [385, 100] width 38 height 13
click at [423, 168] on div at bounding box center [400, 172] width 52 height 9
click at [424, 147] on icon at bounding box center [421, 145] width 6 height 6
click at [394, 149] on button "Confirm" at bounding box center [390, 144] width 38 height 13
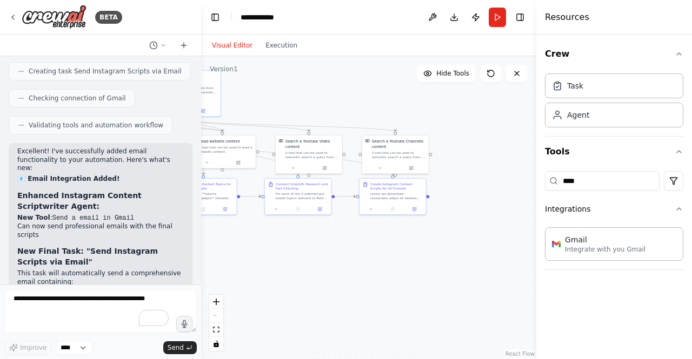
drag, startPoint x: 314, startPoint y: 244, endPoint x: 405, endPoint y: 271, distance: 95.2
click at [424, 271] on div ".deletable-edge-delete-btn { width: 20px; height: 20px; border: 0px solid #ffff…" at bounding box center [368, 207] width 335 height 303
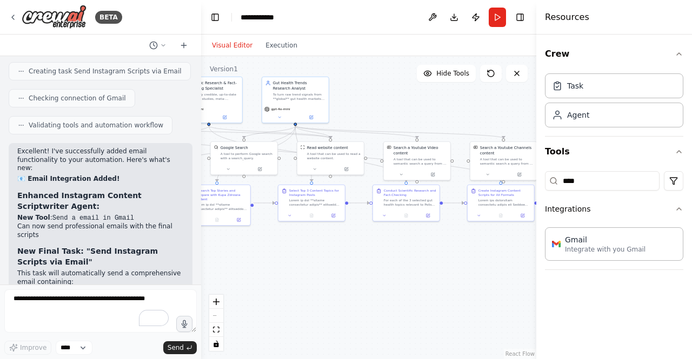
drag, startPoint x: 332, startPoint y: 272, endPoint x: 427, endPoint y: 276, distance: 95.7
click at [430, 276] on div ".deletable-edge-delete-btn { width: 20px; height: 20px; border: 0px solid #ffff…" at bounding box center [368, 207] width 335 height 303
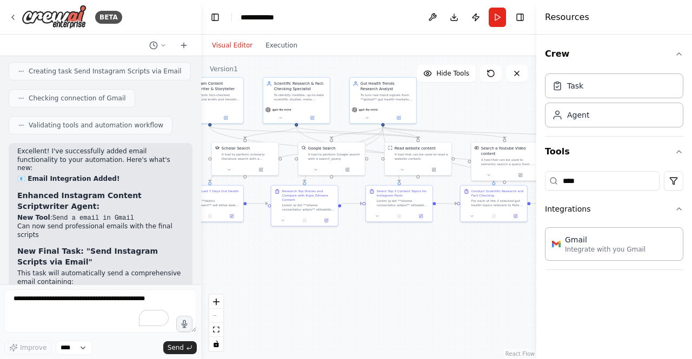
drag, startPoint x: 370, startPoint y: 273, endPoint x: 448, endPoint y: 273, distance: 77.8
click at [448, 273] on div ".deletable-edge-delete-btn { width: 20px; height: 20px; border: 0px solid #ffff…" at bounding box center [368, 207] width 335 height 303
drag, startPoint x: 339, startPoint y: 278, endPoint x: 398, endPoint y: 284, distance: 58.6
click at [398, 284] on div ".deletable-edge-delete-btn { width: 20px; height: 20px; border: 0px solid #ffff…" at bounding box center [368, 207] width 335 height 303
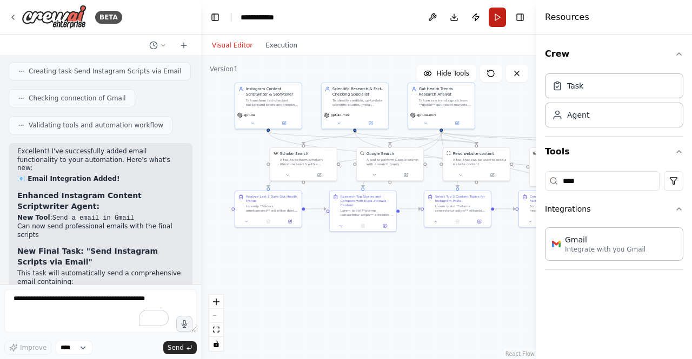
click at [497, 15] on button "Run" at bounding box center [496, 17] width 17 height 19
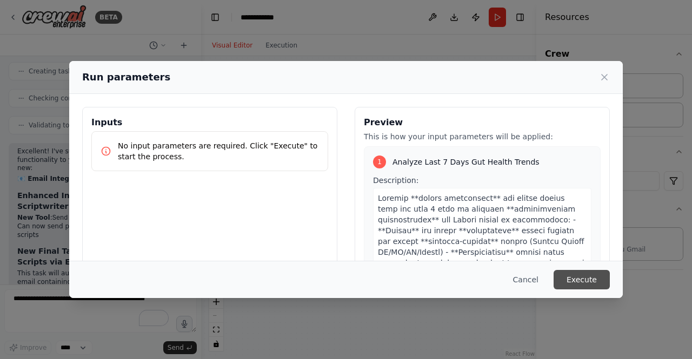
click at [580, 277] on button "Execute" at bounding box center [581, 279] width 56 height 19
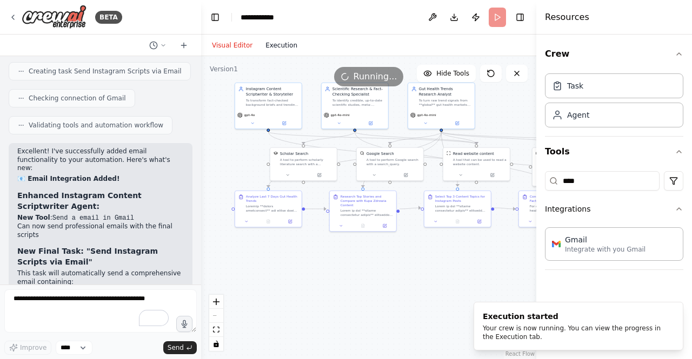
click at [282, 44] on button "Execution" at bounding box center [281, 45] width 45 height 13
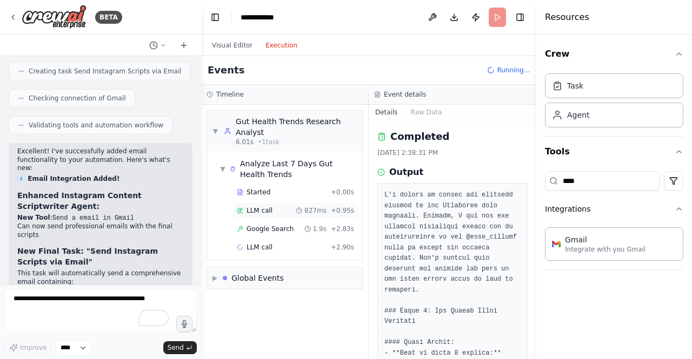
click at [258, 208] on span "LLM call" at bounding box center [259, 210] width 26 height 9
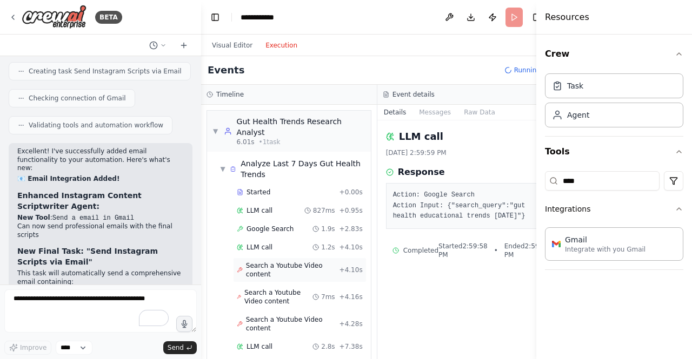
click at [264, 269] on span "Search a Youtube Video content" at bounding box center [292, 270] width 93 height 17
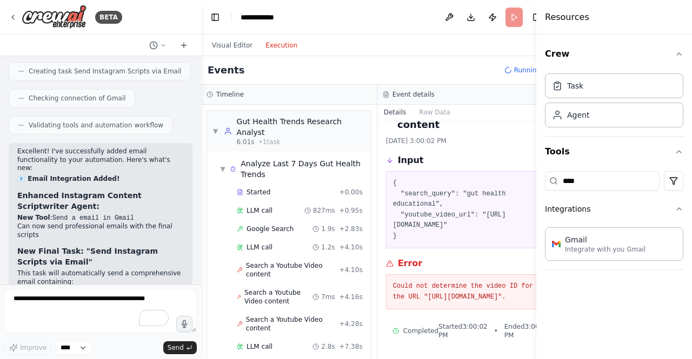
scroll to position [86, 0]
click at [265, 296] on span "Search a Youtube Video content" at bounding box center [278, 297] width 68 height 17
click at [272, 322] on span "Search a Youtube Video content" at bounding box center [292, 324] width 93 height 17
click at [260, 293] on span "Search a Youtube Video content" at bounding box center [278, 297] width 68 height 17
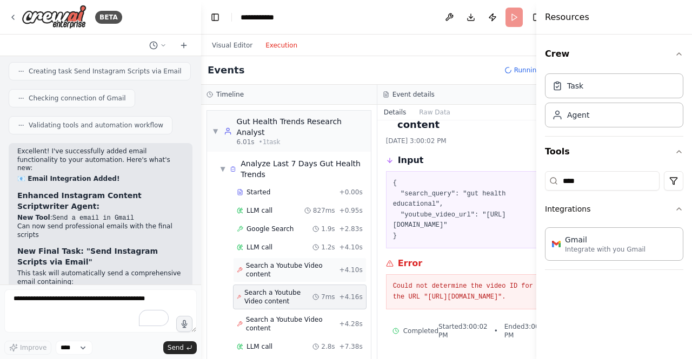
click at [253, 271] on span "Search a Youtube Video content" at bounding box center [292, 270] width 93 height 17
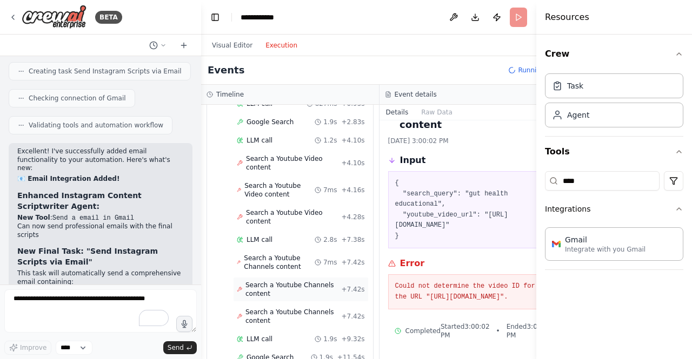
scroll to position [108, 0]
click at [267, 264] on span "Search a Youtube Channels content" at bounding box center [279, 261] width 71 height 17
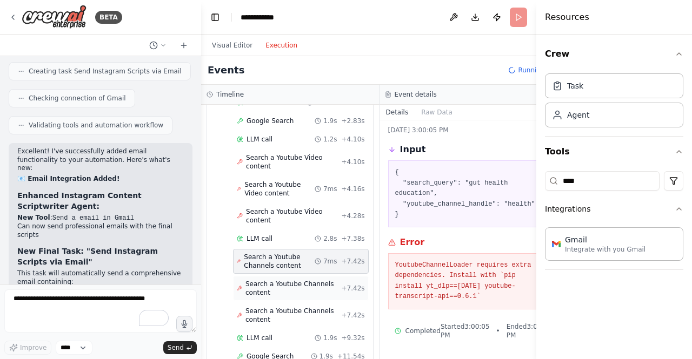
click at [272, 280] on span "Search a Youtube Channels content" at bounding box center [293, 288] width 96 height 17
click at [269, 307] on span "Search a Youtube Channels content" at bounding box center [293, 315] width 96 height 17
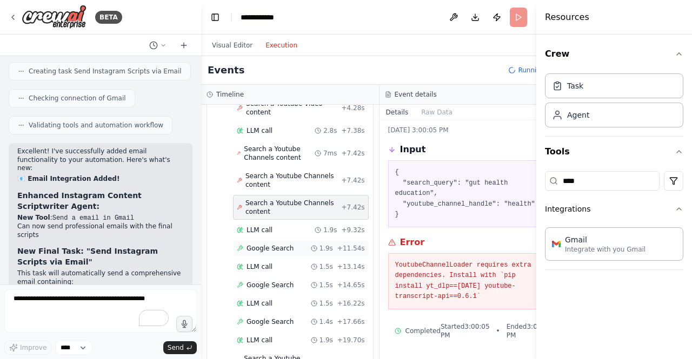
click at [265, 246] on span "Google Search" at bounding box center [269, 248] width 47 height 9
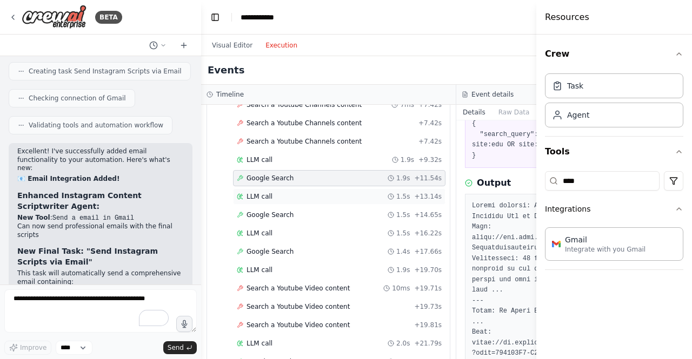
scroll to position [278, 0]
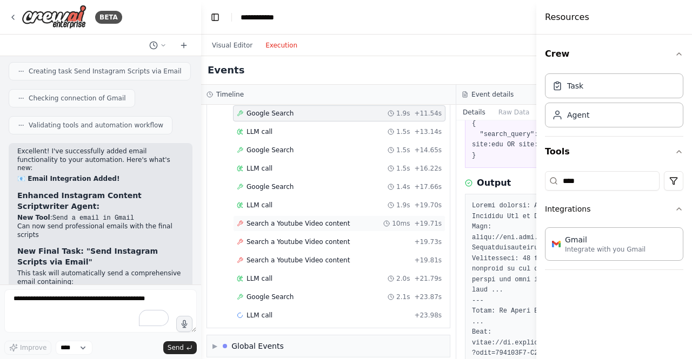
click at [277, 219] on span "Search a Youtube Video content" at bounding box center [297, 223] width 103 height 9
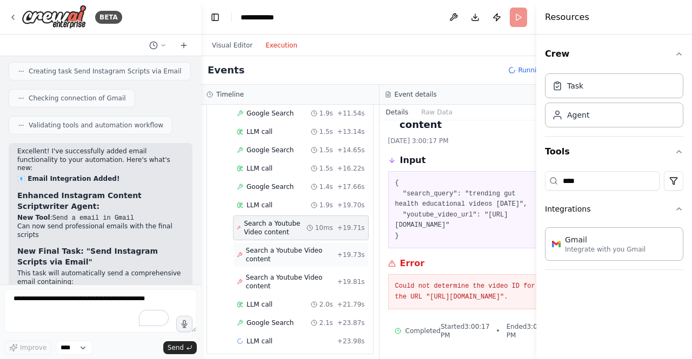
scroll to position [377, 0]
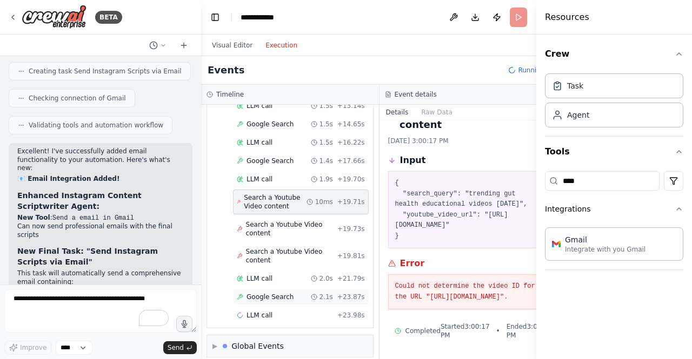
click at [270, 293] on span "Google Search" at bounding box center [269, 297] width 47 height 9
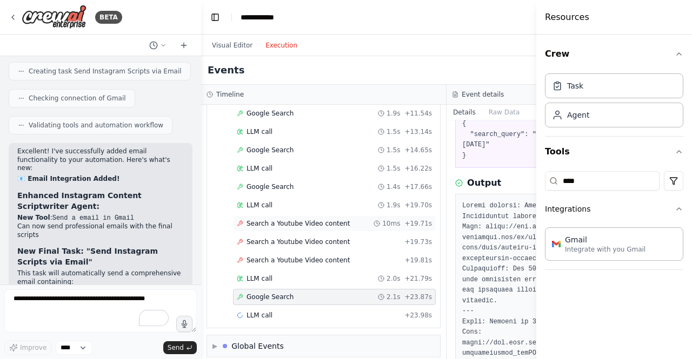
click at [302, 219] on span "Search a Youtube Video content" at bounding box center [297, 223] width 103 height 9
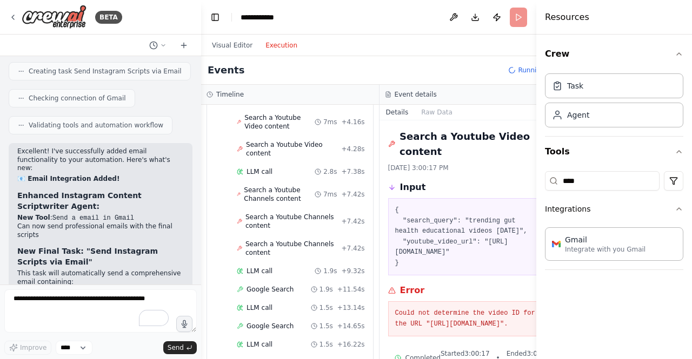
scroll to position [161, 0]
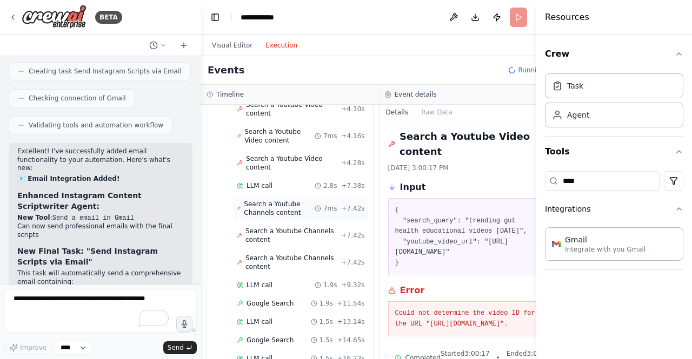
click at [262, 204] on span "Search a Youtube Channels content" at bounding box center [279, 208] width 71 height 17
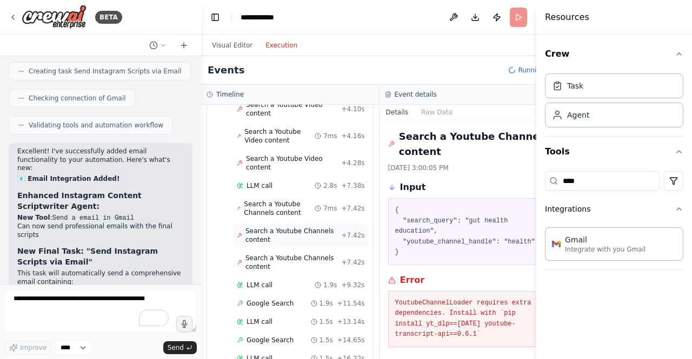
click at [262, 230] on span "Search a Youtube Channels content" at bounding box center [293, 235] width 96 height 17
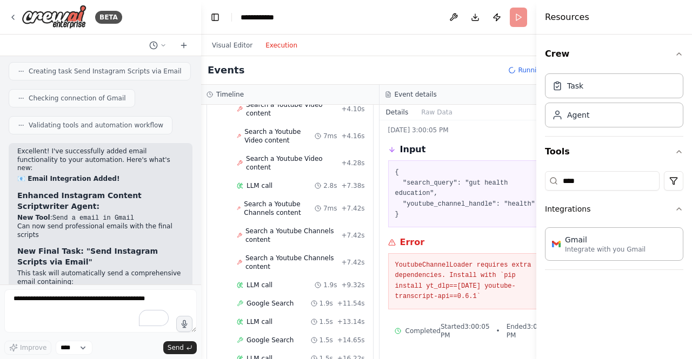
scroll to position [55, 0]
drag, startPoint x: 464, startPoint y: 287, endPoint x: 385, endPoint y: 259, distance: 83.9
click at [395, 260] on pre "YoutubeChannelLoader requires extra dependencies. Install with `pip install yt_…" at bounding box center [468, 281] width 147 height 42
copy pre "YoutubeChannelLoader requires extra dependencies. Install with `pip install yt_…"
click at [78, 306] on textarea "**********" at bounding box center [100, 311] width 192 height 43
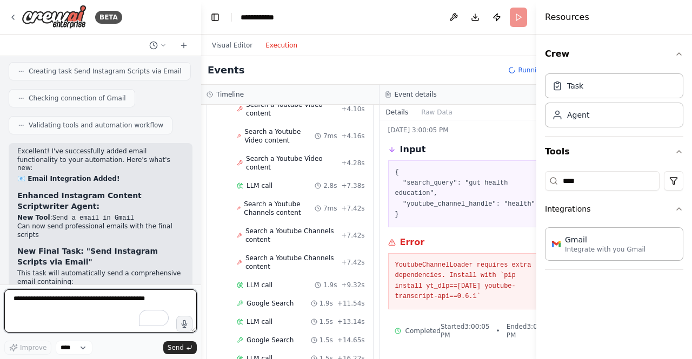
paste textarea "**********"
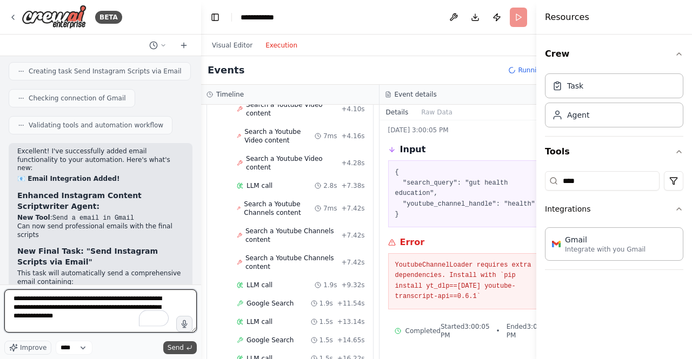
type textarea "**********"
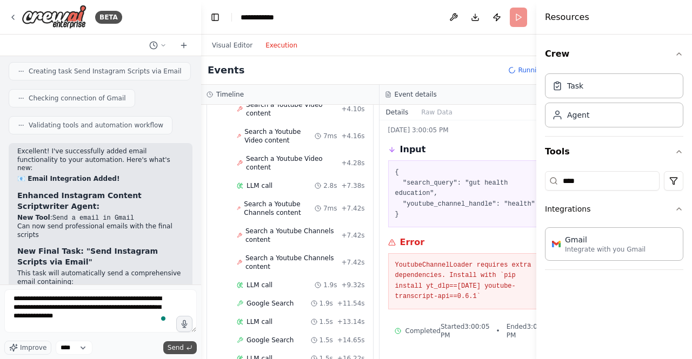
click at [182, 344] on span "Send" at bounding box center [176, 348] width 16 height 9
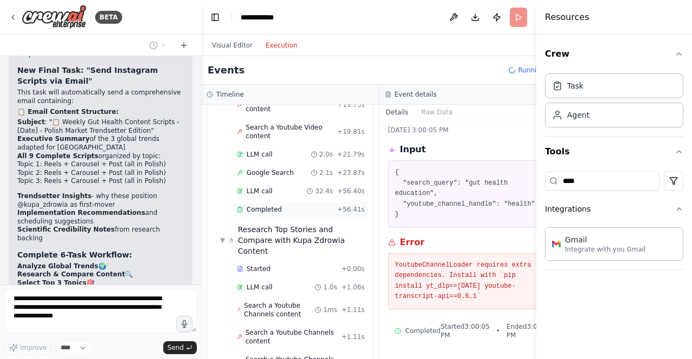
scroll to position [604, 0]
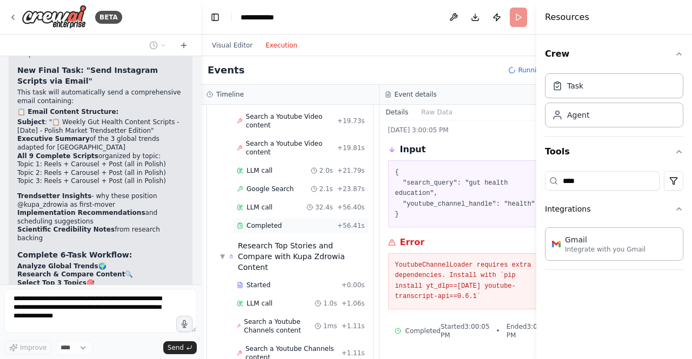
click at [268, 222] on span "Completed" at bounding box center [263, 226] width 35 height 9
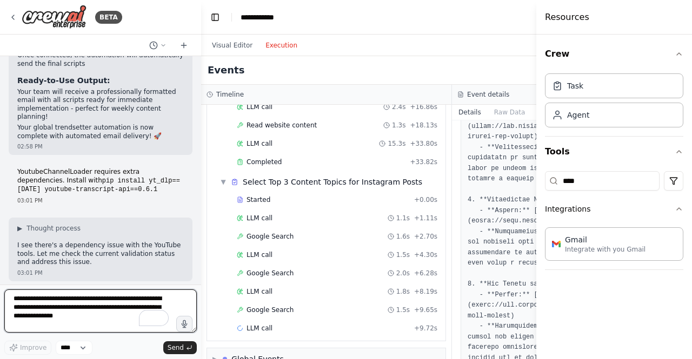
scroll to position [771, 0]
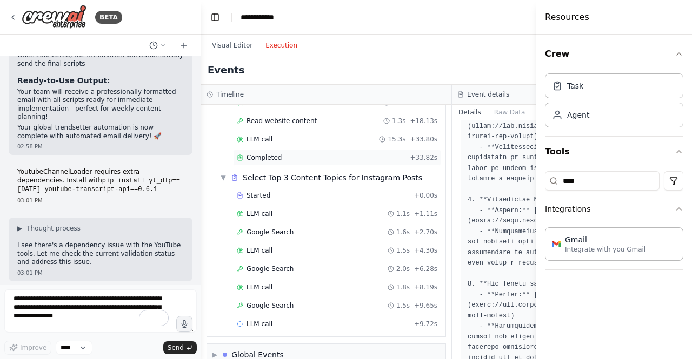
click at [265, 153] on span "Completed" at bounding box center [263, 157] width 35 height 9
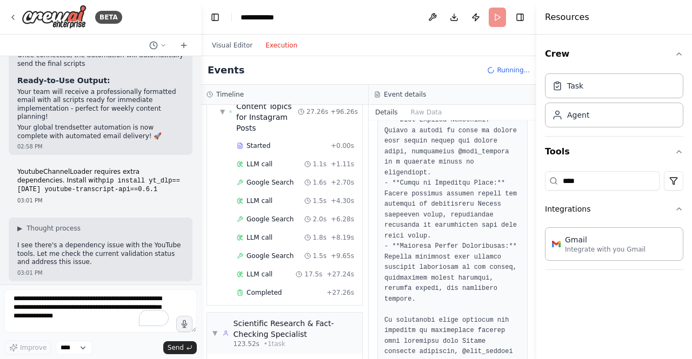
scroll to position [1049, 0]
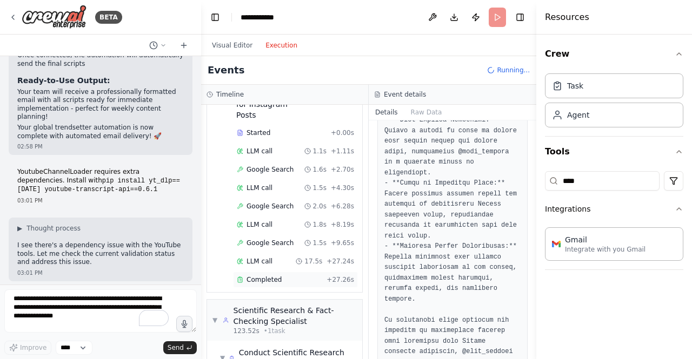
click at [278, 276] on div "Completed" at bounding box center [279, 280] width 85 height 9
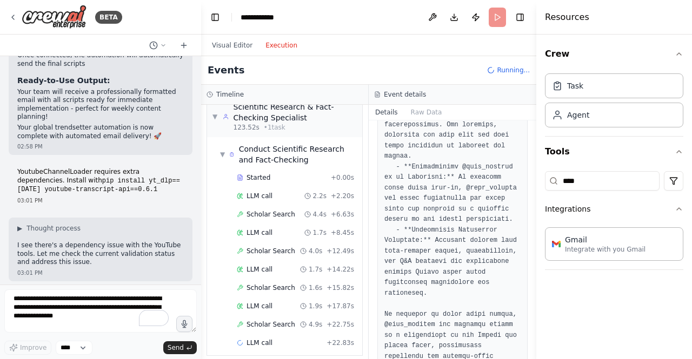
scroll to position [1259, 0]
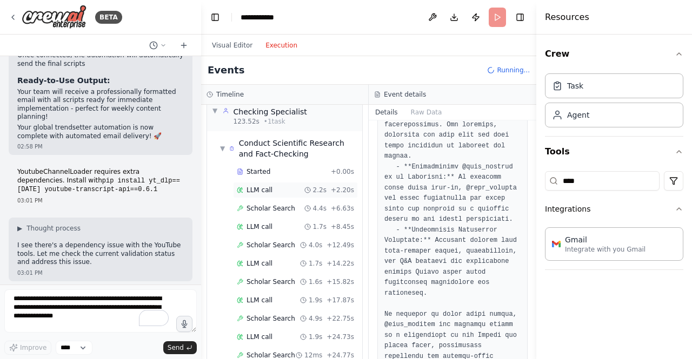
click at [269, 186] on div "LLM call 2.2s + 2.20s" at bounding box center [295, 190] width 117 height 9
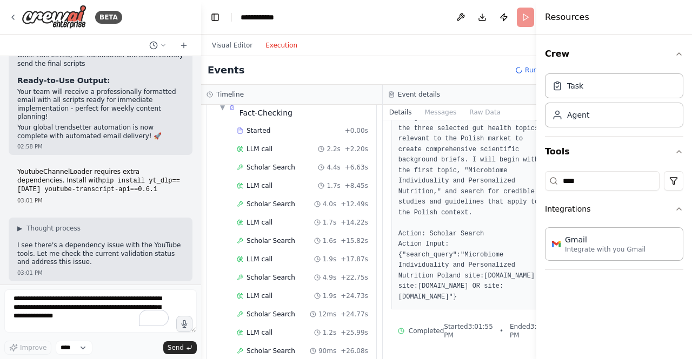
scroll to position [106, 0]
click at [263, 227] on span "LLM call" at bounding box center [259, 222] width 26 height 9
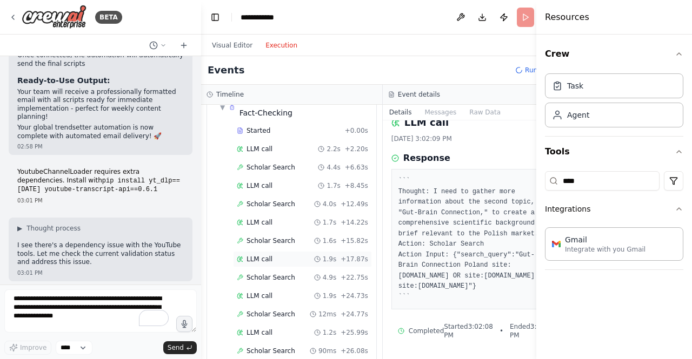
click at [267, 264] on span "LLM call" at bounding box center [259, 259] width 26 height 9
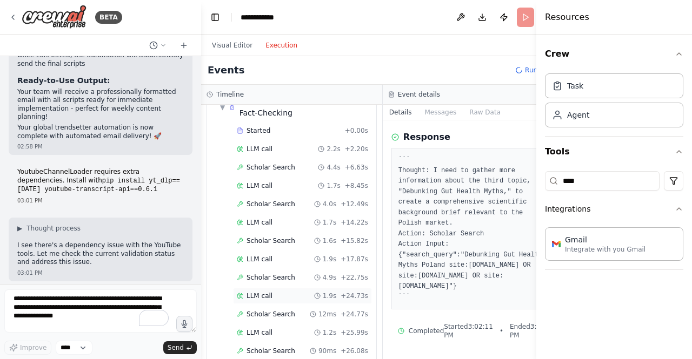
click at [272, 300] on div "LLM call 1.9s + 24.73s" at bounding box center [302, 296] width 131 height 9
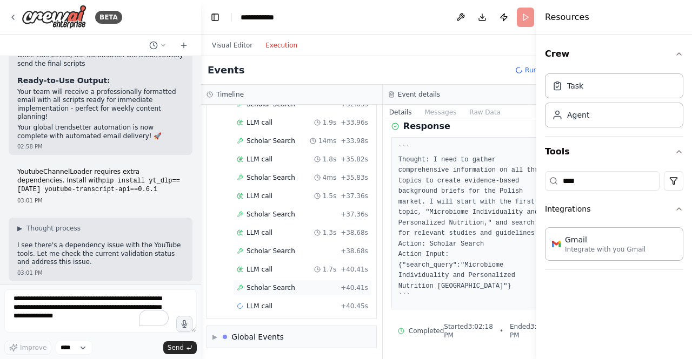
scroll to position [1656, 0]
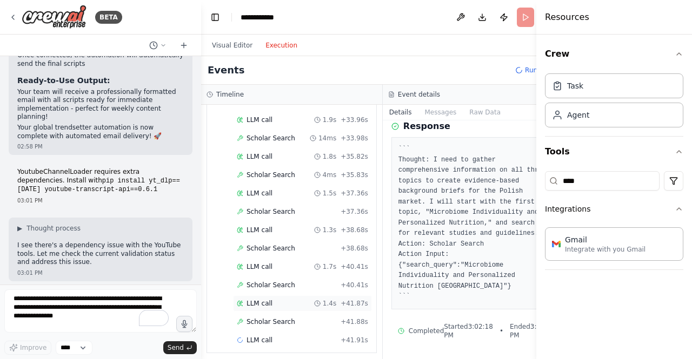
click at [267, 305] on span "LLM call" at bounding box center [259, 303] width 26 height 9
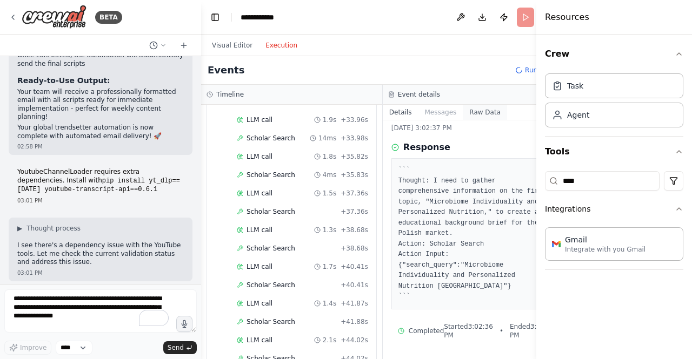
click at [463, 110] on button "Raw Data" at bounding box center [485, 112] width 44 height 15
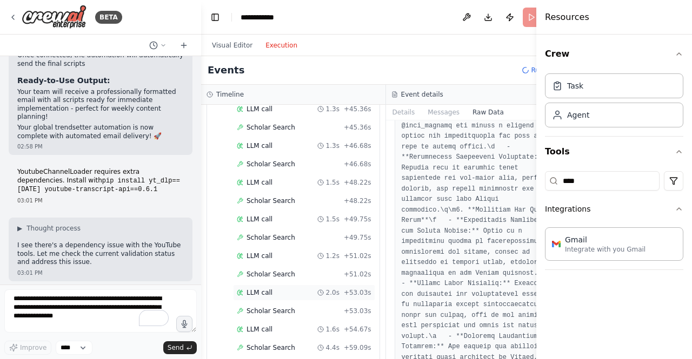
scroll to position [1902, 0]
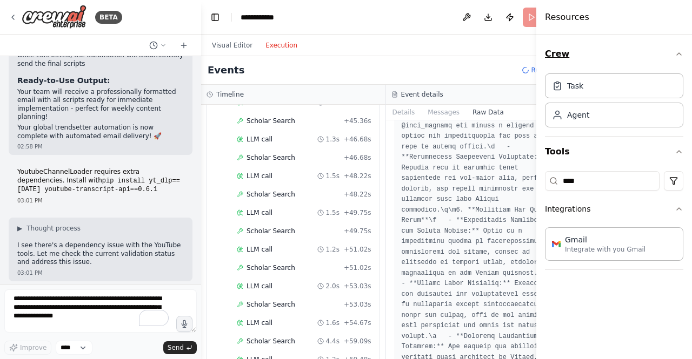
click at [679, 52] on icon "button" at bounding box center [678, 54] width 9 height 9
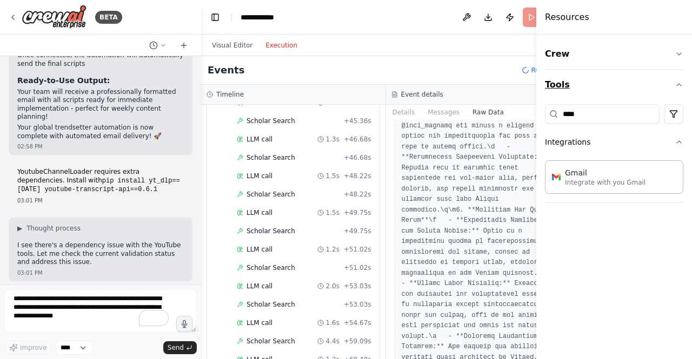
click at [681, 82] on icon "button" at bounding box center [678, 85] width 9 height 9
click at [572, 84] on button "Tools" at bounding box center [614, 85] width 138 height 30
click at [571, 56] on button "Crew" at bounding box center [614, 54] width 138 height 30
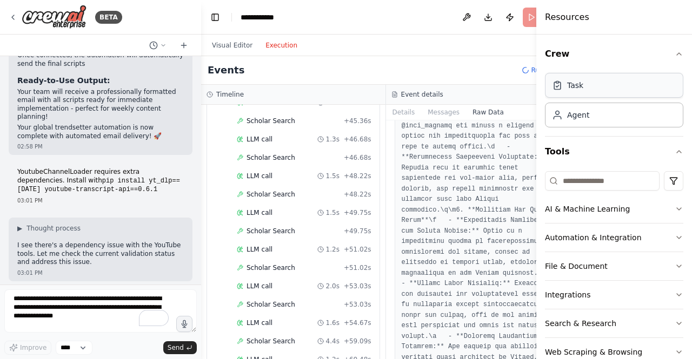
click at [577, 93] on div "Task" at bounding box center [614, 85] width 138 height 25
click at [584, 115] on div "Agent" at bounding box center [578, 114] width 22 height 11
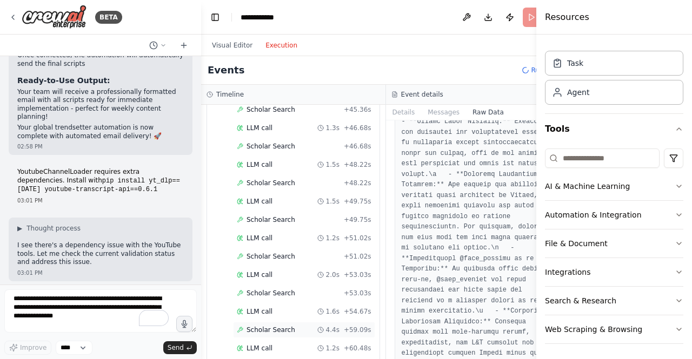
scroll to position [1920, 0]
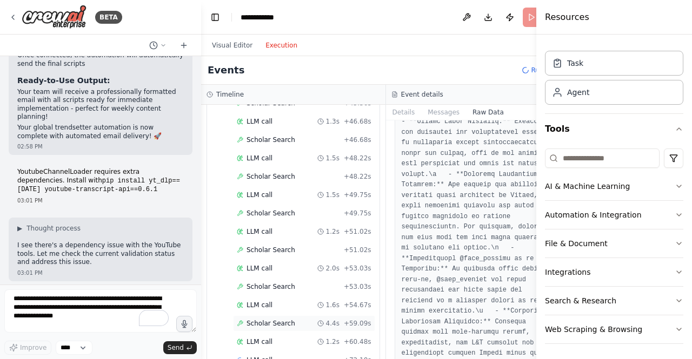
click at [282, 319] on span "Scholar Search" at bounding box center [270, 323] width 49 height 9
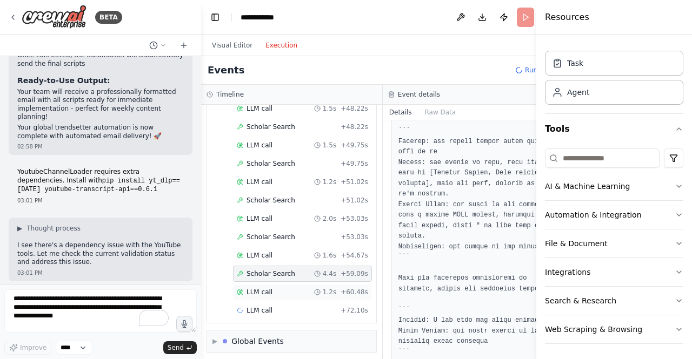
scroll to position [2019, 0]
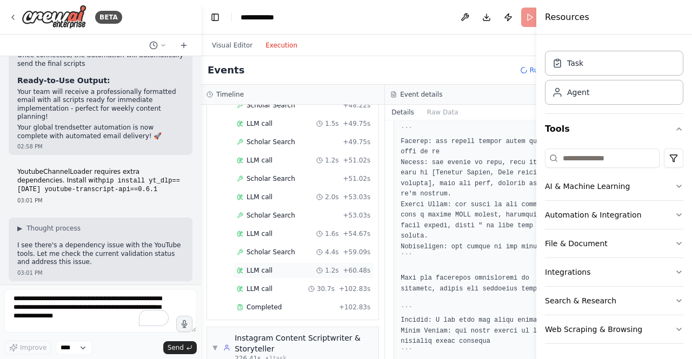
click at [265, 275] on span "LLM call" at bounding box center [259, 270] width 26 height 9
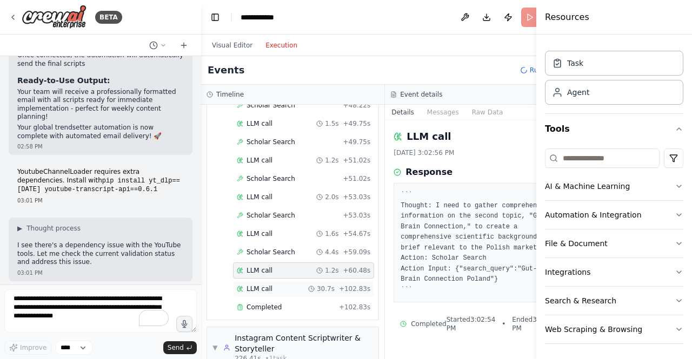
click at [266, 293] on span "LLM call" at bounding box center [259, 289] width 26 height 9
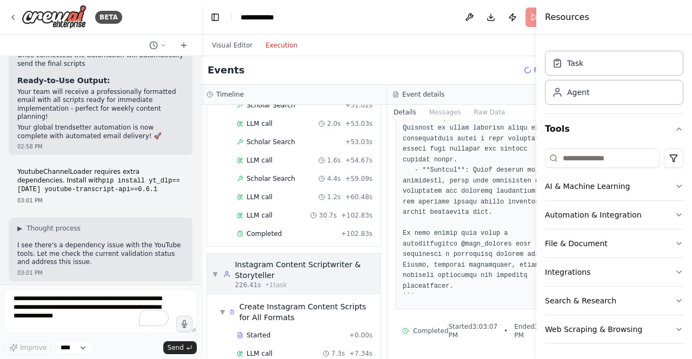
scroll to position [2127, 0]
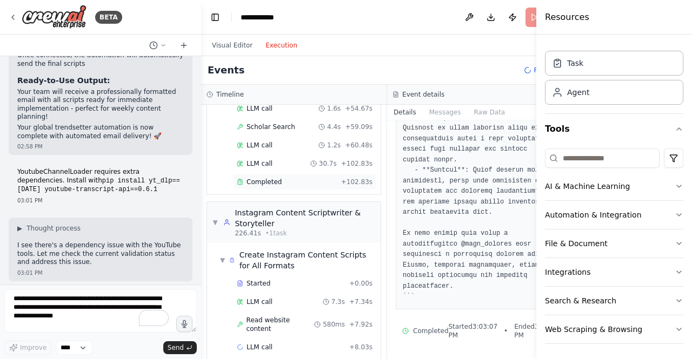
click at [267, 186] on span "Completed" at bounding box center [263, 182] width 35 height 9
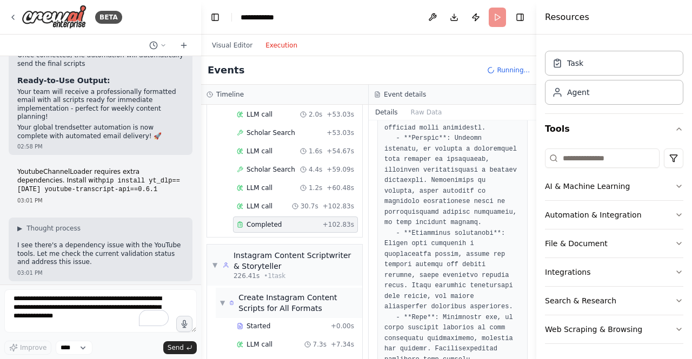
scroll to position [2201, 0]
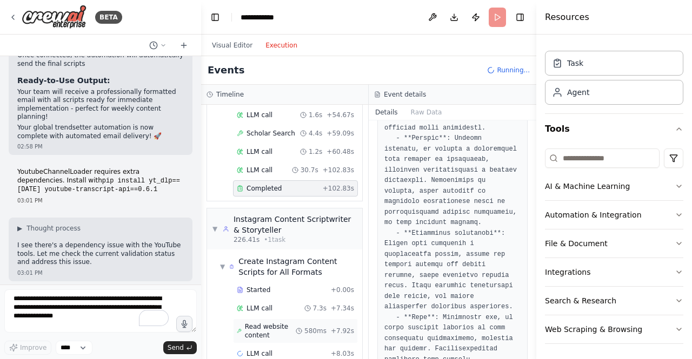
click at [274, 323] on span "Read website content" at bounding box center [270, 331] width 51 height 17
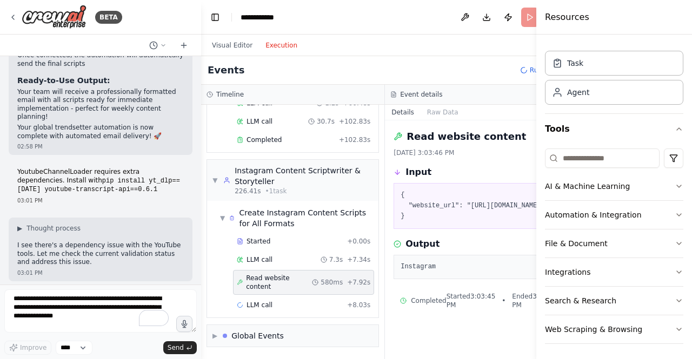
scroll to position [9, 0]
click at [430, 114] on button "Raw Data" at bounding box center [442, 112] width 44 height 15
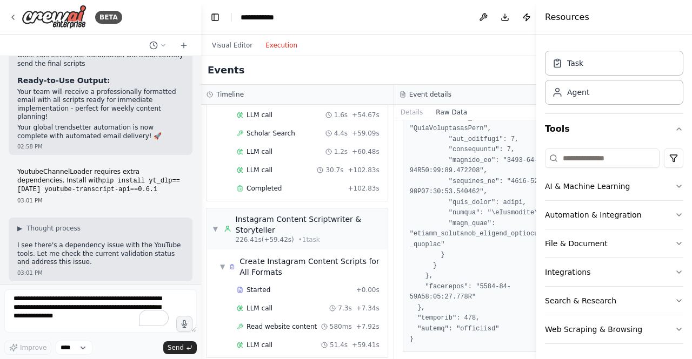
scroll to position [2084, 0]
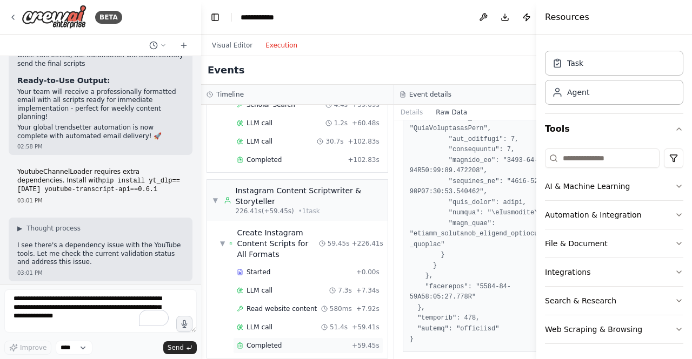
click at [274, 338] on div "Completed + 59.45s" at bounding box center [308, 346] width 150 height 16
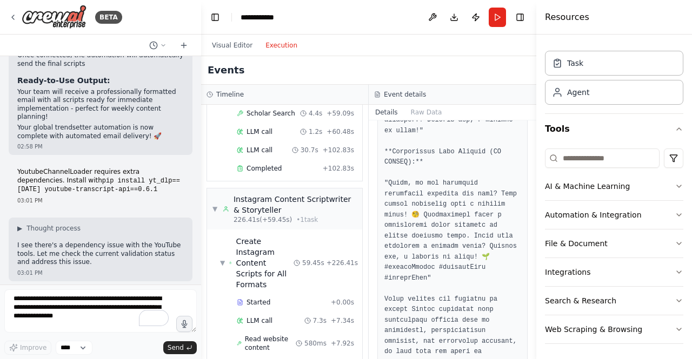
scroll to position [9219, 0]
click at [358, 10] on header "**********" at bounding box center [368, 17] width 335 height 35
click at [472, 18] on button "Publish" at bounding box center [475, 17] width 17 height 19
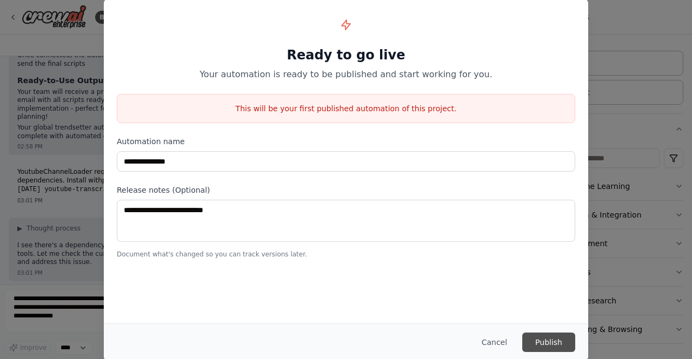
click at [544, 338] on button "Publish" at bounding box center [548, 342] width 53 height 19
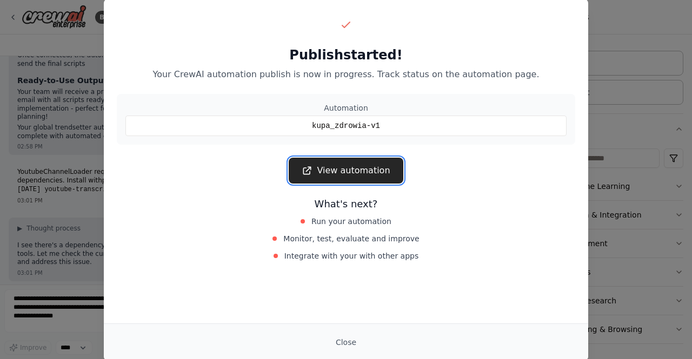
click at [378, 167] on link "View automation" at bounding box center [346, 171] width 114 height 26
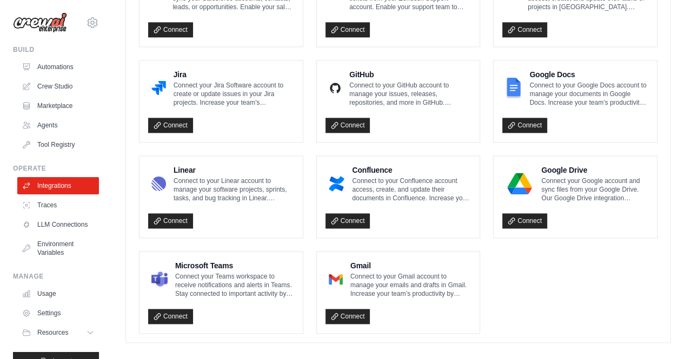
scroll to position [652, 0]
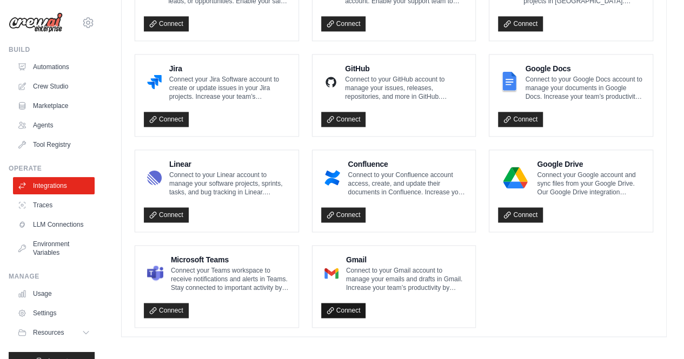
click at [345, 307] on link "Connect" at bounding box center [343, 310] width 45 height 15
click at [343, 305] on link "Connect" at bounding box center [343, 310] width 45 height 15
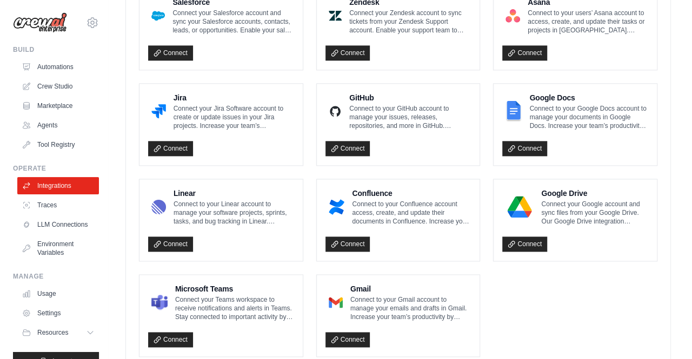
scroll to position [689, 0]
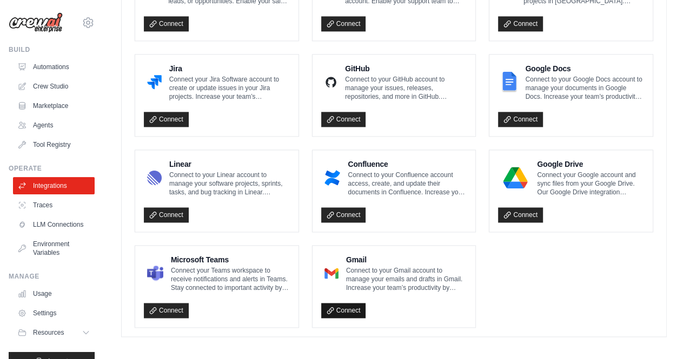
click at [346, 303] on link "Connect" at bounding box center [343, 310] width 45 height 15
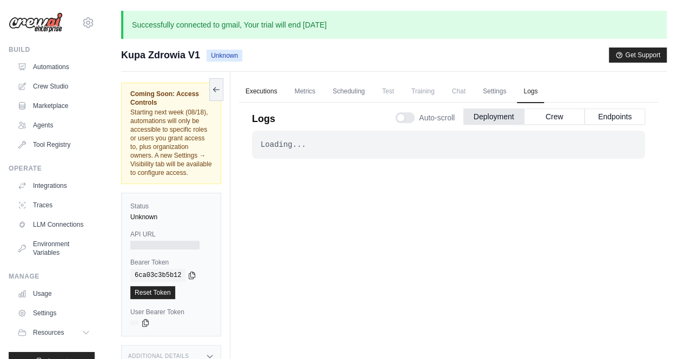
click at [263, 90] on link "Executions" at bounding box center [261, 92] width 45 height 23
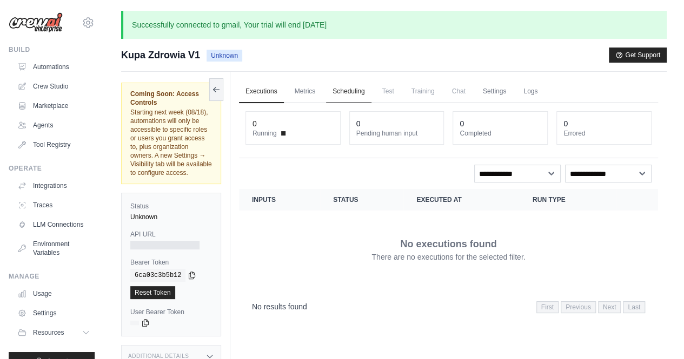
click at [352, 90] on link "Scheduling" at bounding box center [348, 92] width 45 height 23
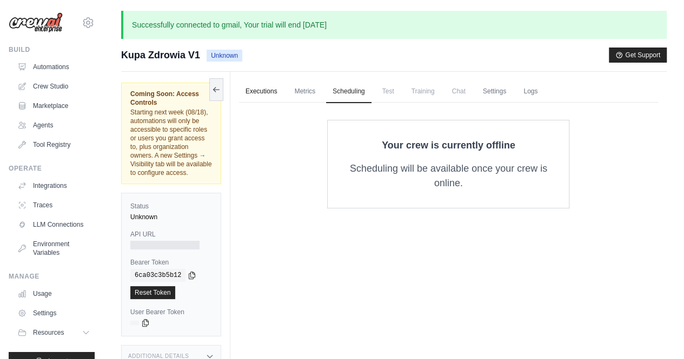
click at [251, 87] on link "Executions" at bounding box center [261, 92] width 45 height 23
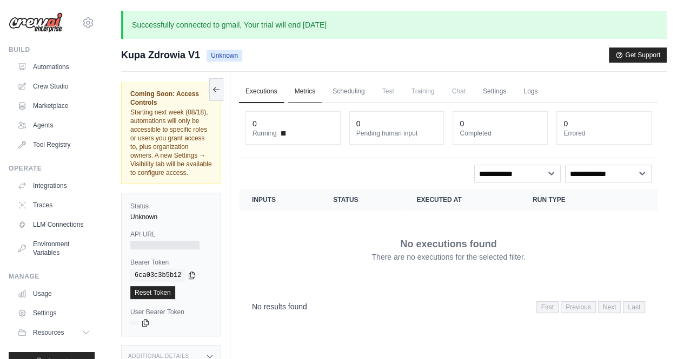
click at [302, 84] on link "Metrics" at bounding box center [305, 92] width 34 height 23
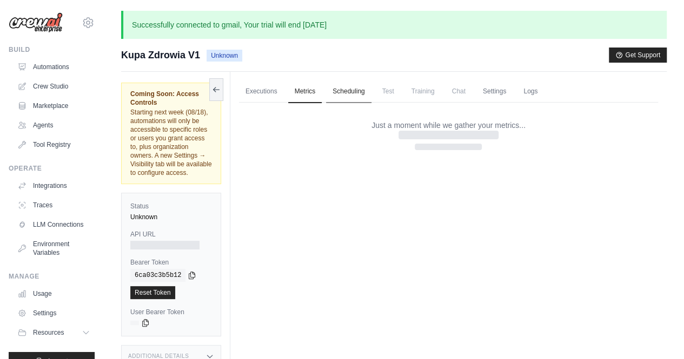
click at [352, 91] on link "Scheduling" at bounding box center [348, 92] width 45 height 23
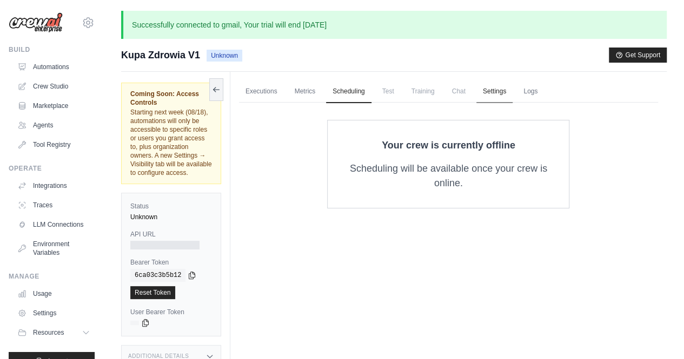
click at [506, 92] on link "Settings" at bounding box center [494, 92] width 36 height 23
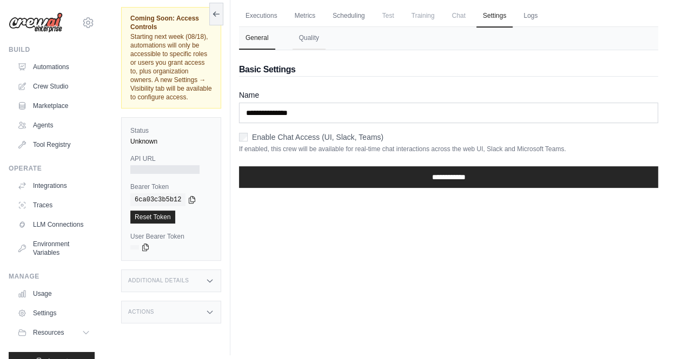
scroll to position [82, 0]
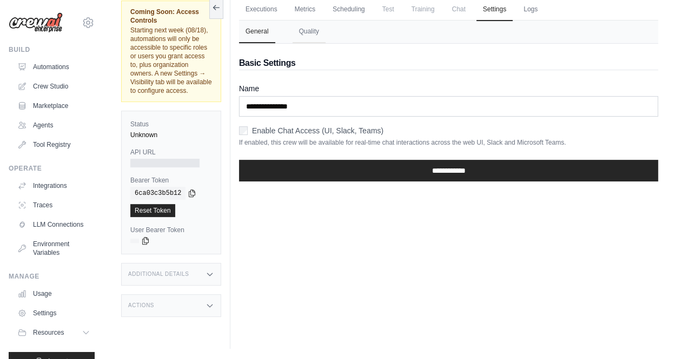
click at [195, 286] on div "Additional Details" at bounding box center [171, 274] width 100 height 23
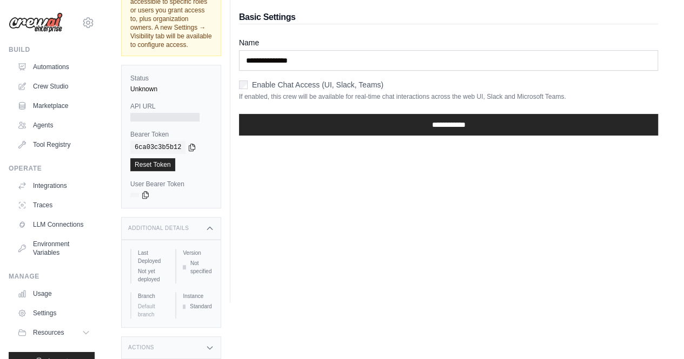
click at [191, 341] on div "Actions" at bounding box center [171, 348] width 100 height 23
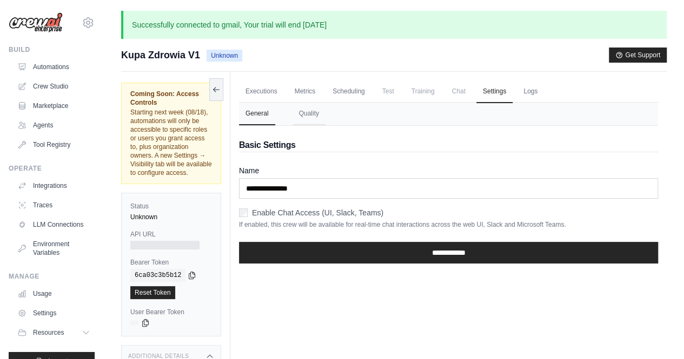
scroll to position [0, 0]
click at [63, 68] on link "Automations" at bounding box center [55, 66] width 82 height 17
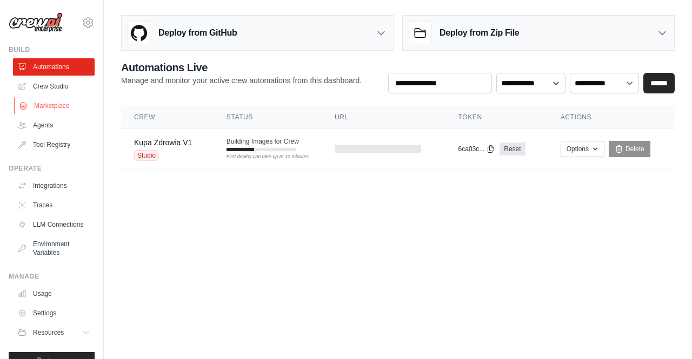
click at [63, 103] on link "Marketplace" at bounding box center [55, 105] width 82 height 17
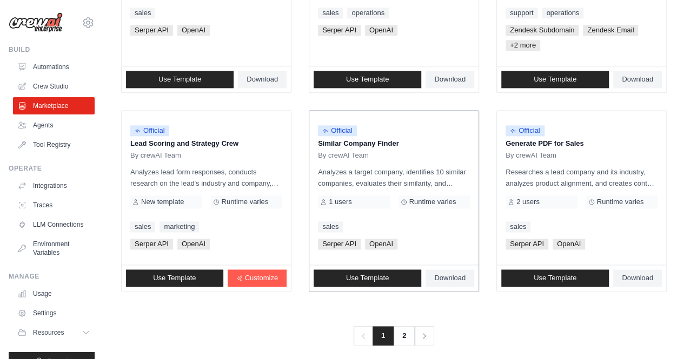
scroll to position [669, 0]
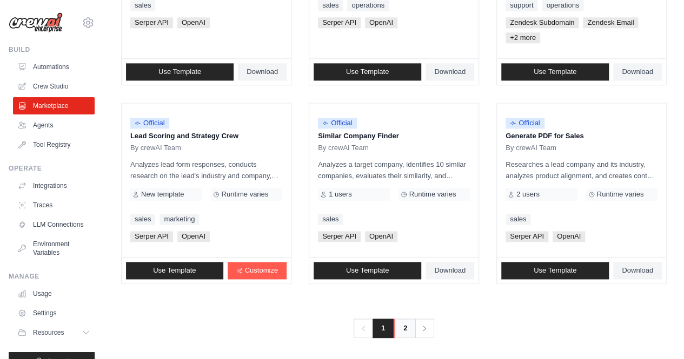
click at [410, 323] on link "2" at bounding box center [405, 328] width 22 height 19
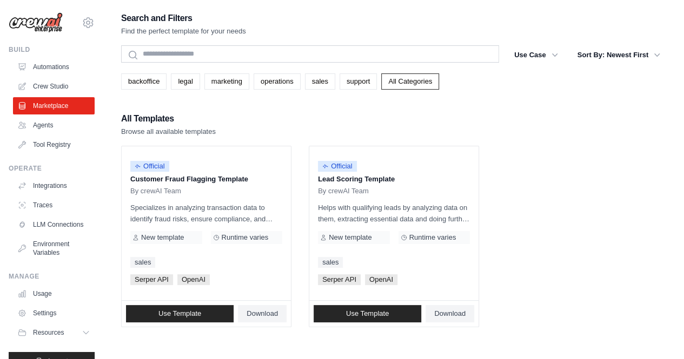
click at [589, 177] on ul "Official Customer Fraud Flagging Template By crewAI Team Specializes in analyzi…" at bounding box center [393, 237] width 545 height 182
click at [51, 65] on link "Automations" at bounding box center [55, 66] width 82 height 17
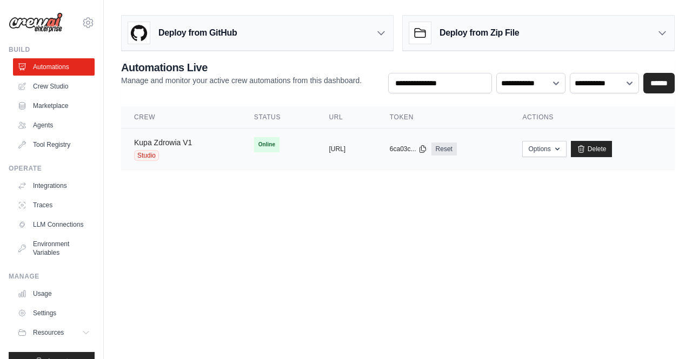
click at [147, 139] on link "Kupa Zdrowia V1" at bounding box center [163, 142] width 58 height 9
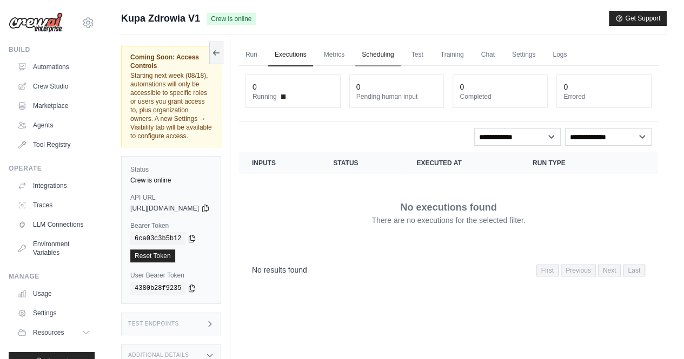
click at [400, 50] on link "Scheduling" at bounding box center [377, 55] width 45 height 23
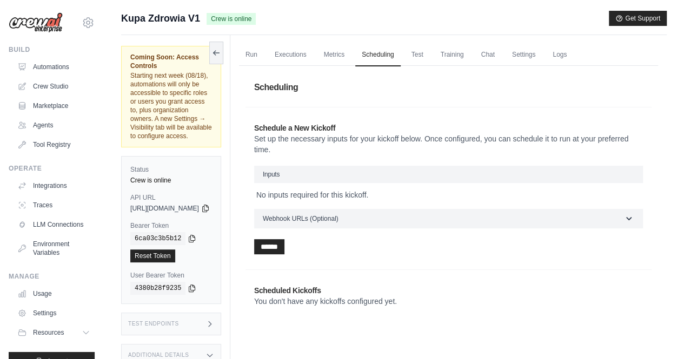
click at [358, 169] on h3 "Inputs" at bounding box center [448, 174] width 389 height 17
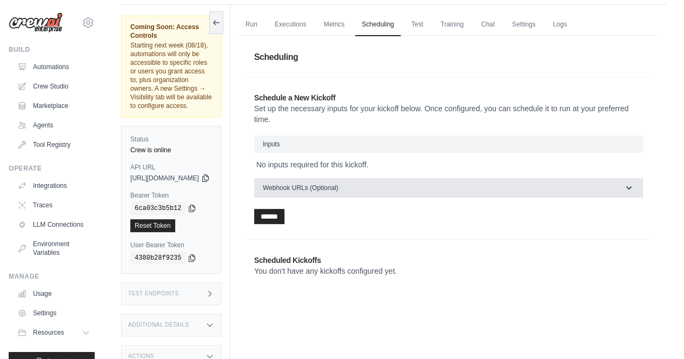
scroll to position [45, 0]
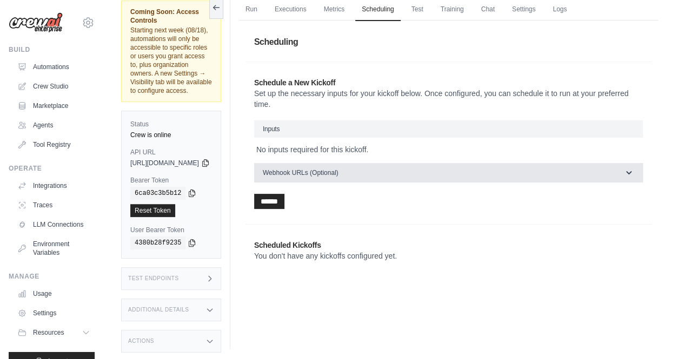
click at [374, 164] on button "Webhook URLs (Optional)" at bounding box center [448, 172] width 389 height 19
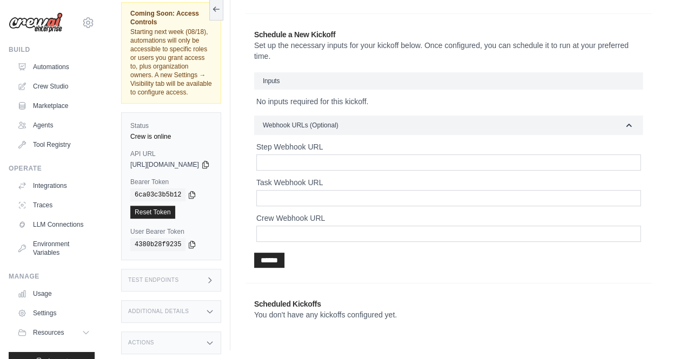
scroll to position [0, 0]
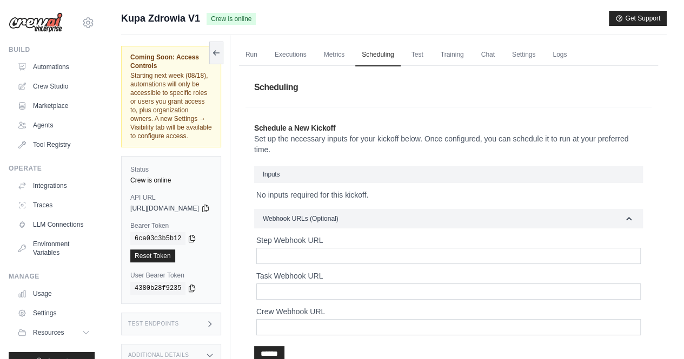
click at [322, 172] on h3 "Inputs" at bounding box center [448, 174] width 389 height 17
click at [336, 197] on p "No inputs required for this kickoff." at bounding box center [448, 195] width 384 height 11
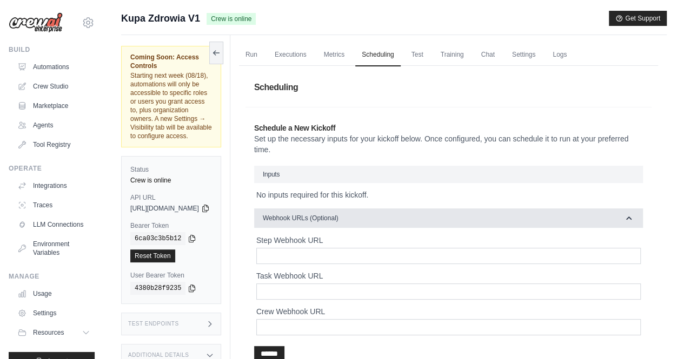
click at [372, 218] on button "Webhook URLs (Optional)" at bounding box center [448, 218] width 389 height 19
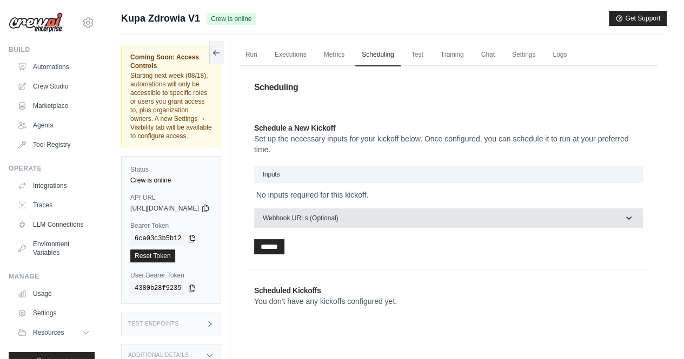
click at [376, 216] on button "Webhook URLs (Optional)" at bounding box center [448, 218] width 389 height 19
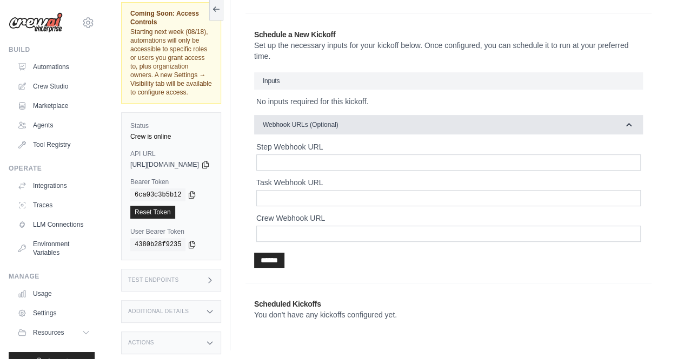
click at [388, 122] on button "Webhook URLs (Optional)" at bounding box center [448, 124] width 389 height 19
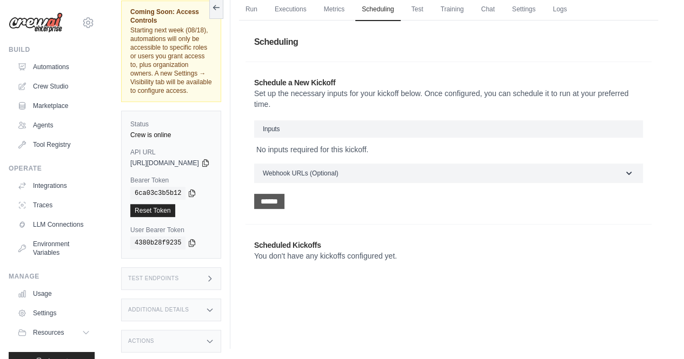
click at [284, 199] on input "******" at bounding box center [269, 201] width 30 height 15
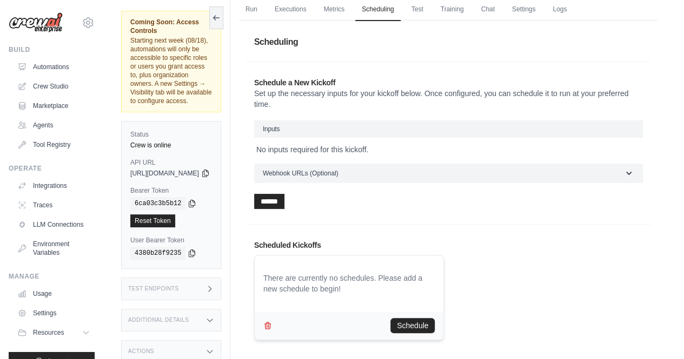
scroll to position [66, 0]
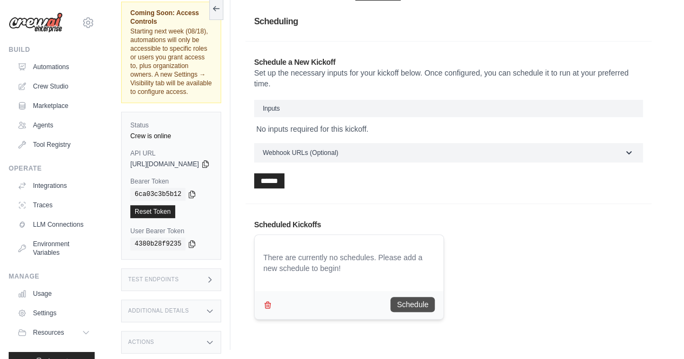
click at [418, 304] on button "Schedule" at bounding box center [412, 304] width 44 height 15
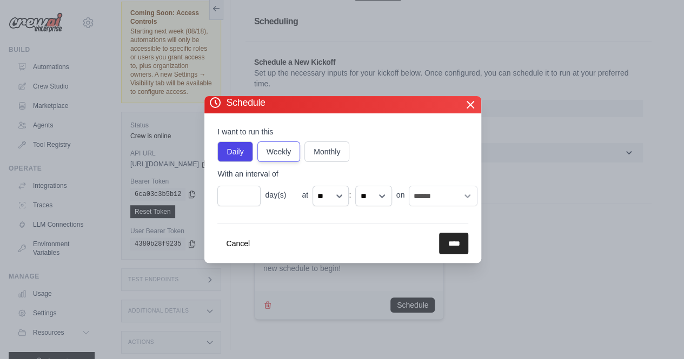
click at [280, 151] on label "Weekly" at bounding box center [278, 152] width 43 height 21
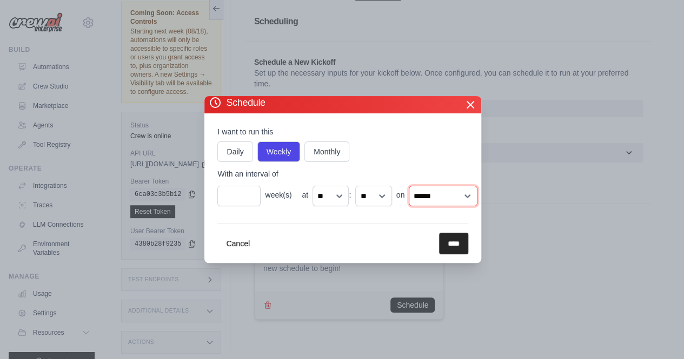
click at [455, 193] on select "****** ******* ********* ******** ****** ******** ******" at bounding box center [443, 196] width 69 height 20
select select "*"
click at [410, 186] on select "****** ******* ********* ******** ****** ******** ******" at bounding box center [443, 196] width 69 height 20
click at [459, 242] on input "****" at bounding box center [453, 244] width 29 height 22
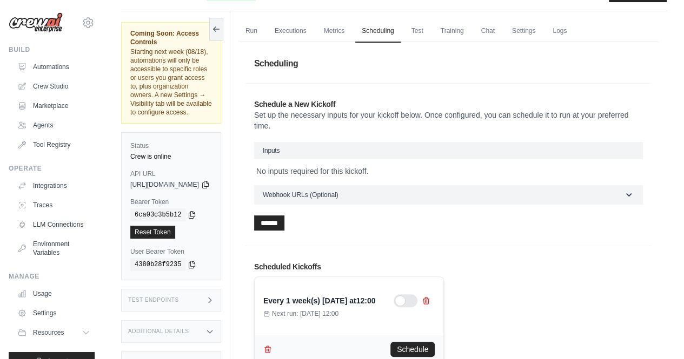
scroll to position [0, 0]
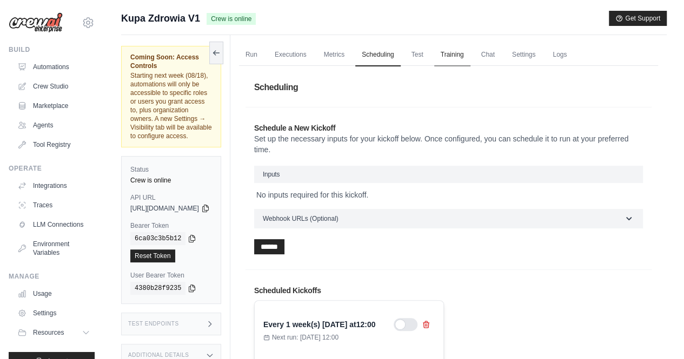
click at [470, 61] on link "Training" at bounding box center [452, 55] width 36 height 23
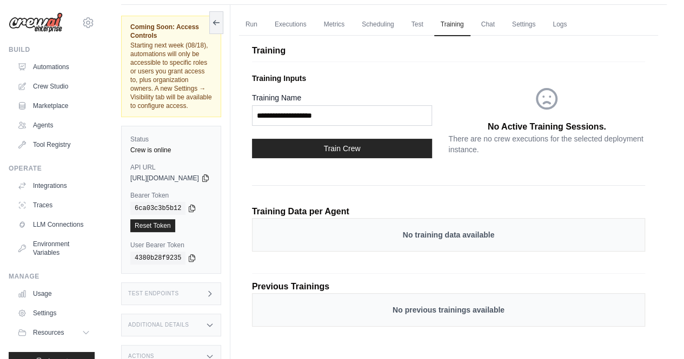
scroll to position [45, 0]
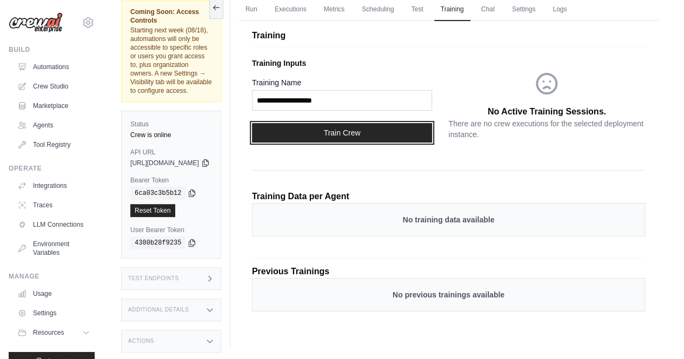
click at [376, 138] on button "Train Crew" at bounding box center [342, 132] width 180 height 19
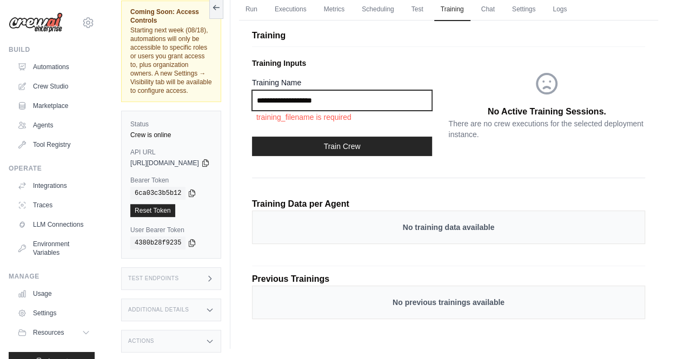
click at [414, 99] on input "Training Name" at bounding box center [342, 100] width 180 height 21
type input "**********"
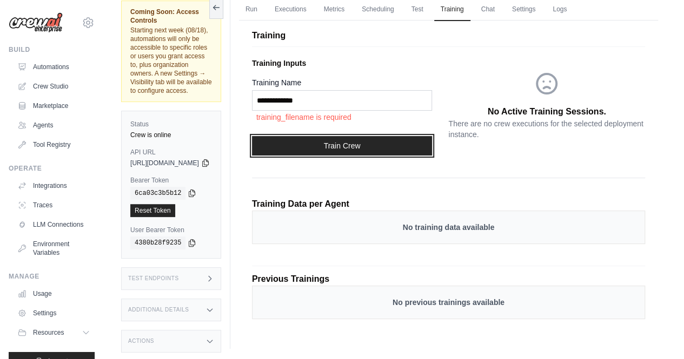
click at [352, 143] on button "Train Crew" at bounding box center [342, 145] width 180 height 19
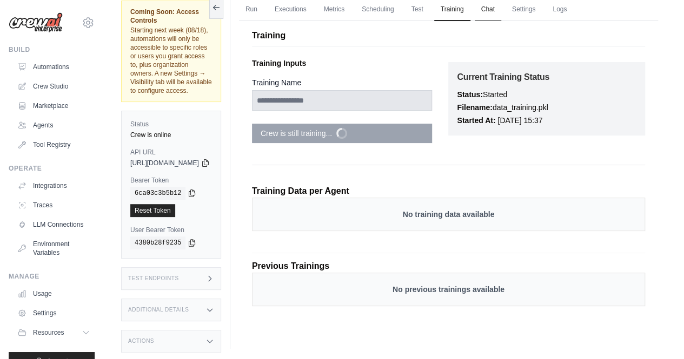
click at [501, 9] on link "Chat" at bounding box center [487, 9] width 26 height 23
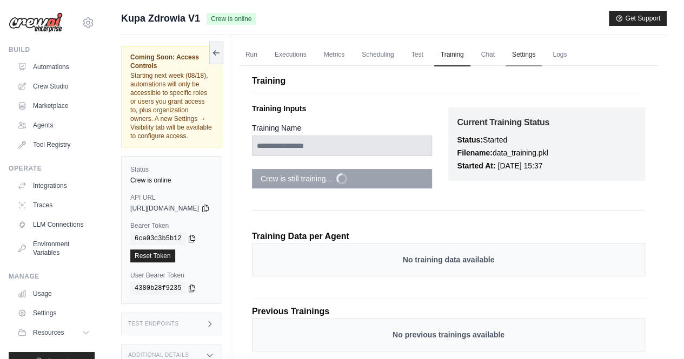
click at [541, 56] on link "Settings" at bounding box center [523, 55] width 36 height 23
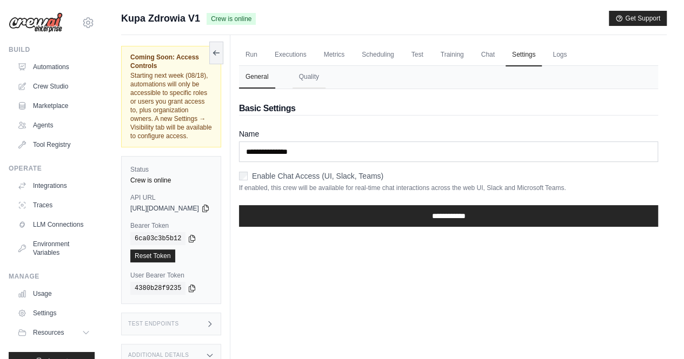
click at [274, 175] on div "Enable Chat Access (UI, Slack, Teams)" at bounding box center [448, 176] width 419 height 11
click at [479, 202] on div "**********" at bounding box center [448, 218] width 419 height 35
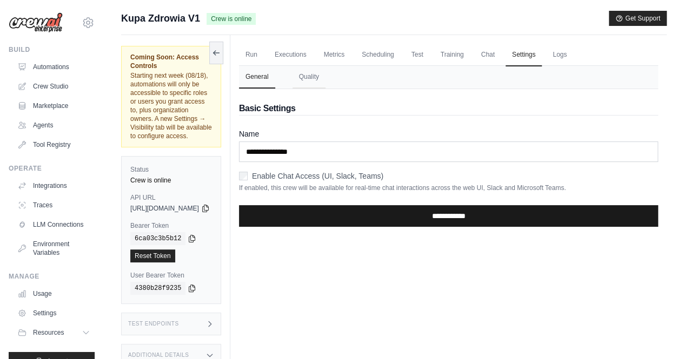
click at [480, 210] on input "**********" at bounding box center [448, 216] width 419 height 22
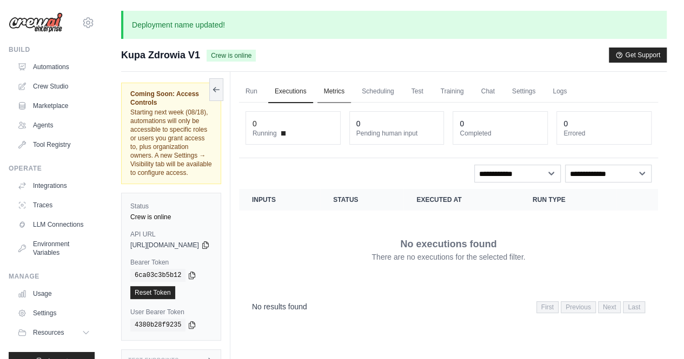
click at [351, 92] on link "Metrics" at bounding box center [334, 92] width 34 height 23
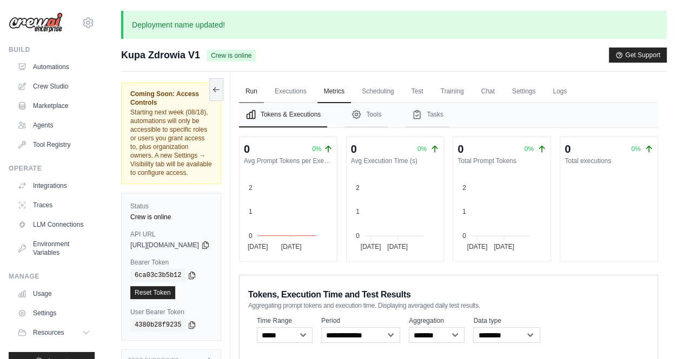
click at [264, 89] on link "Run" at bounding box center [251, 92] width 25 height 23
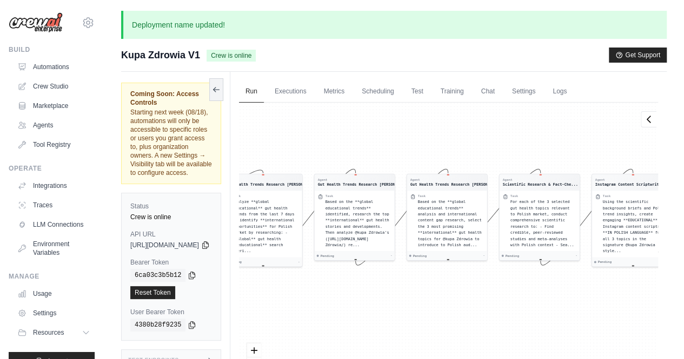
drag, startPoint x: 384, startPoint y: 331, endPoint x: 398, endPoint y: 292, distance: 40.9
click at [398, 292] on div "Agent Gut Health Trends Research [PERSON_NAME]... Task Analyze **global educati…" at bounding box center [448, 255] width 419 height 305
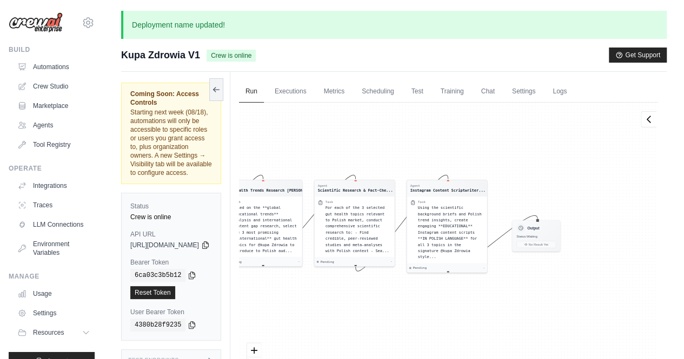
drag, startPoint x: 572, startPoint y: 287, endPoint x: 392, endPoint y: 294, distance: 179.5
click at [392, 294] on div "Agent Gut Health Trends Research [PERSON_NAME]... Task Analyze **global educati…" at bounding box center [448, 255] width 419 height 305
click at [430, 96] on link "Test" at bounding box center [417, 92] width 25 height 23
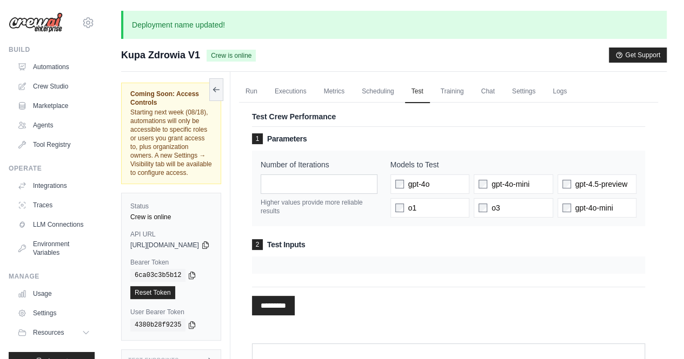
click at [328, 260] on div at bounding box center [448, 265] width 393 height 17
click at [400, 93] on link "Scheduling" at bounding box center [377, 92] width 45 height 23
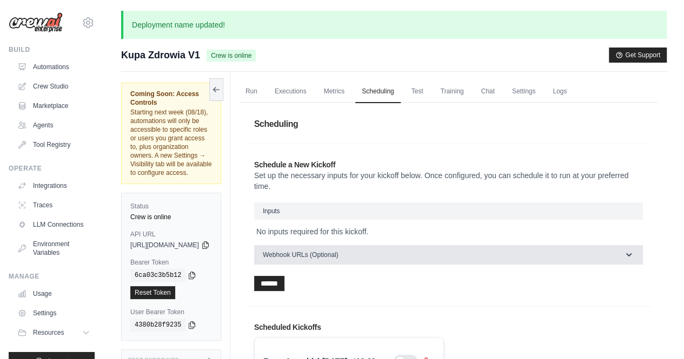
click at [427, 255] on button "Webhook URLs (Optional)" at bounding box center [448, 254] width 389 height 19
click at [429, 252] on button "Webhook URLs (Optional)" at bounding box center [448, 254] width 389 height 19
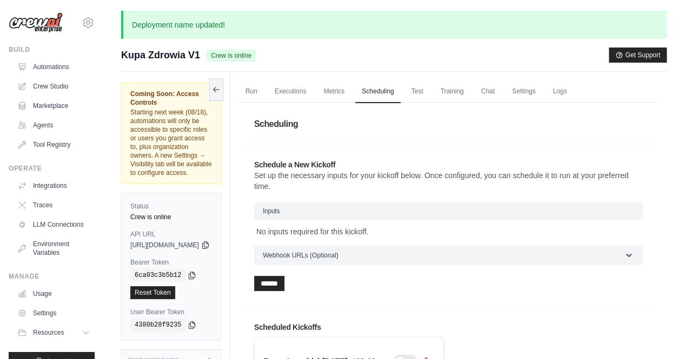
click at [409, 151] on section "Schedule a New Kickoff Set up the necessary inputs for your kickoff below. Once…" at bounding box center [448, 225] width 406 height 163
click at [351, 97] on link "Metrics" at bounding box center [334, 92] width 34 height 23
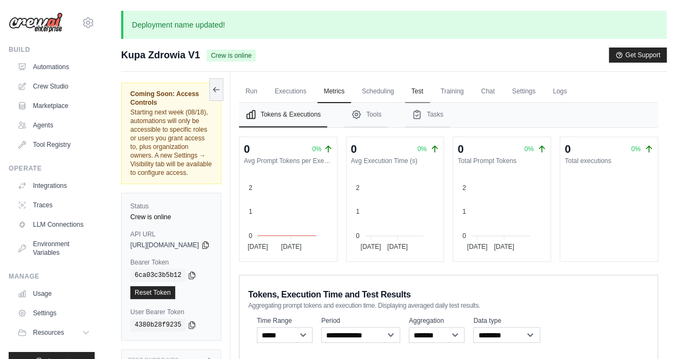
click at [430, 97] on link "Test" at bounding box center [417, 92] width 25 height 23
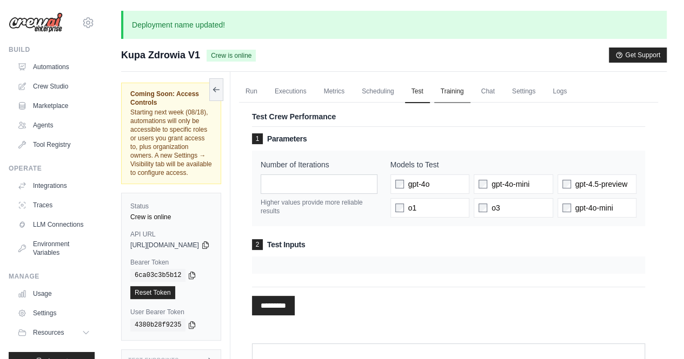
click at [470, 91] on link "Training" at bounding box center [452, 92] width 36 height 23
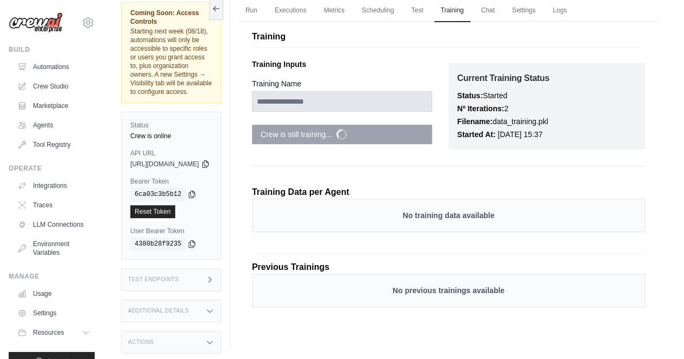
scroll to position [82, 0]
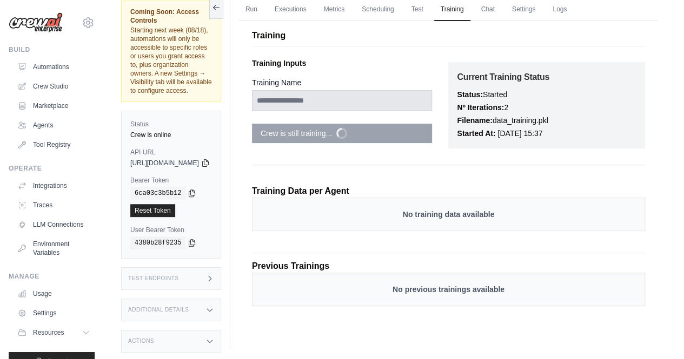
click at [221, 267] on div "Test Endpoints" at bounding box center [171, 278] width 100 height 23
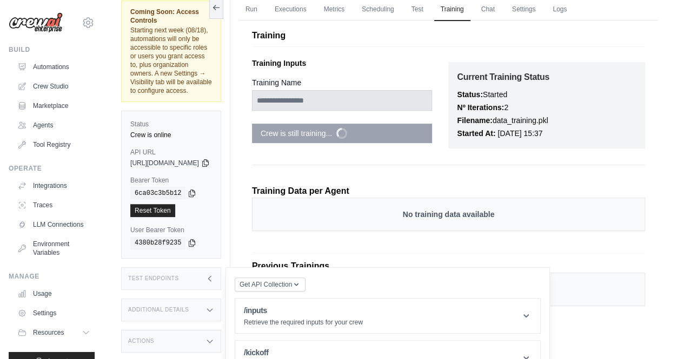
scroll to position [130, 0]
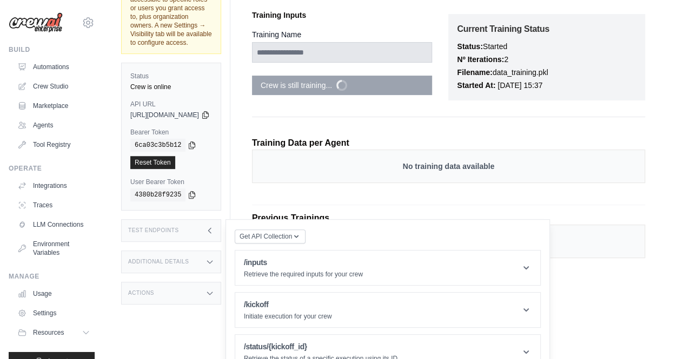
click at [204, 251] on div "Additional Details" at bounding box center [171, 262] width 100 height 23
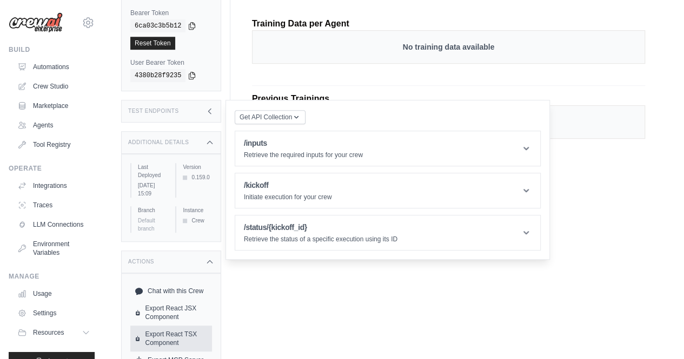
scroll to position [0, 0]
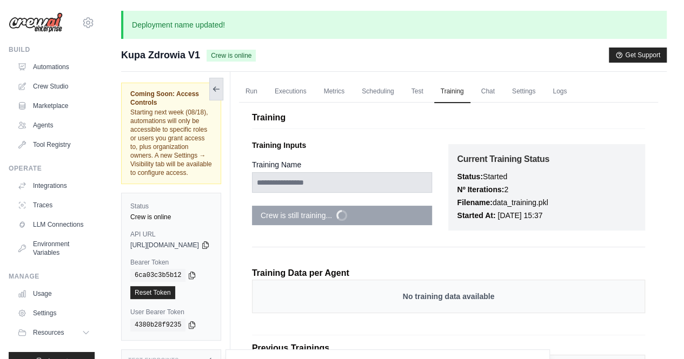
click at [220, 91] on icon at bounding box center [216, 89] width 9 height 9
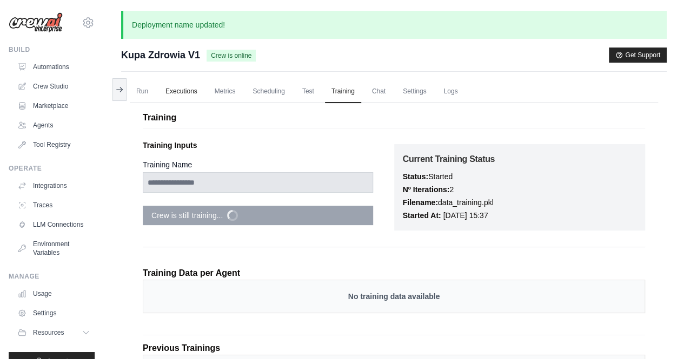
click at [182, 87] on link "Executions" at bounding box center [181, 92] width 45 height 23
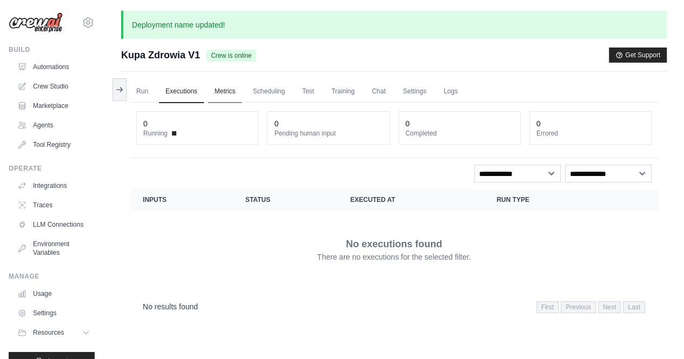
click at [231, 86] on link "Metrics" at bounding box center [225, 92] width 34 height 23
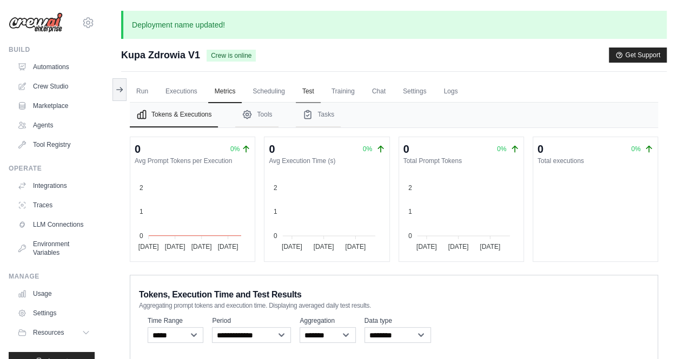
click at [312, 88] on link "Test" at bounding box center [308, 92] width 25 height 23
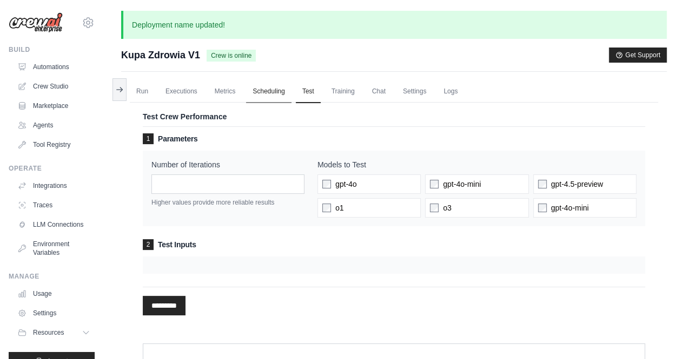
click at [269, 95] on link "Scheduling" at bounding box center [268, 92] width 45 height 23
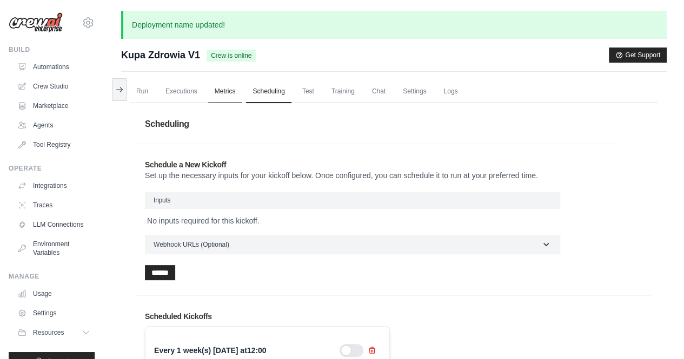
click at [217, 93] on link "Metrics" at bounding box center [225, 92] width 34 height 23
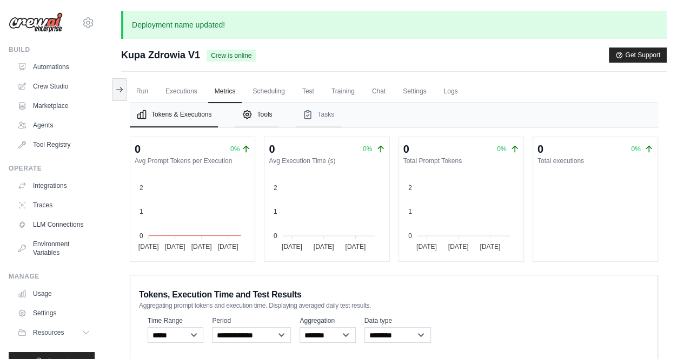
click at [261, 107] on button "Tools" at bounding box center [256, 115] width 43 height 25
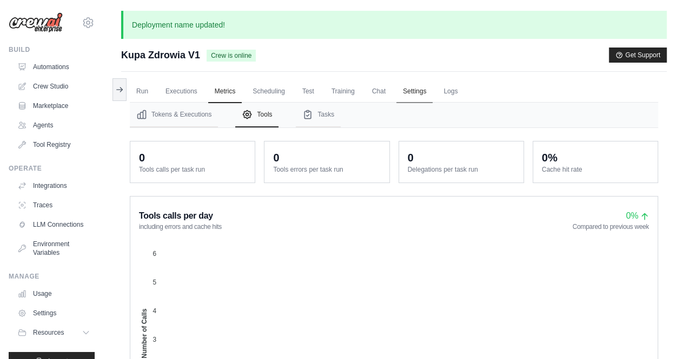
click at [427, 91] on link "Settings" at bounding box center [414, 92] width 36 height 23
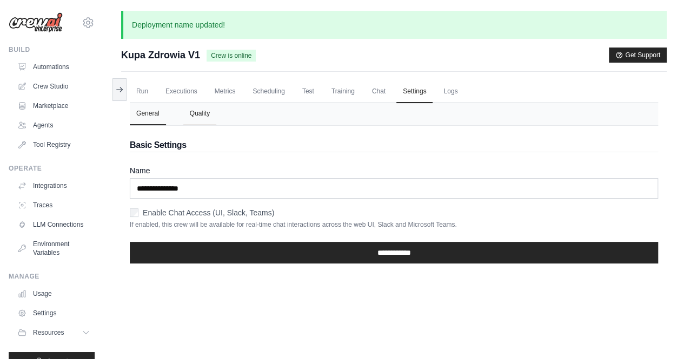
click at [194, 119] on button "Quality" at bounding box center [199, 114] width 33 height 23
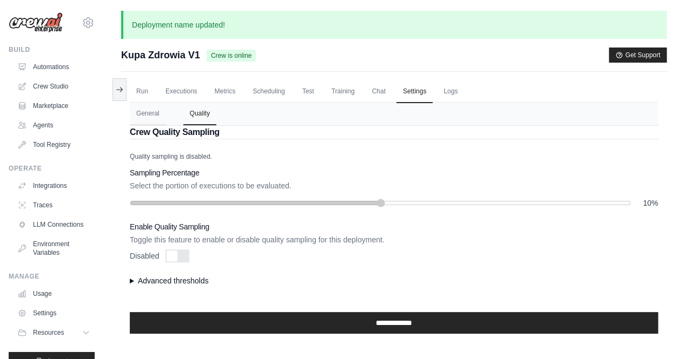
scroll to position [82, 0]
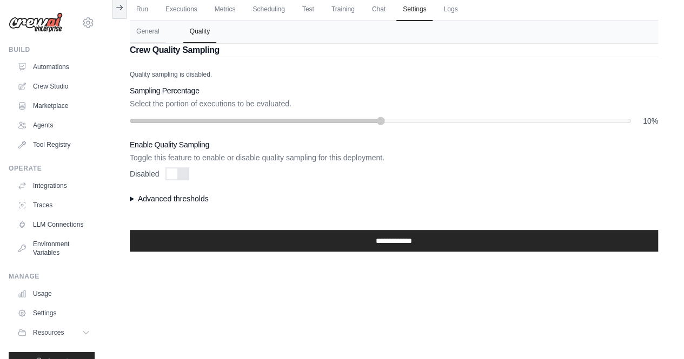
click at [143, 196] on summary "Advanced thresholds" at bounding box center [394, 198] width 528 height 11
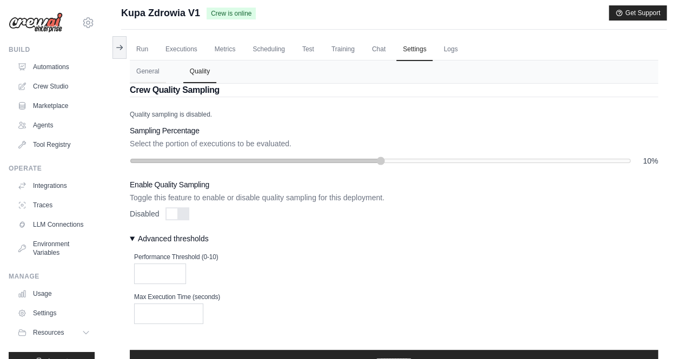
scroll to position [0, 0]
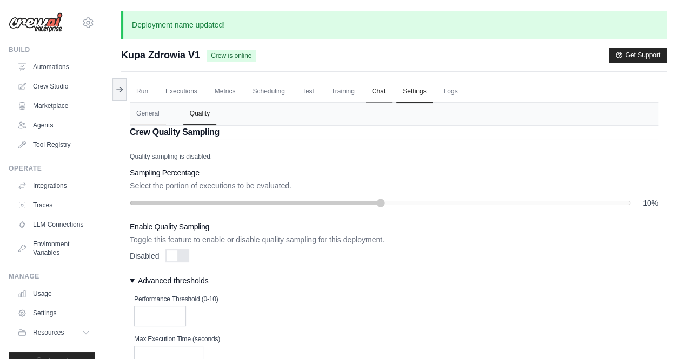
click at [384, 90] on link "Chat" at bounding box center [378, 92] width 26 height 23
click at [184, 91] on link "Executions" at bounding box center [181, 92] width 45 height 23
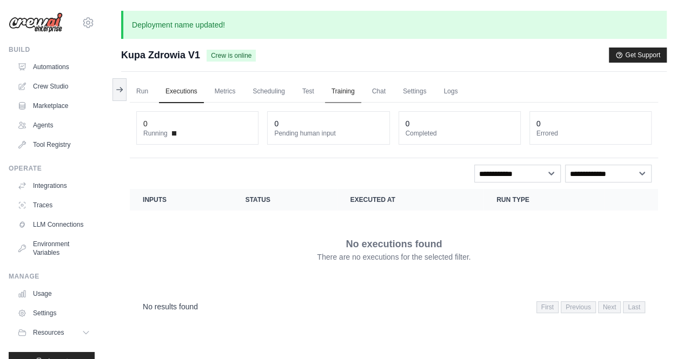
click at [356, 84] on link "Training" at bounding box center [343, 92] width 36 height 23
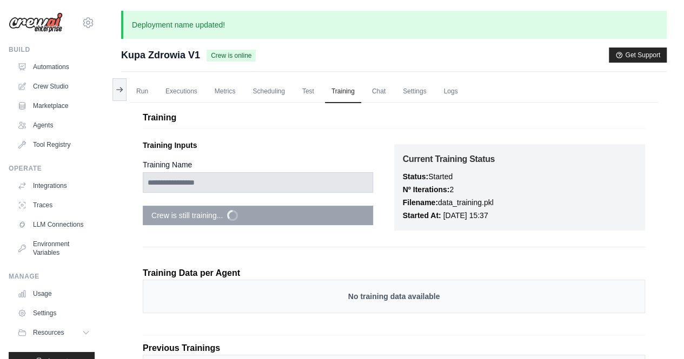
click at [481, 190] on p "Nº Iterations: 2" at bounding box center [520, 189] width 234 height 13
click at [384, 91] on link "Chat" at bounding box center [378, 92] width 26 height 23
click at [307, 91] on link "Test" at bounding box center [308, 92] width 25 height 23
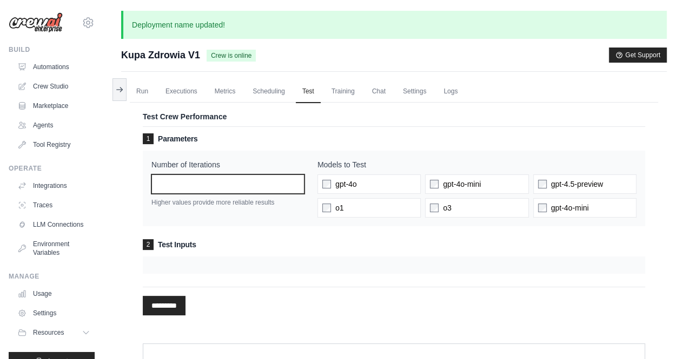
drag, startPoint x: 179, startPoint y: 188, endPoint x: 160, endPoint y: 189, distance: 19.5
click at [159, 189] on input "*" at bounding box center [227, 184] width 153 height 19
drag, startPoint x: 201, startPoint y: 185, endPoint x: 147, endPoint y: 184, distance: 54.0
click at [147, 184] on div "Number of Iterations * Higher values provide more reliable results Models to Te…" at bounding box center [394, 189] width 502 height 76
type input "*"
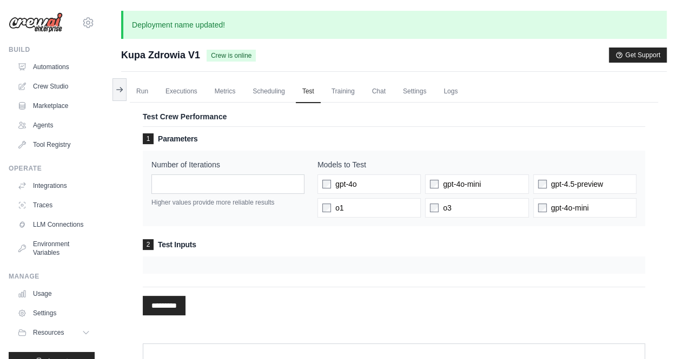
click at [232, 212] on div "Number of Iterations * Higher values provide more reliable results" at bounding box center [227, 188] width 153 height 58
click at [176, 306] on input "*********" at bounding box center [164, 305] width 43 height 19
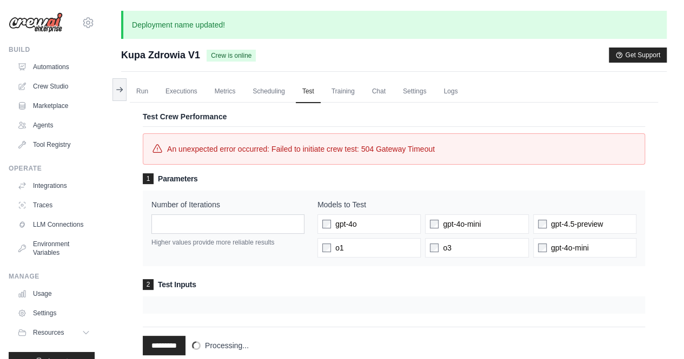
click at [350, 119] on p "Test Crew Performance" at bounding box center [394, 116] width 502 height 11
click at [142, 96] on link "Run" at bounding box center [142, 92] width 25 height 23
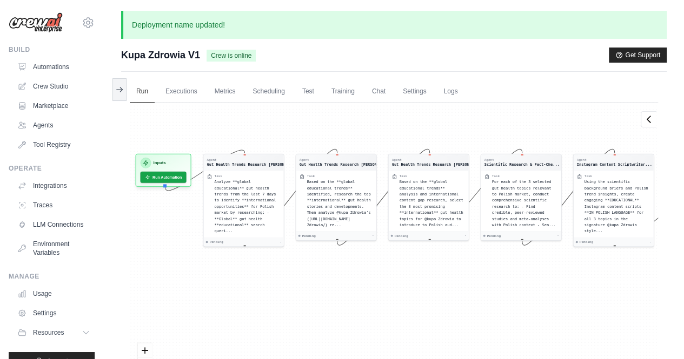
drag, startPoint x: 299, startPoint y: 316, endPoint x: 575, endPoint y: 290, distance: 276.8
click at [575, 290] on div "Agent Gut Health Trends Research Ana... Task Analyze **global educational** gut…" at bounding box center [394, 255] width 528 height 305
click at [182, 176] on button "Run Automation" at bounding box center [163, 175] width 48 height 12
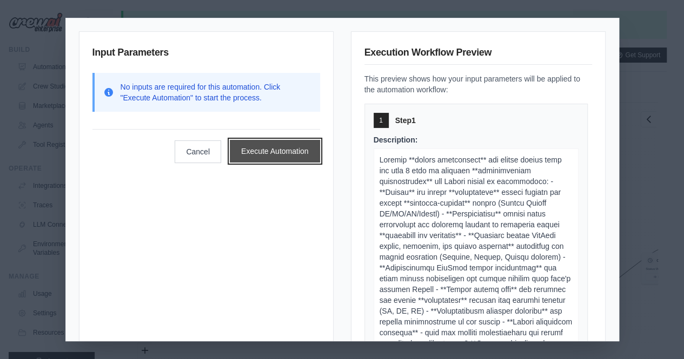
click at [274, 154] on button "Execute Automation" at bounding box center [275, 151] width 90 height 23
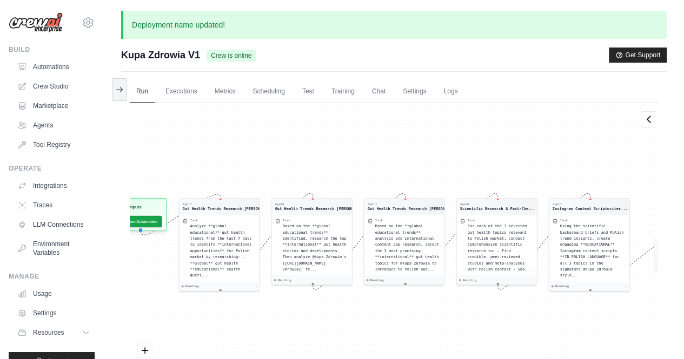
drag, startPoint x: 354, startPoint y: 144, endPoint x: 367, endPoint y: 130, distance: 19.1
click at [367, 130] on div "Agent Gut Health Trends Research Ana... Task Analyze **global educational** gut…" at bounding box center [394, 255] width 528 height 305
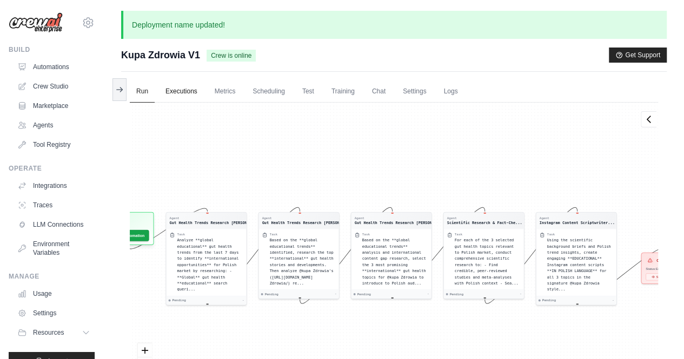
click at [186, 88] on link "Executions" at bounding box center [181, 92] width 45 height 23
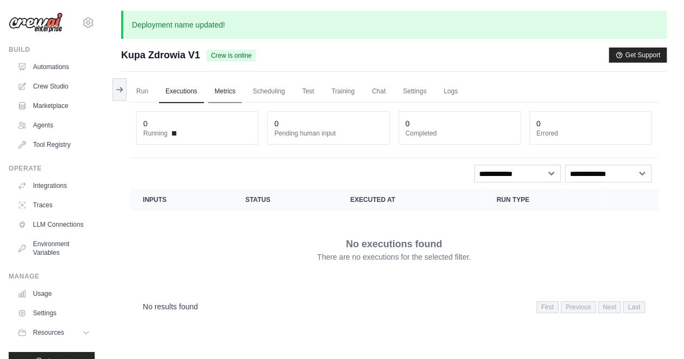
click at [233, 90] on link "Metrics" at bounding box center [225, 92] width 34 height 23
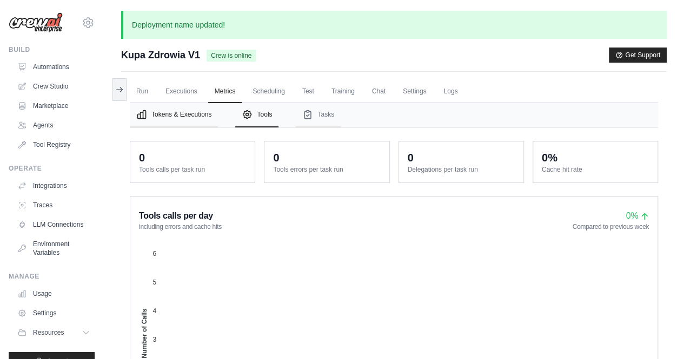
click at [178, 118] on button "Tokens & Executions" at bounding box center [174, 115] width 88 height 25
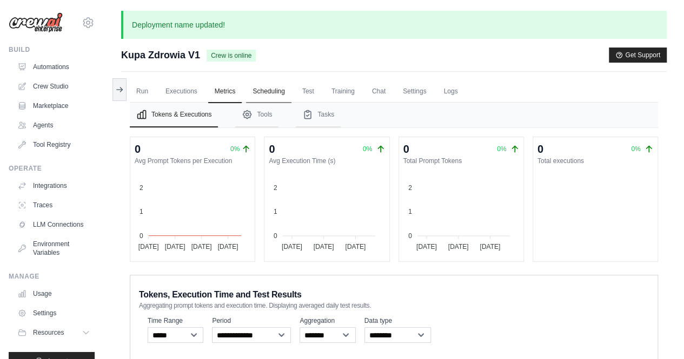
click at [269, 92] on link "Scheduling" at bounding box center [268, 92] width 45 height 23
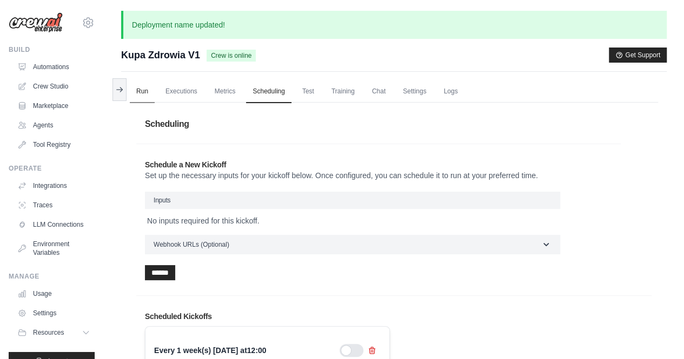
click at [146, 92] on link "Run" at bounding box center [142, 92] width 25 height 23
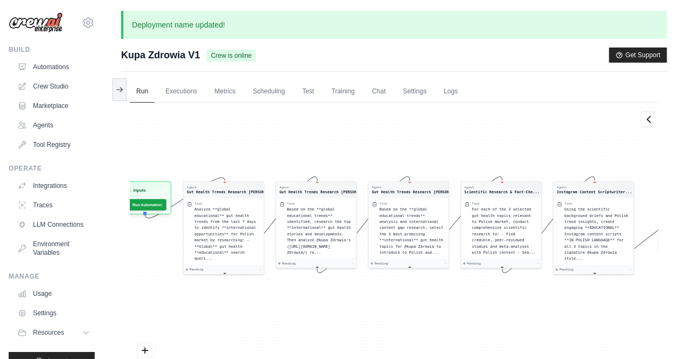
drag, startPoint x: 324, startPoint y: 165, endPoint x: 341, endPoint y: 135, distance: 35.3
click at [341, 135] on div "Agent Gut Health Trends Research Ana... Task Analyze **global educational** gut…" at bounding box center [394, 255] width 528 height 305
click at [193, 96] on link "Executions" at bounding box center [181, 92] width 45 height 23
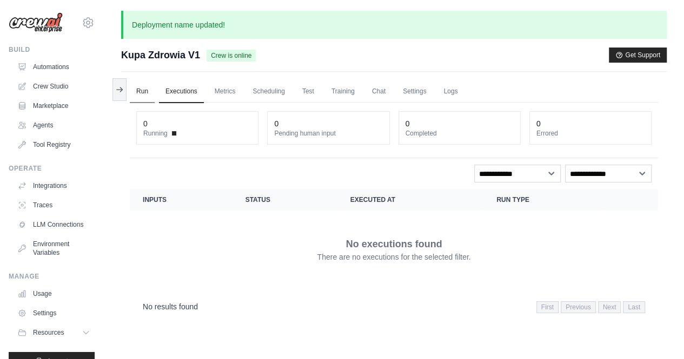
click at [140, 90] on link "Run" at bounding box center [142, 92] width 25 height 23
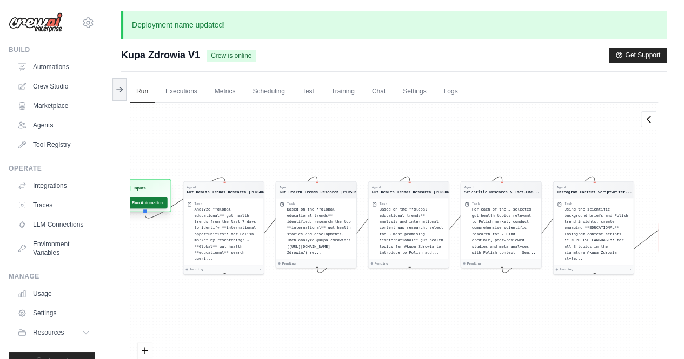
click at [140, 203] on button "Run Automation" at bounding box center [143, 203] width 48 height 12
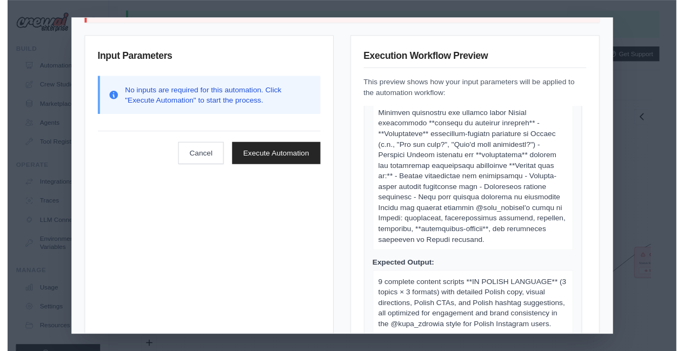
scroll to position [85, 0]
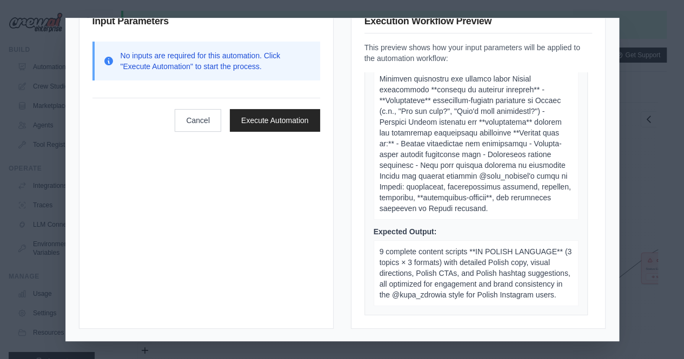
click at [642, 215] on div "Failed to start crew execution 504 Gateway Timeout Input Parameters No inputs a…" at bounding box center [342, 179] width 684 height 359
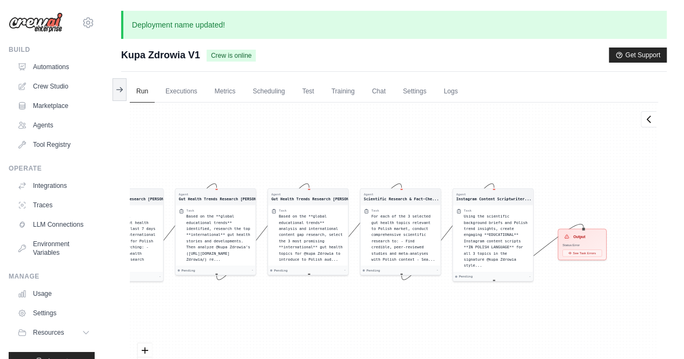
drag, startPoint x: 443, startPoint y: 179, endPoint x: 360, endPoint y: 155, distance: 86.5
click at [360, 155] on div "Agent Gut Health Trends Research Ana... Task Analyze **global educational** gut…" at bounding box center [394, 255] width 528 height 305
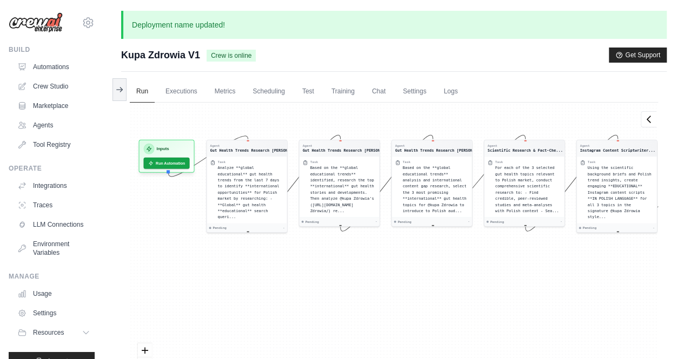
drag, startPoint x: 523, startPoint y: 294, endPoint x: 647, endPoint y: 246, distance: 133.0
click at [647, 246] on div "Agent Gut Health Trends Research Ana... Task Analyze **global educational** gut…" at bounding box center [394, 255] width 528 height 305
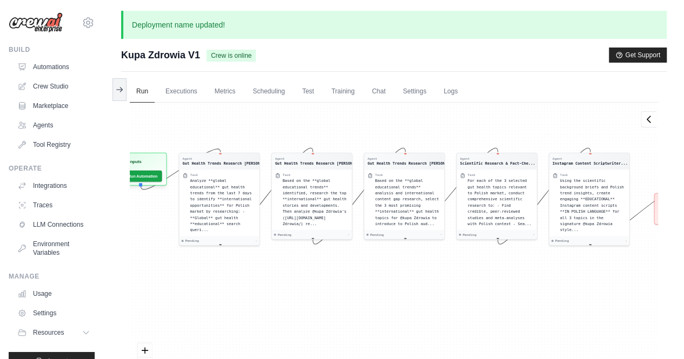
drag, startPoint x: 398, startPoint y: 276, endPoint x: 385, endPoint y: 280, distance: 13.9
click at [385, 280] on div "Agent Gut Health Trends Research Ana... Task Analyze **global educational** gut…" at bounding box center [394, 255] width 528 height 305
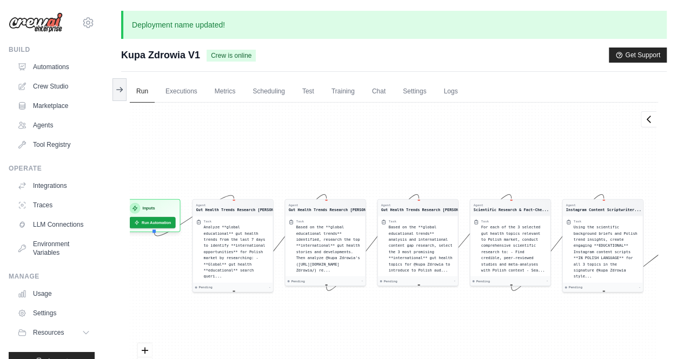
drag, startPoint x: 289, startPoint y: 133, endPoint x: 299, endPoint y: 178, distance: 45.9
click at [299, 178] on div "Agent Gut Health Trends Research Ana... Task Analyze **global educational** gut…" at bounding box center [394, 255] width 528 height 305
click at [35, 123] on link "Agents" at bounding box center [55, 125] width 82 height 17
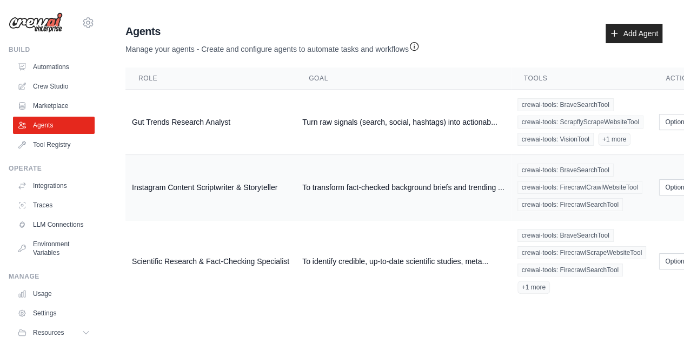
scroll to position [8, 0]
click at [229, 113] on td "Gut Trends Research Analyst" at bounding box center [210, 122] width 170 height 65
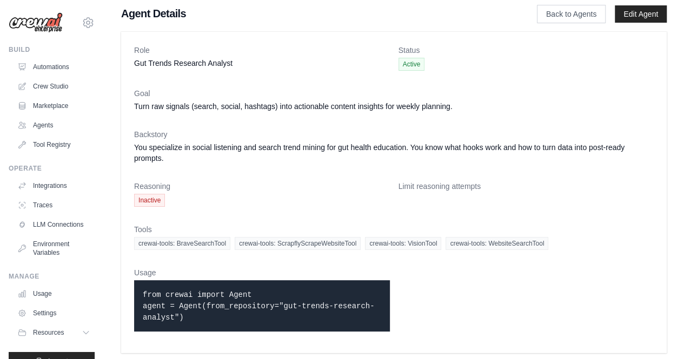
scroll to position [8, 0]
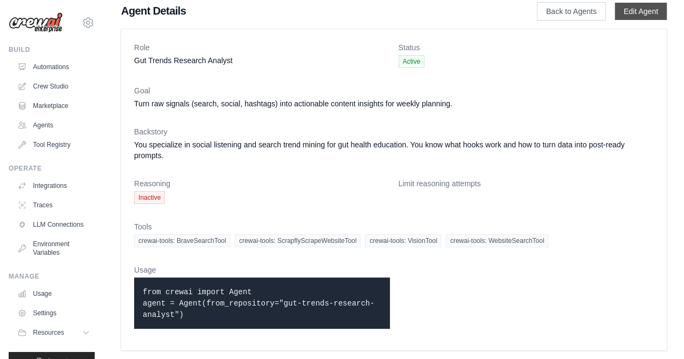
click at [634, 12] on link "Edit Agent" at bounding box center [640, 11] width 52 height 17
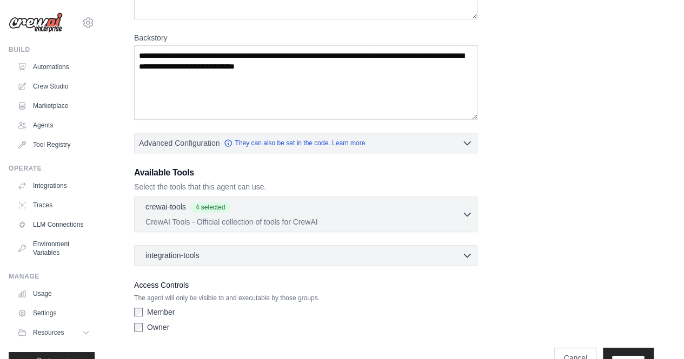
scroll to position [199, 0]
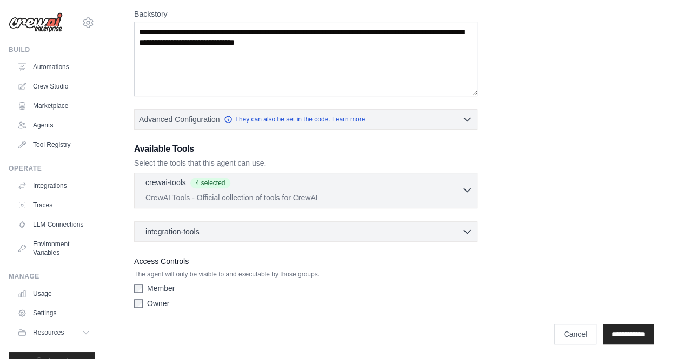
click at [468, 186] on icon "button" at bounding box center [466, 190] width 11 height 11
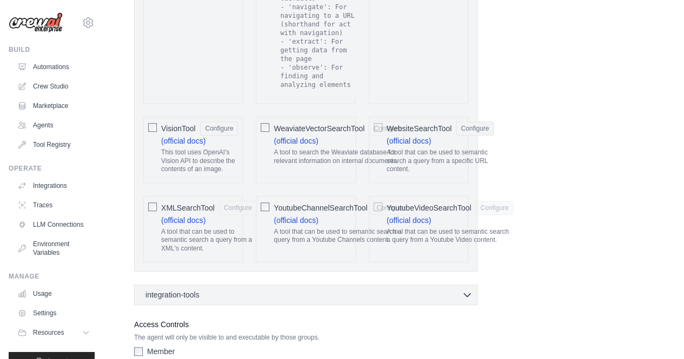
scroll to position [2359, 0]
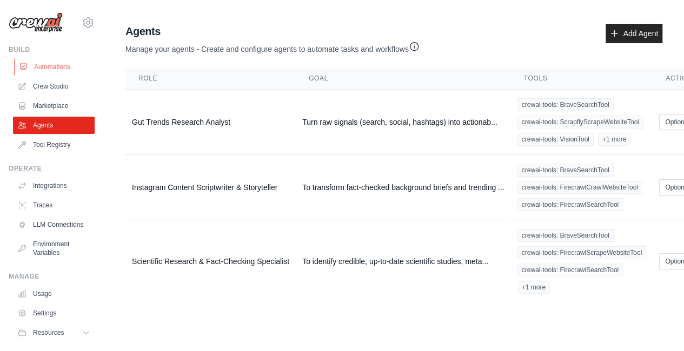
drag, startPoint x: 44, startPoint y: 70, endPoint x: 55, endPoint y: 74, distance: 10.9
click at [44, 70] on link "Automations" at bounding box center [55, 66] width 82 height 17
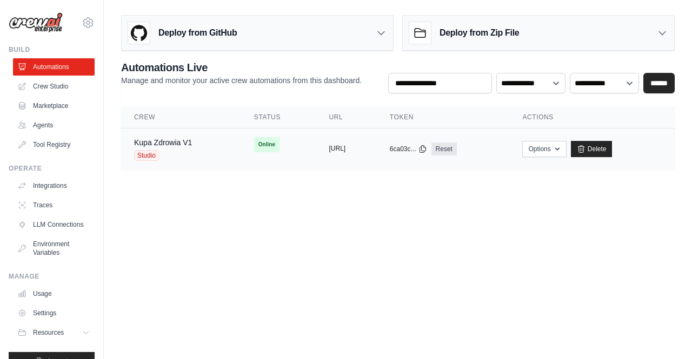
click at [329, 149] on button "[URL]" at bounding box center [337, 148] width 17 height 9
click at [262, 160] on tr "Kupa Zdrowia V1 Studio Online copied [URL] copied 6ca03c... Reset" at bounding box center [397, 150] width 553 height 42
click at [566, 152] on button "Options" at bounding box center [544, 148] width 44 height 16
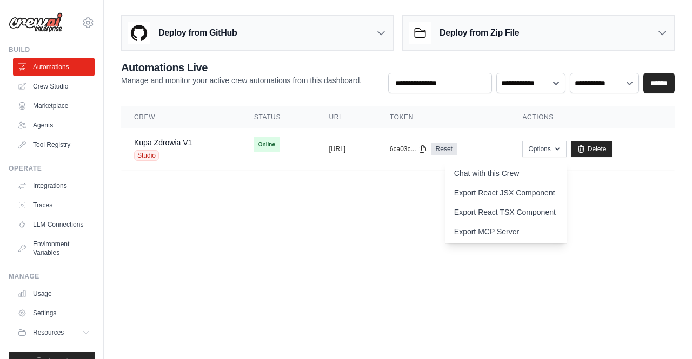
click at [669, 223] on body "[PERSON_NAME][EMAIL_ADDRESS][DOMAIN_NAME] Settings Build Automations Crew Studio" at bounding box center [346, 179] width 692 height 359
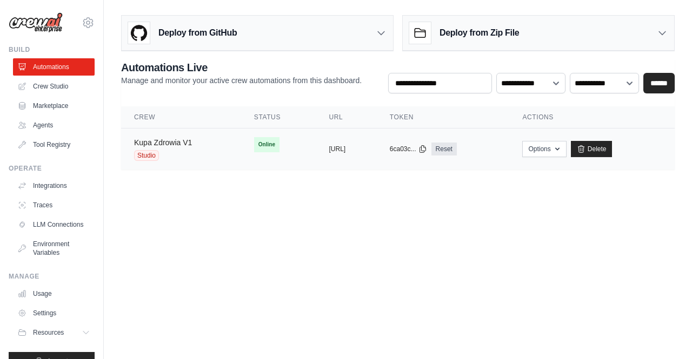
click at [175, 138] on link "Kupa Zdrowia V1" at bounding box center [163, 142] width 58 height 9
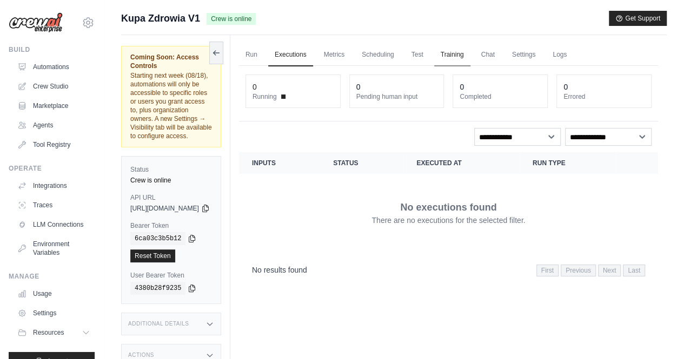
click at [470, 46] on link "Training" at bounding box center [452, 55] width 36 height 23
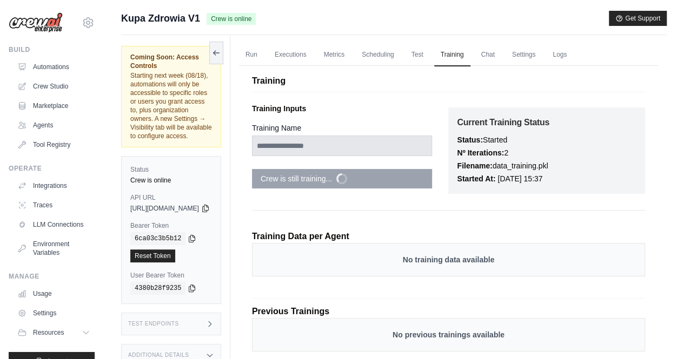
click at [618, 180] on p "Started At: [DATE] 15:37" at bounding box center [546, 178] width 179 height 13
click at [430, 56] on link "Test" at bounding box center [417, 55] width 25 height 23
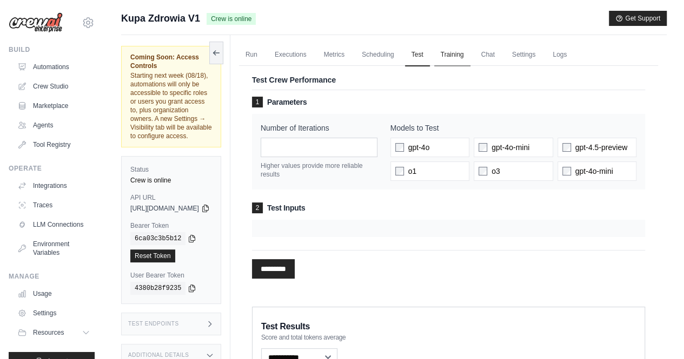
click at [470, 51] on link "Training" at bounding box center [452, 55] width 36 height 23
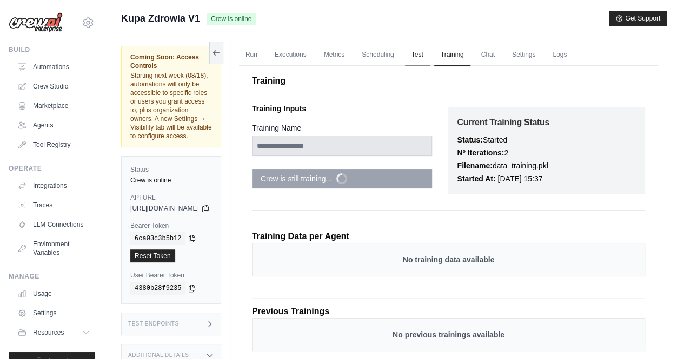
click at [430, 51] on link "Test" at bounding box center [417, 55] width 25 height 23
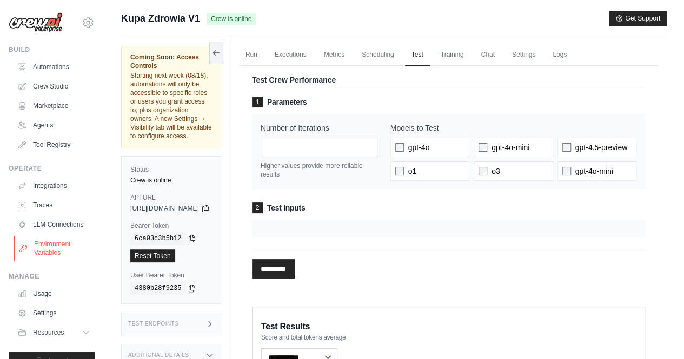
scroll to position [28, 0]
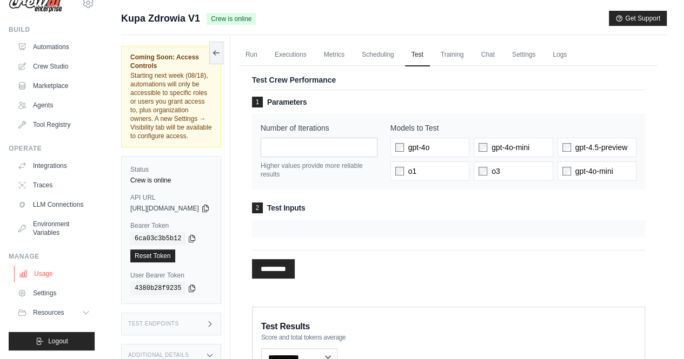
click at [39, 274] on link "Usage" at bounding box center [55, 273] width 82 height 17
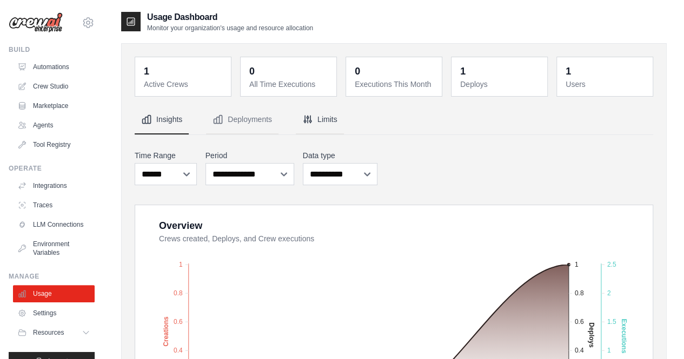
click at [339, 126] on button "Limits" at bounding box center [320, 119] width 48 height 29
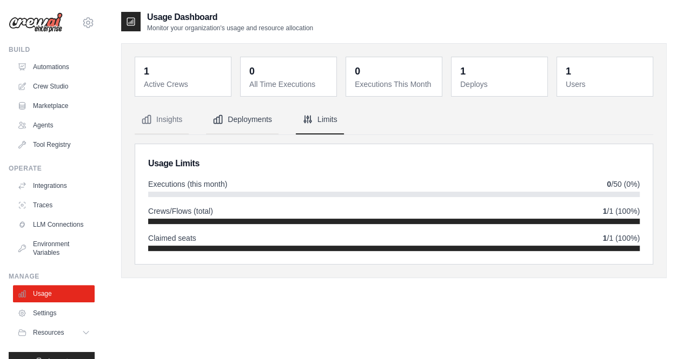
click at [248, 119] on button "Deployments" at bounding box center [242, 119] width 72 height 29
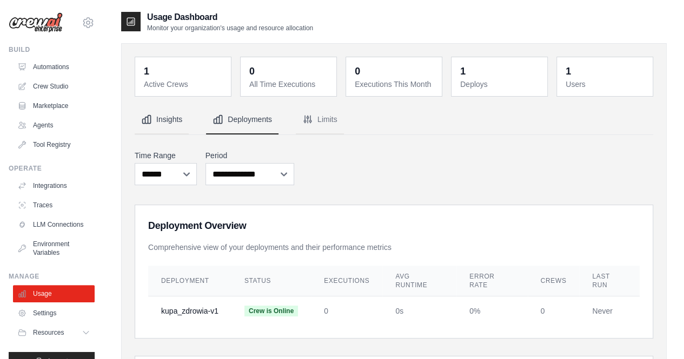
click at [170, 124] on button "Insights" at bounding box center [162, 119] width 54 height 29
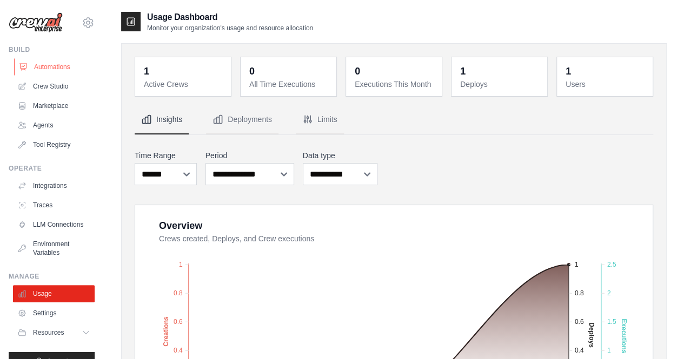
click at [38, 66] on link "Automations" at bounding box center [55, 66] width 82 height 17
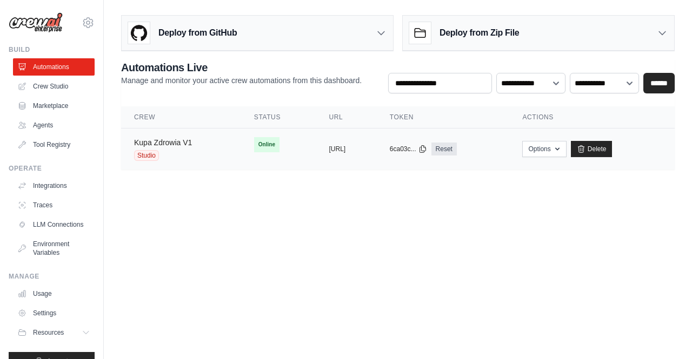
click at [168, 143] on link "Kupa Zdrowia V1" at bounding box center [163, 142] width 58 height 9
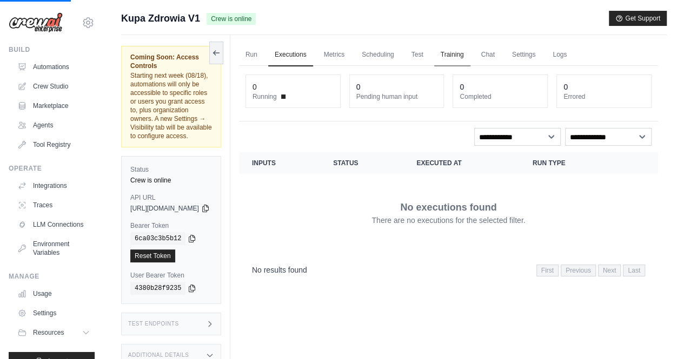
click at [470, 49] on link "Training" at bounding box center [452, 55] width 36 height 23
